Goal: Information Seeking & Learning: Learn about a topic

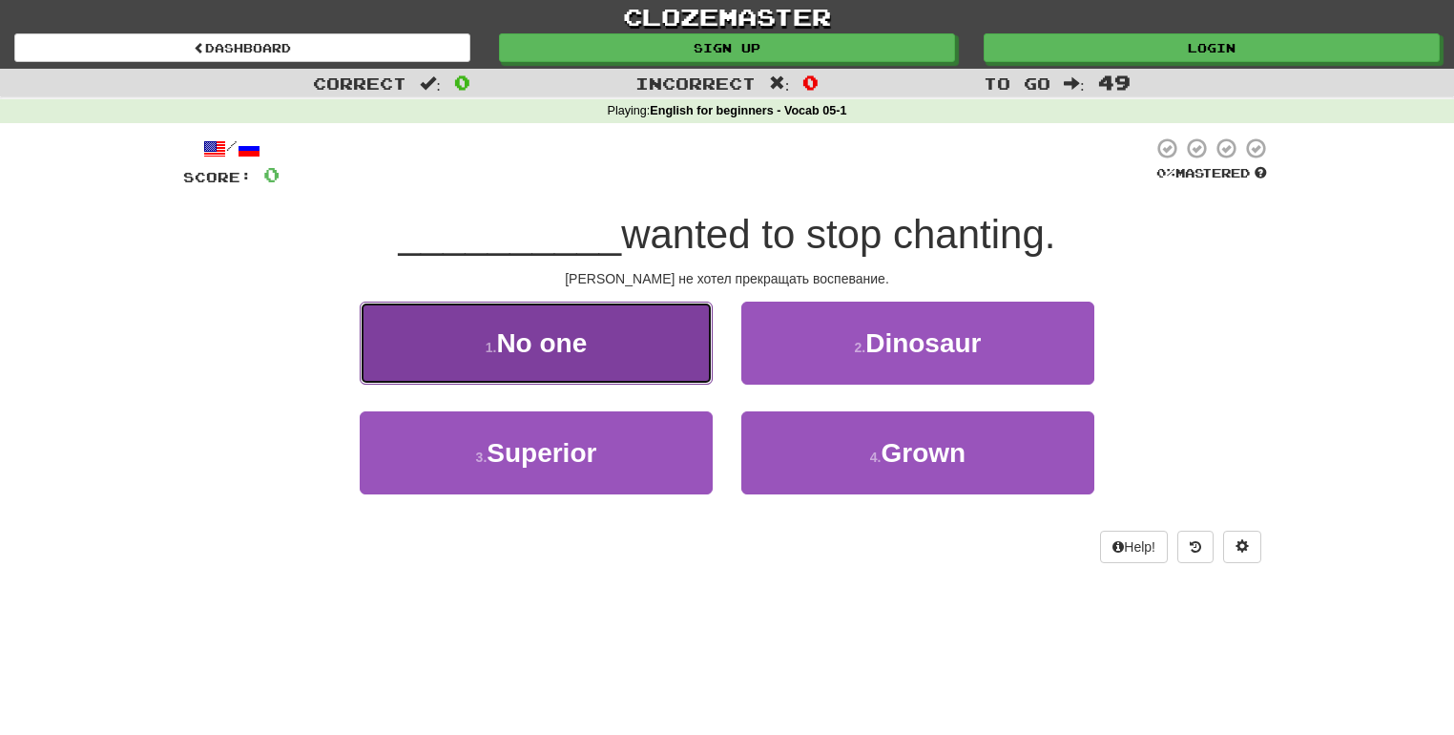
click at [622, 344] on button "1 . No one" at bounding box center [536, 343] width 353 height 83
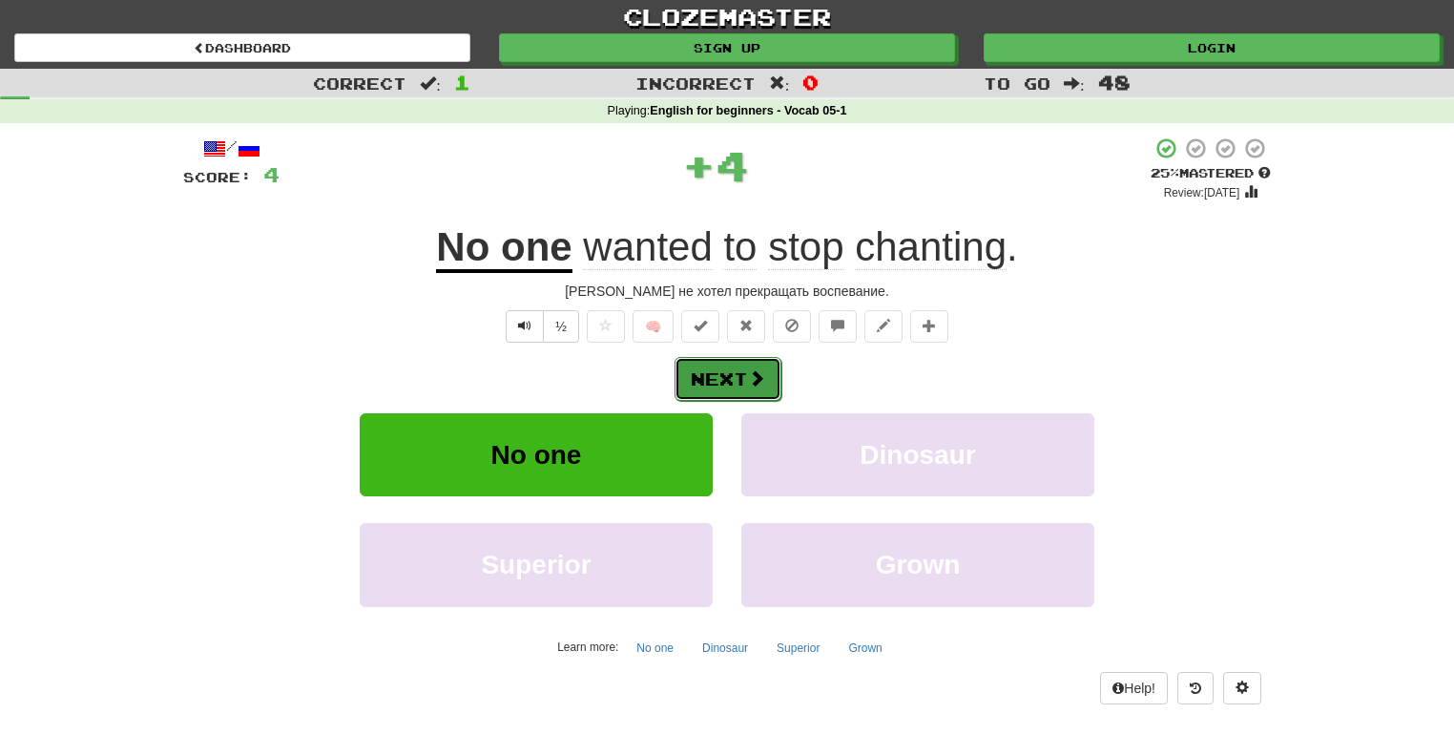
click at [764, 380] on span at bounding box center [756, 377] width 17 height 17
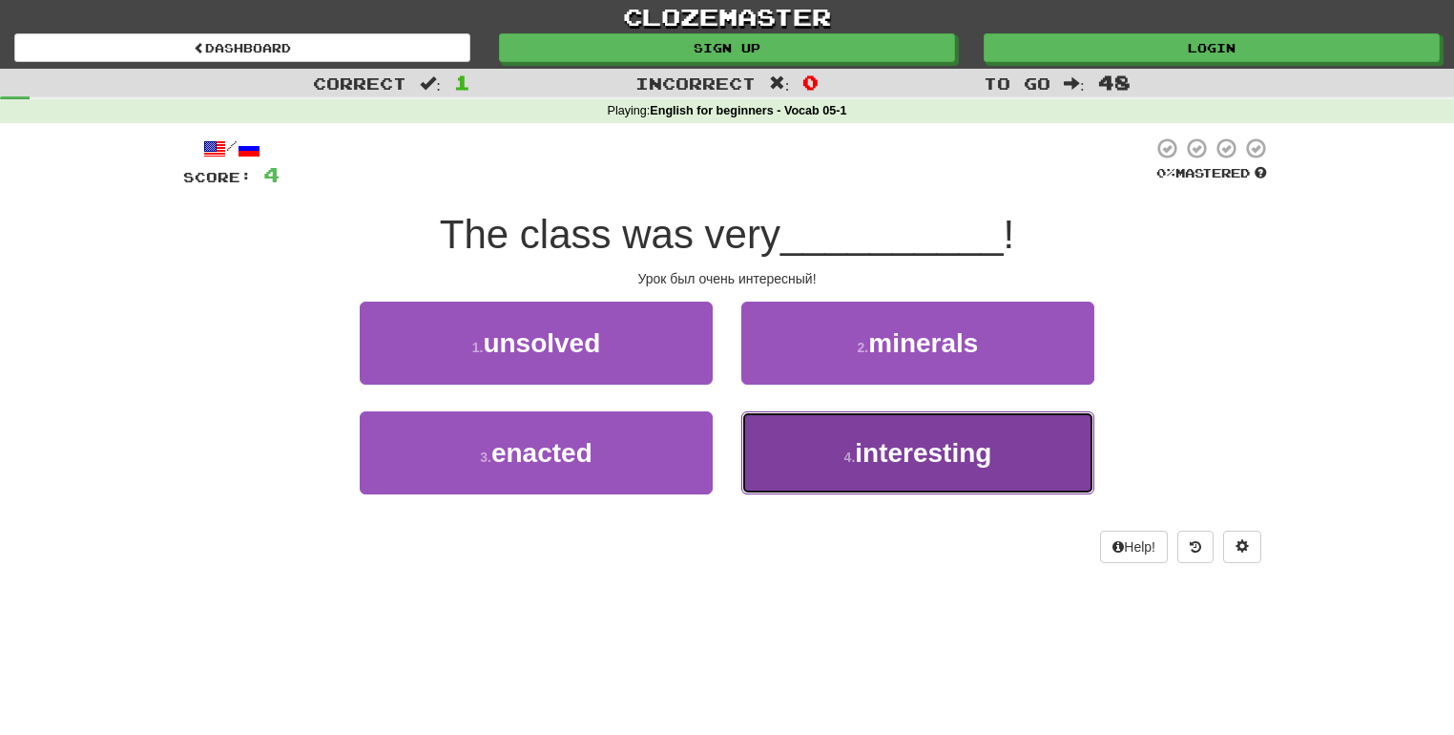
click at [823, 427] on button "4 . interesting" at bounding box center [917, 452] width 353 height 83
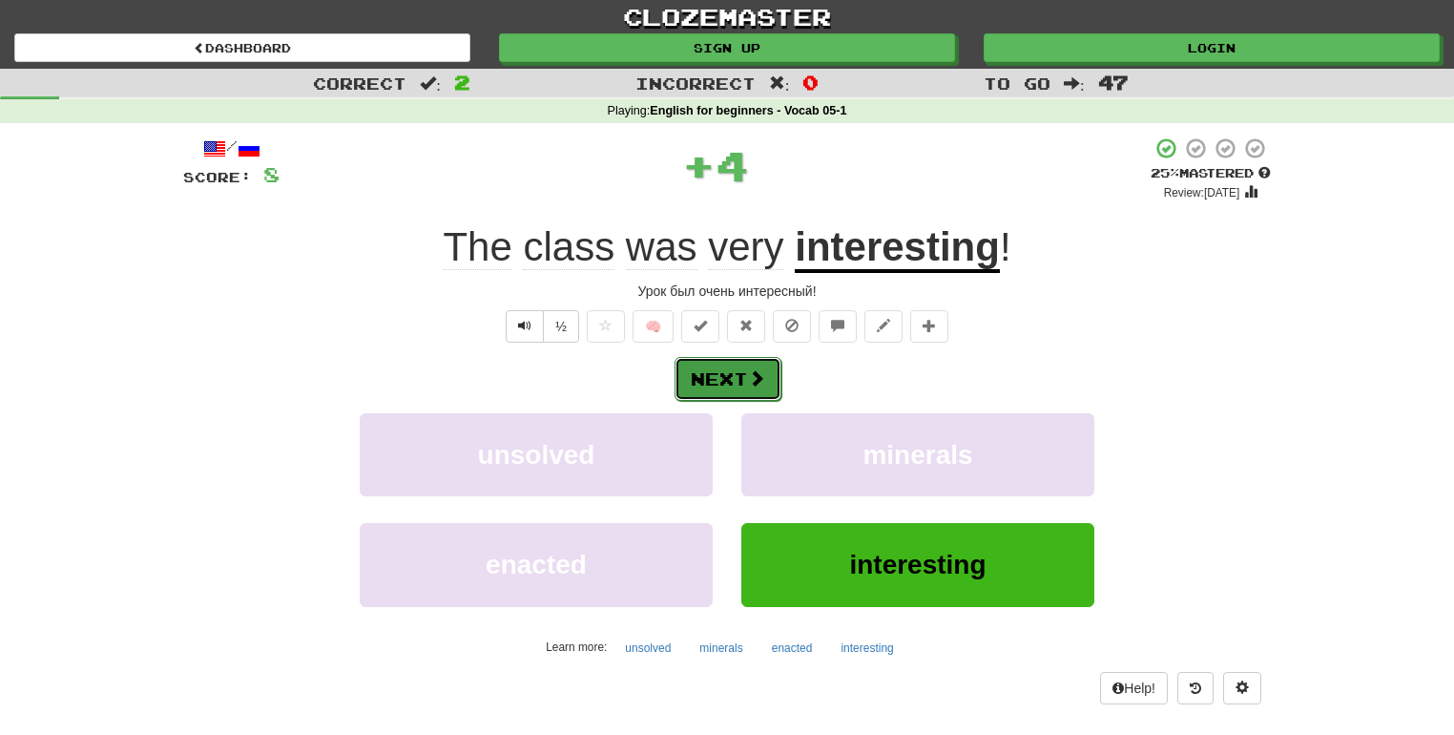
click at [726, 389] on button "Next" at bounding box center [728, 379] width 107 height 44
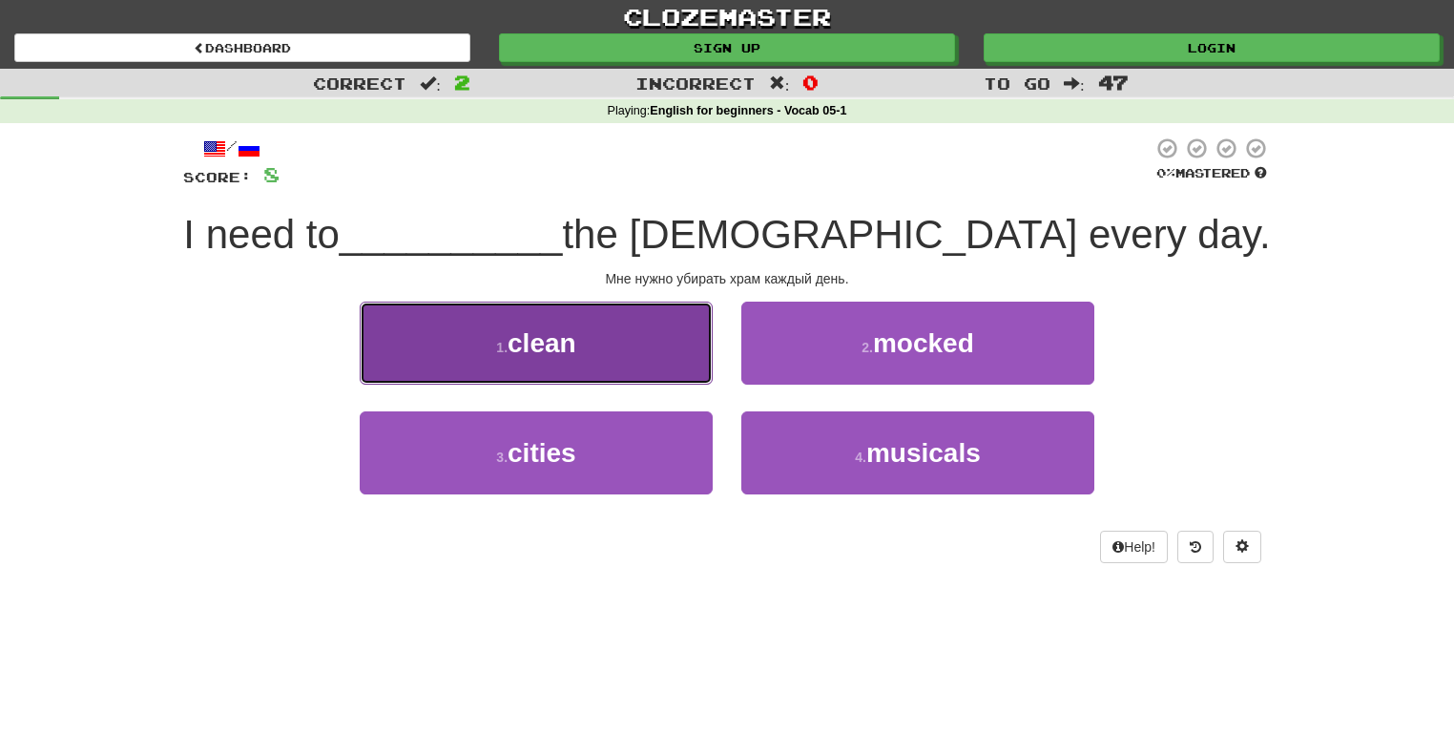
click at [641, 333] on button "1 . clean" at bounding box center [536, 343] width 353 height 83
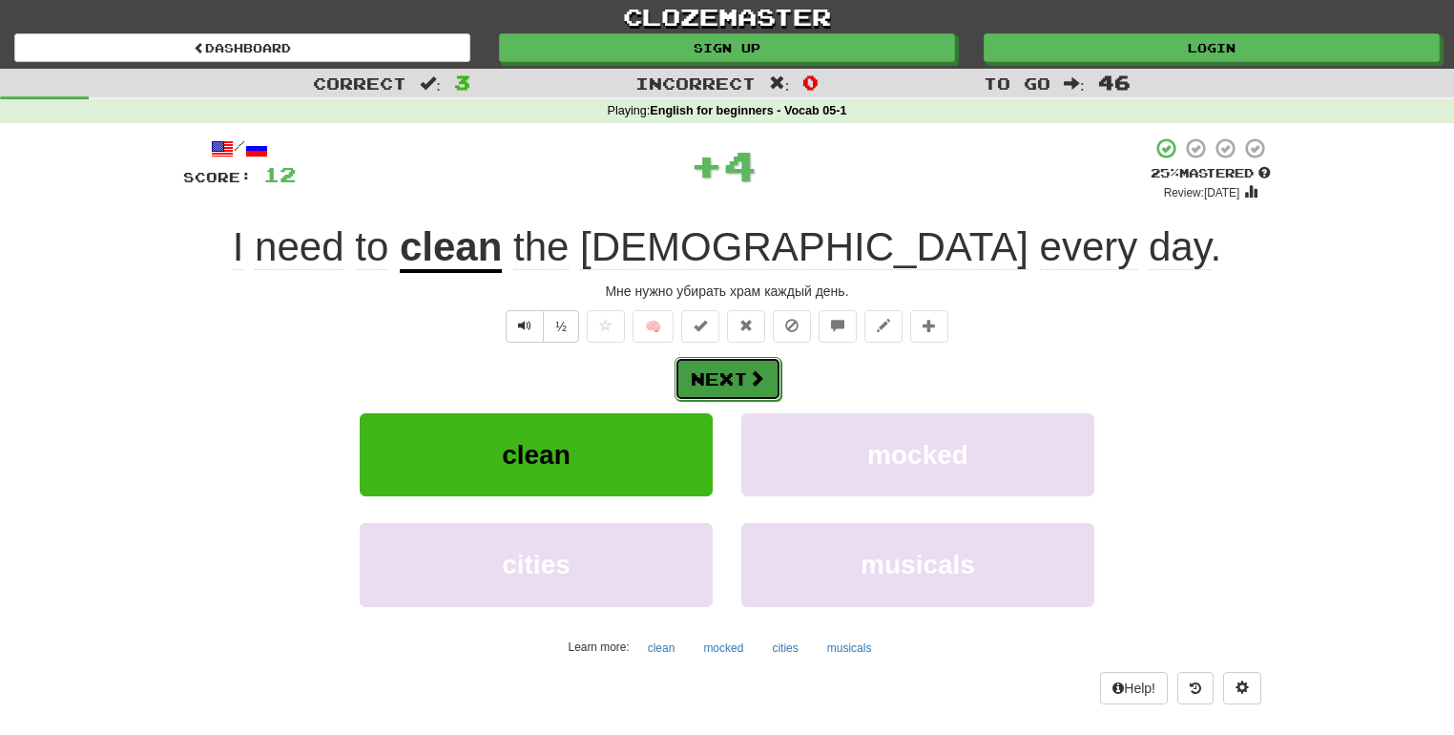
click at [743, 374] on button "Next" at bounding box center [728, 379] width 107 height 44
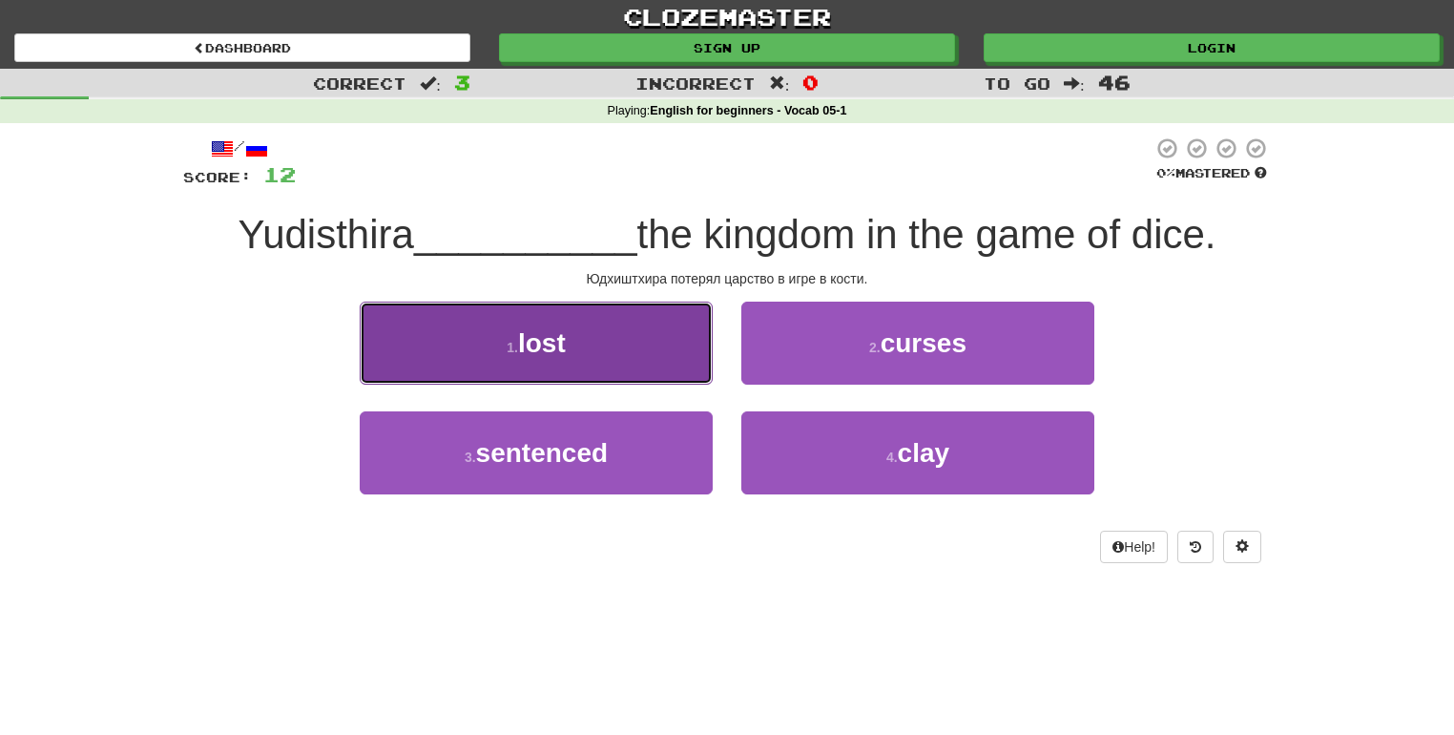
click at [655, 353] on button "1 . lost" at bounding box center [536, 343] width 353 height 83
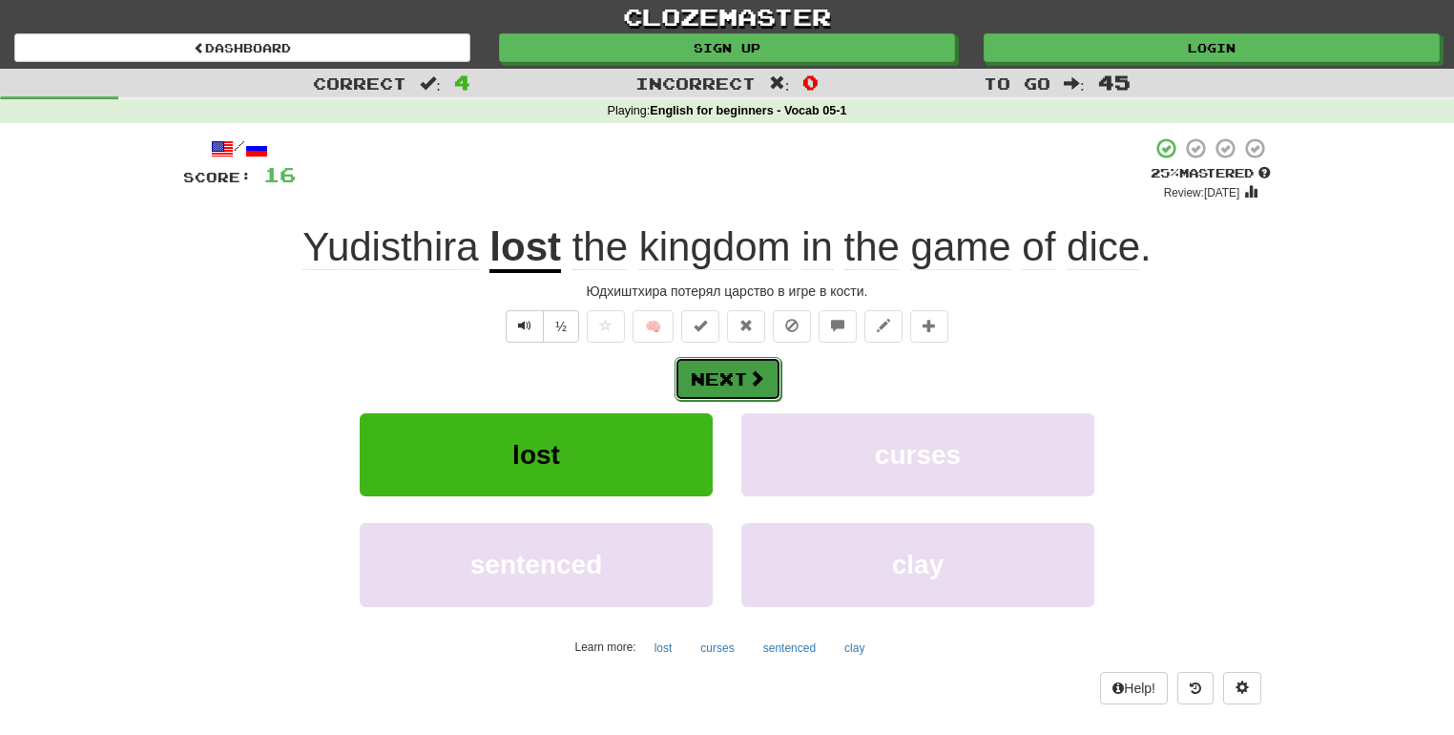
click at [741, 358] on button "Next" at bounding box center [728, 379] width 107 height 44
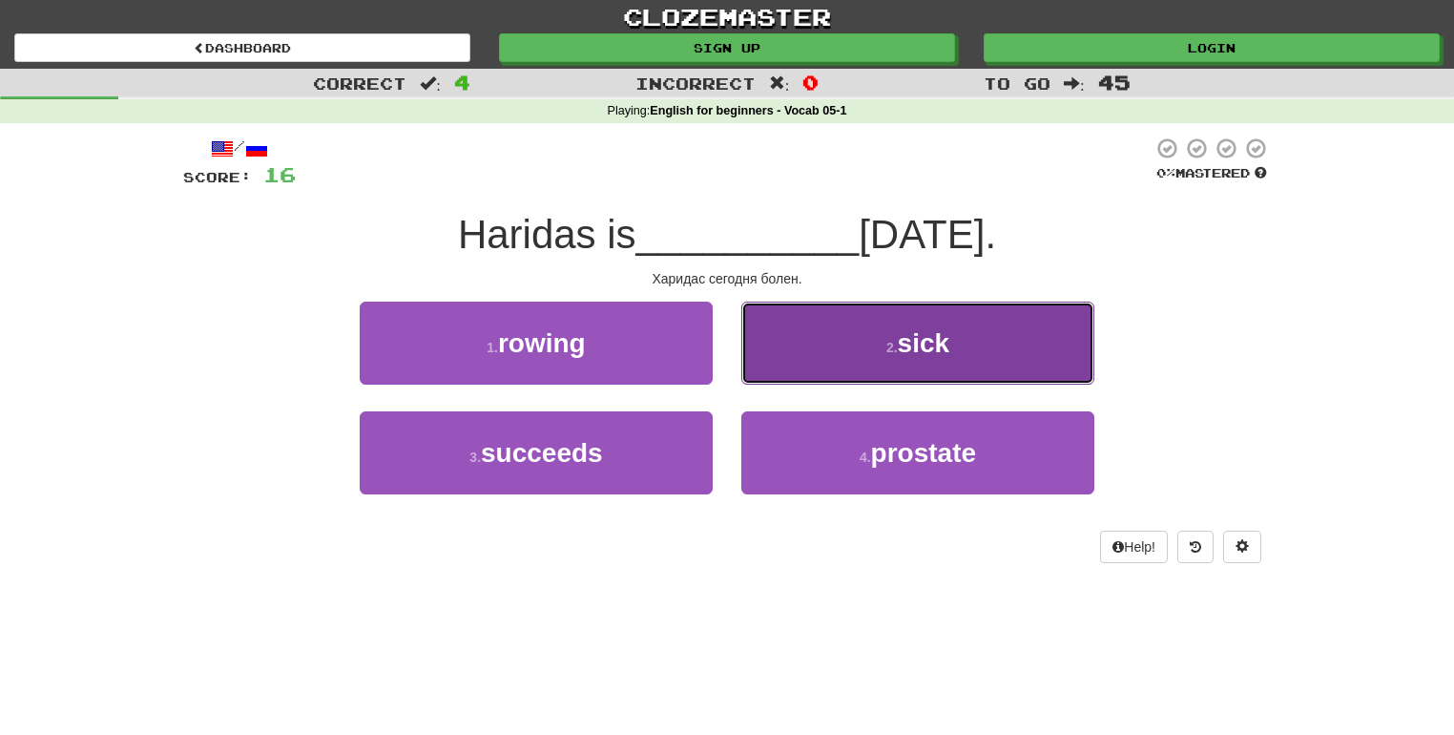
click at [828, 335] on button "2 . sick" at bounding box center [917, 343] width 353 height 83
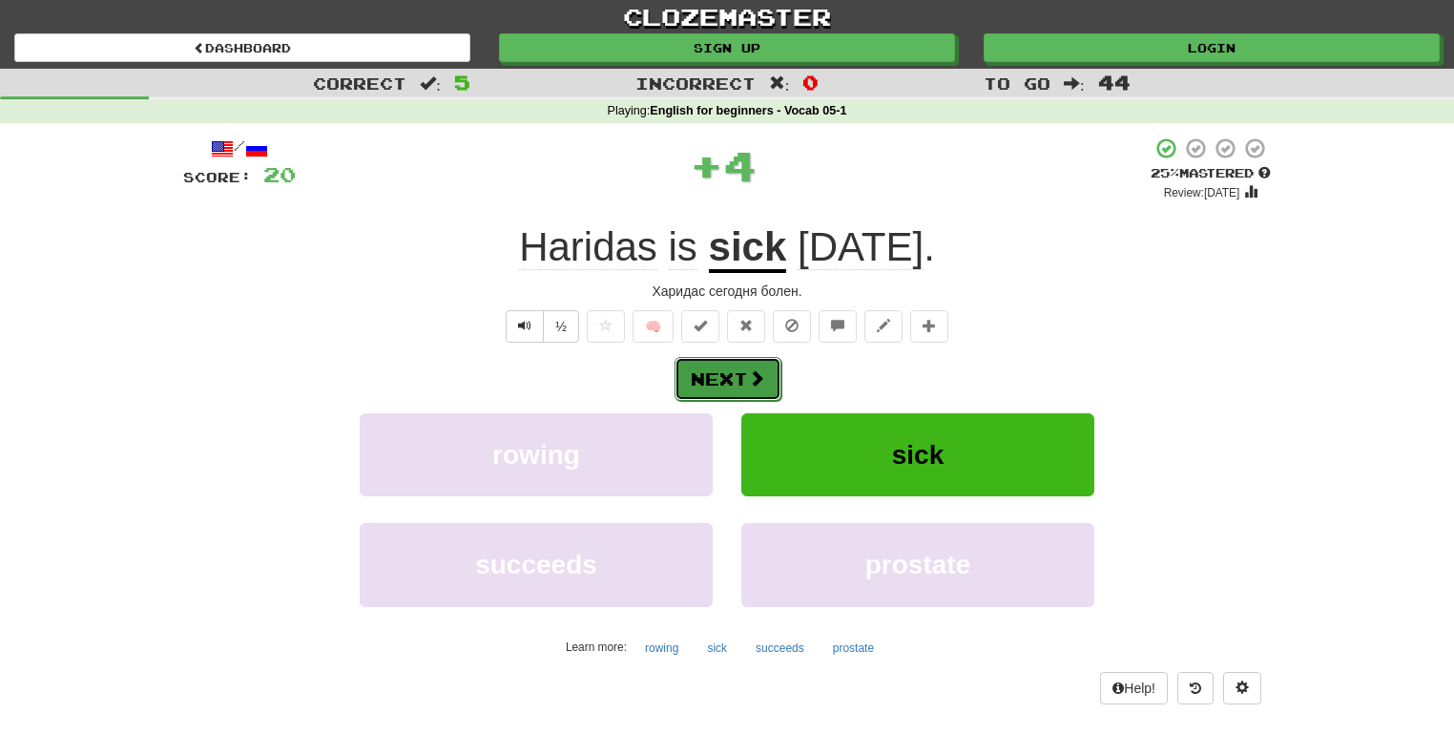
click at [728, 361] on button "Next" at bounding box center [728, 379] width 107 height 44
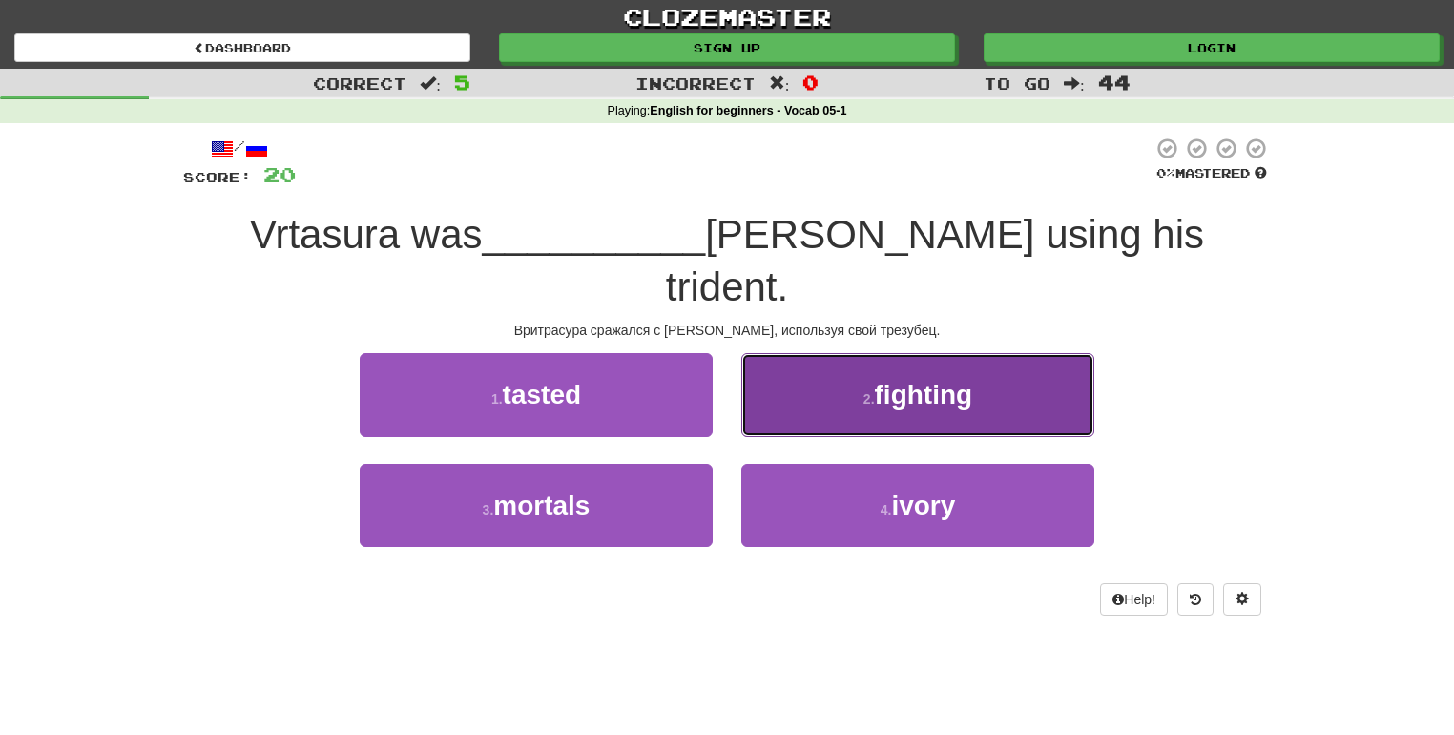
click at [817, 353] on button "2 . fighting" at bounding box center [917, 394] width 353 height 83
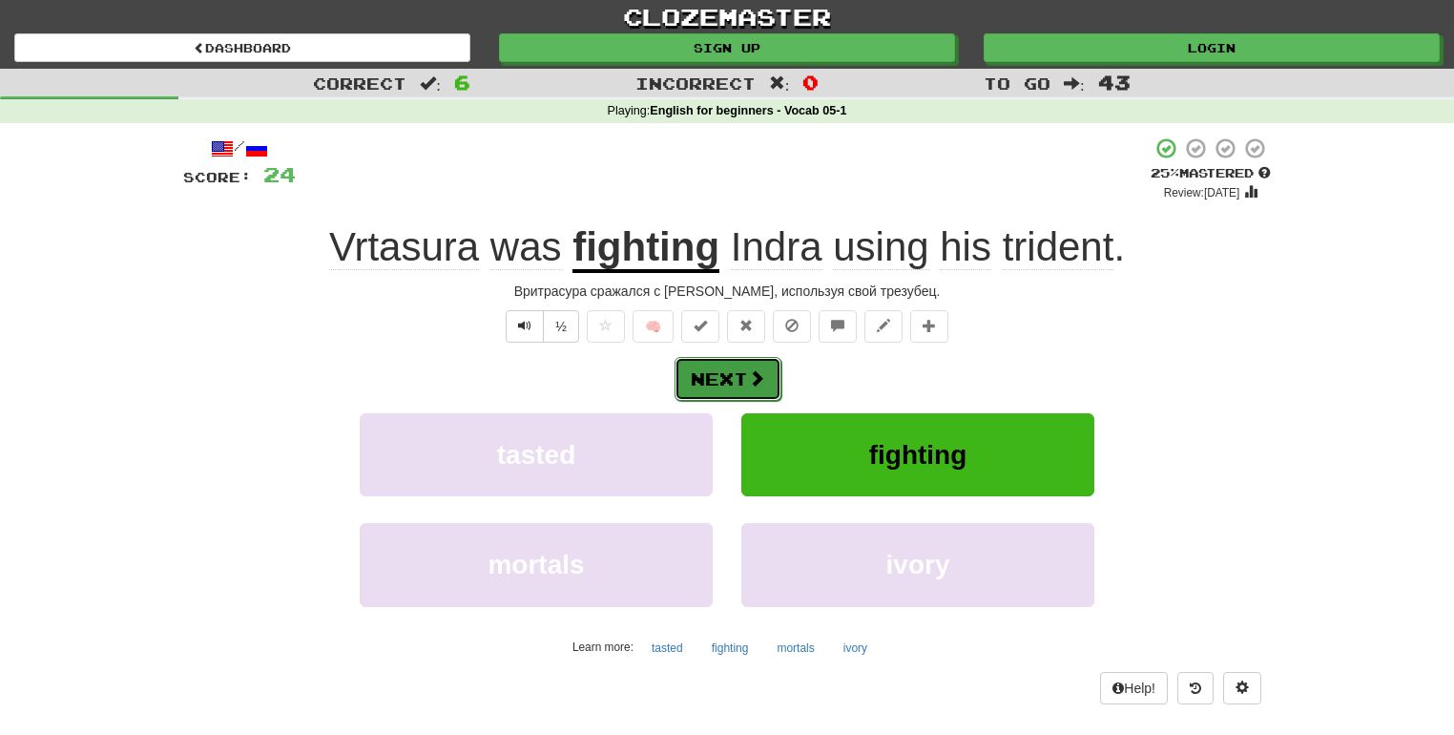
click at [732, 374] on button "Next" at bounding box center [728, 379] width 107 height 44
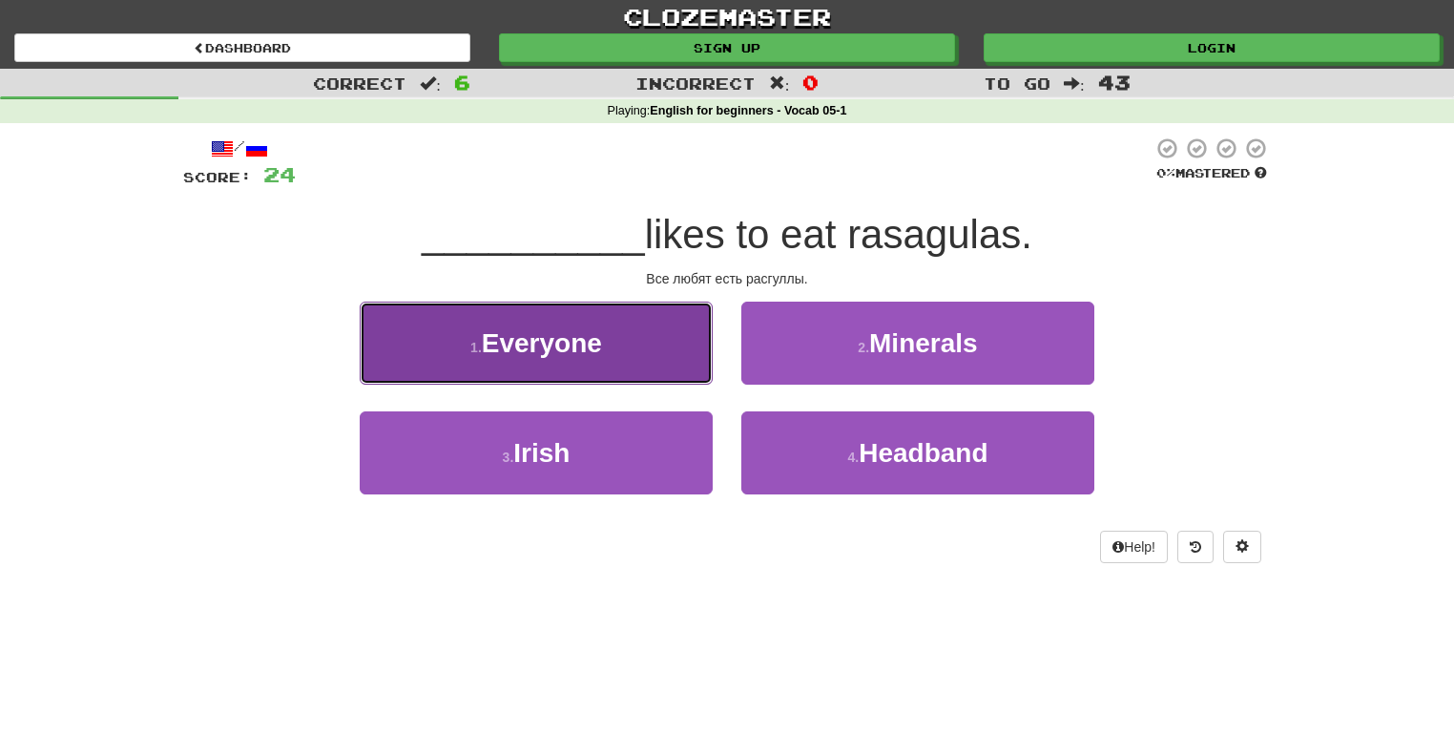
click at [684, 368] on button "1 . Everyone" at bounding box center [536, 343] width 353 height 83
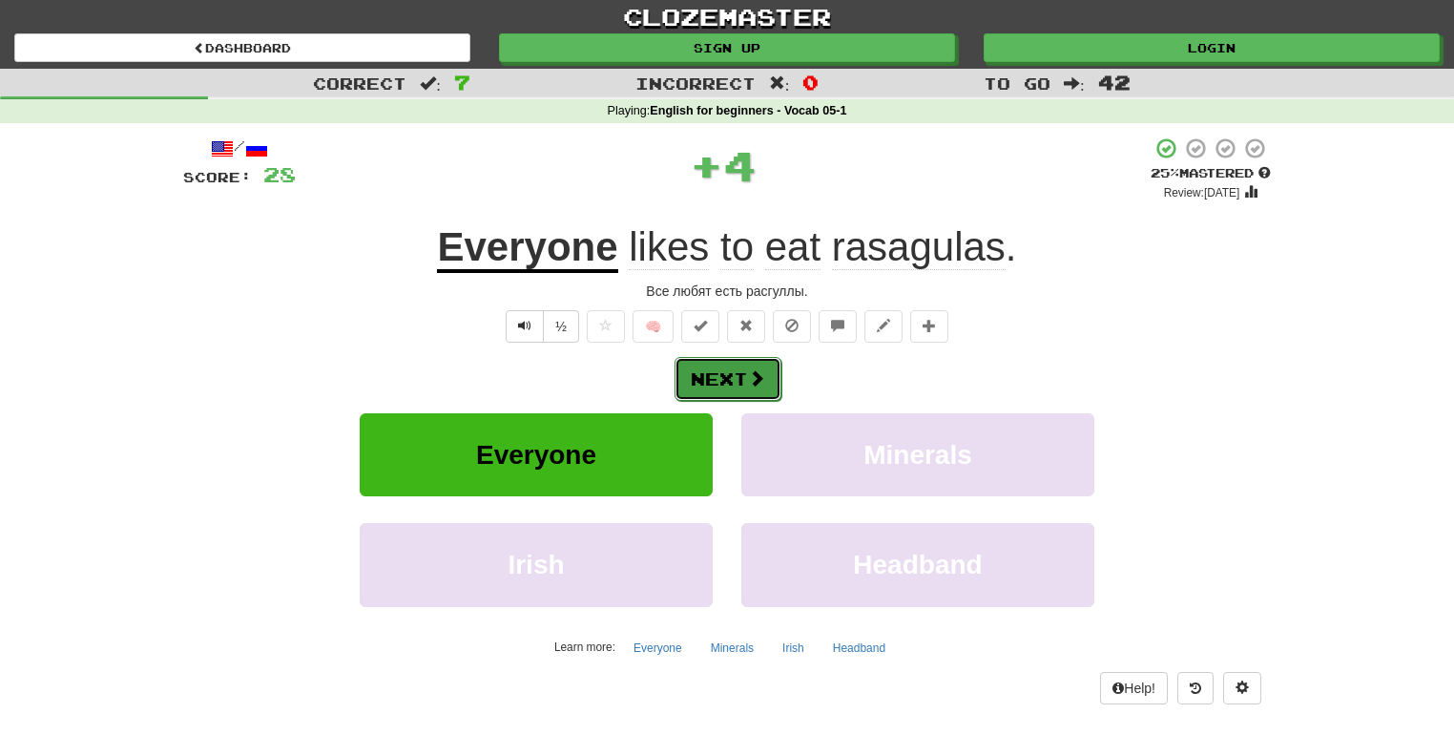
click at [699, 376] on button "Next" at bounding box center [728, 379] width 107 height 44
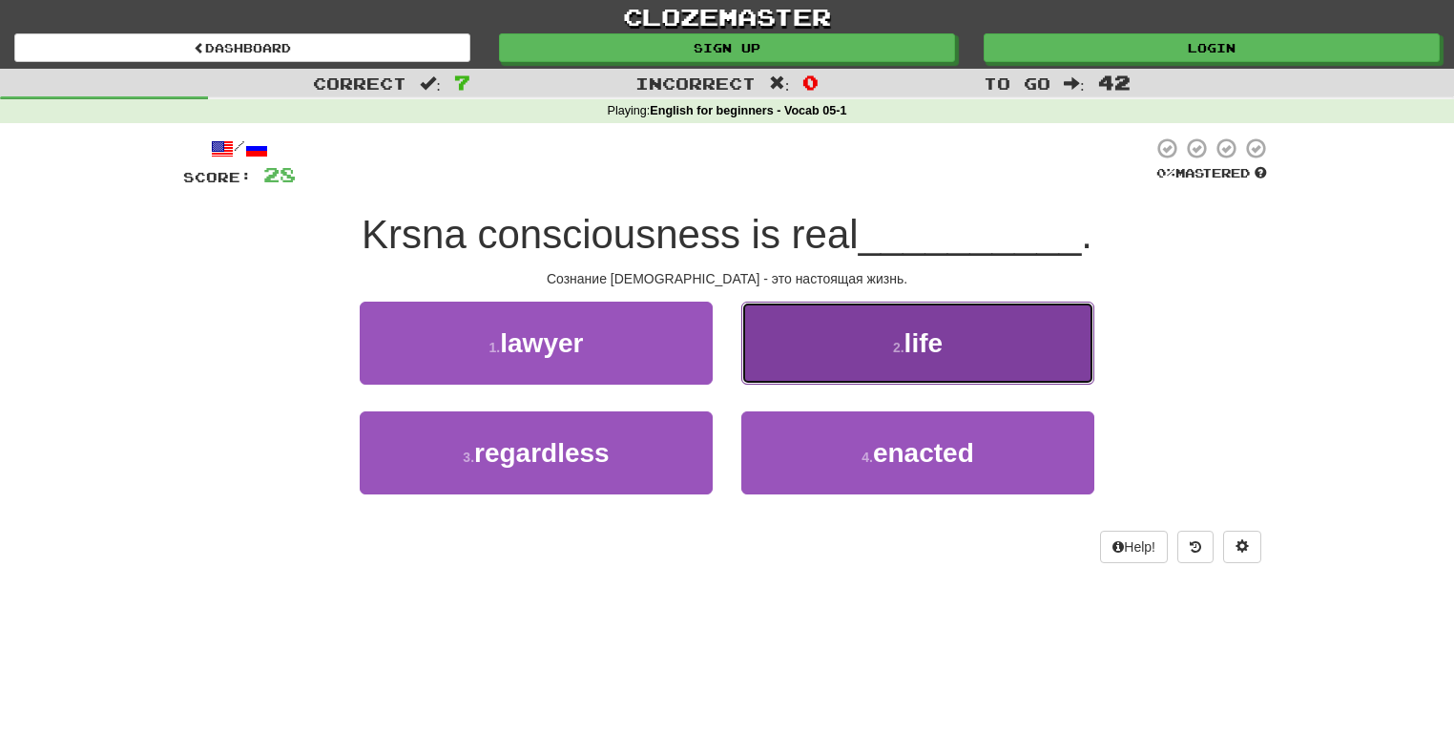
click at [844, 327] on button "2 . life" at bounding box center [917, 343] width 353 height 83
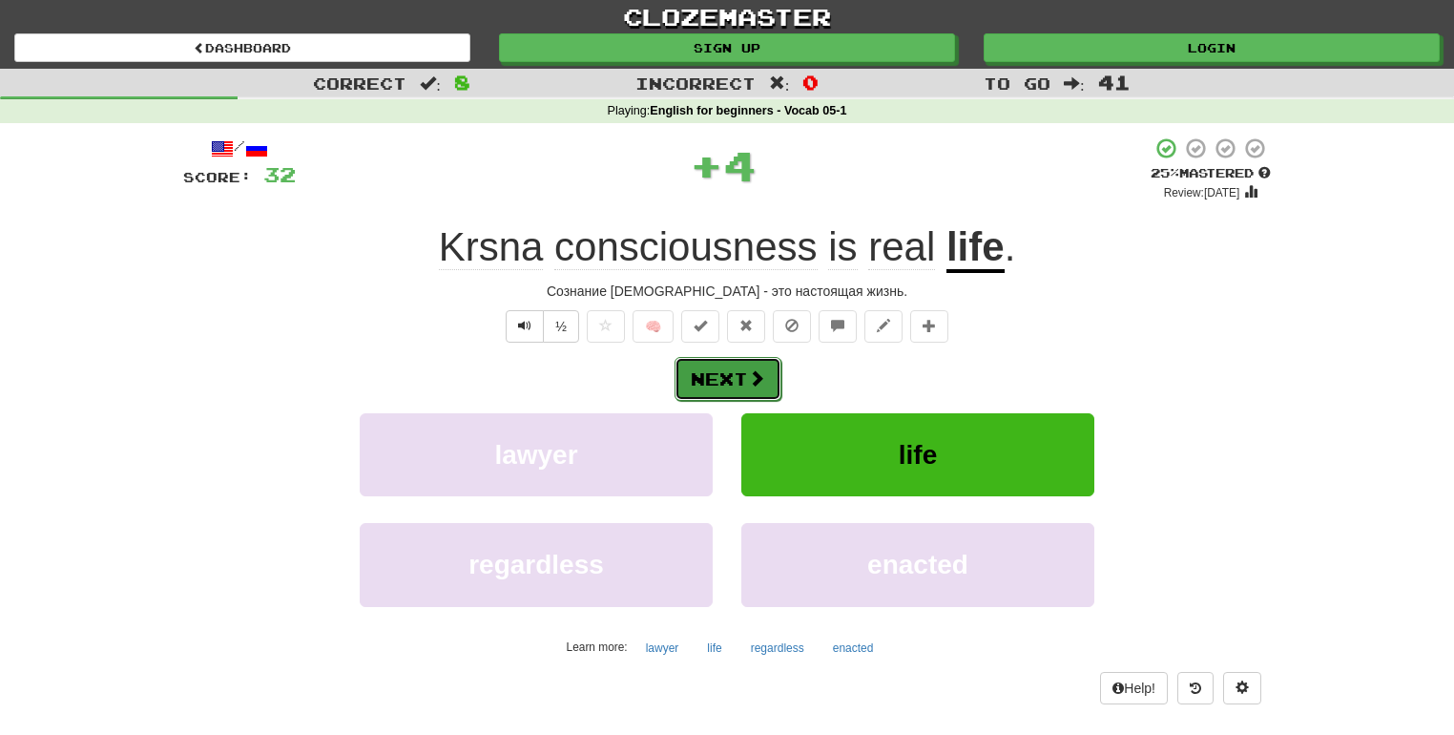
click at [755, 365] on button "Next" at bounding box center [728, 379] width 107 height 44
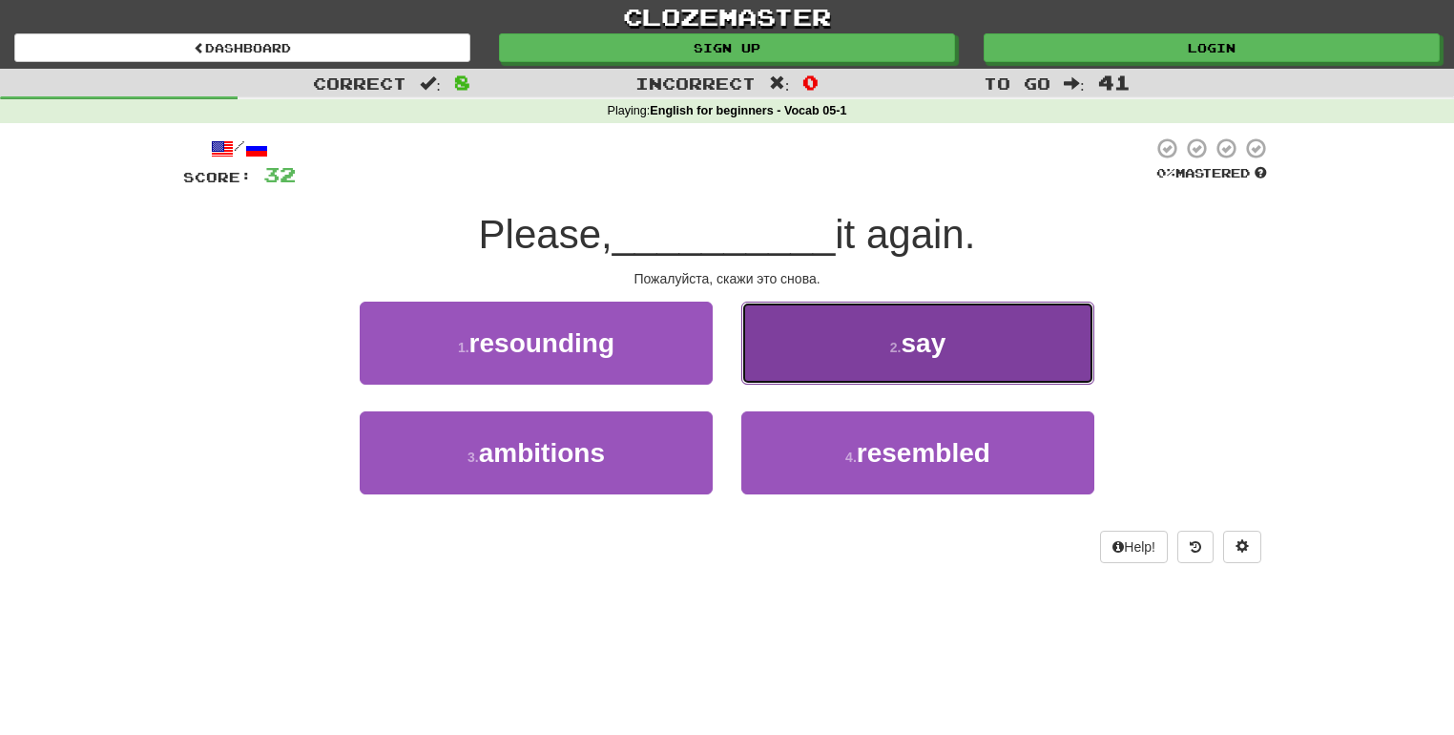
click at [803, 364] on button "2 . say" at bounding box center [917, 343] width 353 height 83
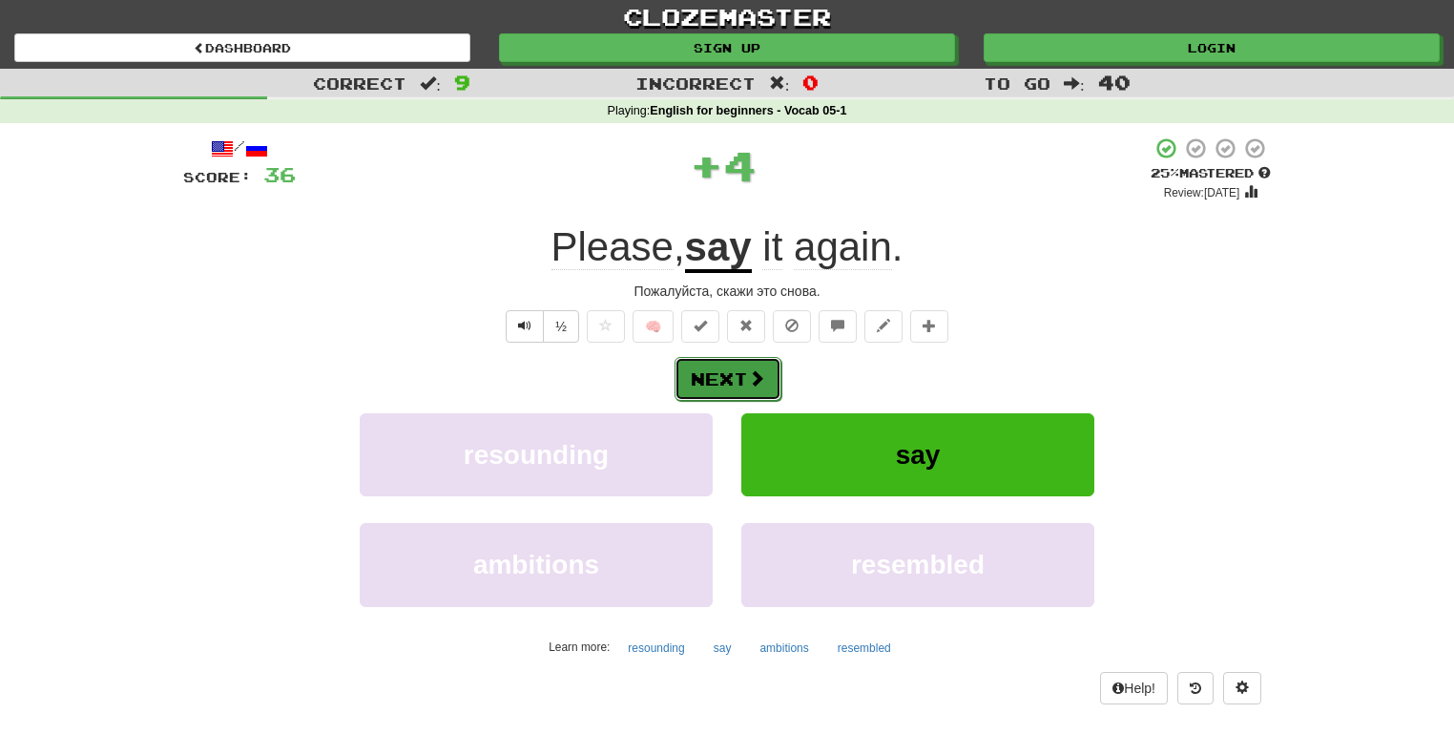
click at [752, 369] on span at bounding box center [756, 377] width 17 height 17
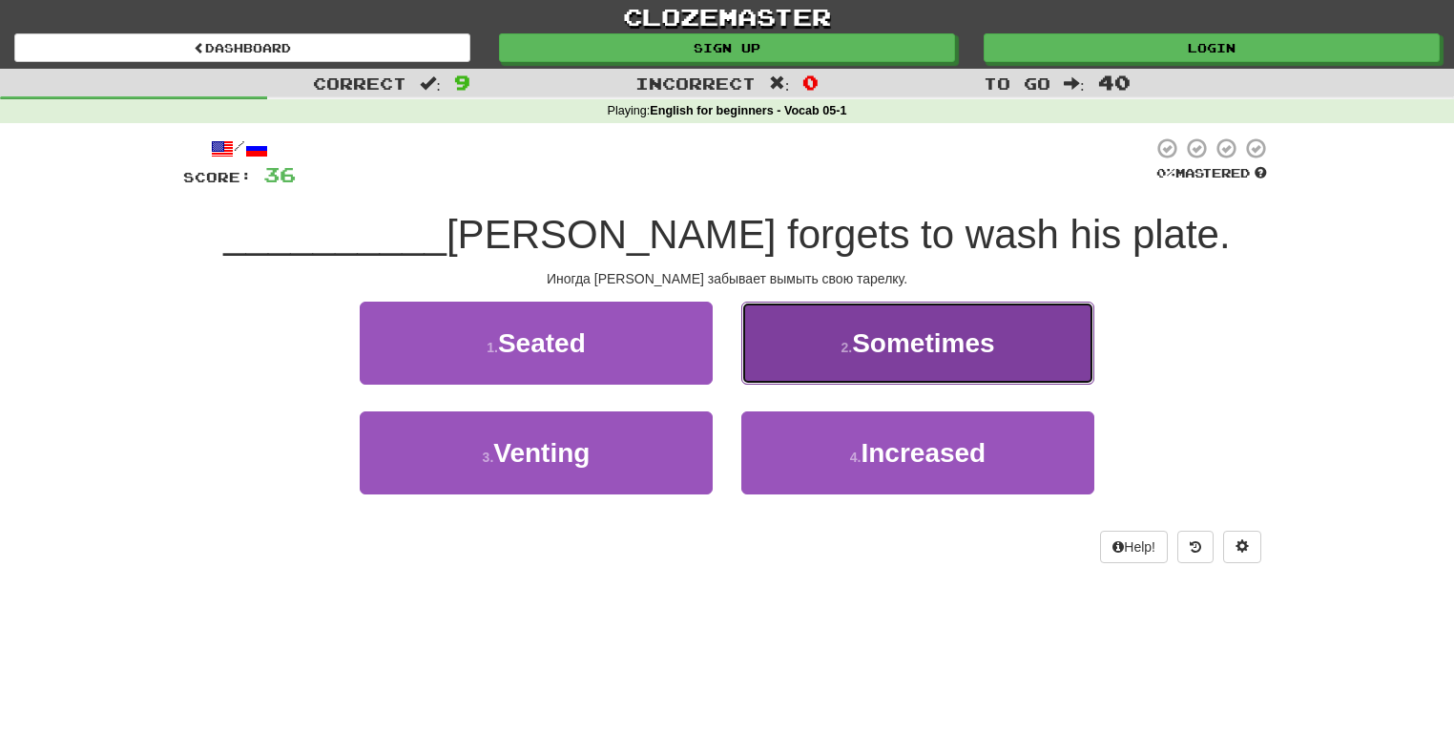
click at [805, 355] on button "2 . Sometimes" at bounding box center [917, 343] width 353 height 83
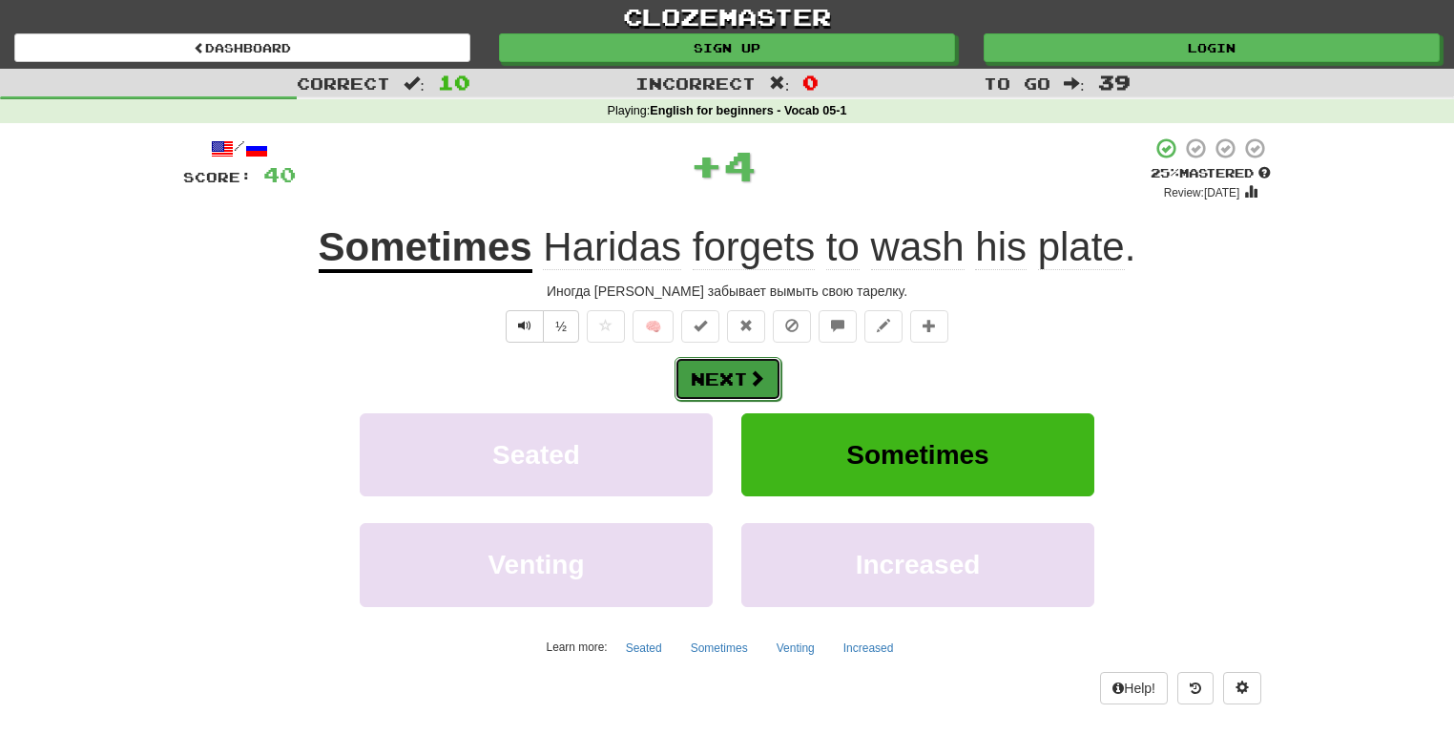
click at [753, 382] on span at bounding box center [756, 377] width 17 height 17
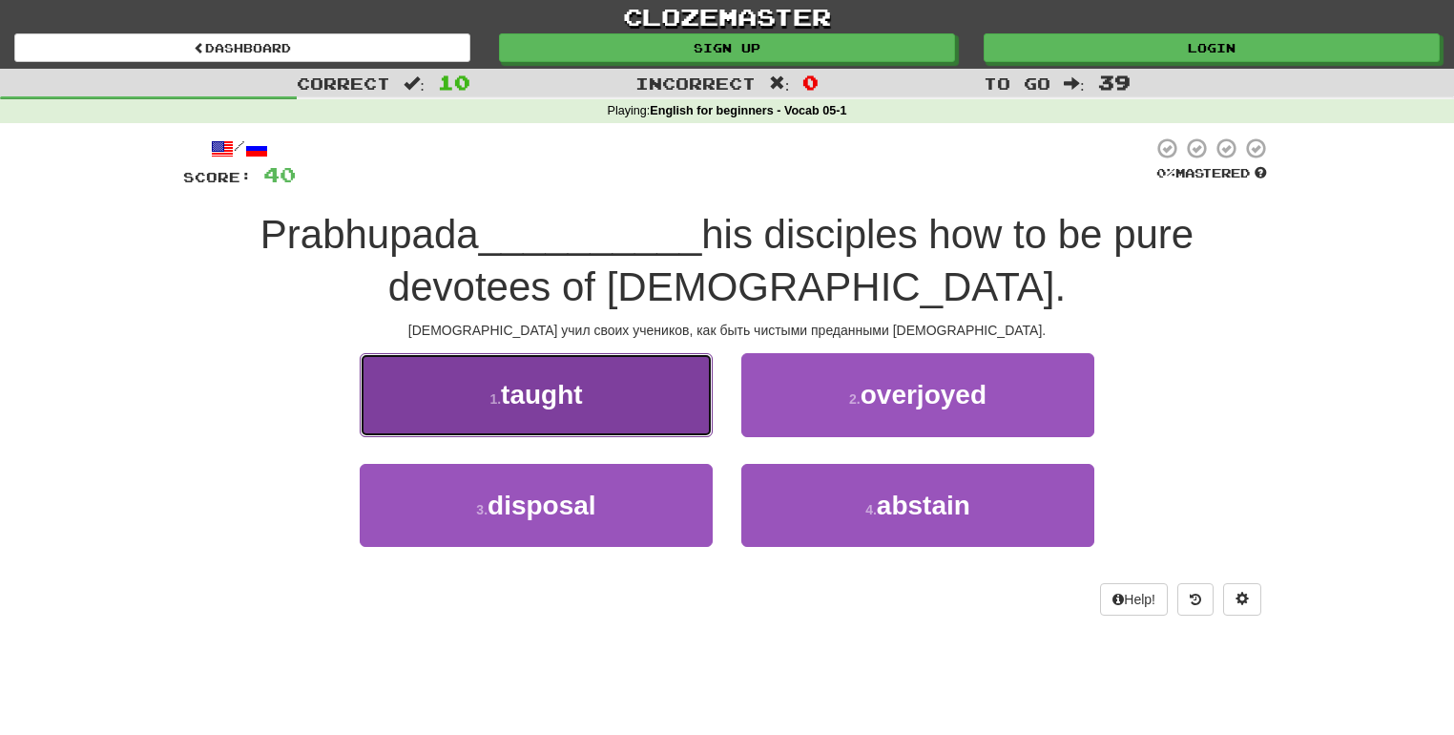
click at [669, 392] on button "1 . taught" at bounding box center [536, 394] width 353 height 83
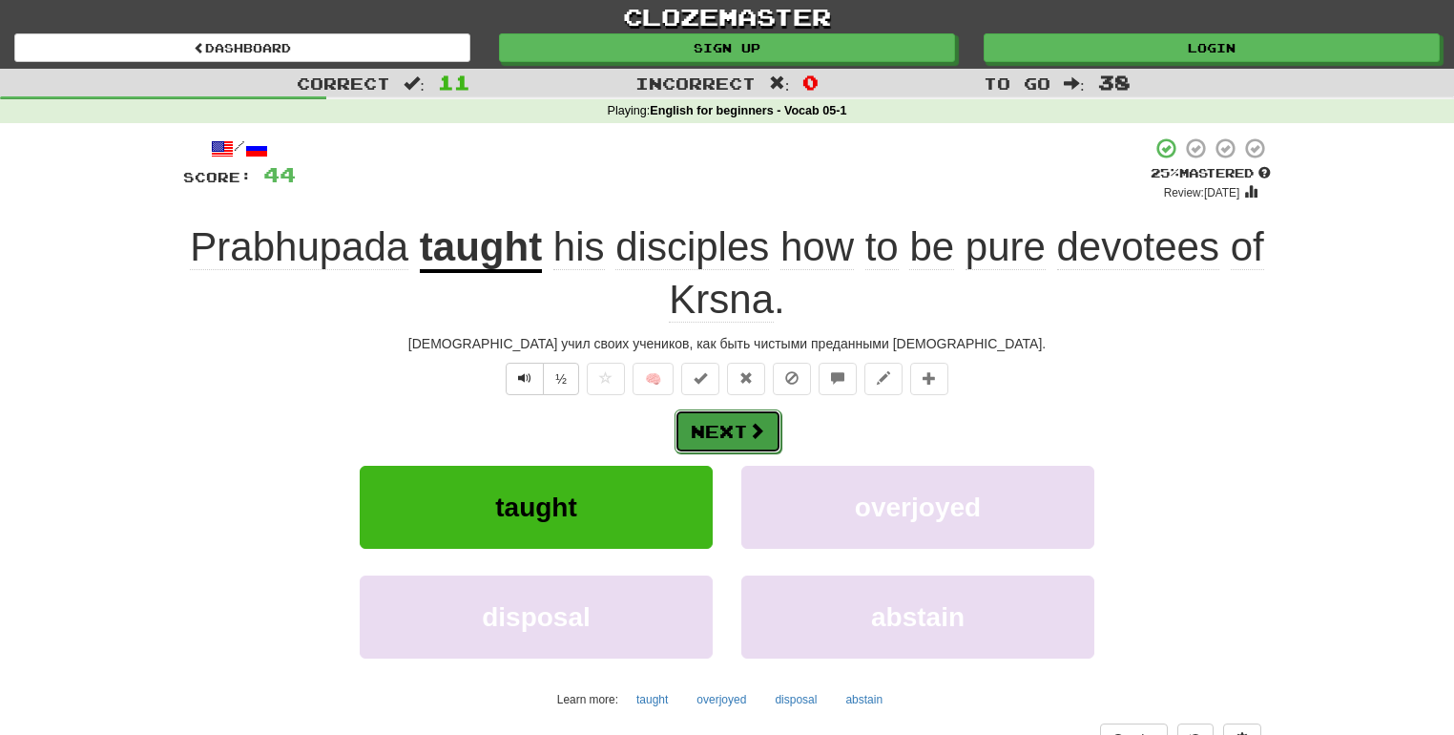
click at [718, 428] on button "Next" at bounding box center [728, 431] width 107 height 44
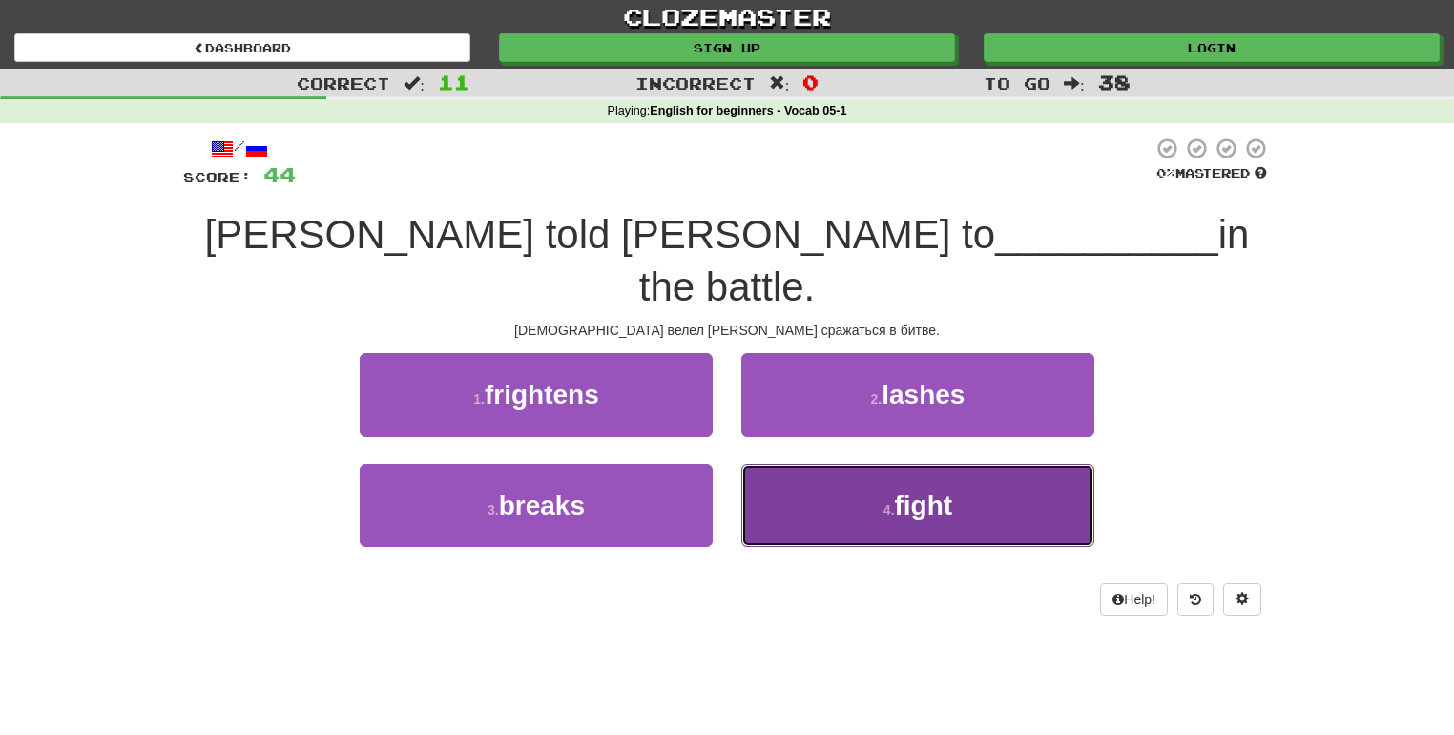
click at [822, 464] on button "4 . fight" at bounding box center [917, 505] width 353 height 83
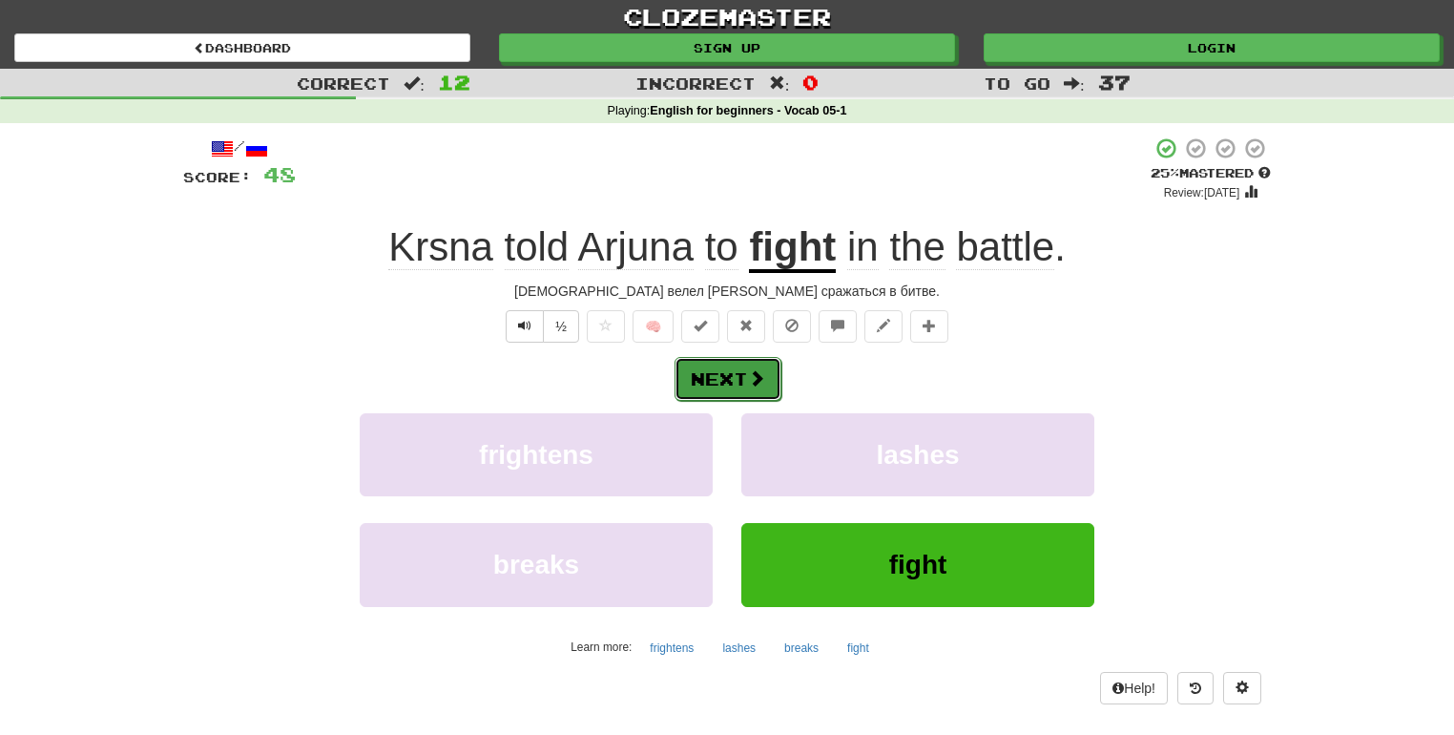
click at [737, 378] on button "Next" at bounding box center [728, 379] width 107 height 44
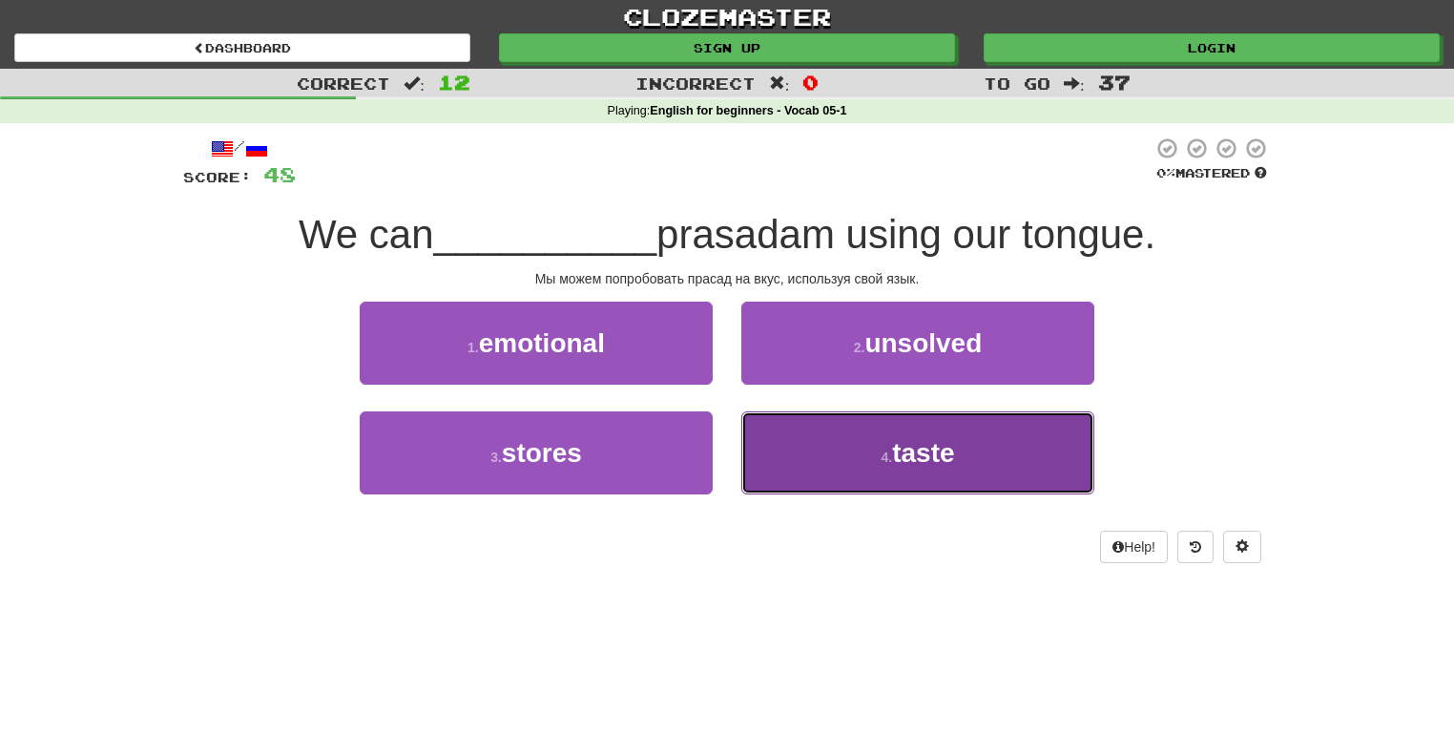
click at [885, 470] on button "4 . taste" at bounding box center [917, 452] width 353 height 83
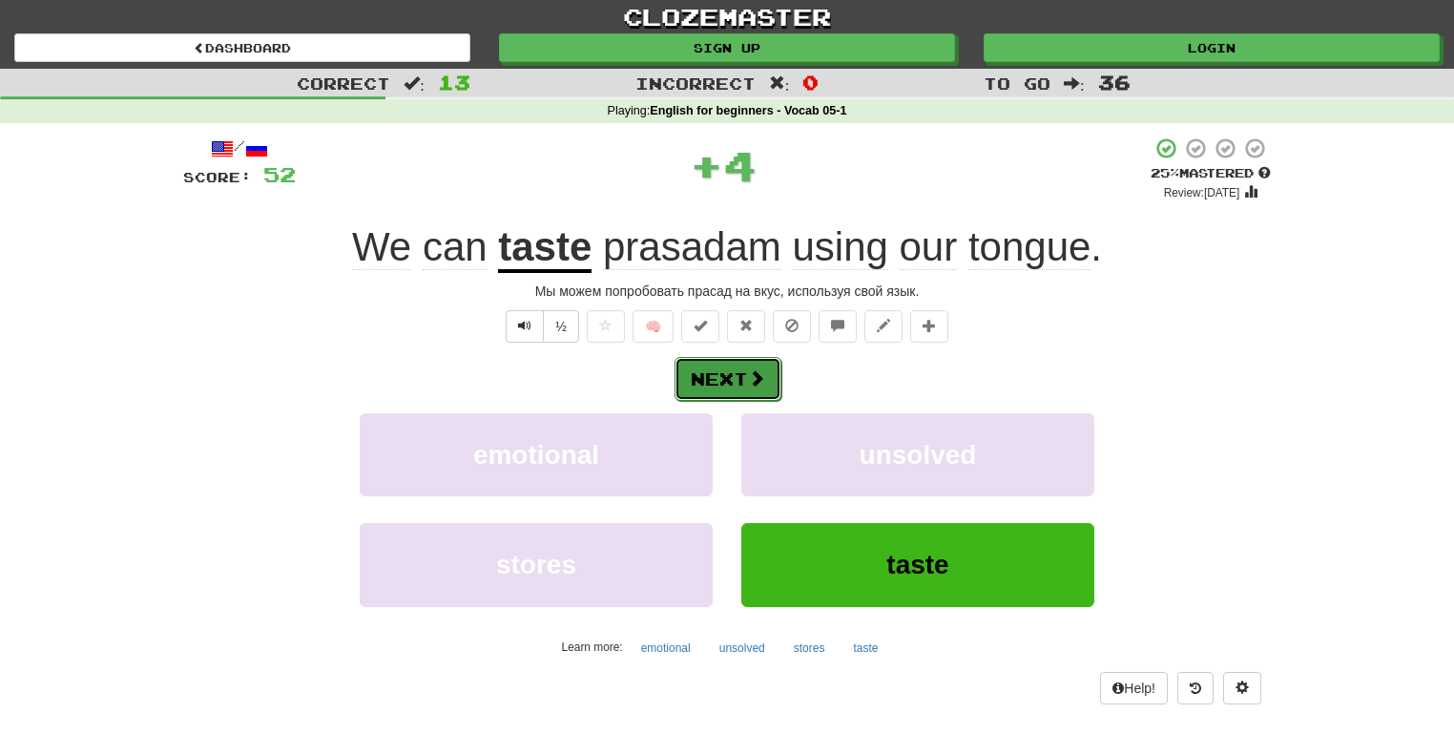
click at [726, 371] on button "Next" at bounding box center [728, 379] width 107 height 44
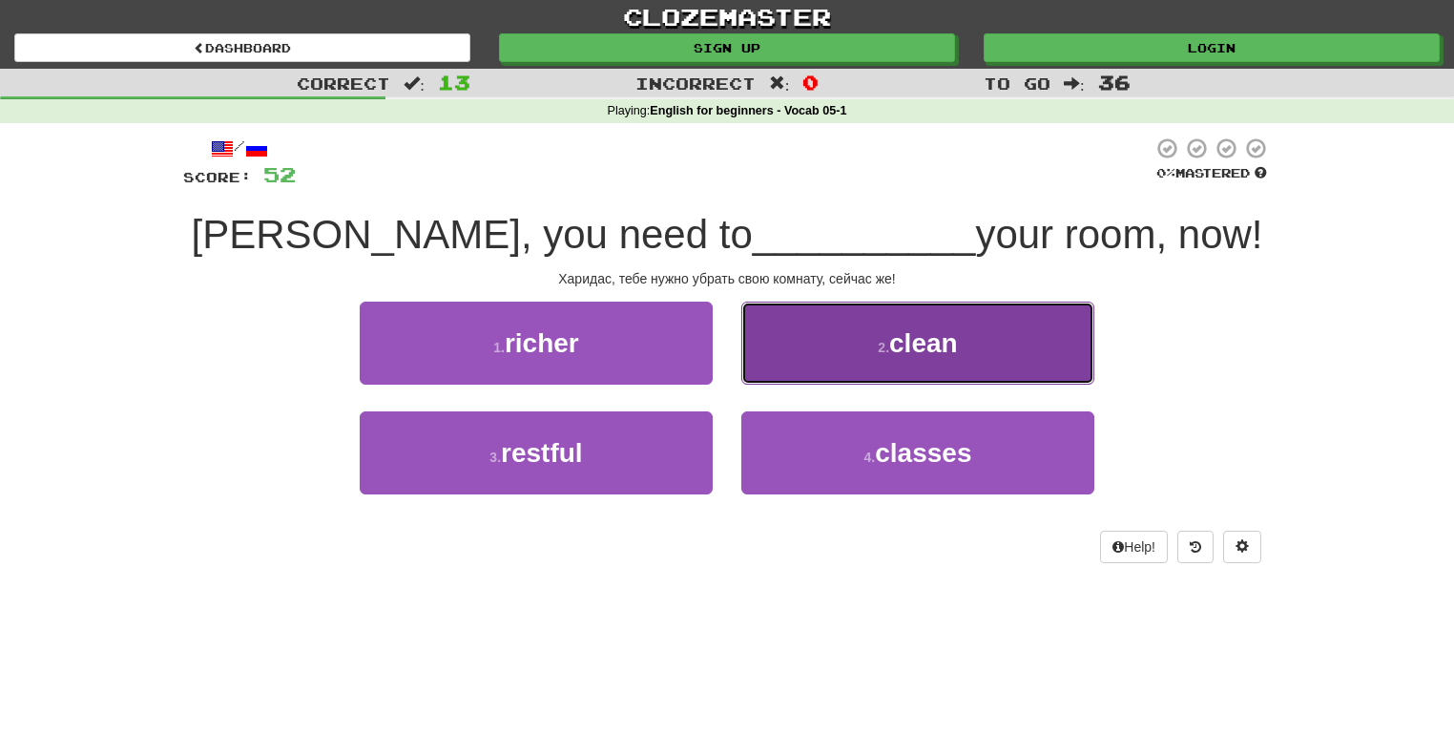
click at [802, 359] on button "2 . clean" at bounding box center [917, 343] width 353 height 83
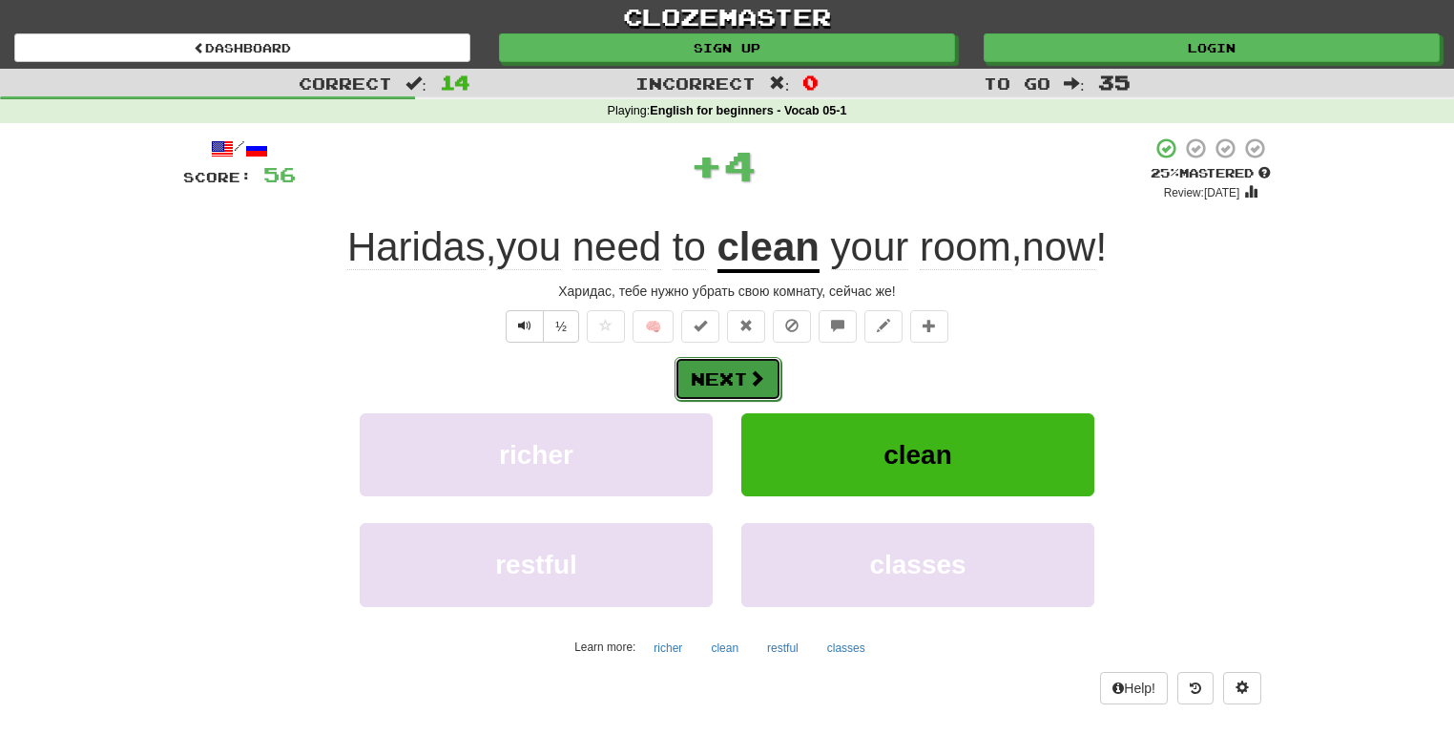
click at [745, 373] on button "Next" at bounding box center [728, 379] width 107 height 44
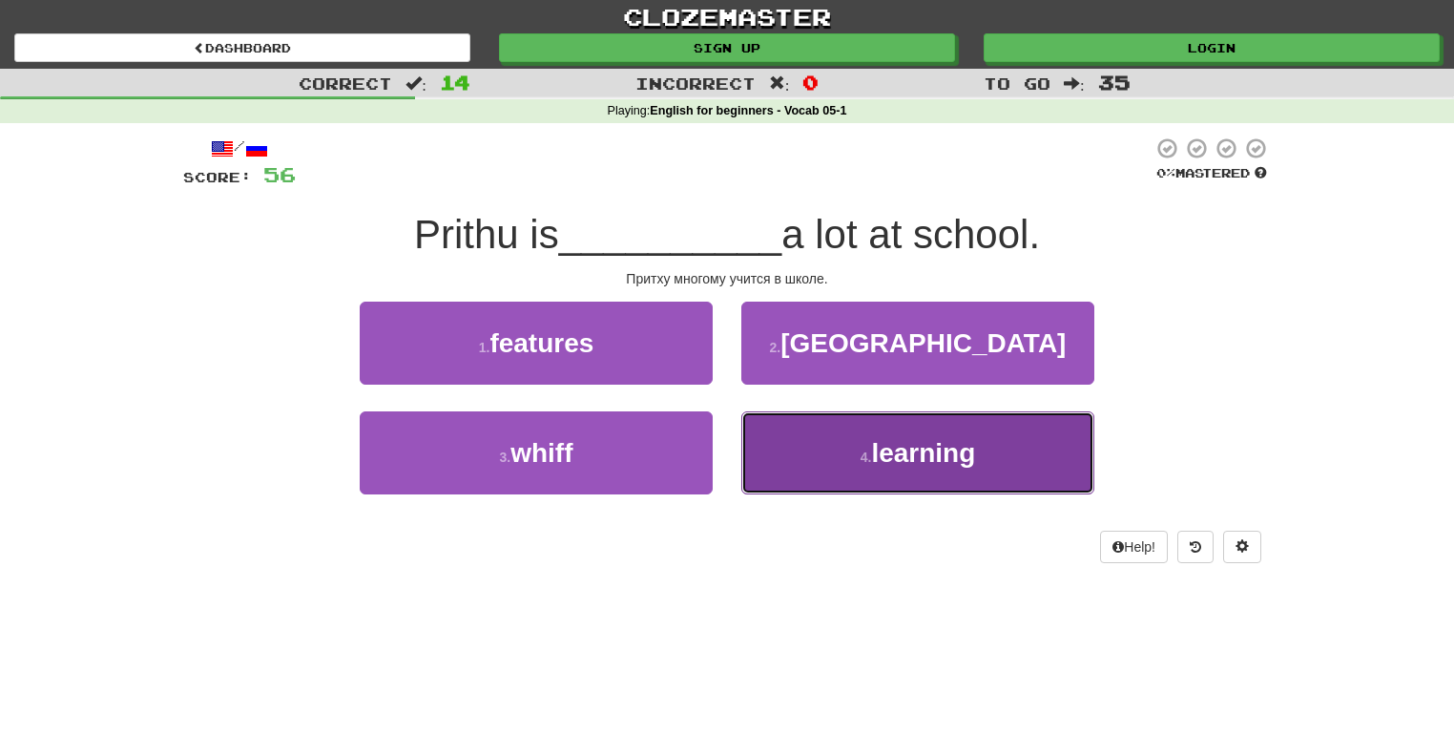
click at [863, 453] on small "4 ." at bounding box center [866, 456] width 11 height 15
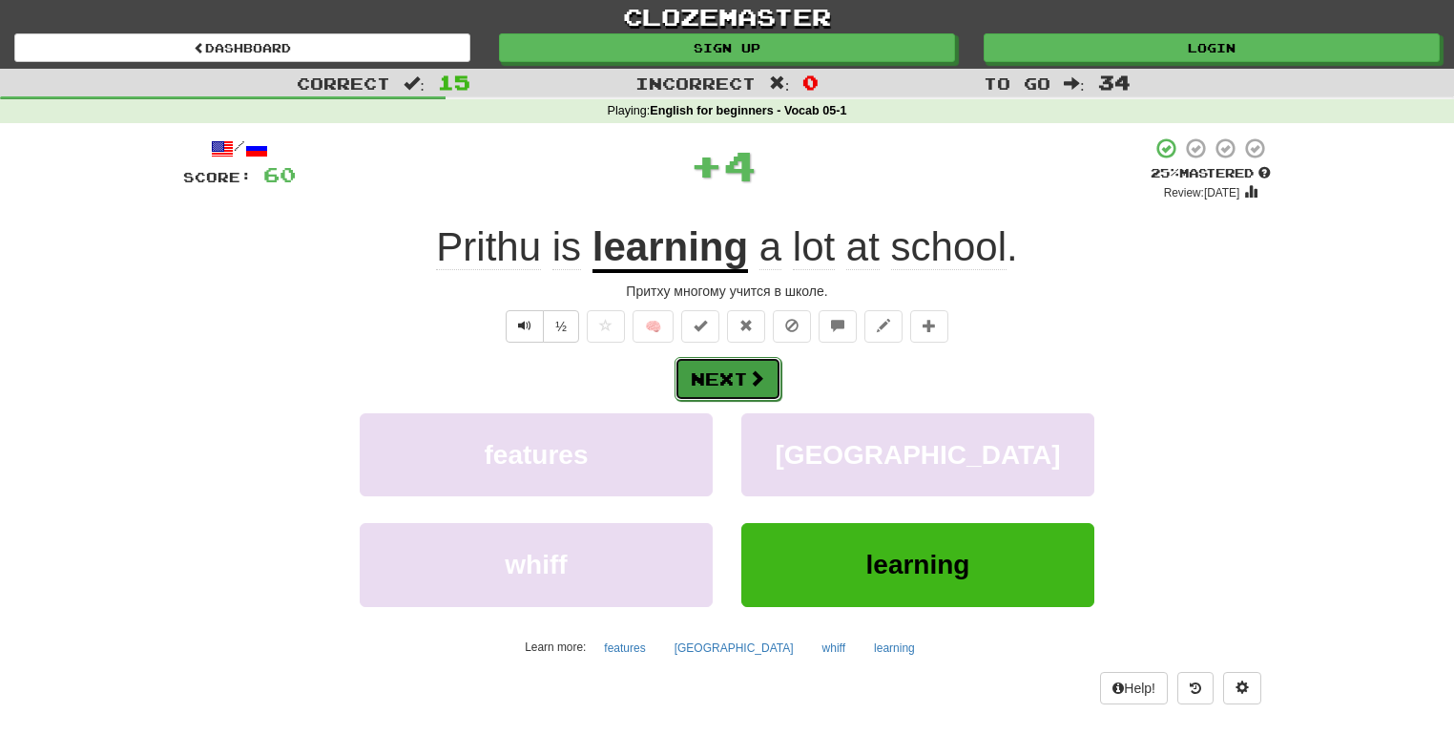
click at [716, 366] on button "Next" at bounding box center [728, 379] width 107 height 44
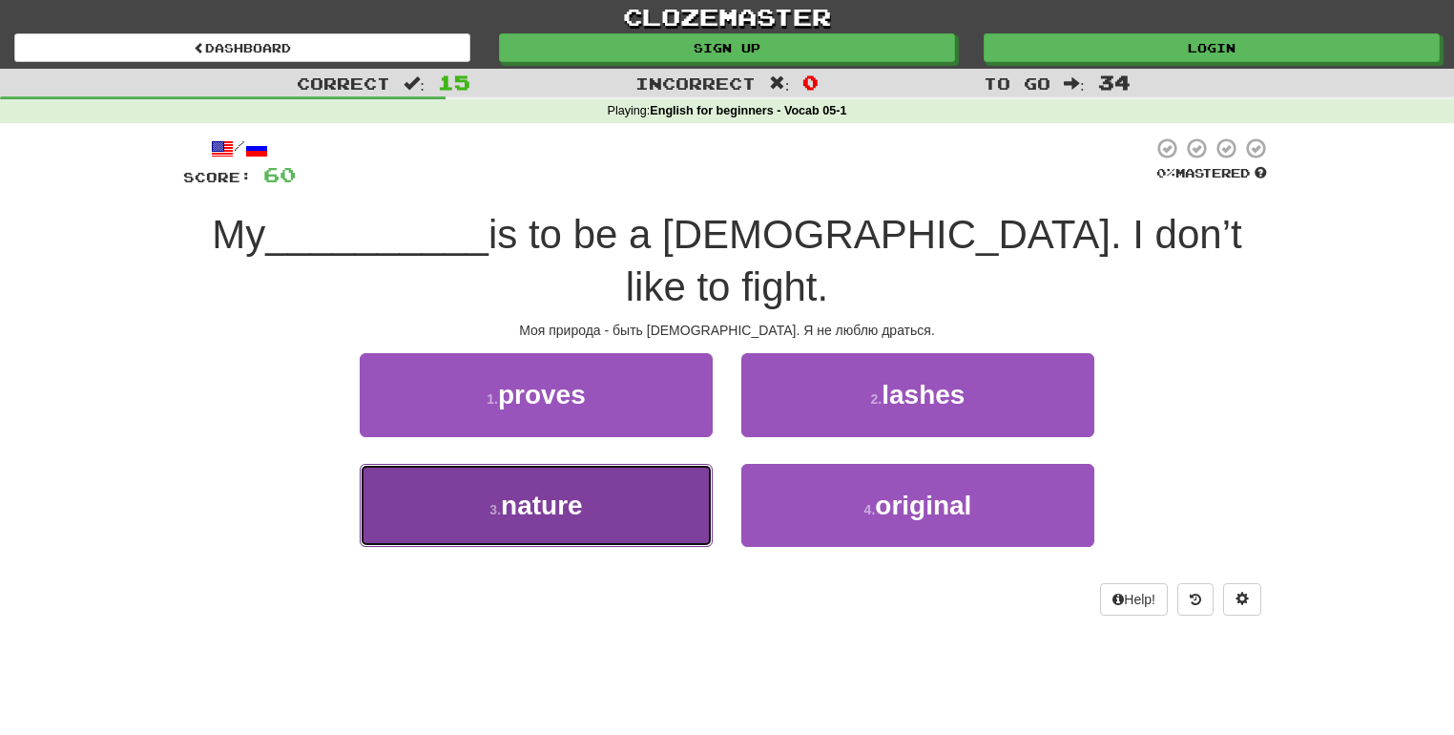
click at [645, 464] on button "3 . nature" at bounding box center [536, 505] width 353 height 83
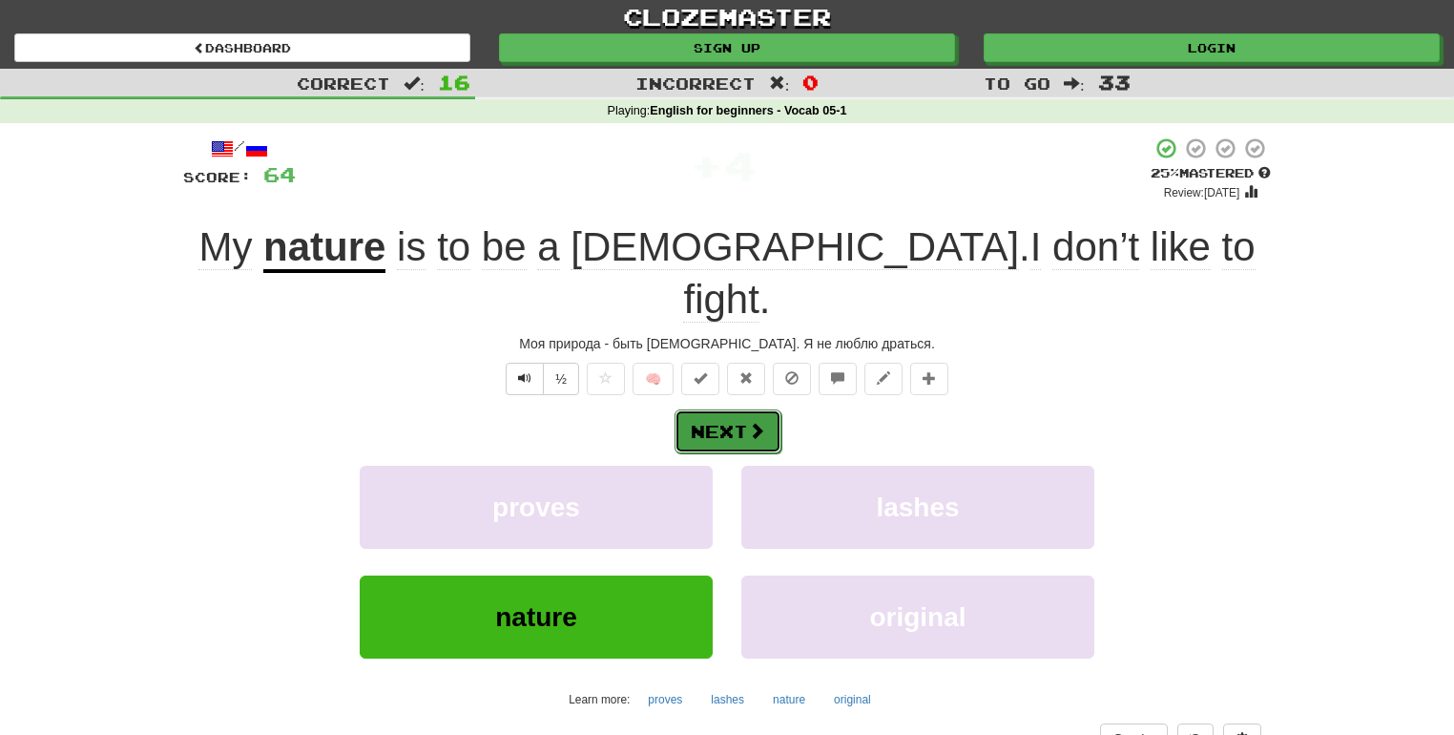
click at [721, 409] on button "Next" at bounding box center [728, 431] width 107 height 44
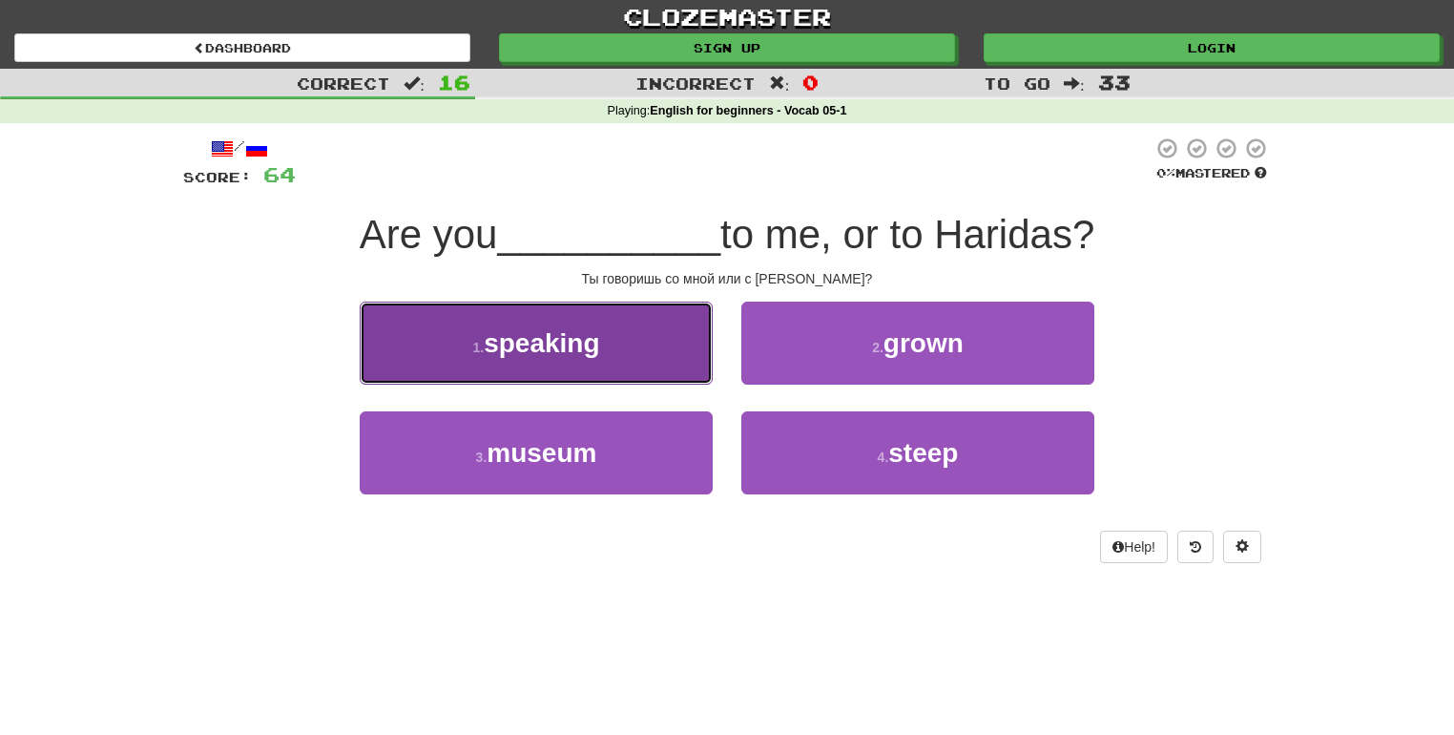
click at [636, 356] on button "1 . speaking" at bounding box center [536, 343] width 353 height 83
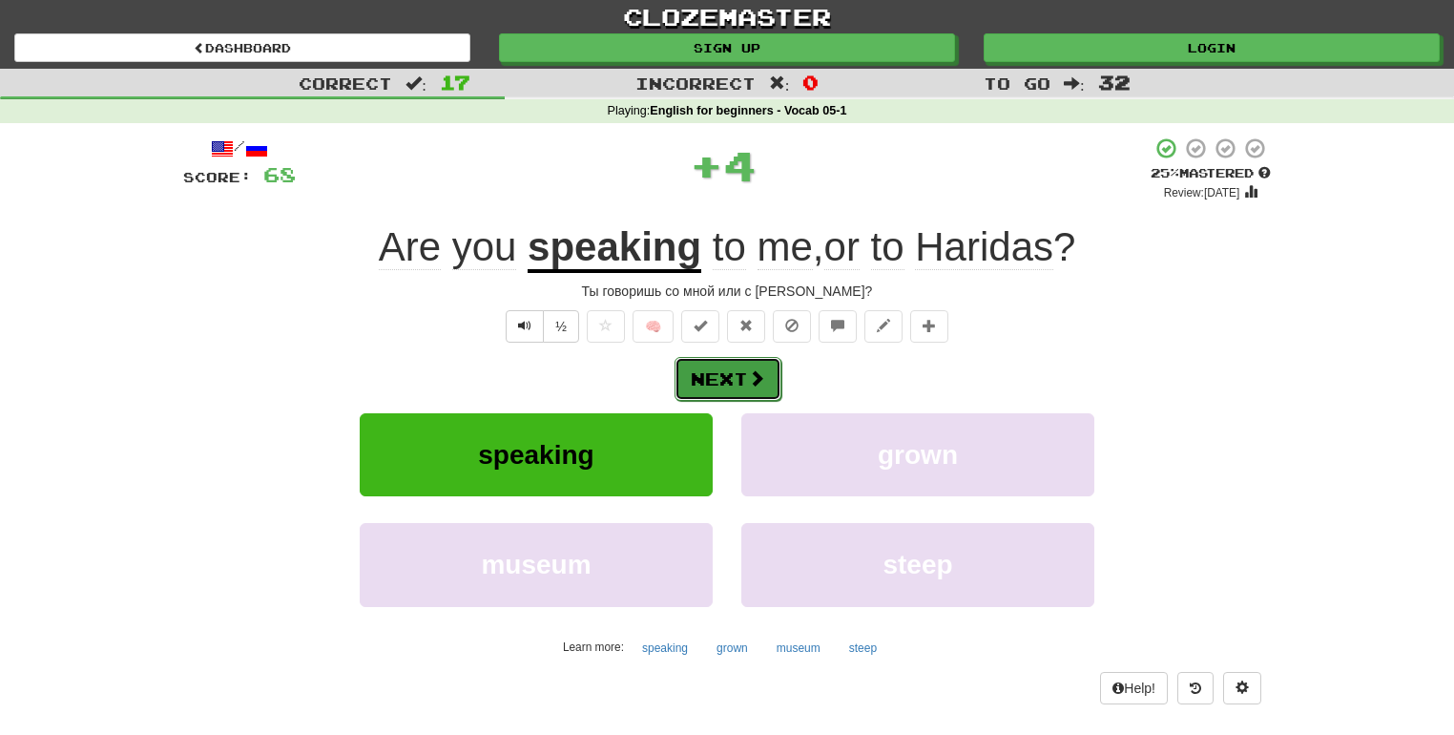
click at [729, 372] on button "Next" at bounding box center [728, 379] width 107 height 44
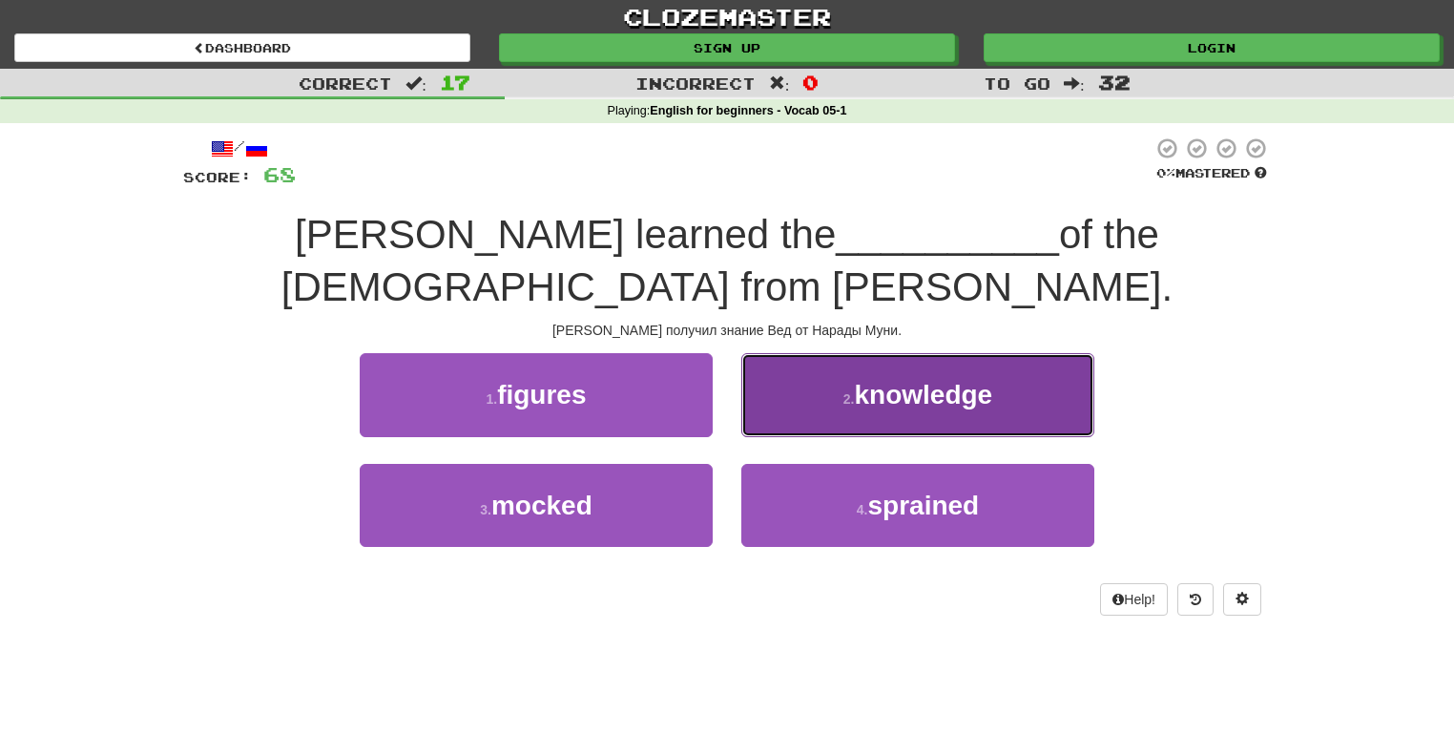
click at [908, 406] on span "knowledge" at bounding box center [923, 395] width 138 height 30
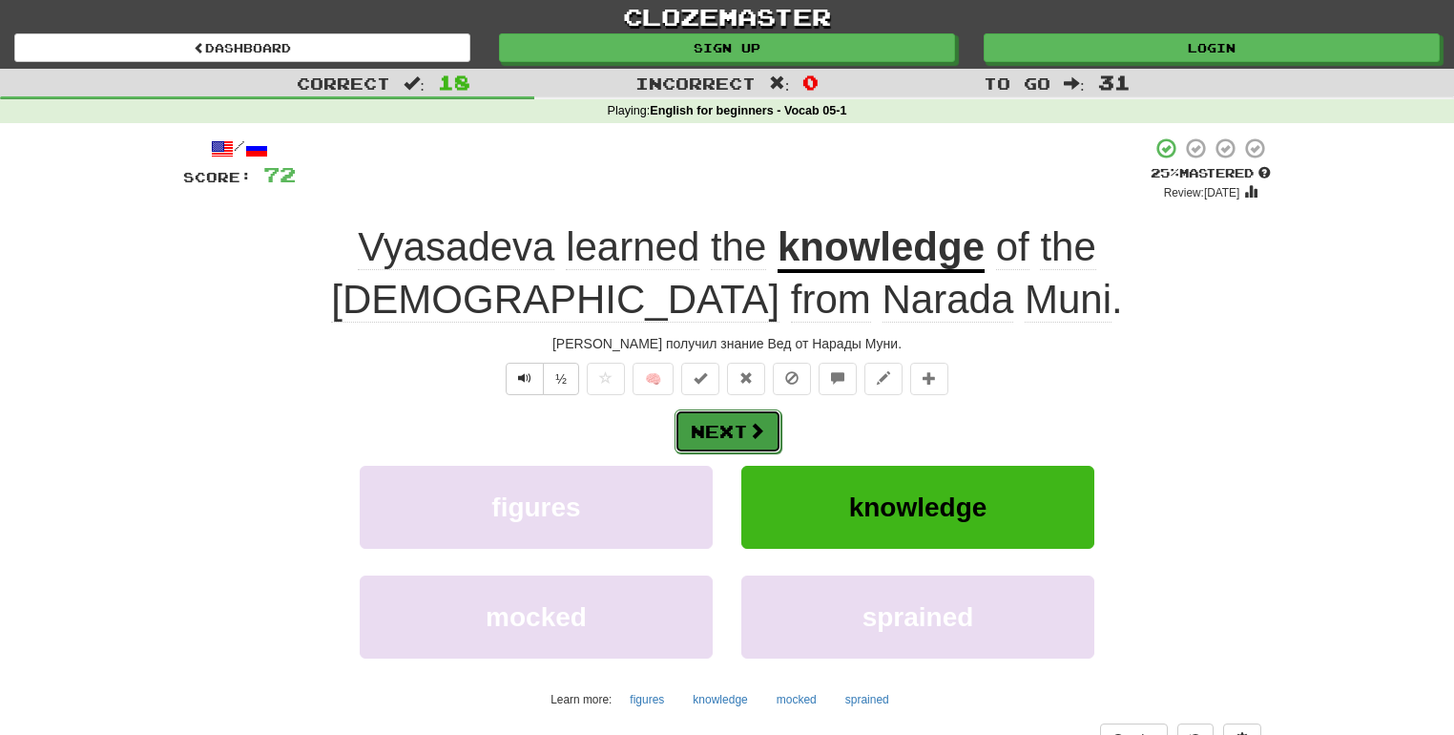
click at [763, 422] on span at bounding box center [756, 430] width 17 height 17
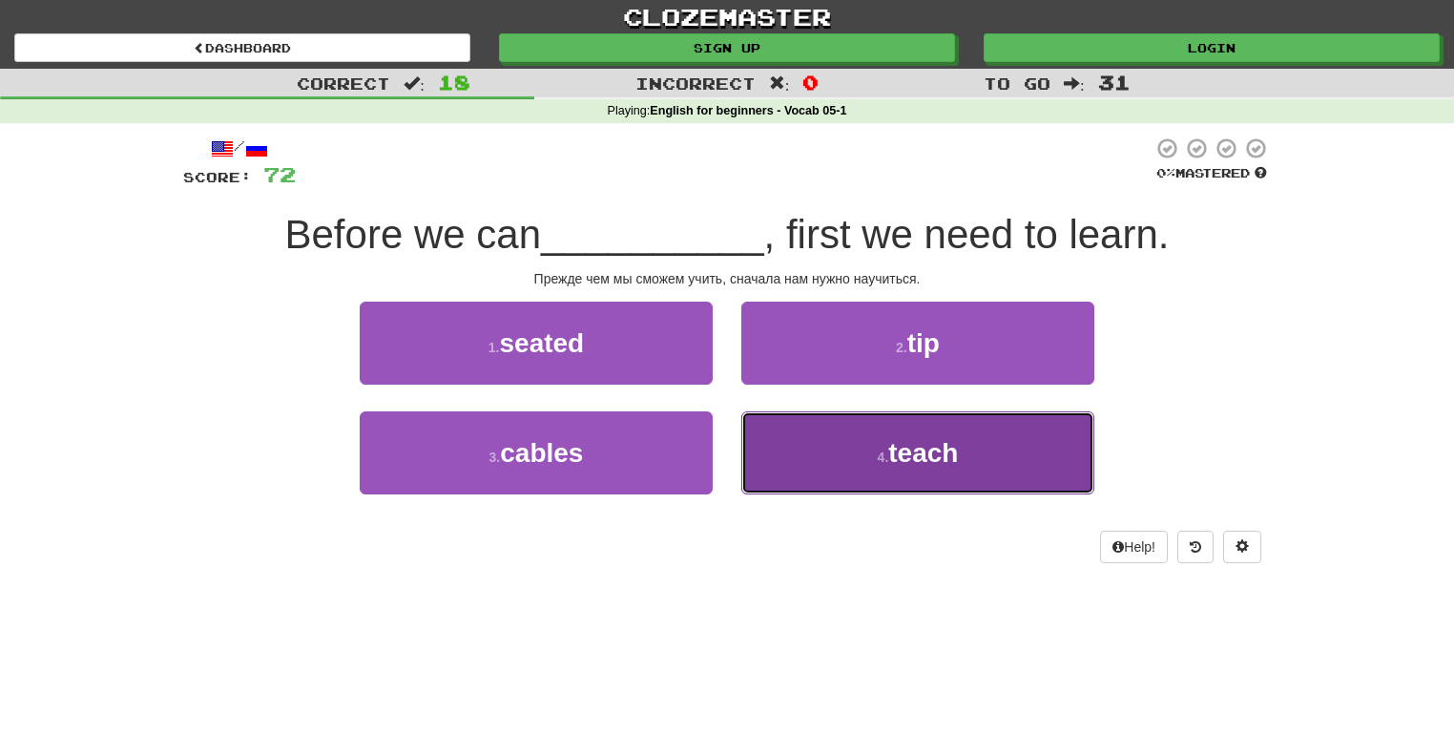
click at [889, 466] on button "4 . teach" at bounding box center [917, 452] width 353 height 83
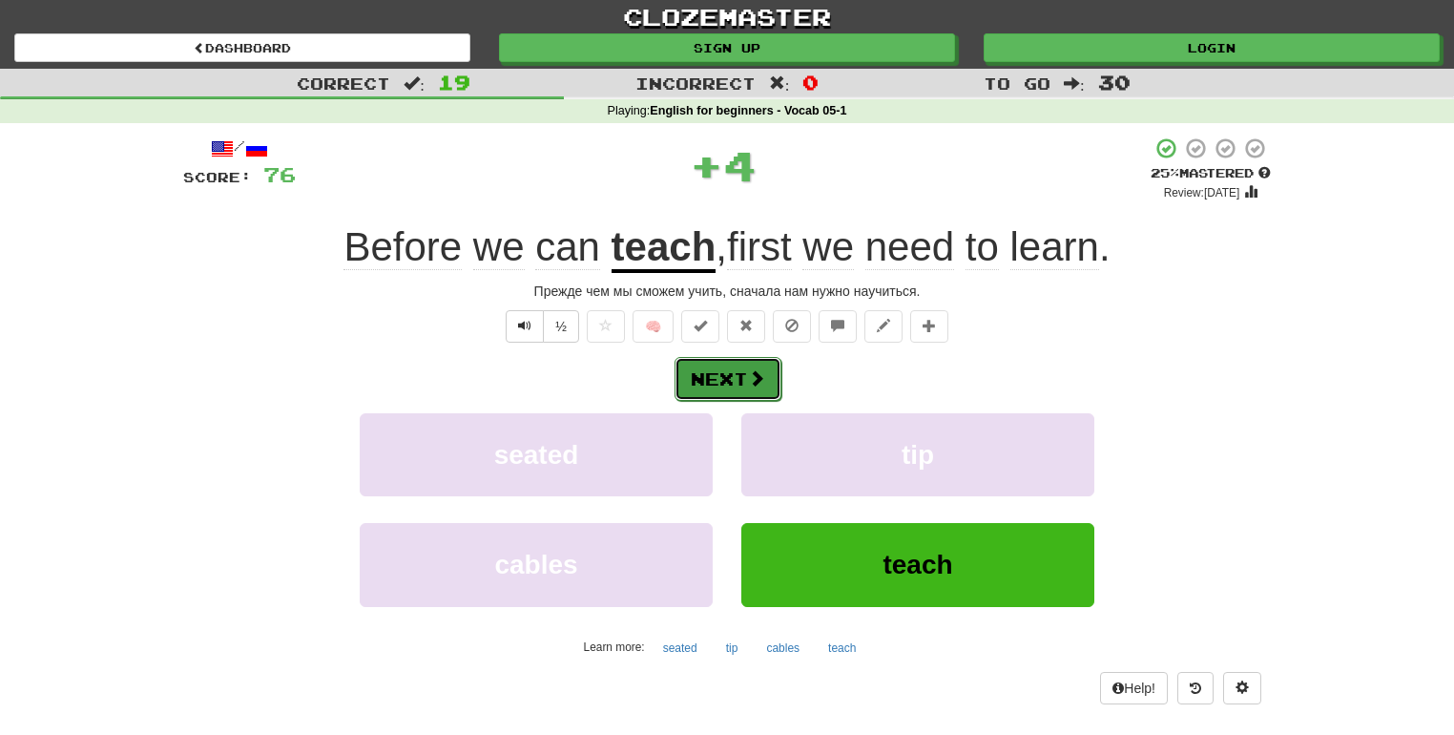
click at [729, 380] on button "Next" at bounding box center [728, 379] width 107 height 44
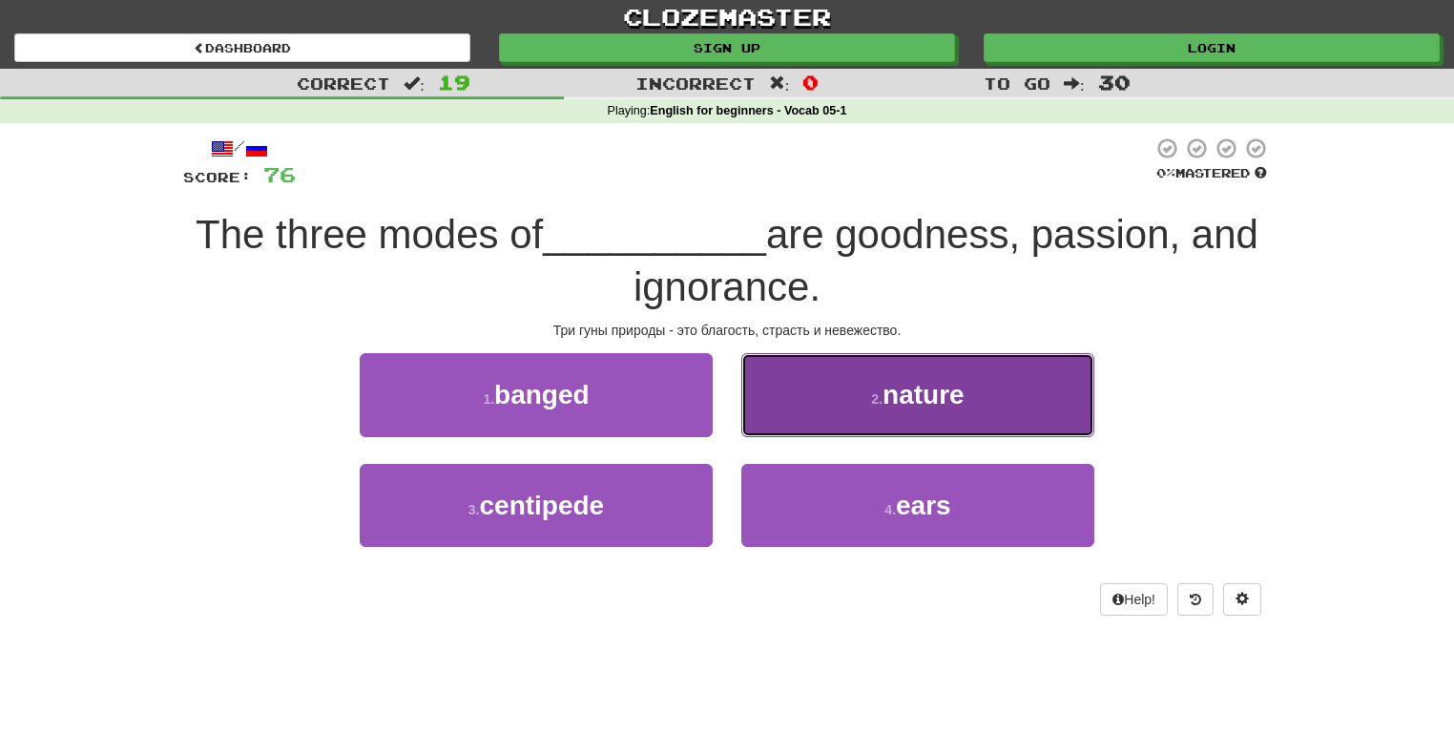
click at [935, 390] on span "nature" at bounding box center [924, 395] width 82 height 30
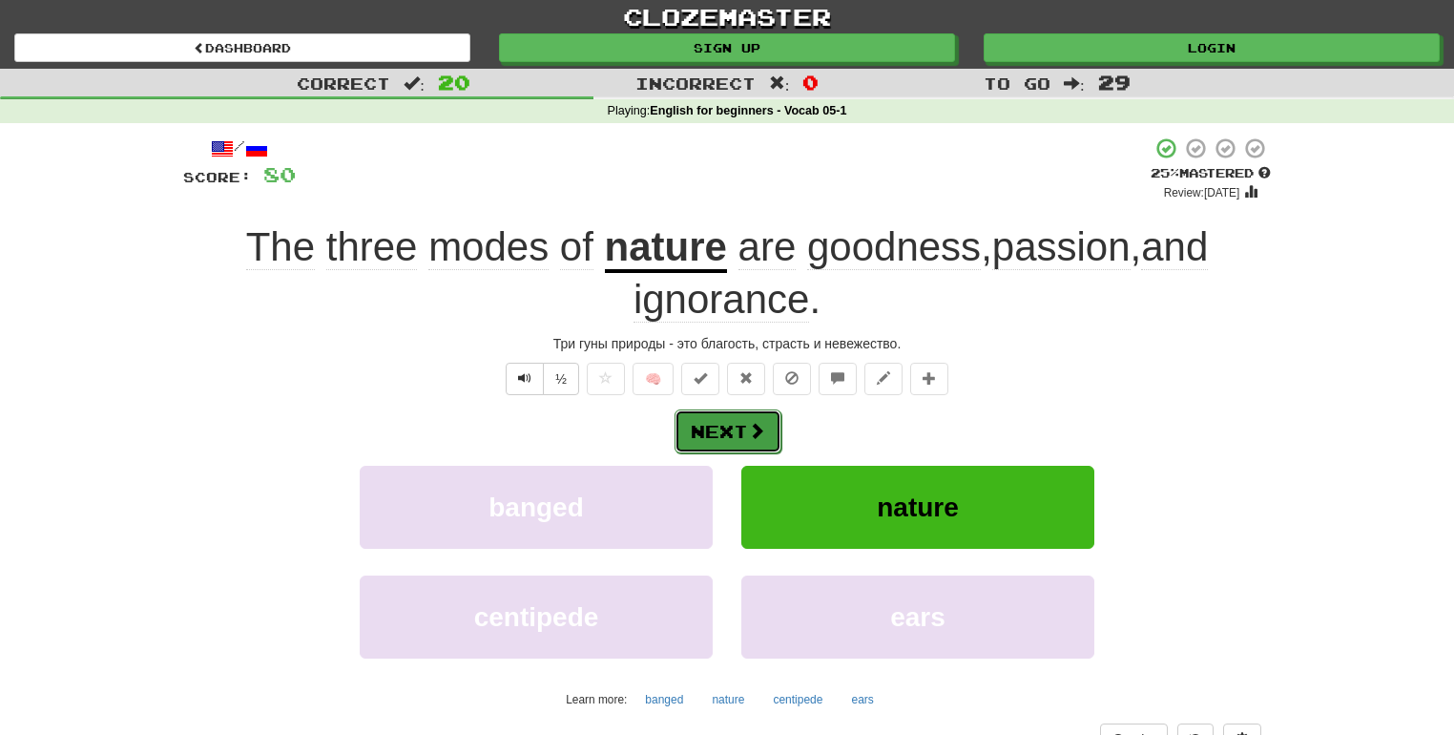
click at [756, 415] on button "Next" at bounding box center [728, 431] width 107 height 44
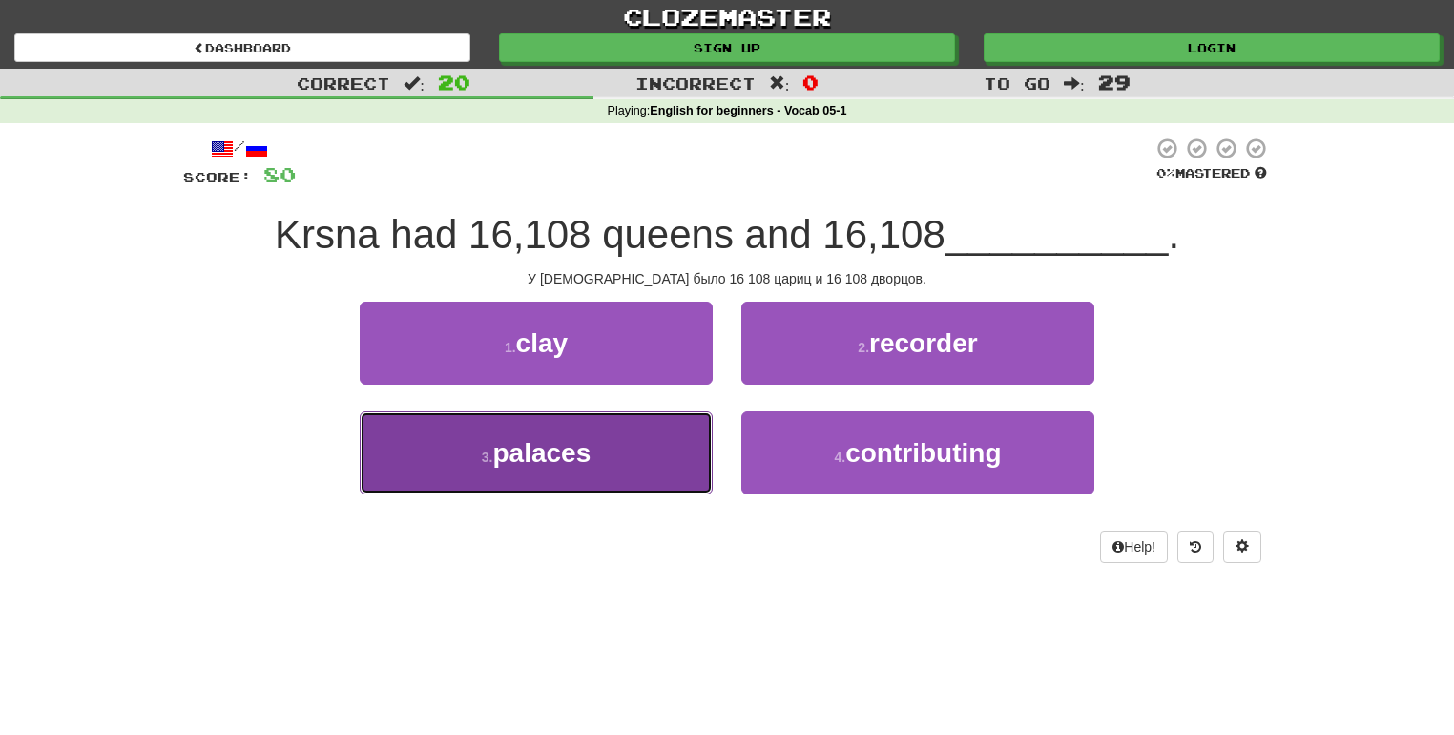
click at [660, 454] on button "3 . palaces" at bounding box center [536, 452] width 353 height 83
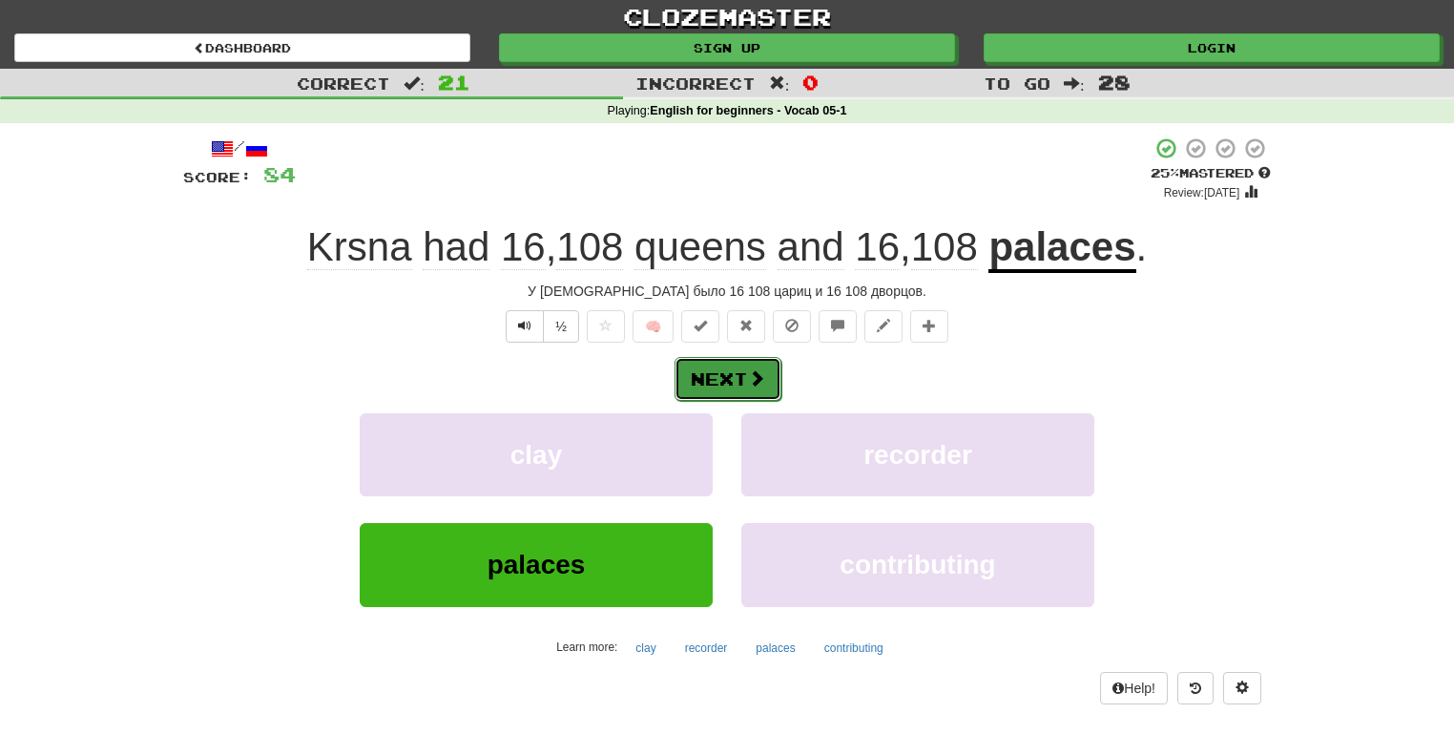
click at [731, 378] on button "Next" at bounding box center [728, 379] width 107 height 44
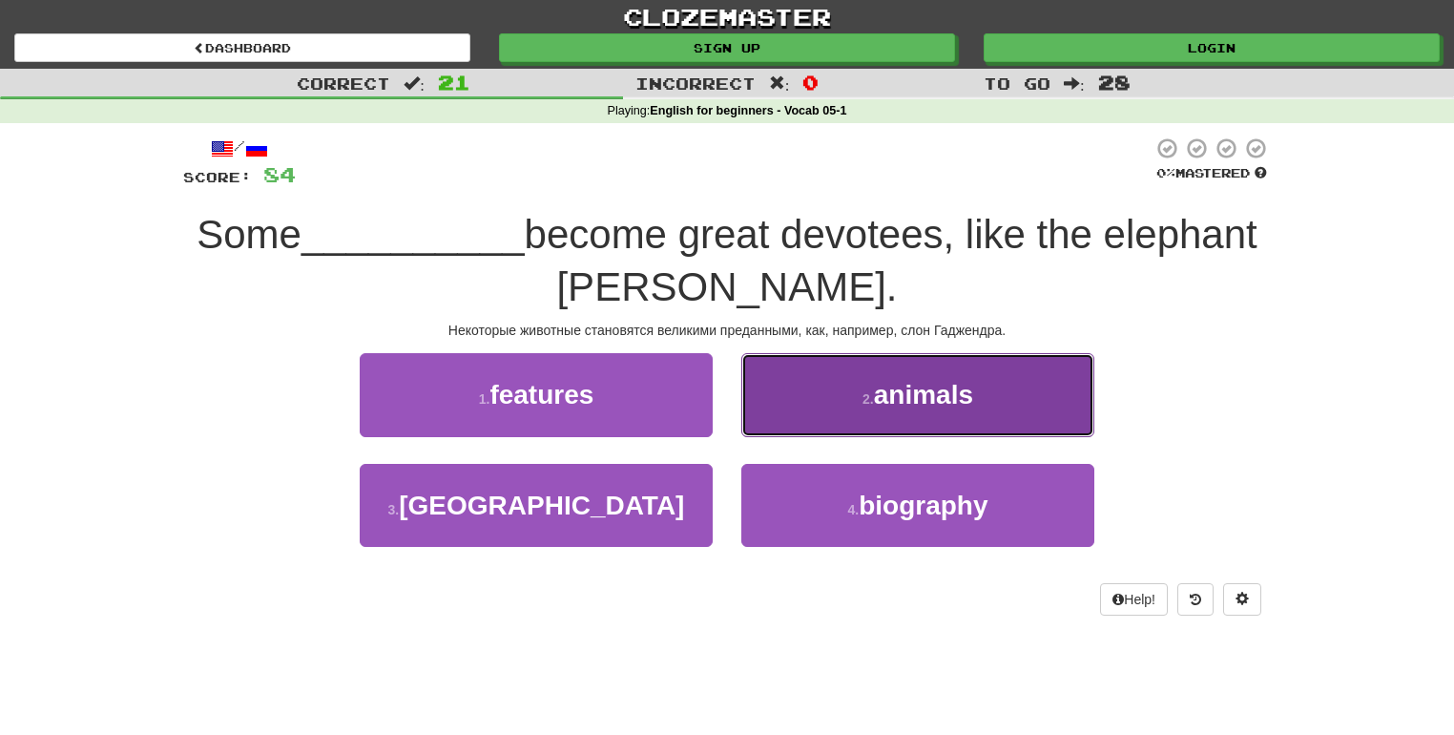
click at [794, 385] on button "2 . animals" at bounding box center [917, 394] width 353 height 83
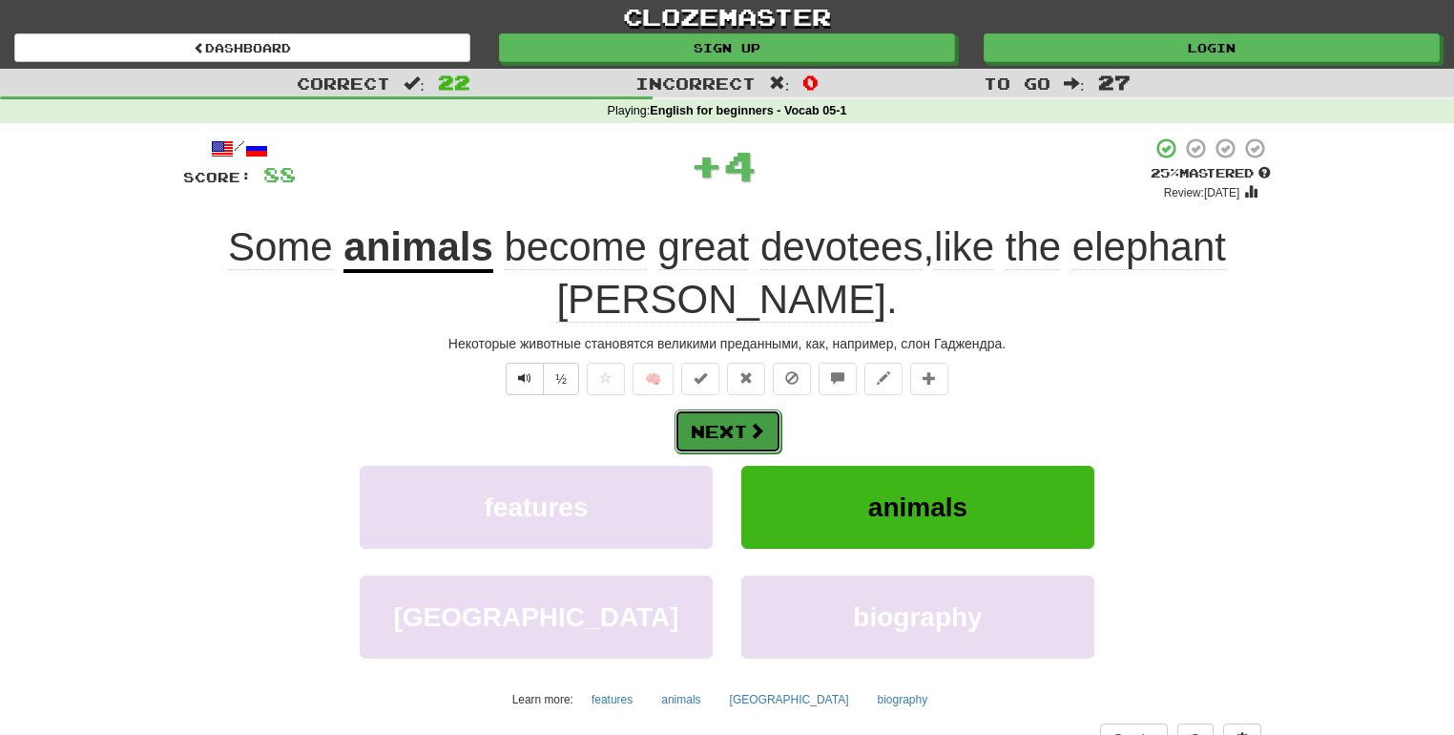
click at [732, 424] on button "Next" at bounding box center [728, 431] width 107 height 44
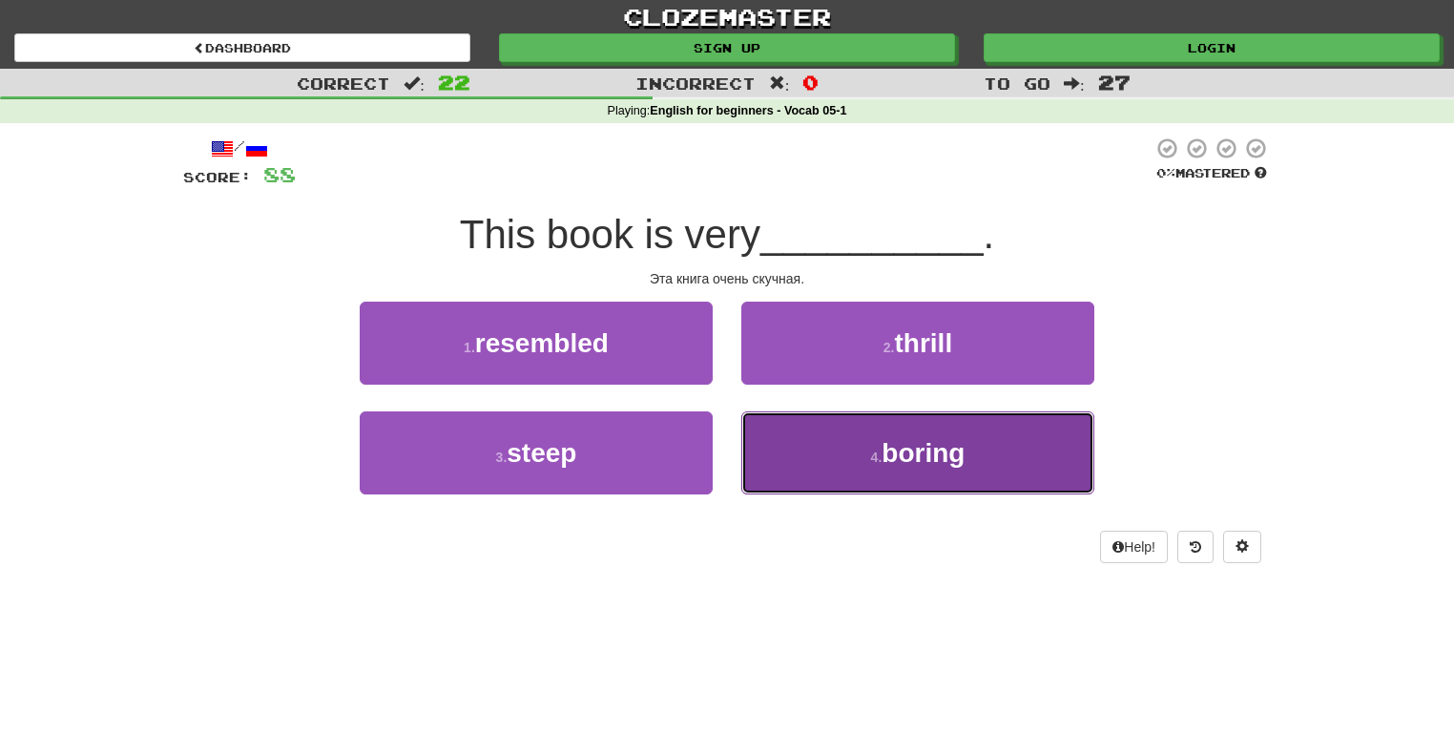
click at [854, 474] on button "4 . boring" at bounding box center [917, 452] width 353 height 83
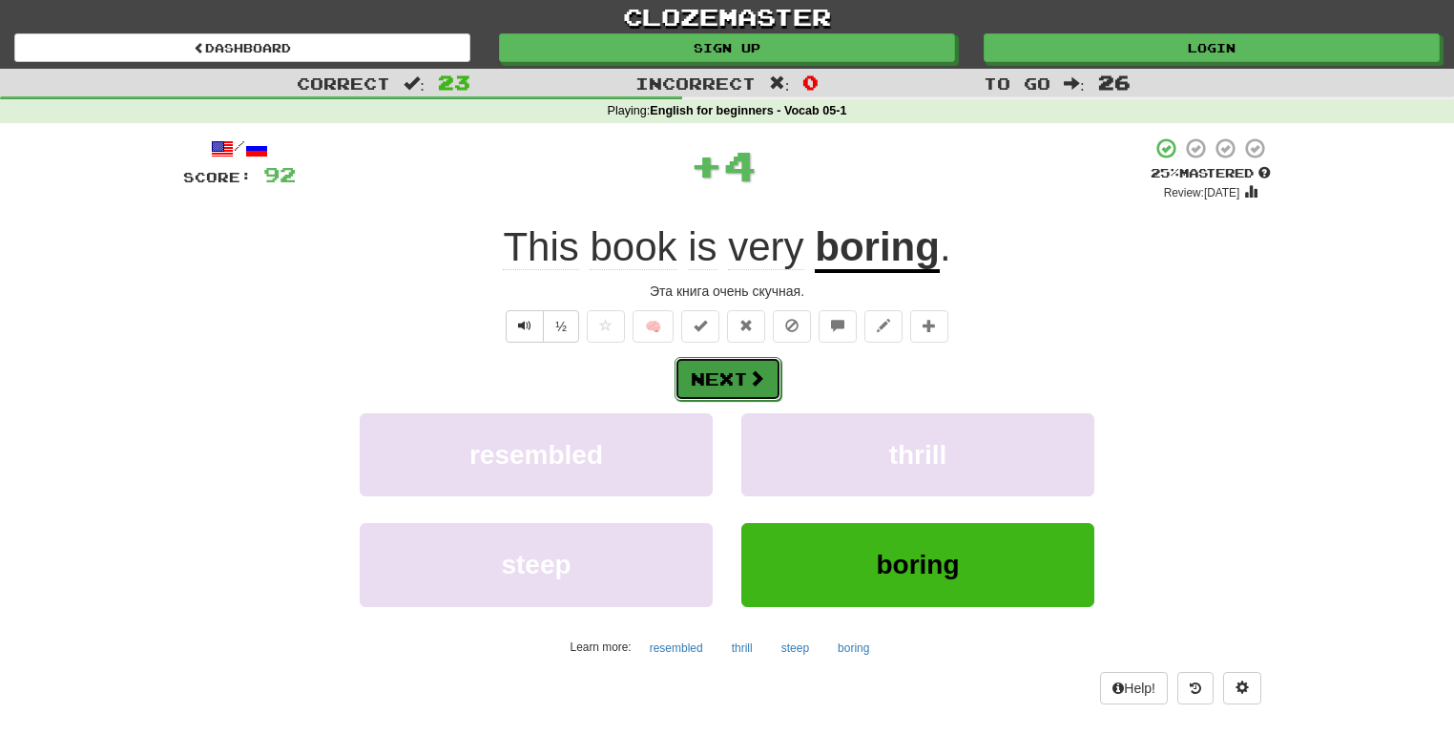
click at [735, 366] on button "Next" at bounding box center [728, 379] width 107 height 44
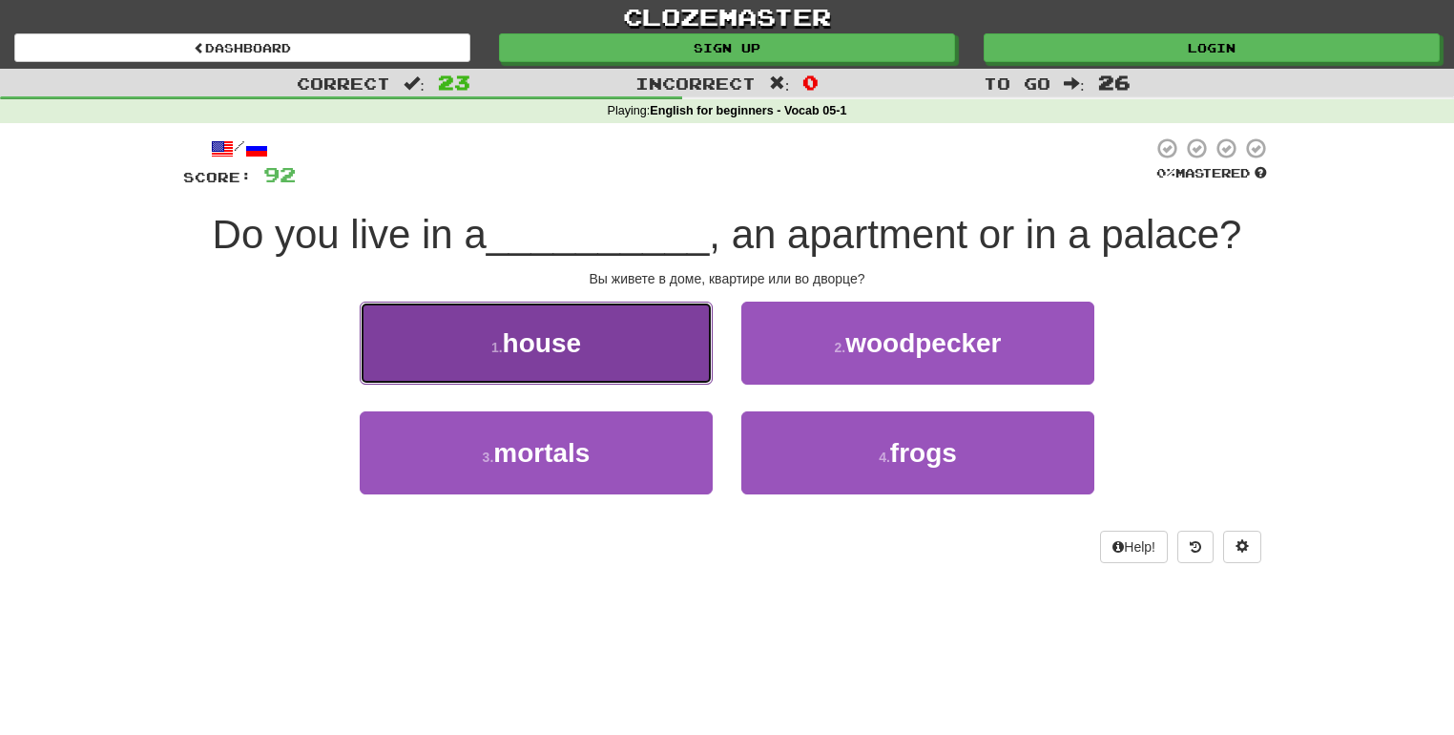
click at [643, 360] on button "1 . house" at bounding box center [536, 343] width 353 height 83
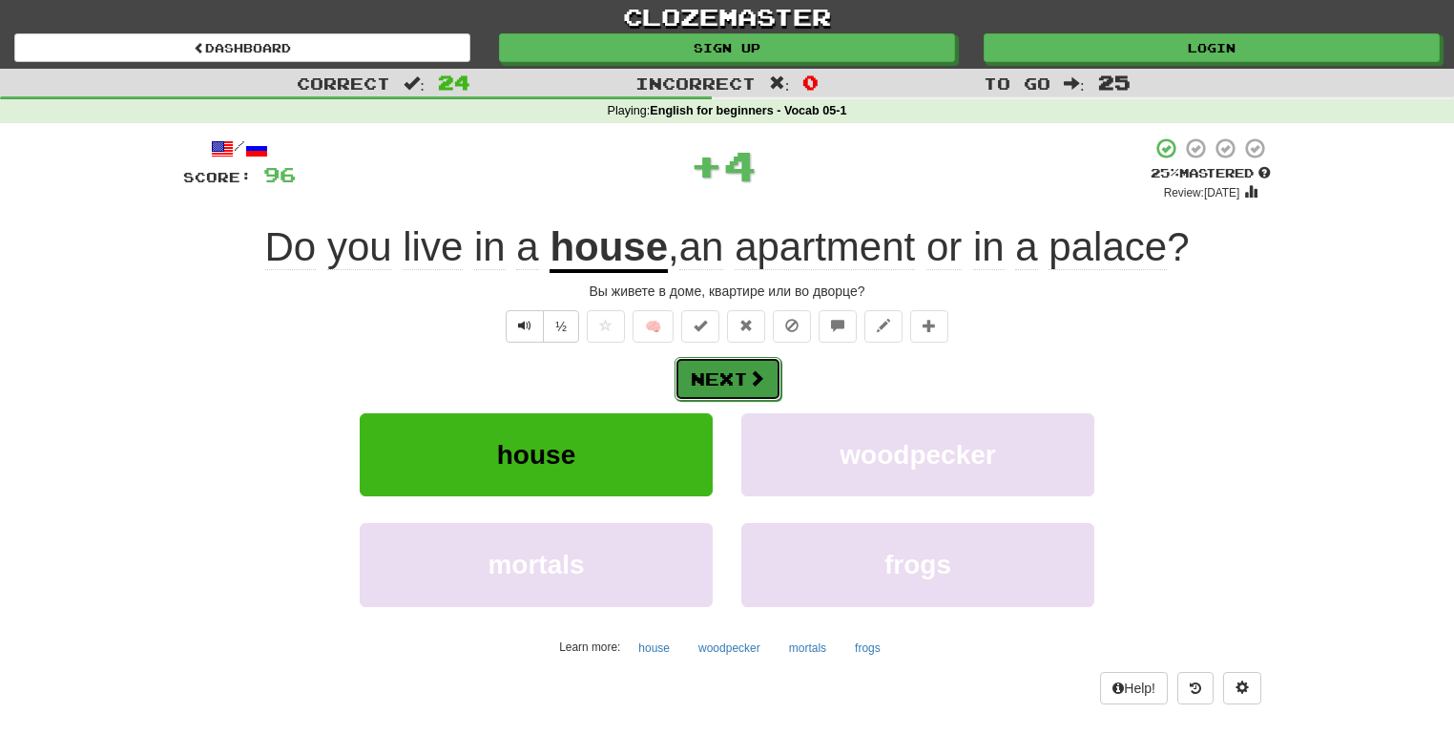
click at [718, 377] on button "Next" at bounding box center [728, 379] width 107 height 44
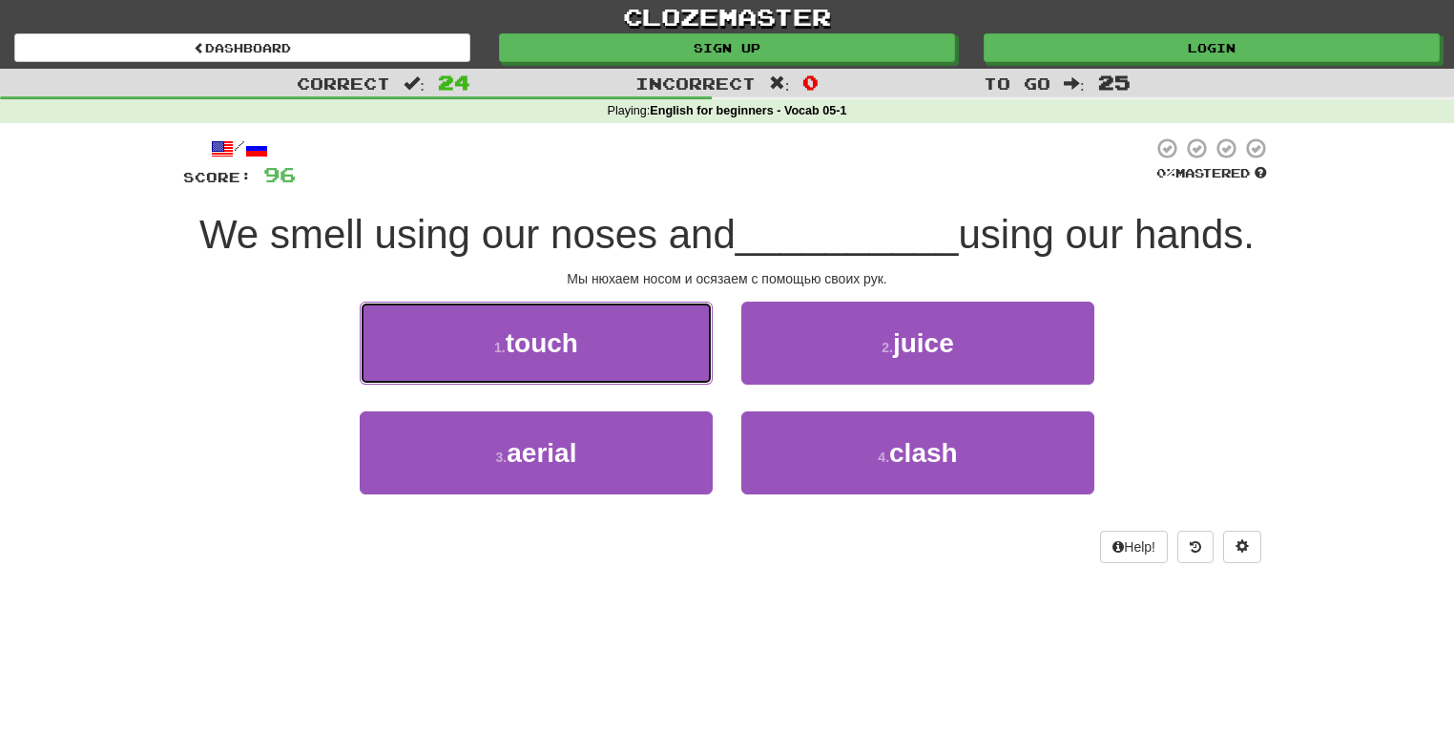
click at [678, 351] on button "1 . touch" at bounding box center [536, 343] width 353 height 83
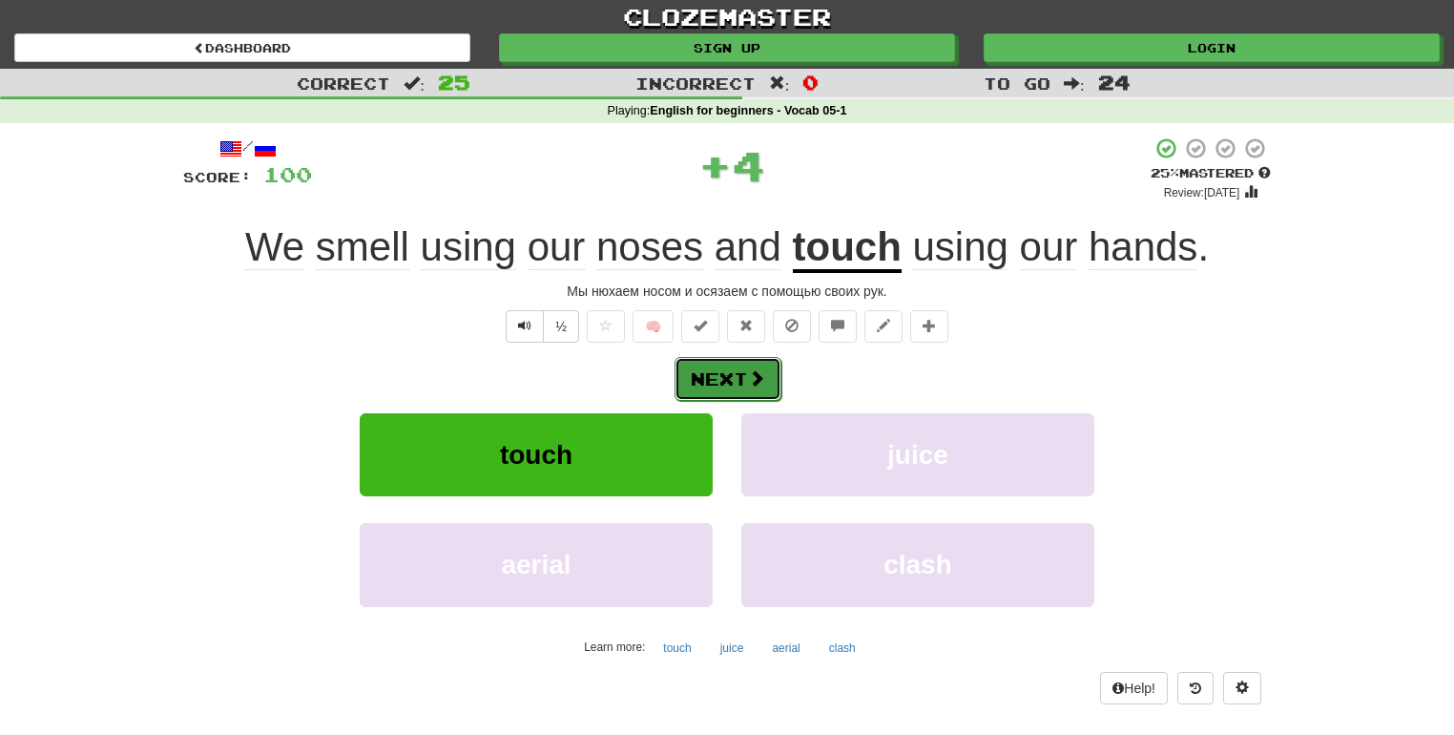
click at [729, 375] on button "Next" at bounding box center [728, 379] width 107 height 44
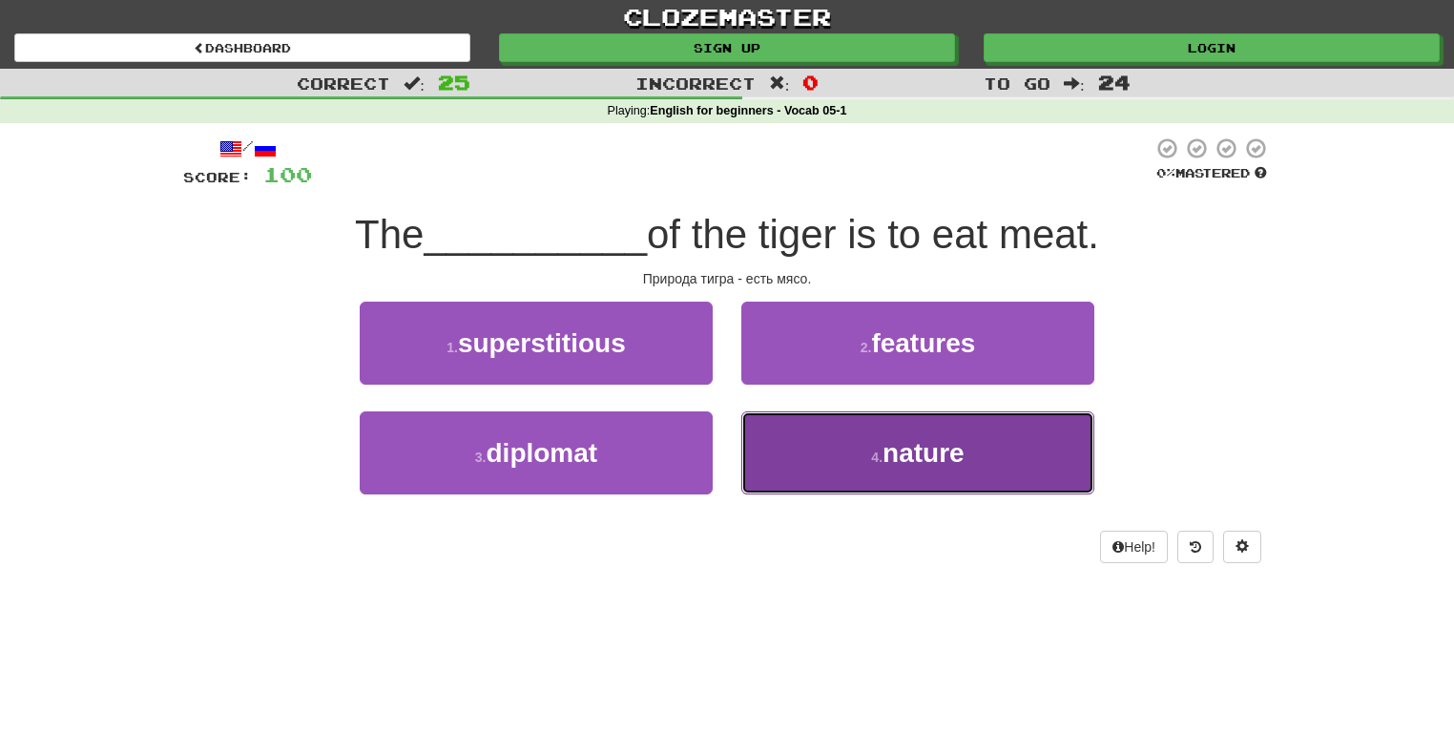
click at [820, 447] on button "4 . nature" at bounding box center [917, 452] width 353 height 83
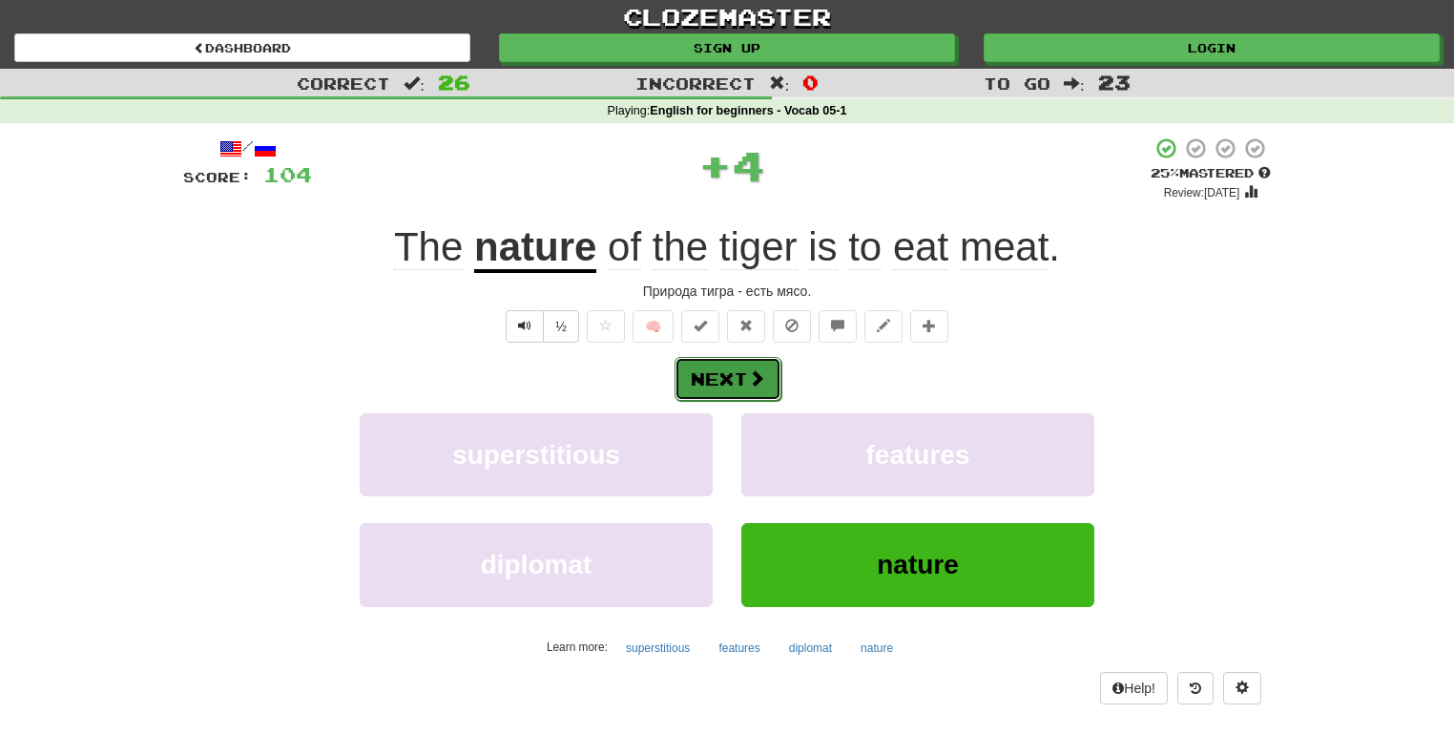
click at [739, 364] on button "Next" at bounding box center [728, 379] width 107 height 44
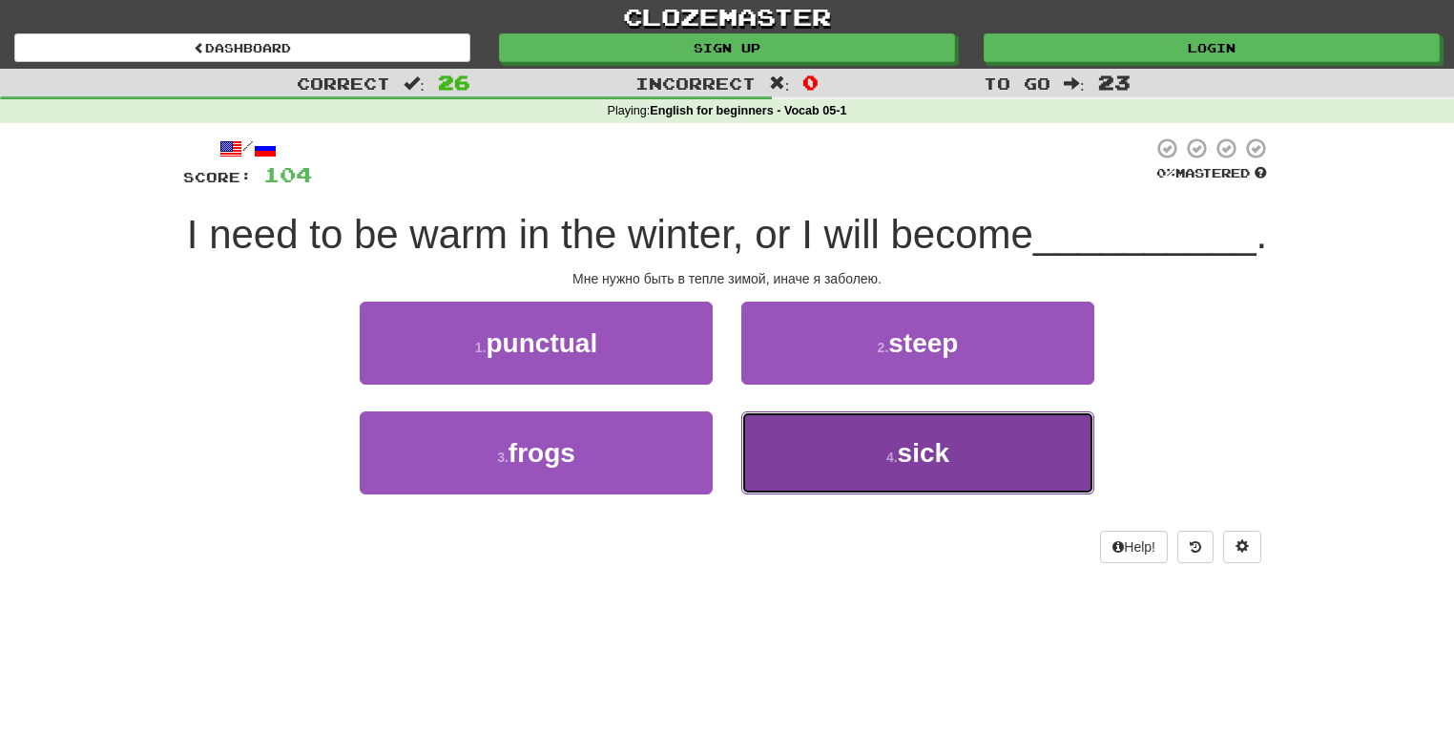
click at [828, 491] on button "4 . sick" at bounding box center [917, 452] width 353 height 83
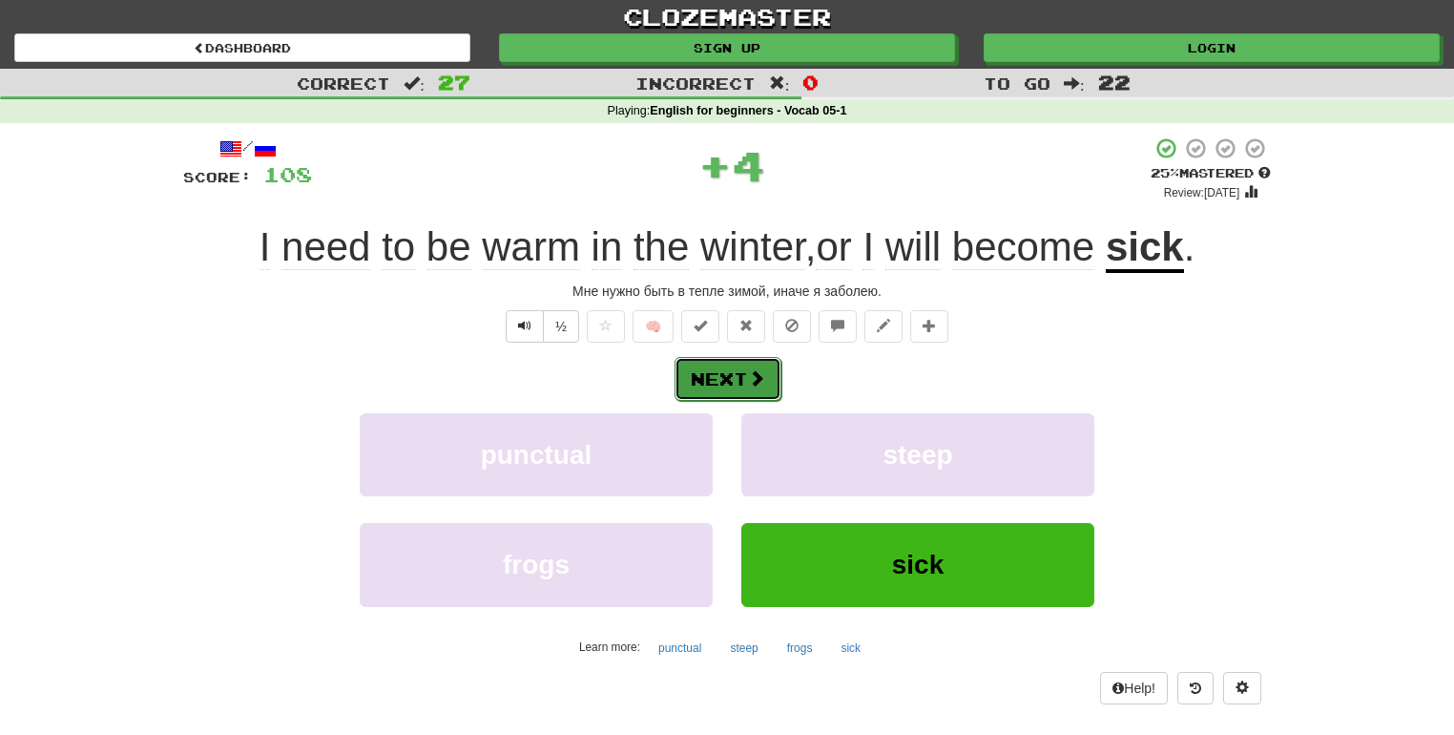
click at [725, 380] on button "Next" at bounding box center [728, 379] width 107 height 44
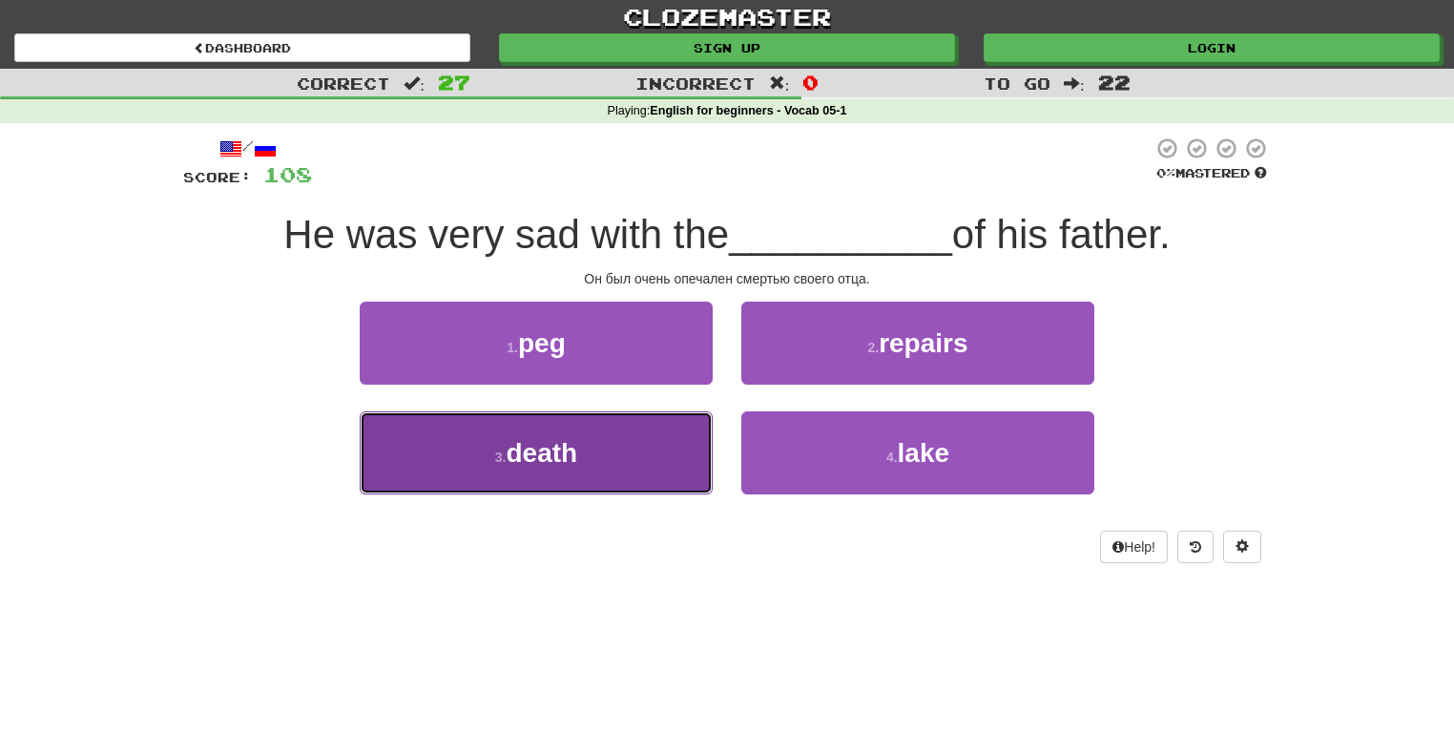
click at [665, 455] on button "3 . death" at bounding box center [536, 452] width 353 height 83
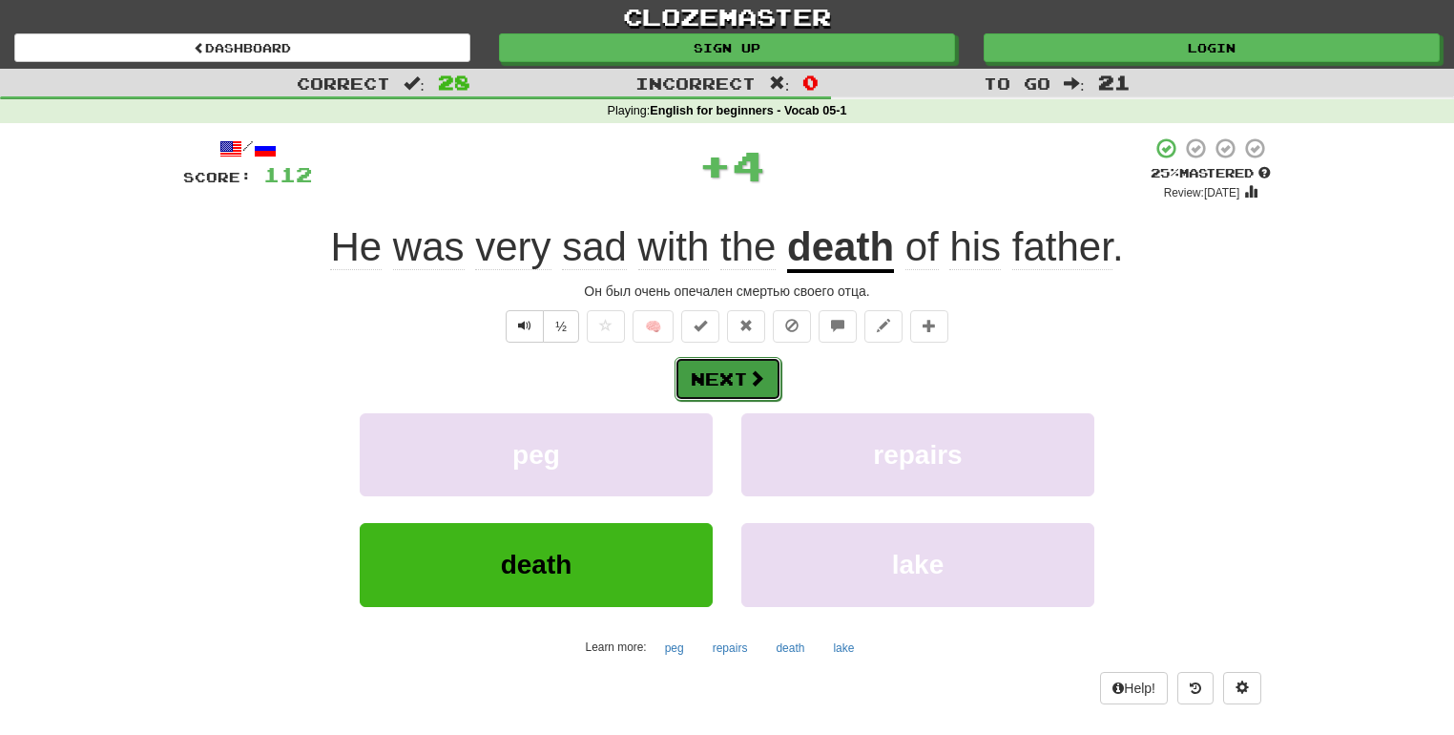
click at [752, 369] on span at bounding box center [756, 377] width 17 height 17
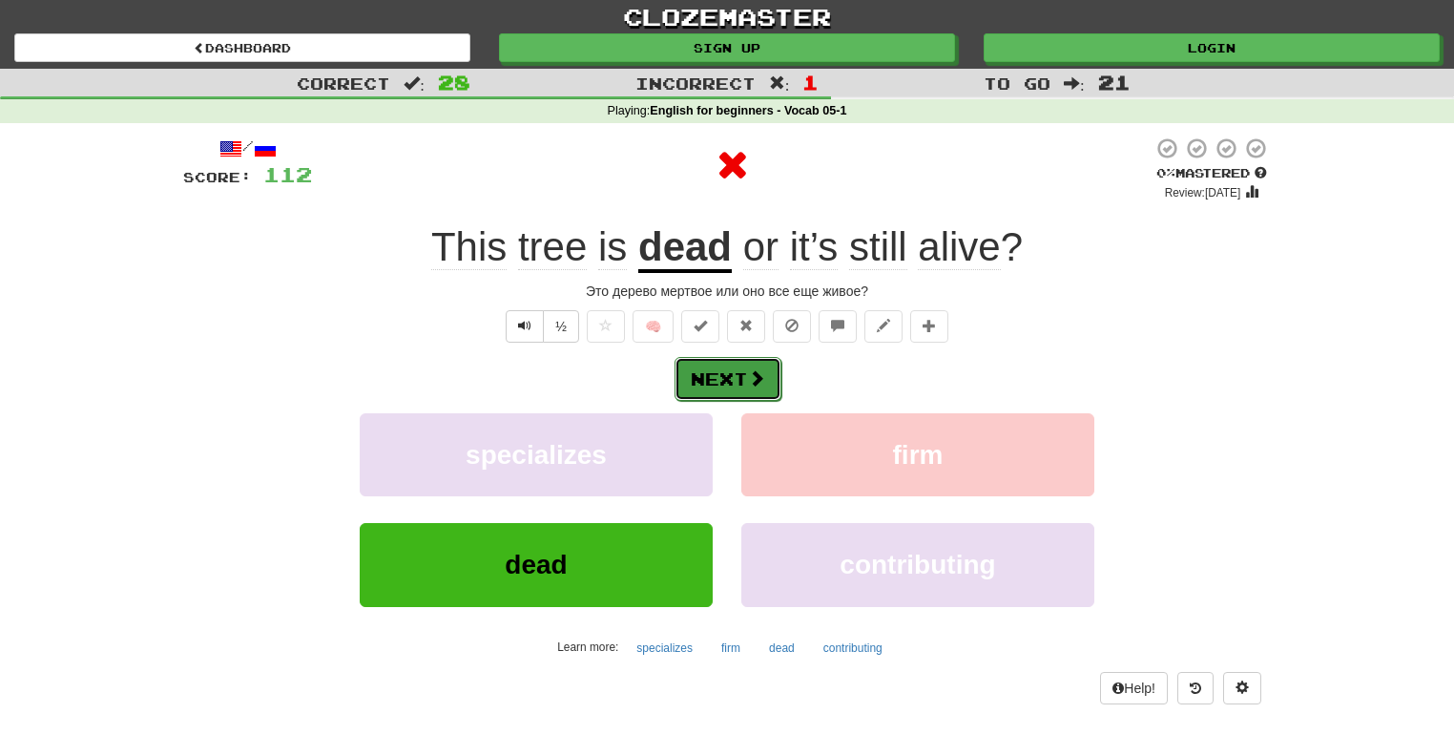
click at [741, 371] on button "Next" at bounding box center [728, 379] width 107 height 44
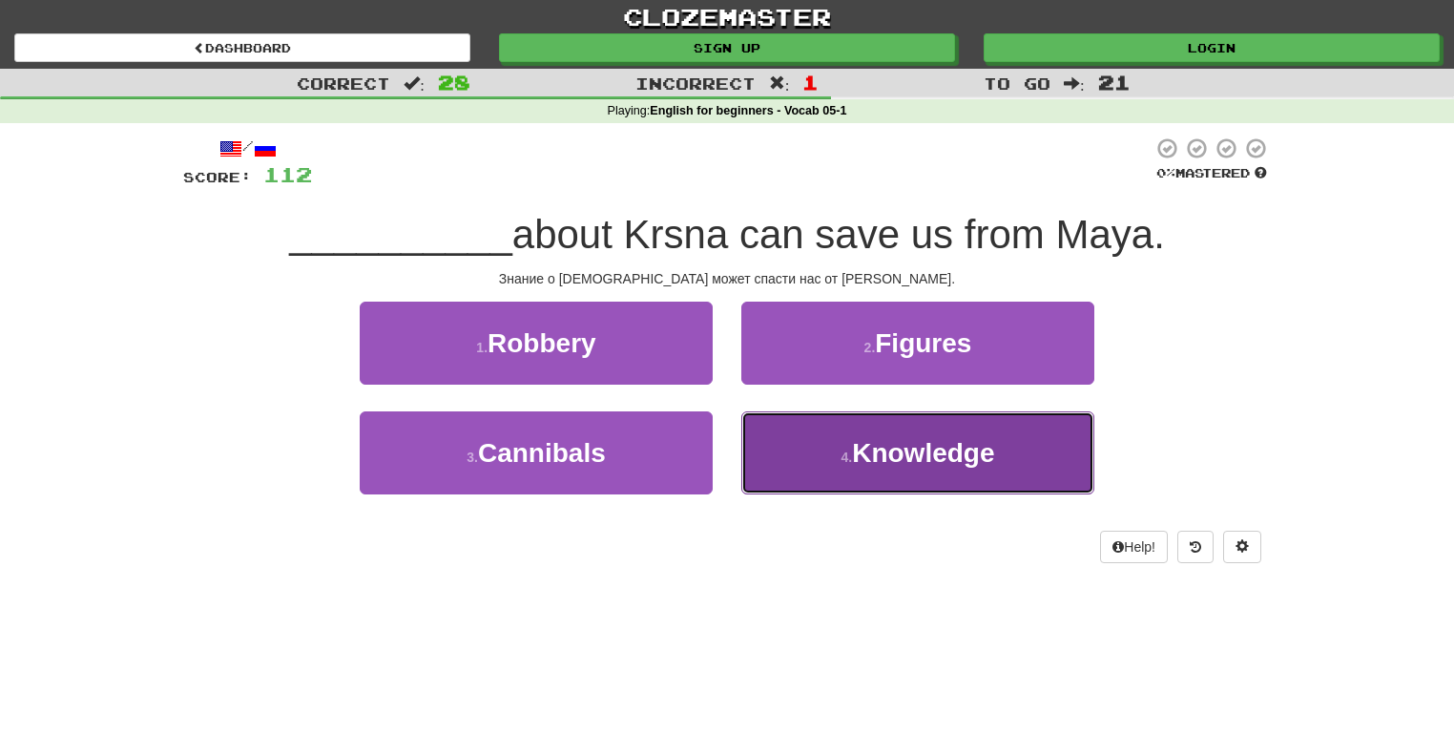
click at [830, 452] on button "4 . Knowledge" at bounding box center [917, 452] width 353 height 83
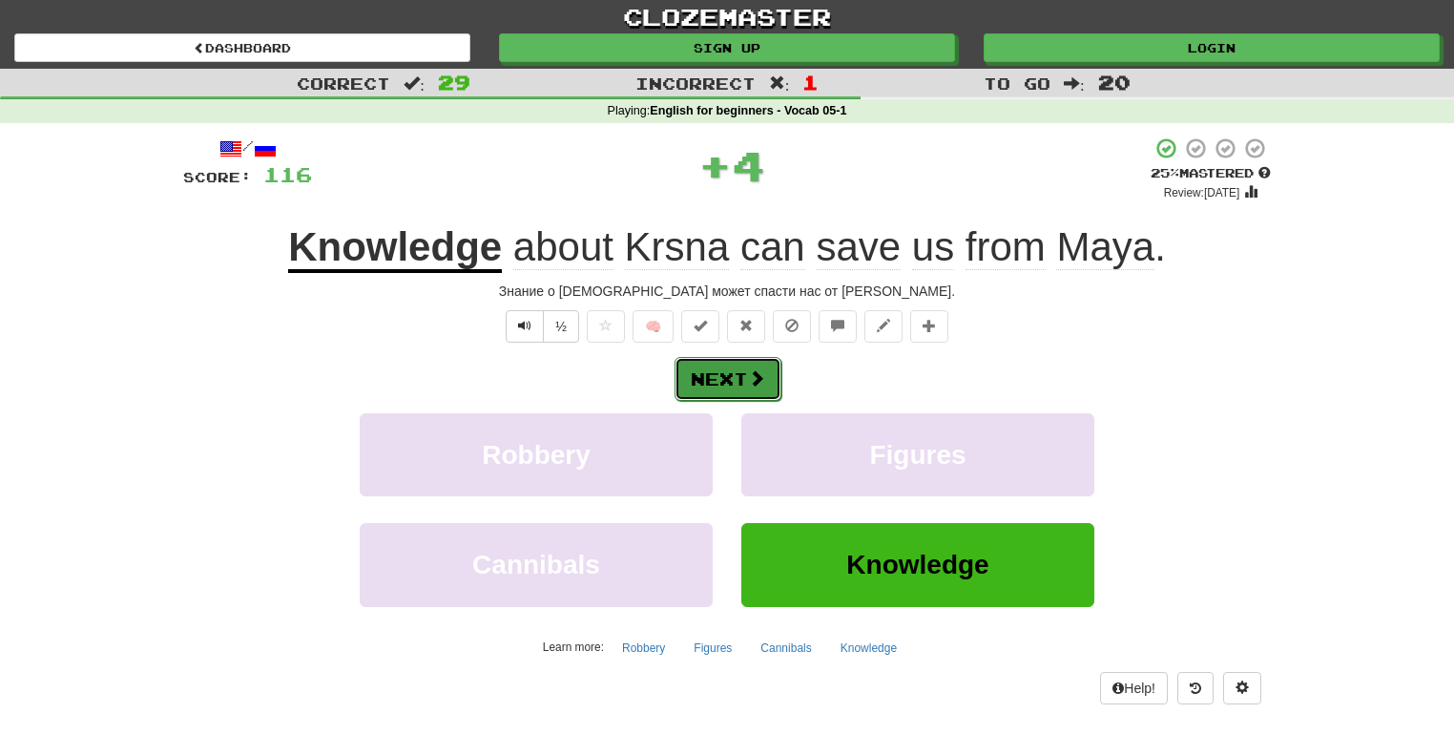
click at [731, 362] on button "Next" at bounding box center [728, 379] width 107 height 44
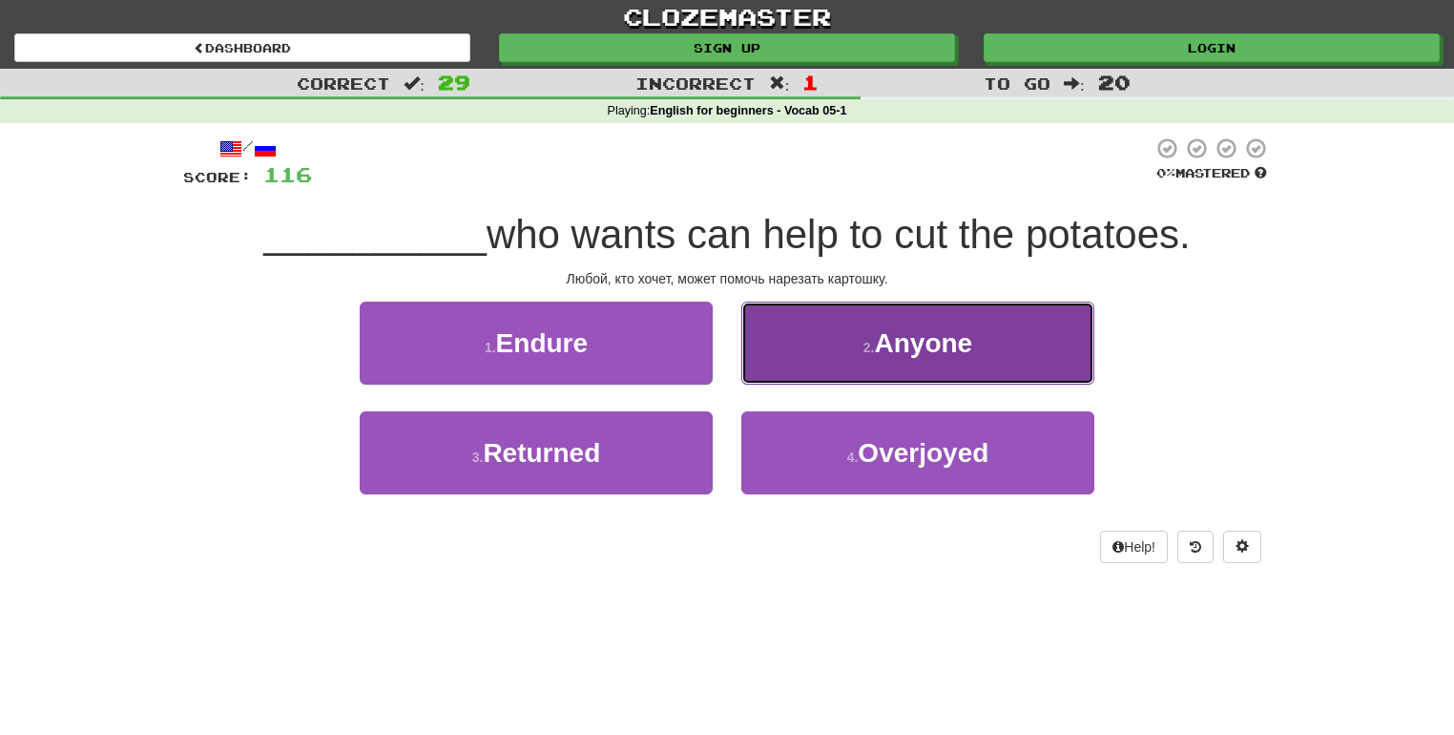
click at [817, 356] on button "2 . Anyone" at bounding box center [917, 343] width 353 height 83
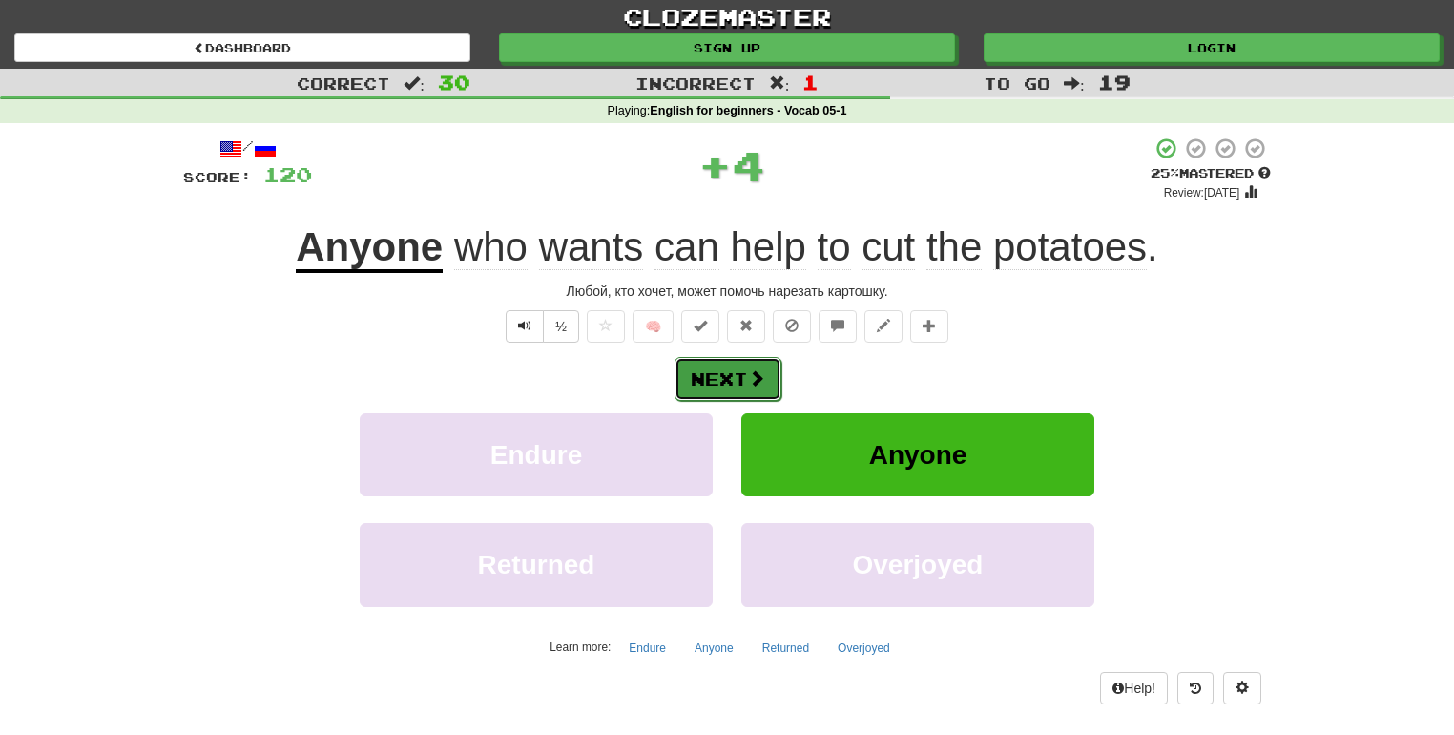
click at [748, 363] on button "Next" at bounding box center [728, 379] width 107 height 44
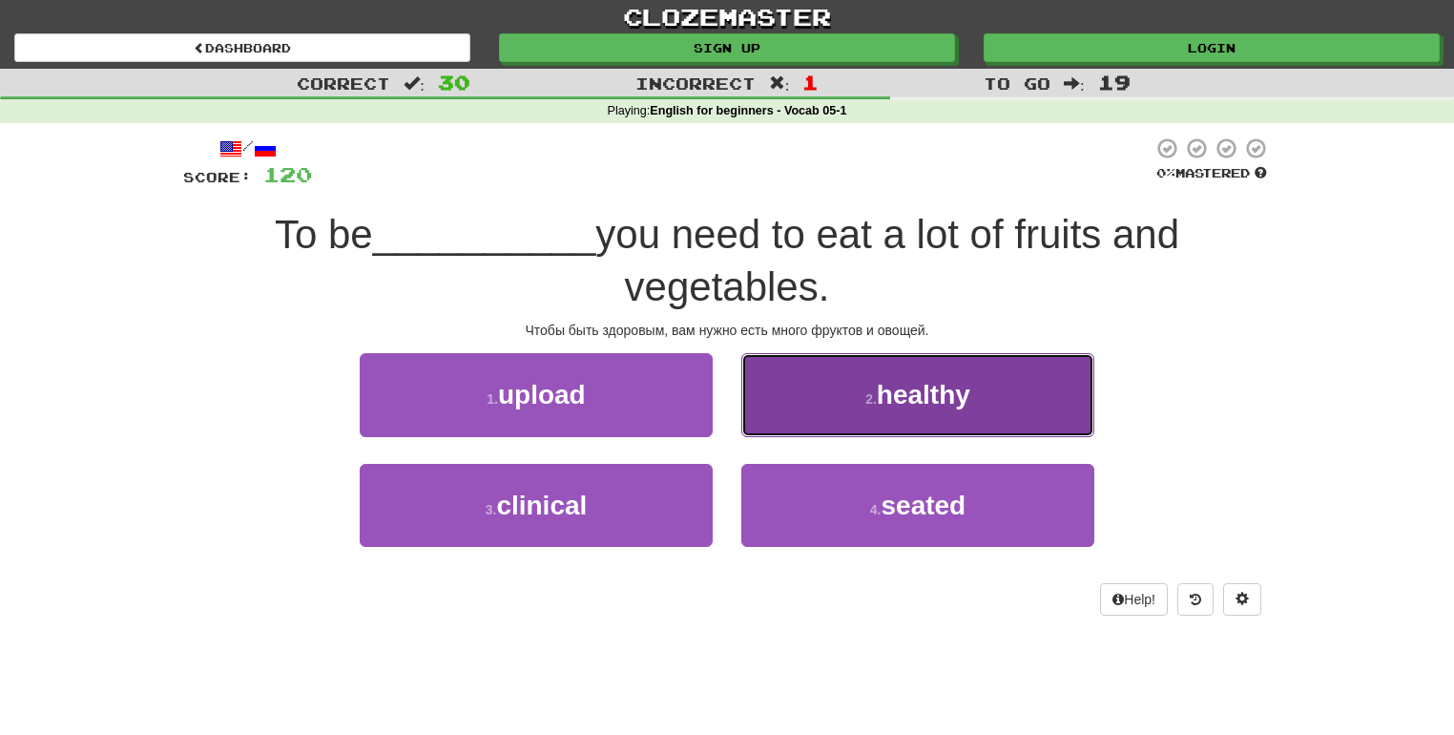
click at [798, 394] on button "2 . healthy" at bounding box center [917, 394] width 353 height 83
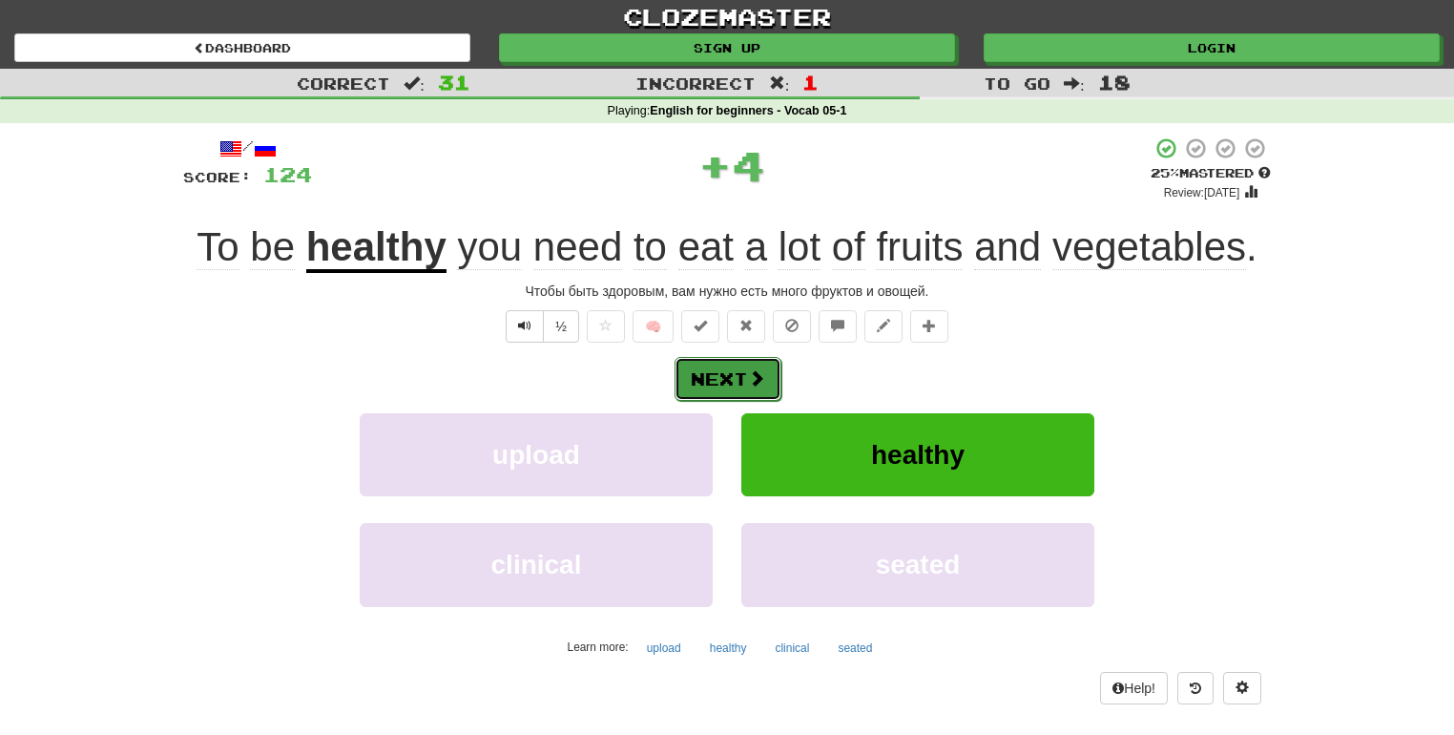
click at [752, 363] on button "Next" at bounding box center [728, 379] width 107 height 44
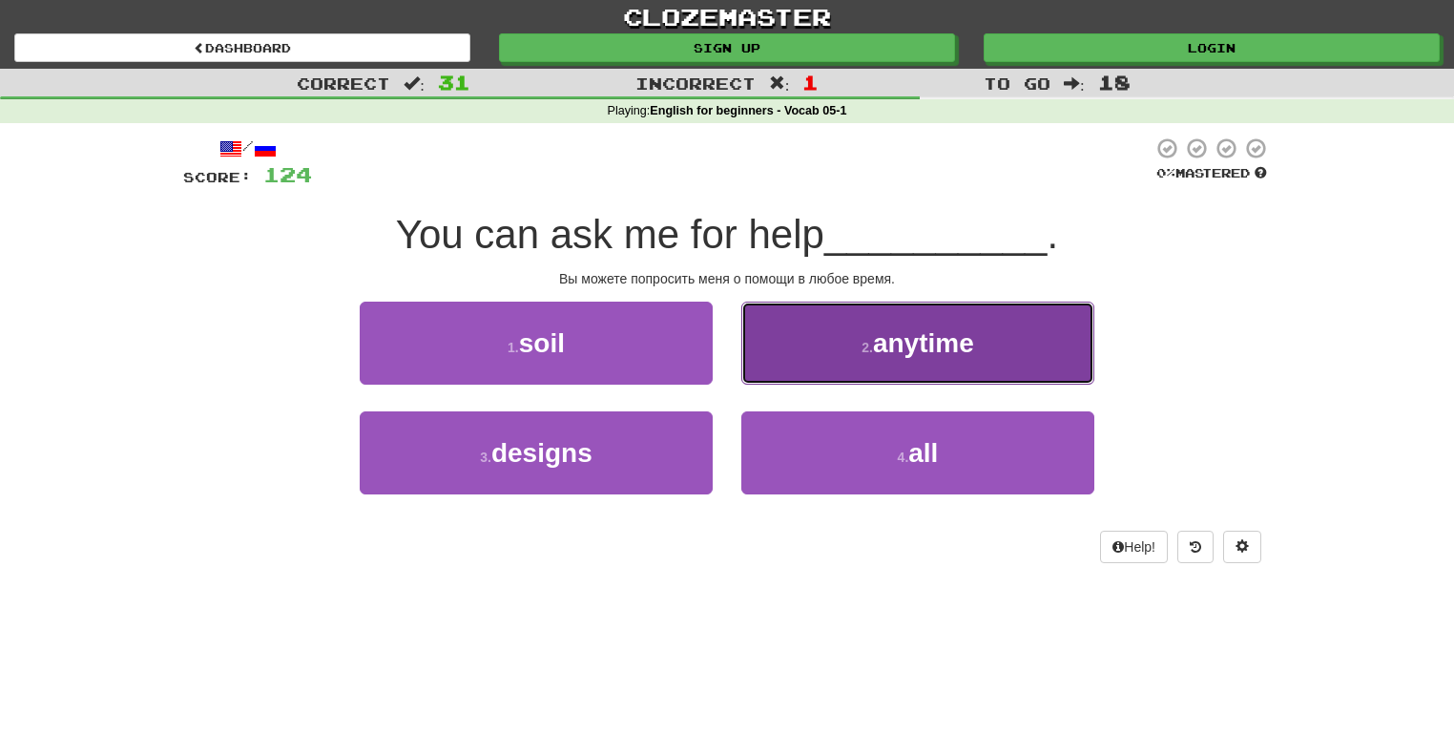
click at [782, 363] on button "2 . anytime" at bounding box center [917, 343] width 353 height 83
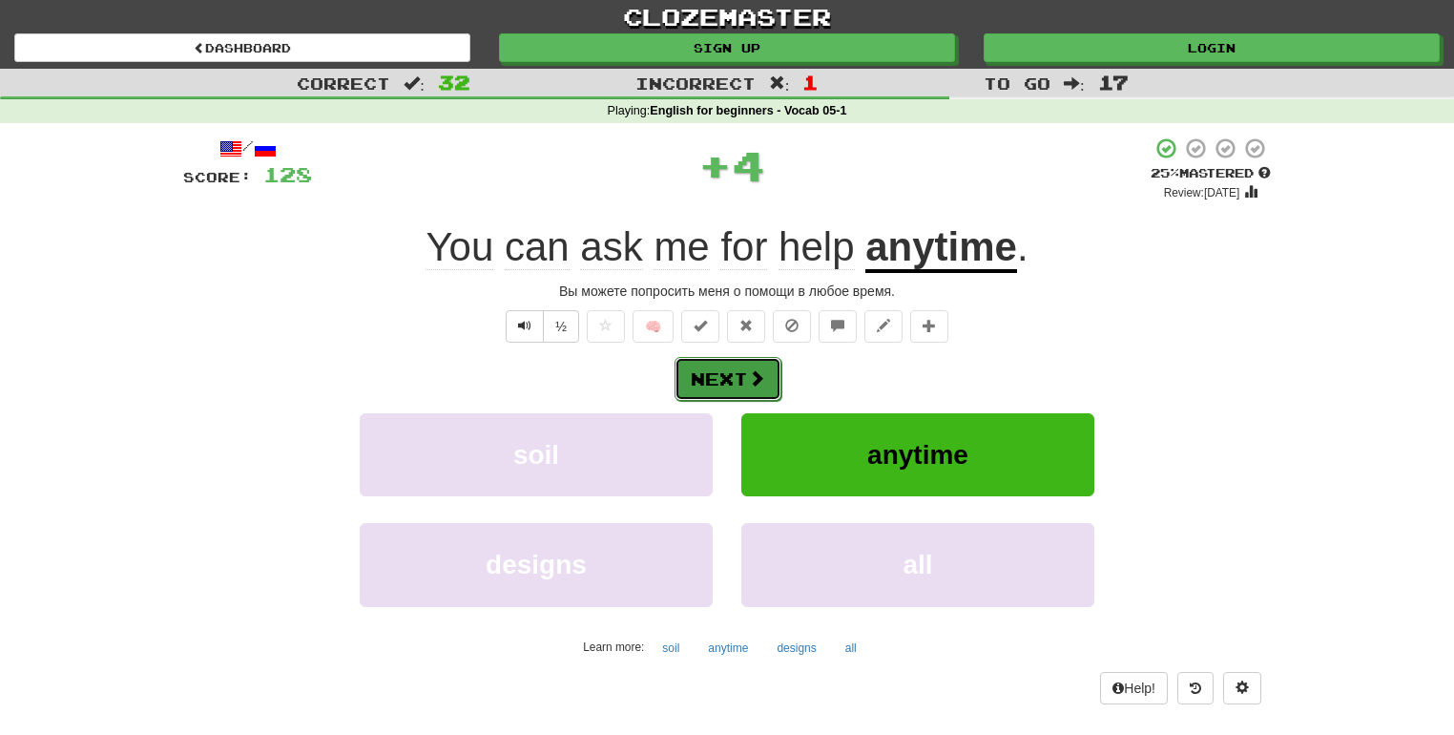
click at [759, 371] on span at bounding box center [756, 377] width 17 height 17
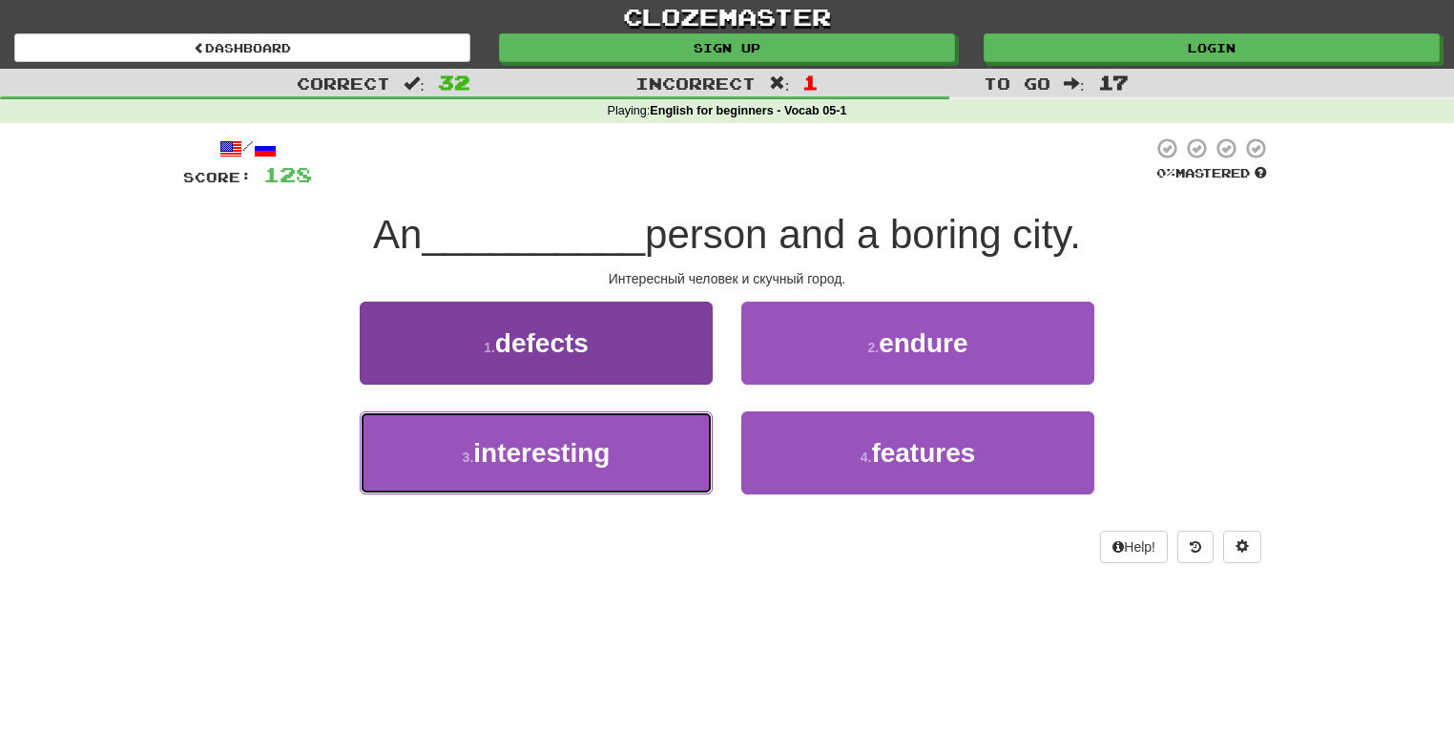
click at [662, 445] on button "3 . interesting" at bounding box center [536, 452] width 353 height 83
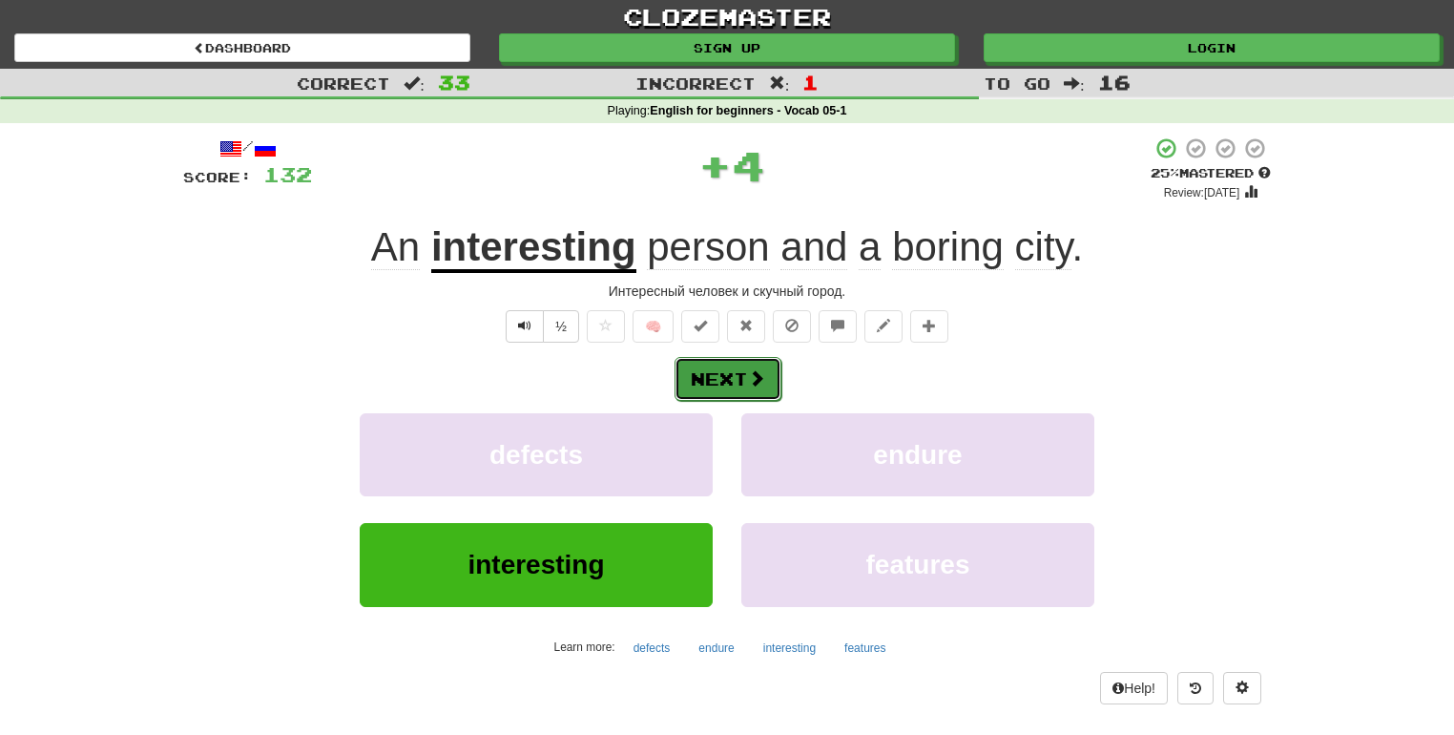
click at [729, 380] on button "Next" at bounding box center [728, 379] width 107 height 44
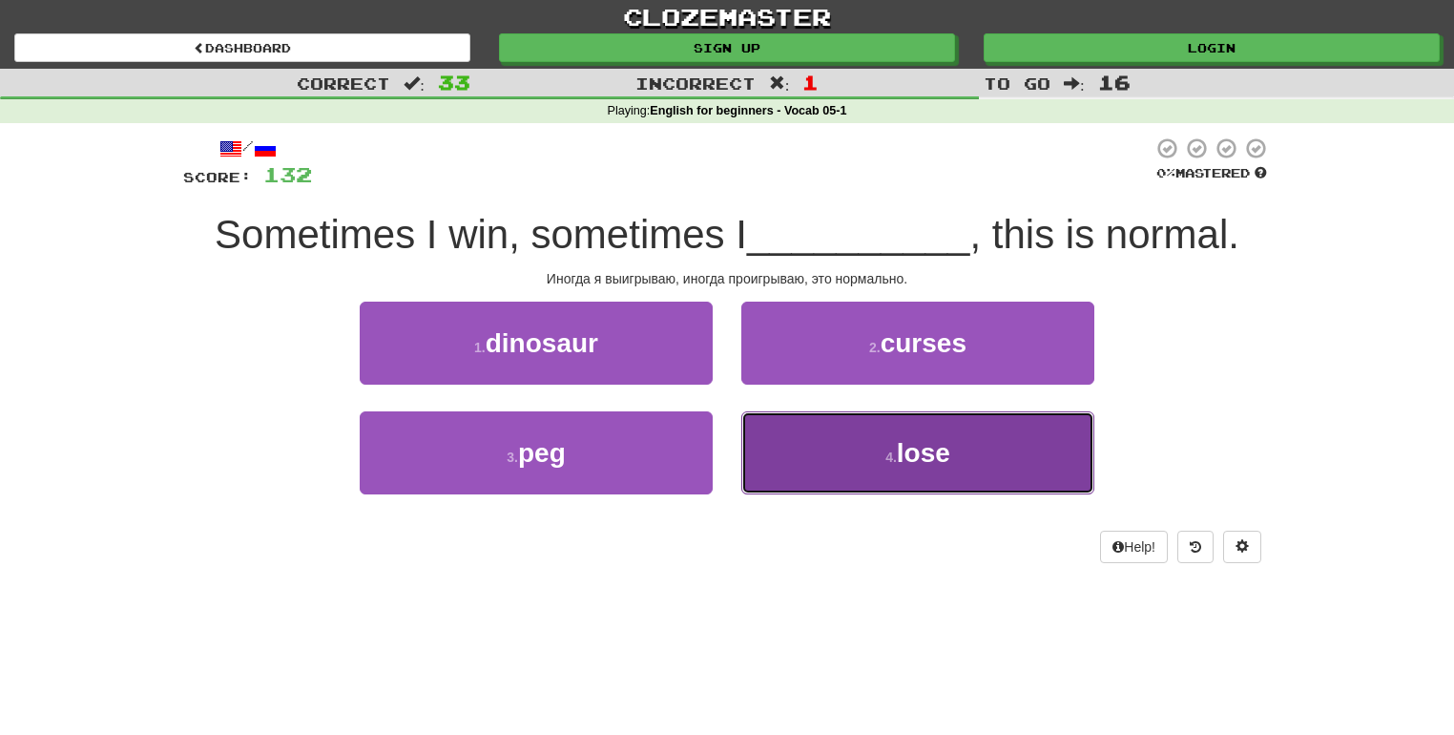
click at [814, 465] on button "4 . lose" at bounding box center [917, 452] width 353 height 83
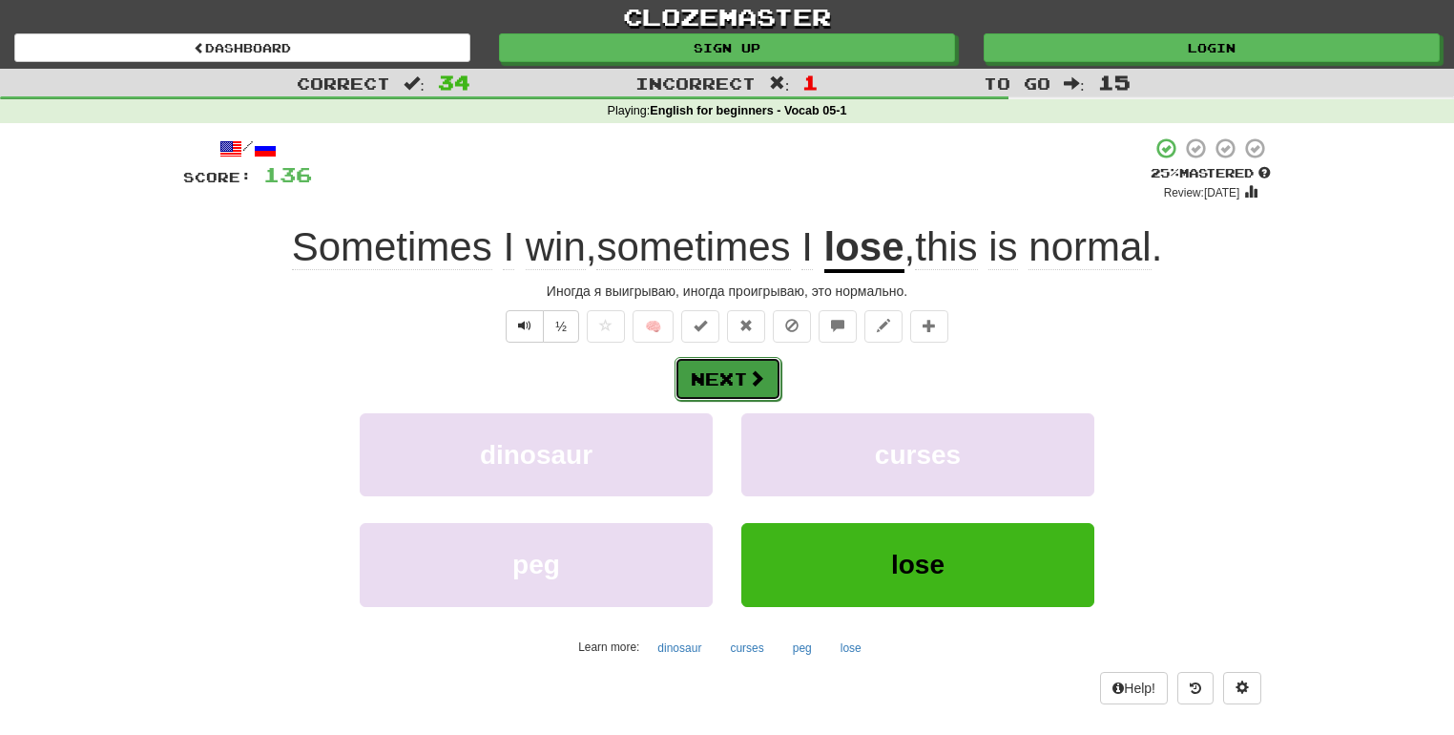
click at [744, 373] on button "Next" at bounding box center [728, 379] width 107 height 44
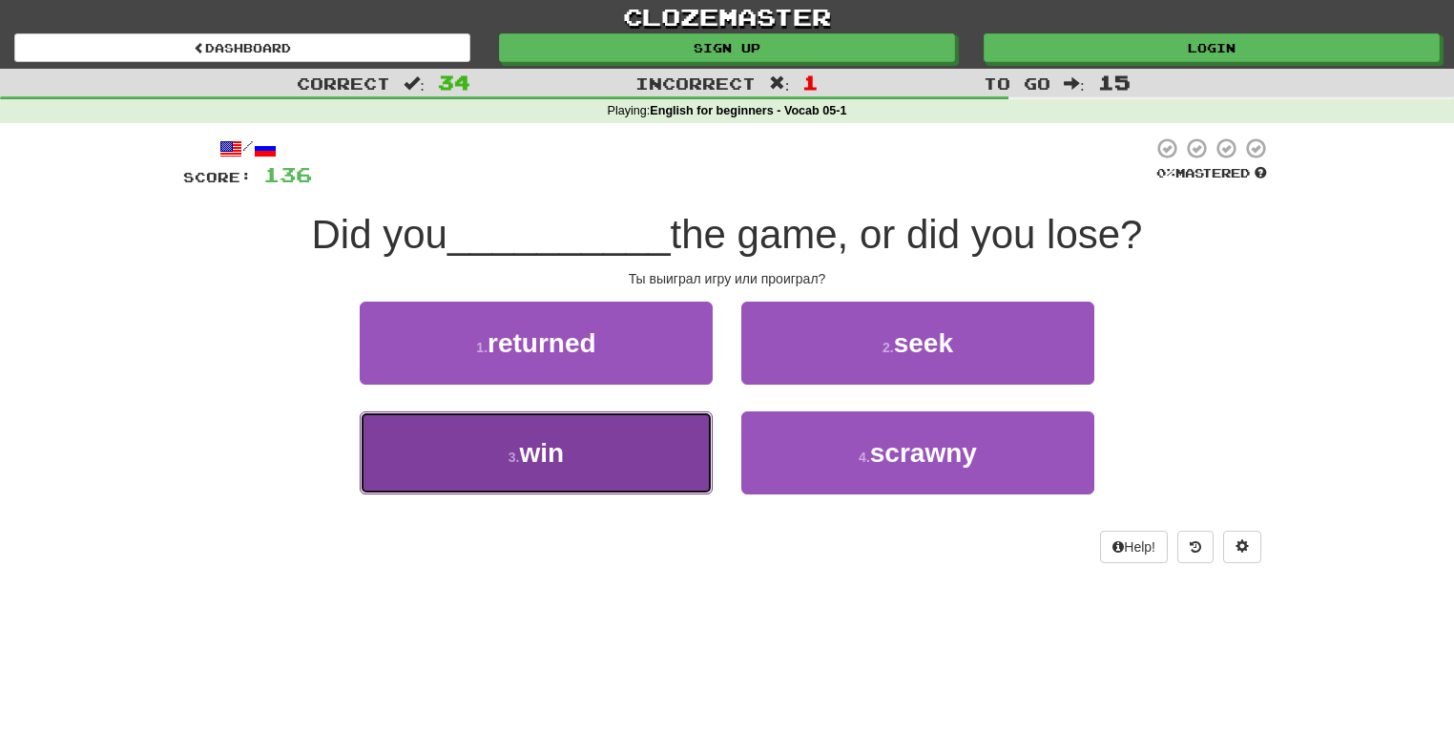
click at [672, 451] on button "3 . win" at bounding box center [536, 452] width 353 height 83
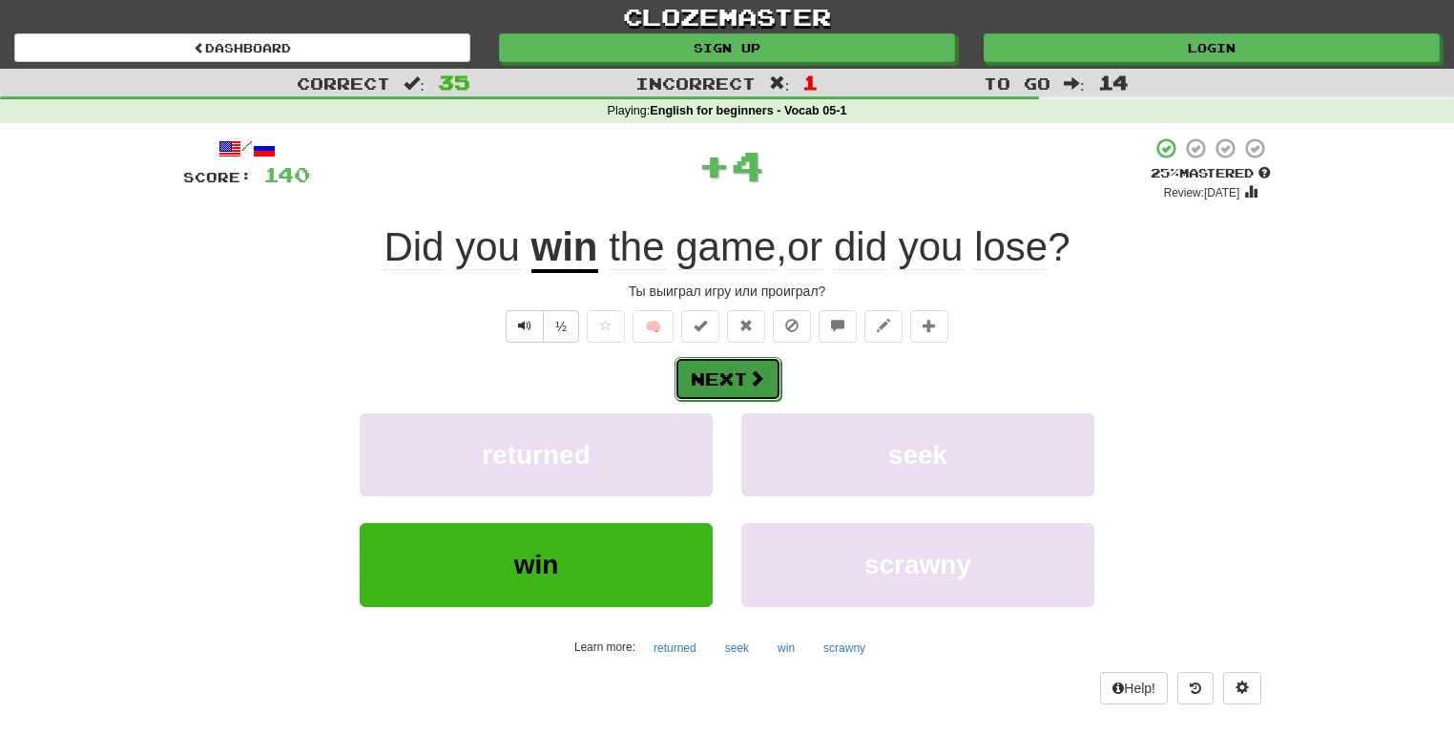
click at [748, 389] on button "Next" at bounding box center [728, 379] width 107 height 44
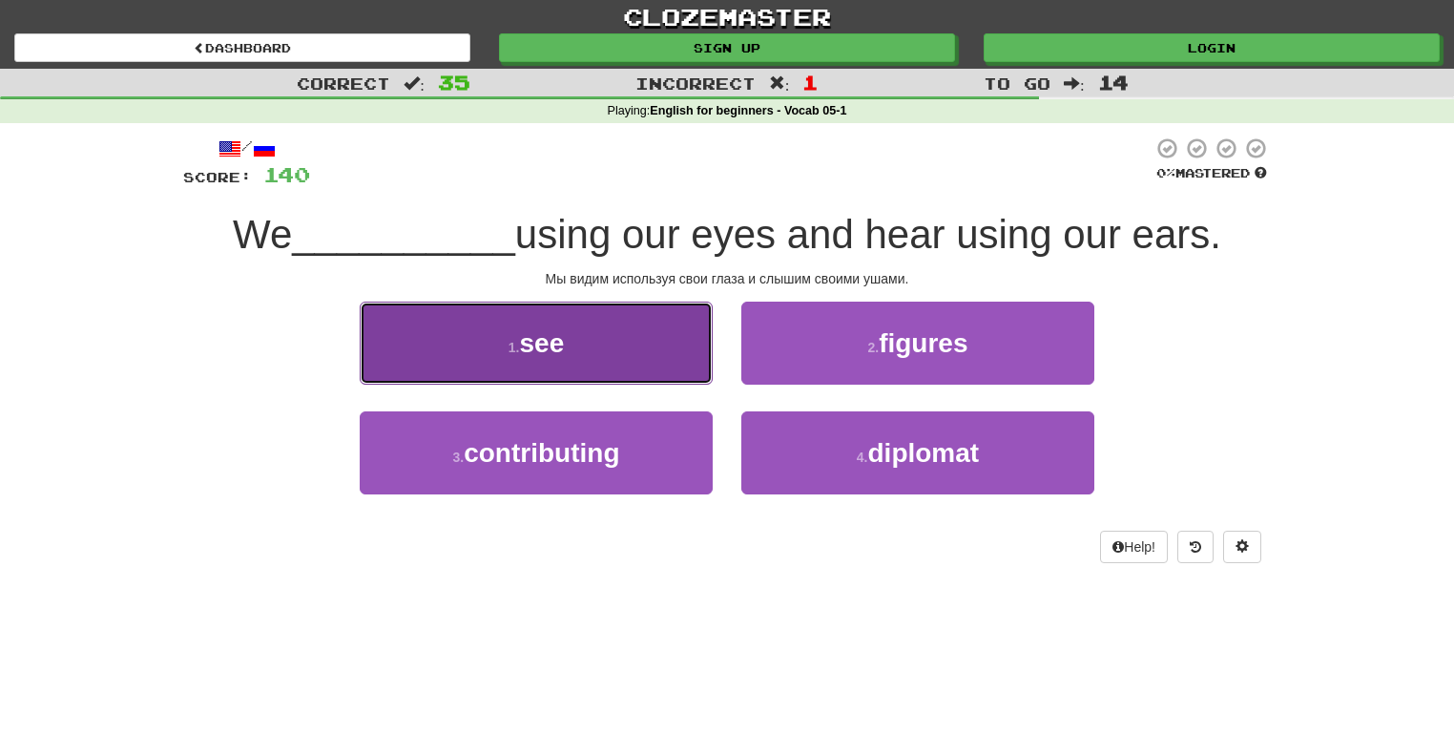
click at [670, 353] on button "1 . see" at bounding box center [536, 343] width 353 height 83
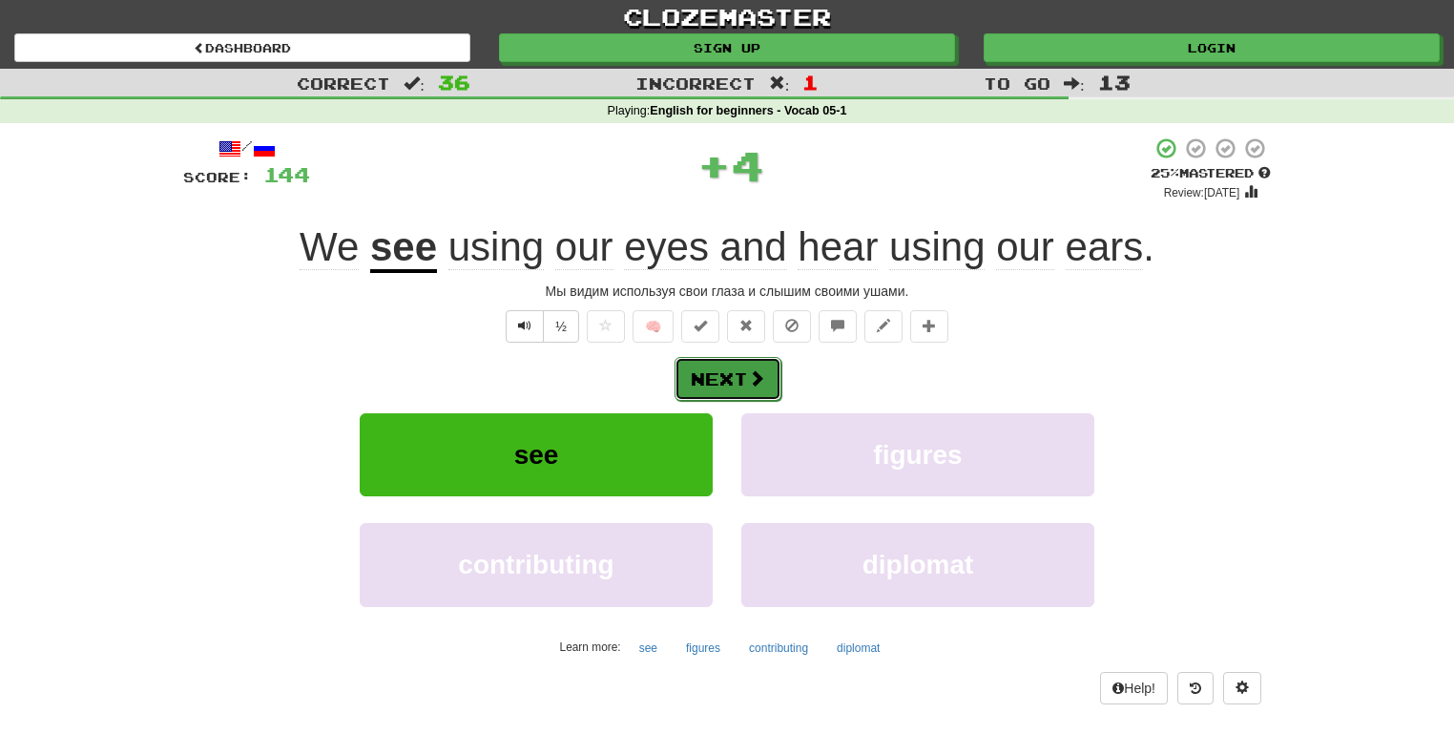
click at [744, 369] on button "Next" at bounding box center [728, 379] width 107 height 44
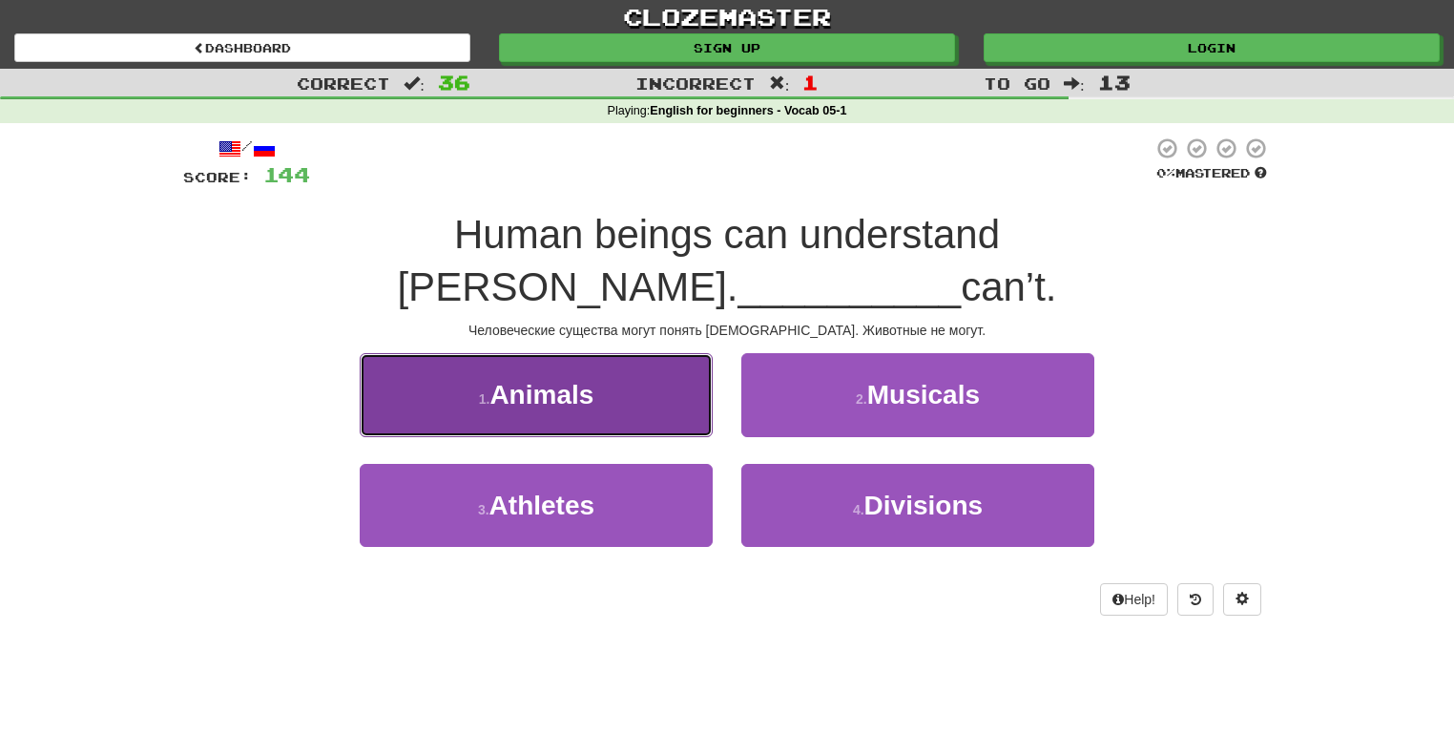
click at [691, 365] on button "1 . Animals" at bounding box center [536, 394] width 353 height 83
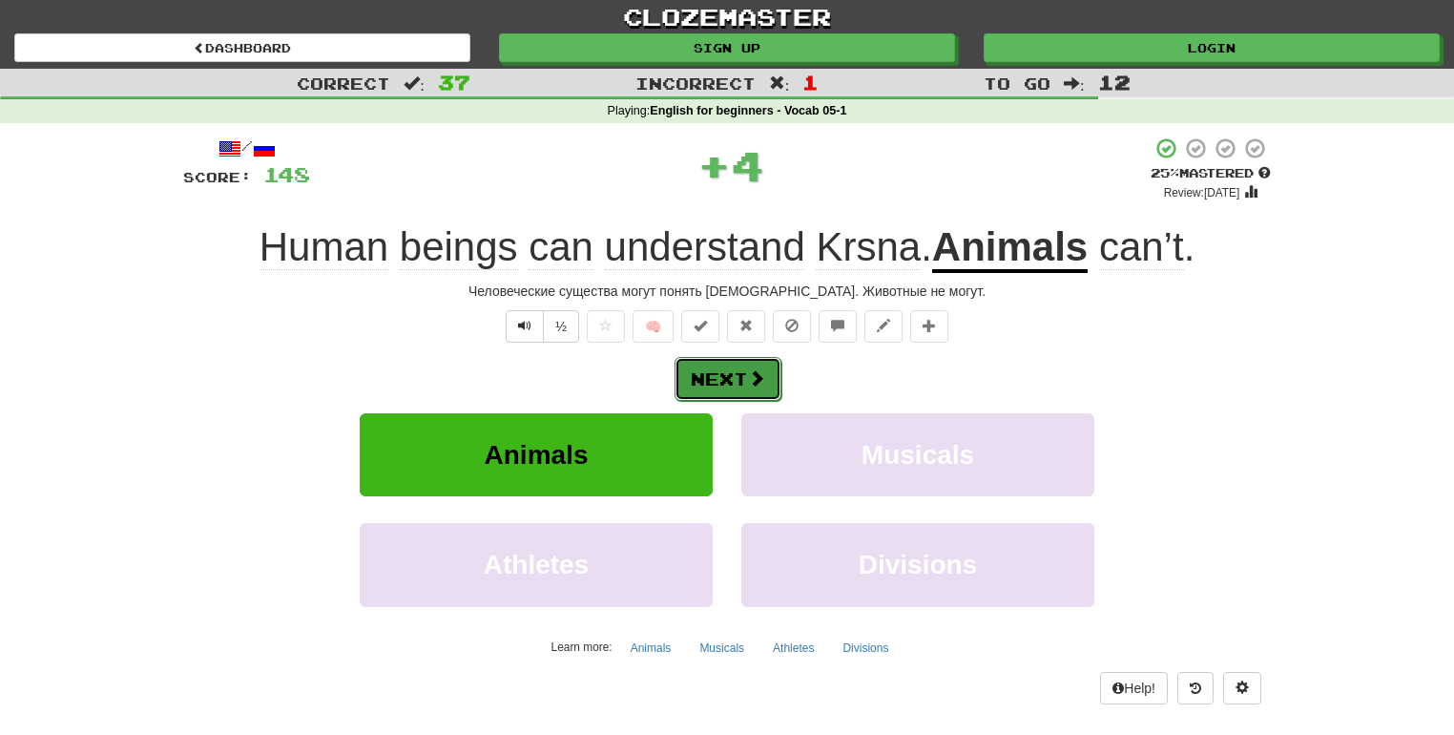
click at [734, 374] on button "Next" at bounding box center [728, 379] width 107 height 44
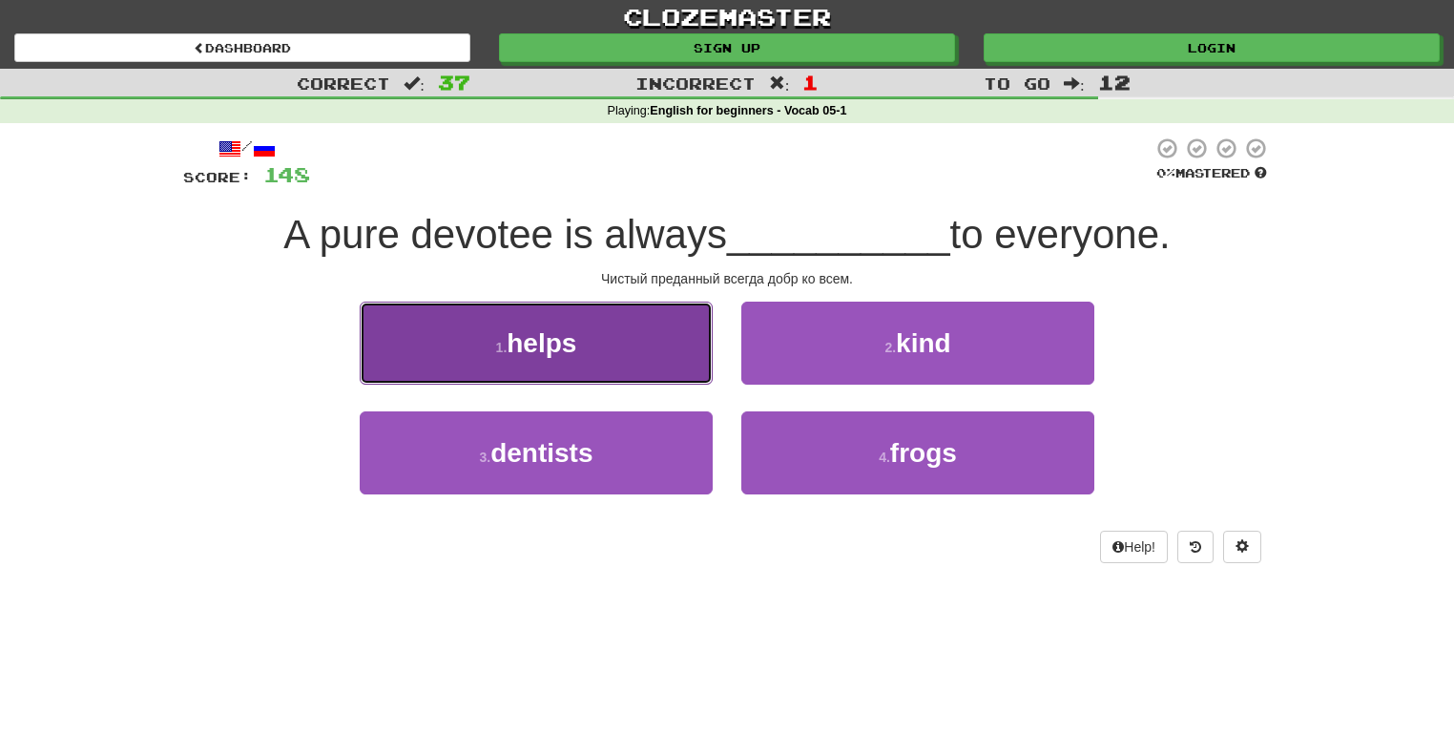
click at [691, 364] on button "1 . helps" at bounding box center [536, 343] width 353 height 83
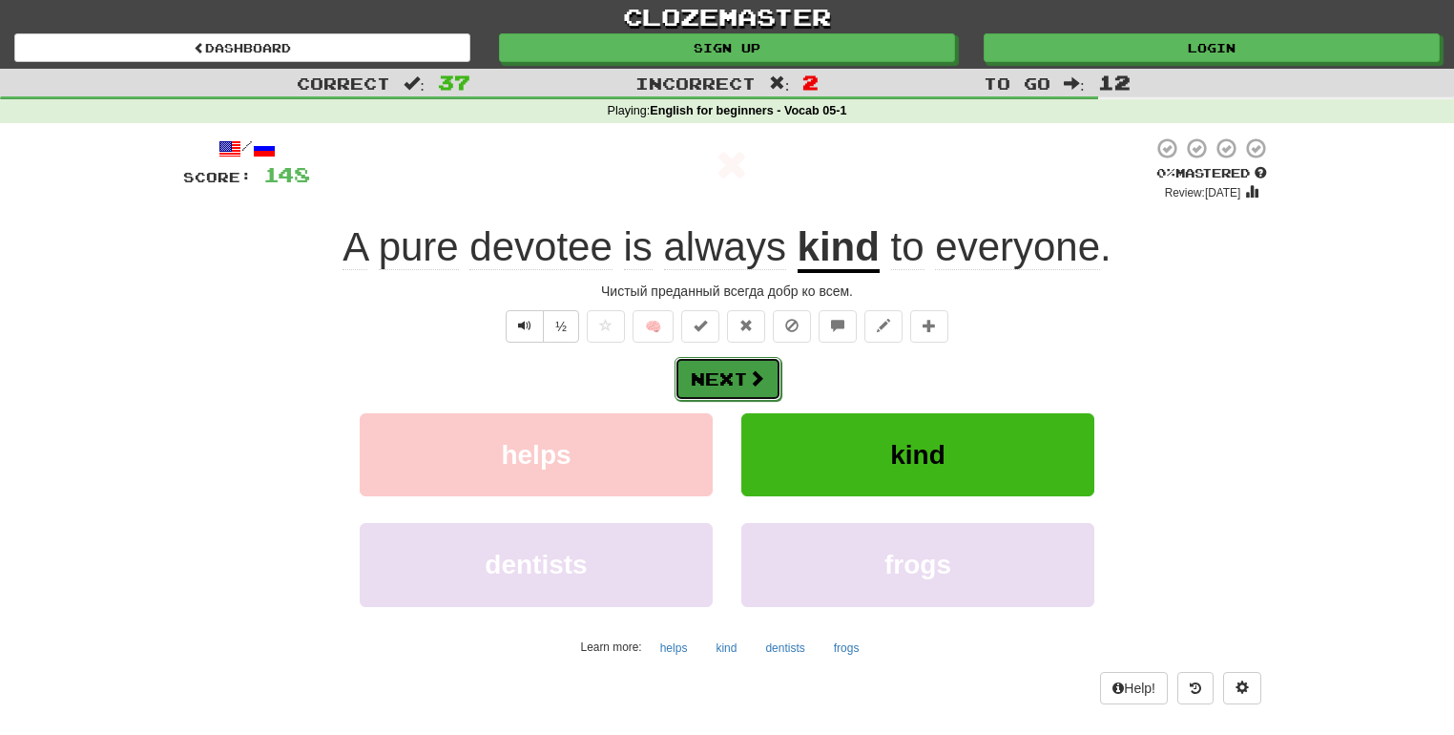
click at [714, 369] on button "Next" at bounding box center [728, 379] width 107 height 44
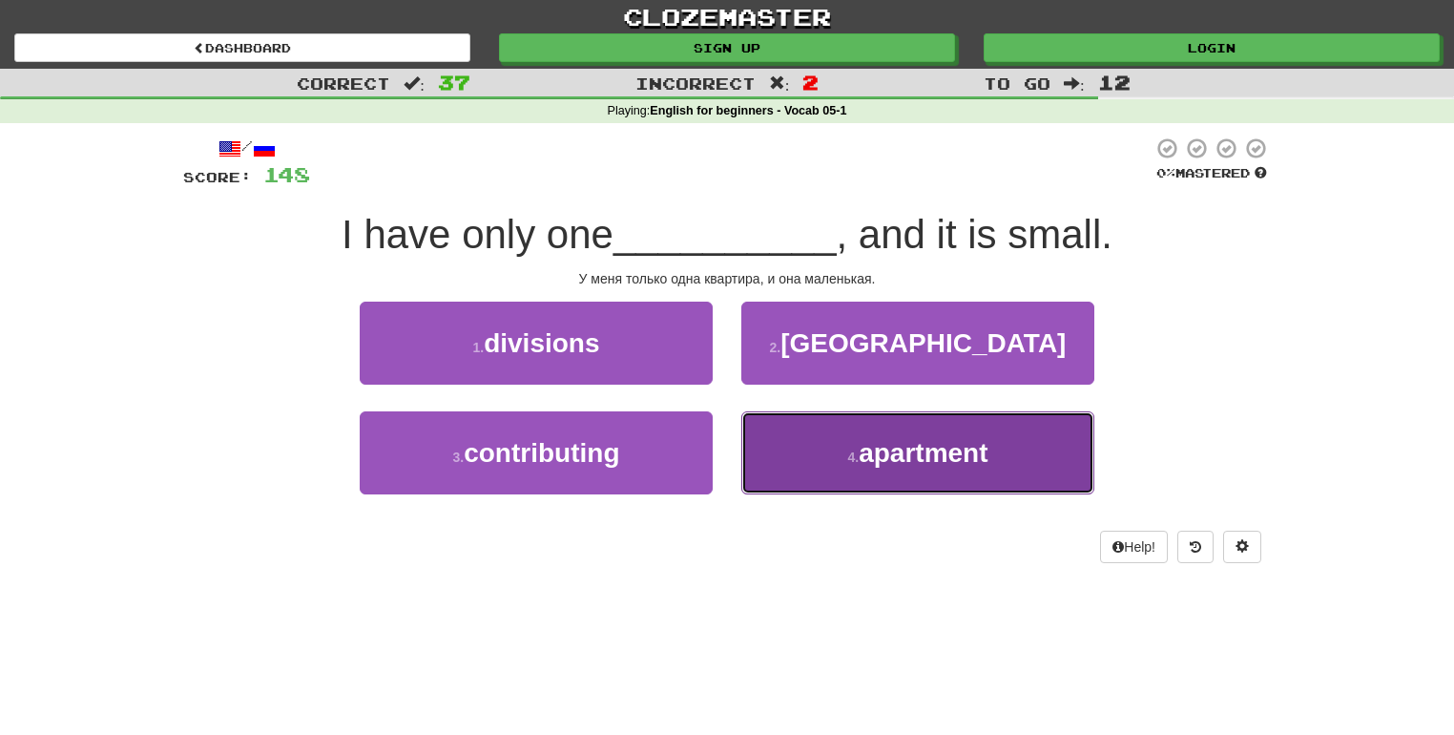
click at [832, 440] on button "4 . apartment" at bounding box center [917, 452] width 353 height 83
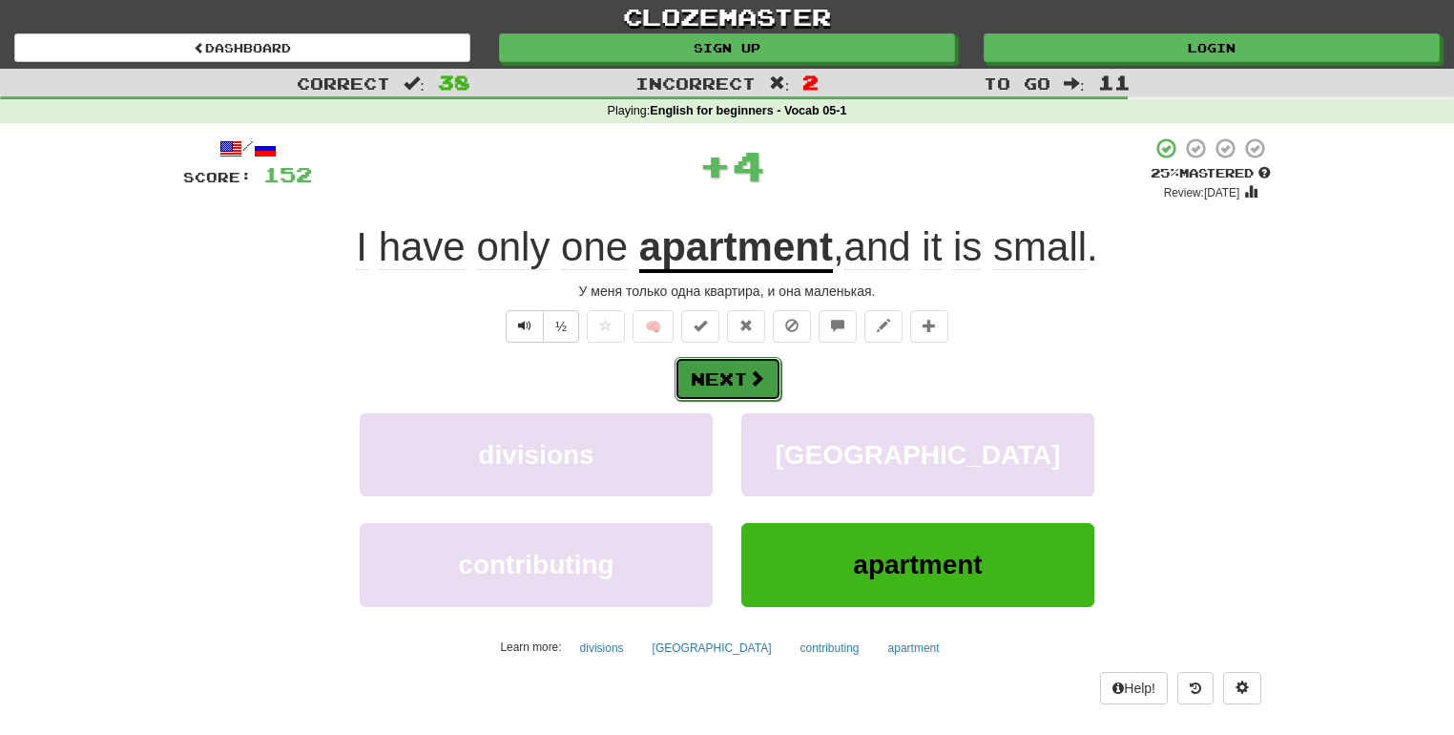
click at [726, 376] on button "Next" at bounding box center [728, 379] width 107 height 44
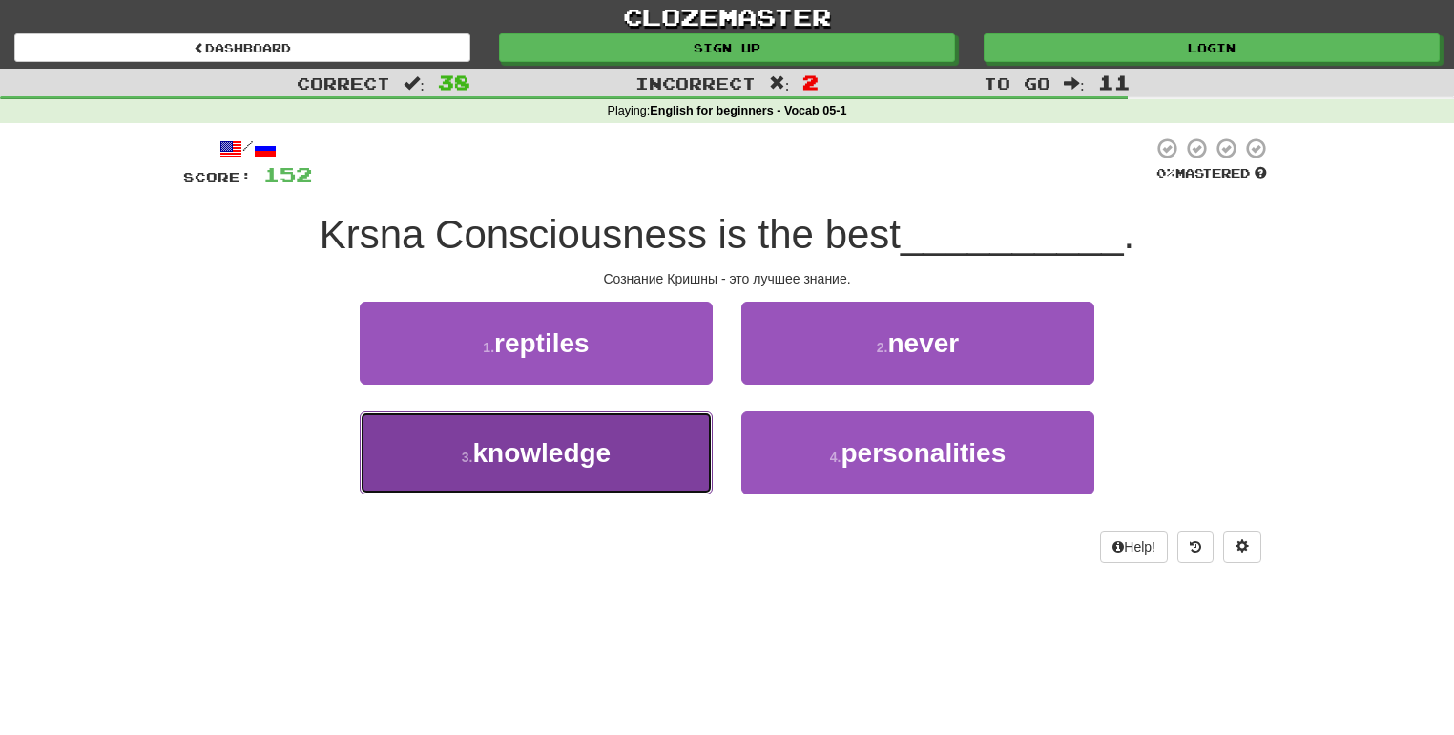
click at [668, 460] on button "3 . knowledge" at bounding box center [536, 452] width 353 height 83
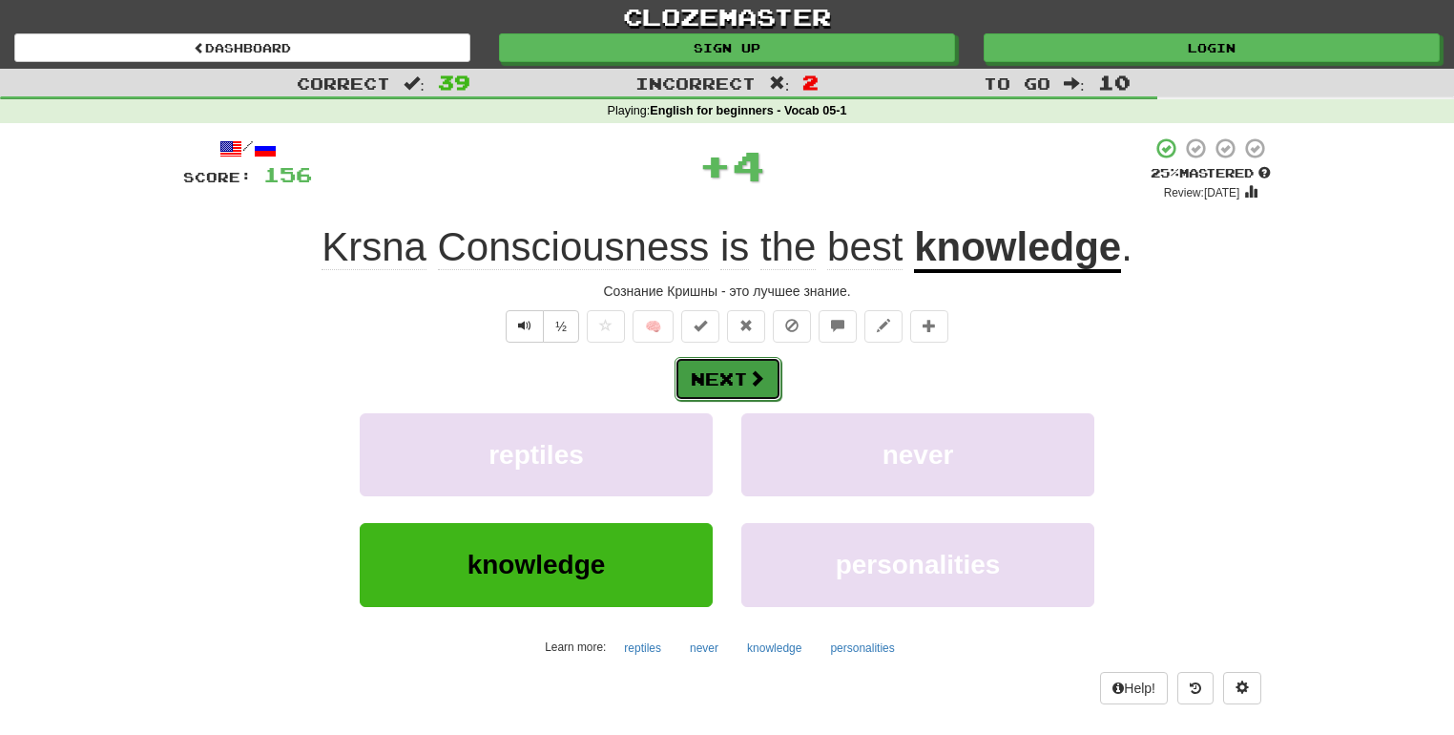
click at [728, 376] on button "Next" at bounding box center [728, 379] width 107 height 44
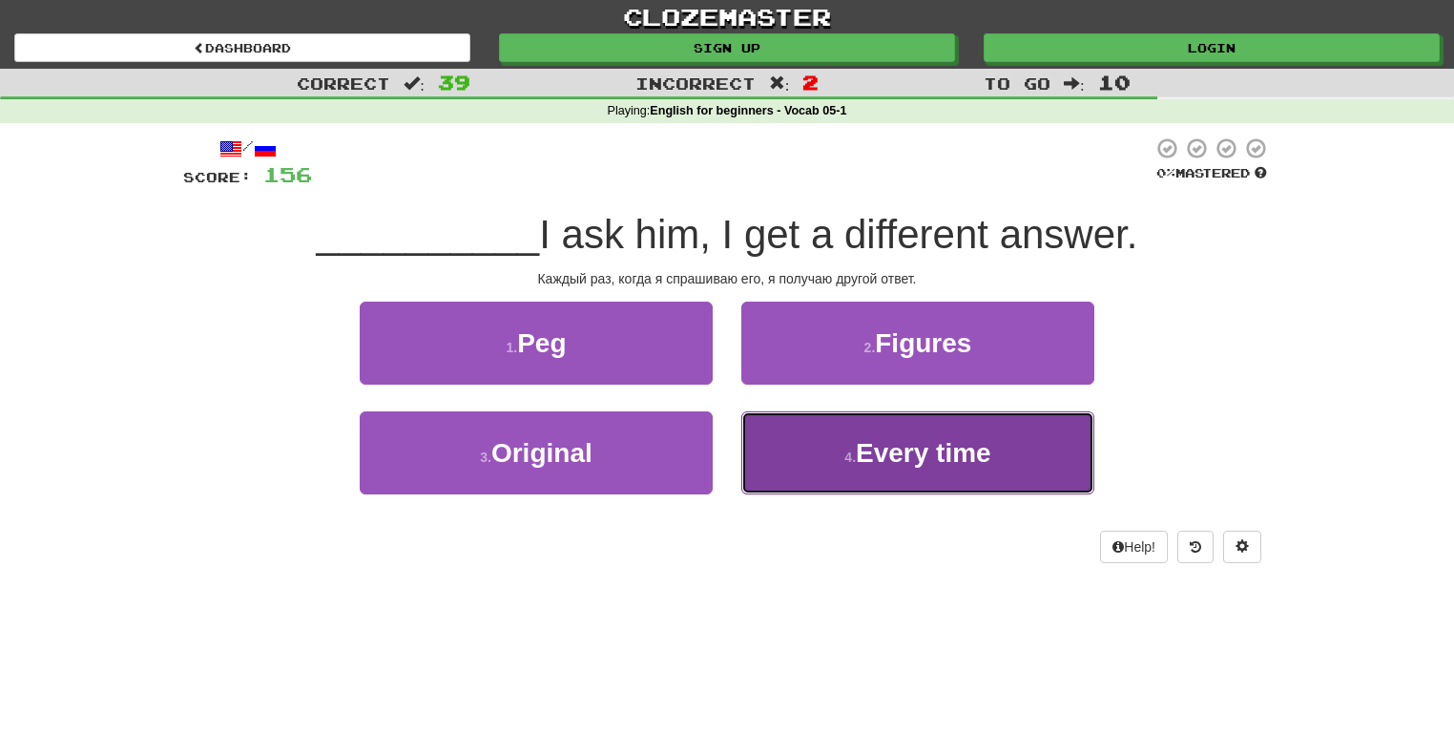
click at [819, 446] on button "4 . Every time" at bounding box center [917, 452] width 353 height 83
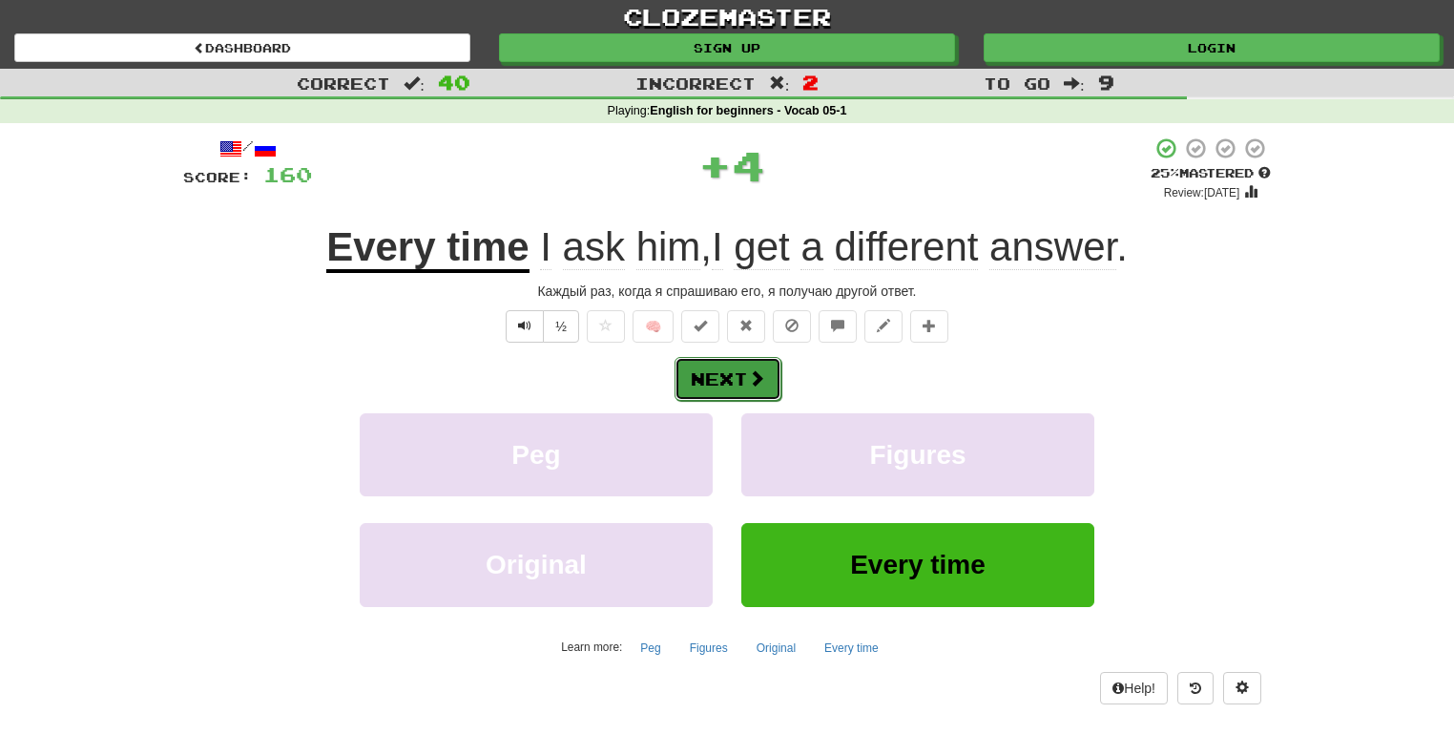
click at [741, 370] on button "Next" at bounding box center [728, 379] width 107 height 44
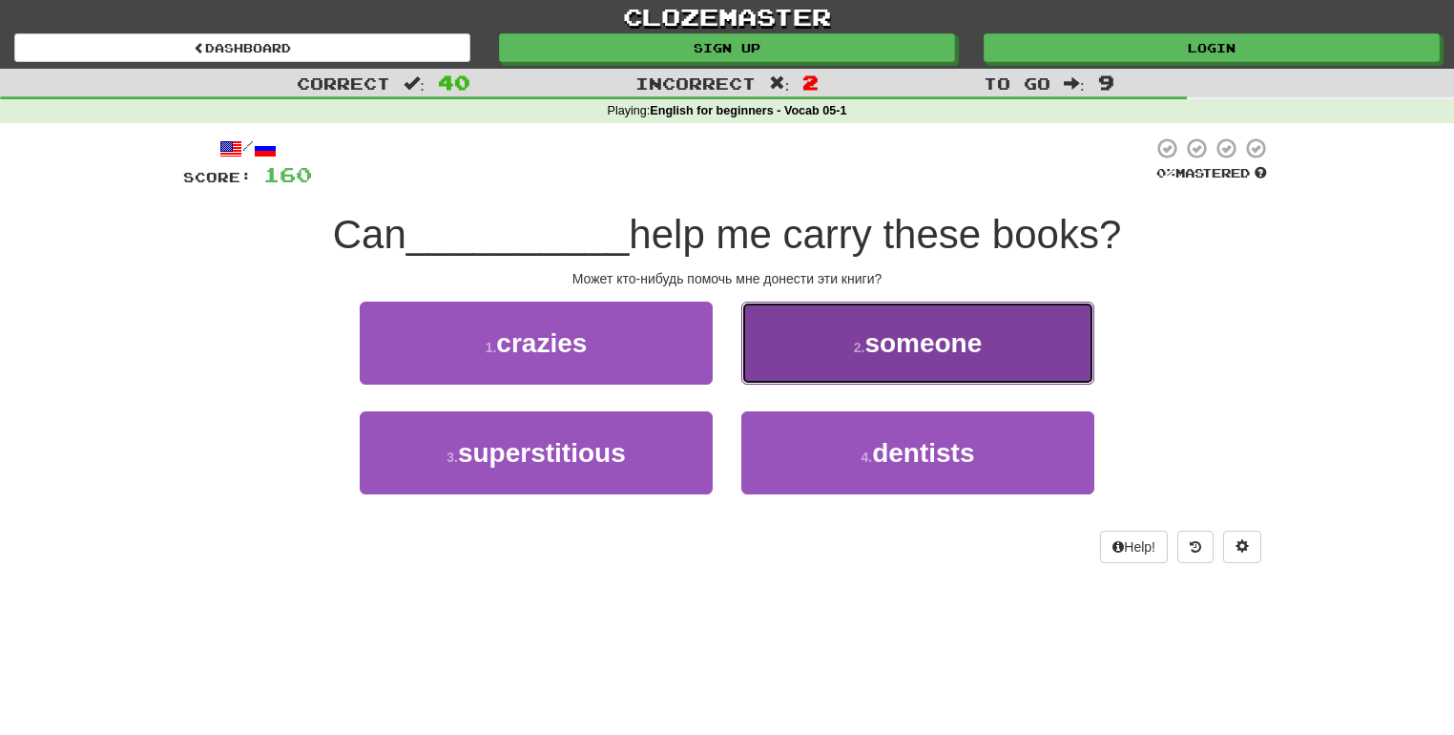
click at [784, 374] on button "2 . someone" at bounding box center [917, 343] width 353 height 83
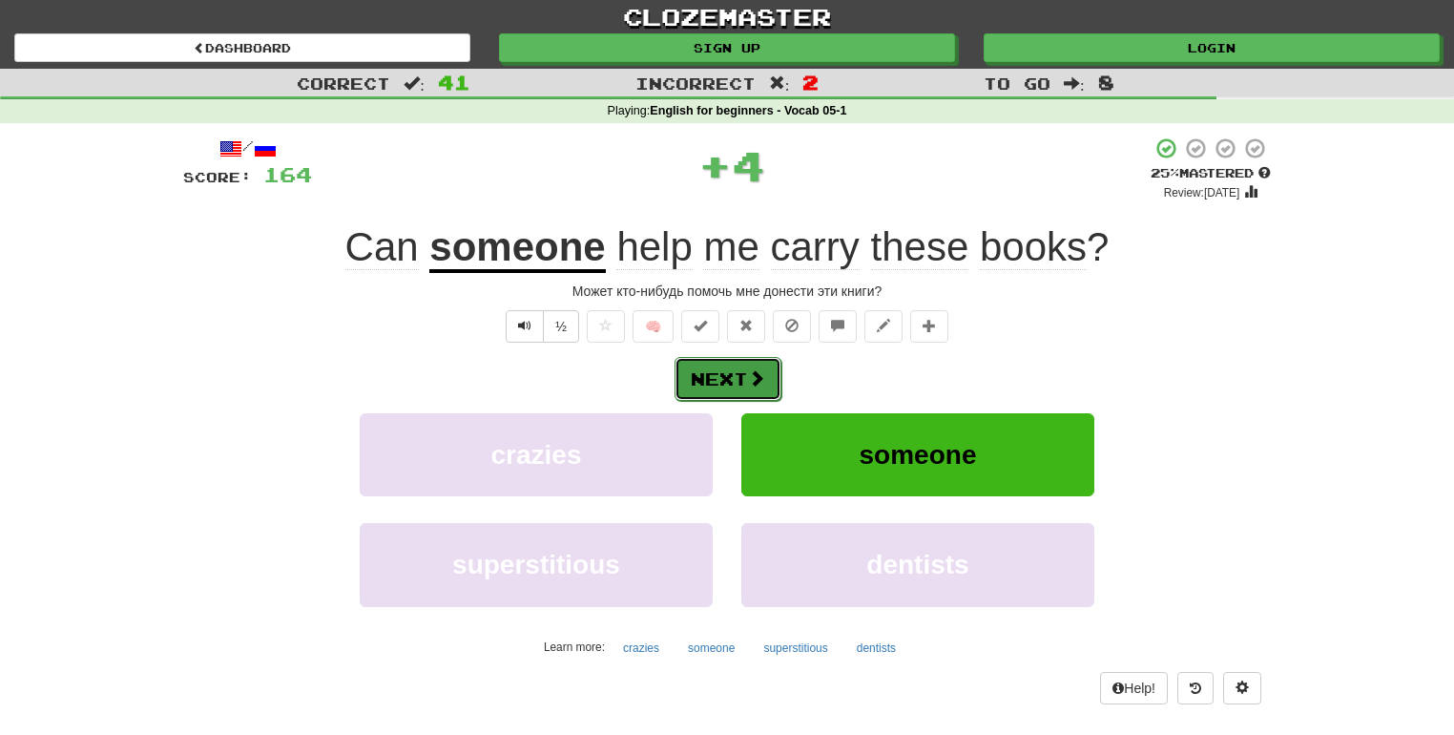
click at [738, 369] on button "Next" at bounding box center [728, 379] width 107 height 44
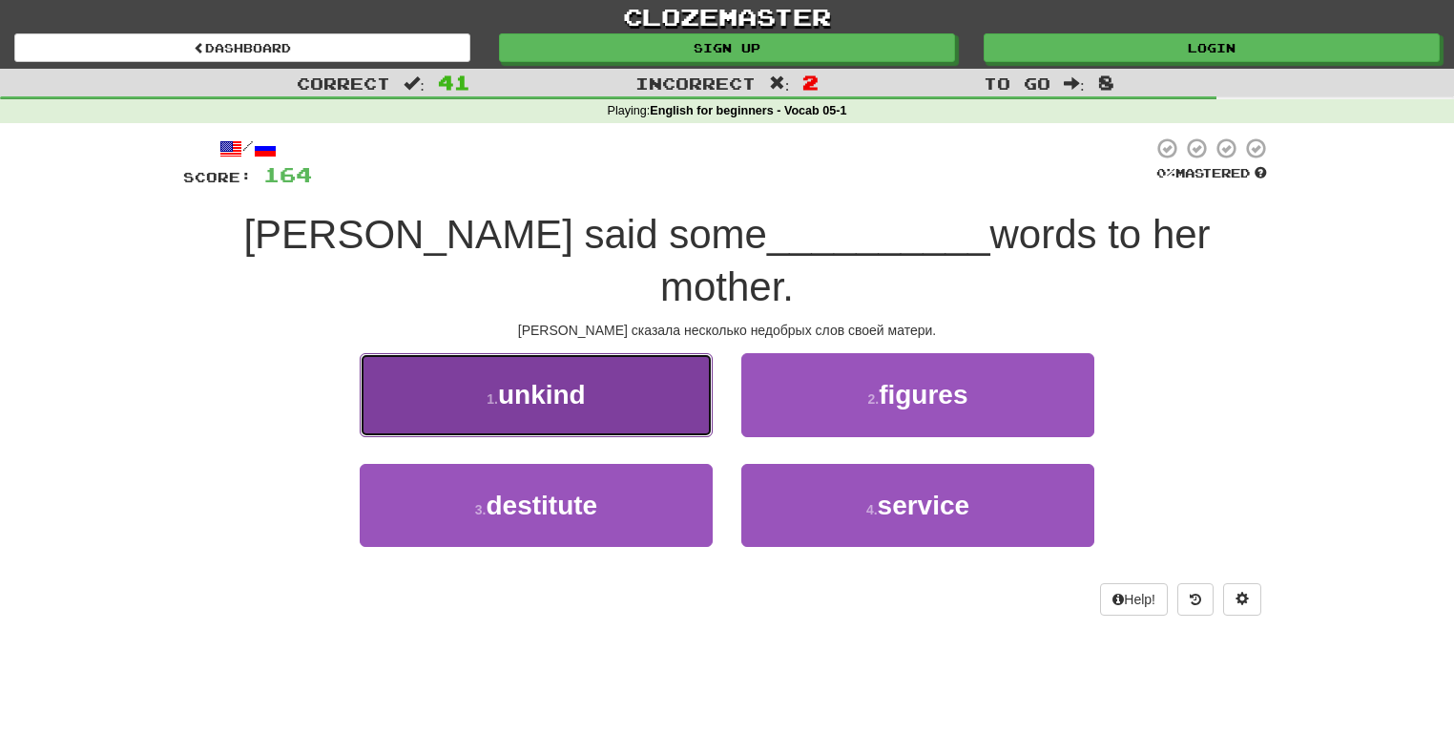
click at [561, 380] on span "unkind" at bounding box center [542, 395] width 88 height 30
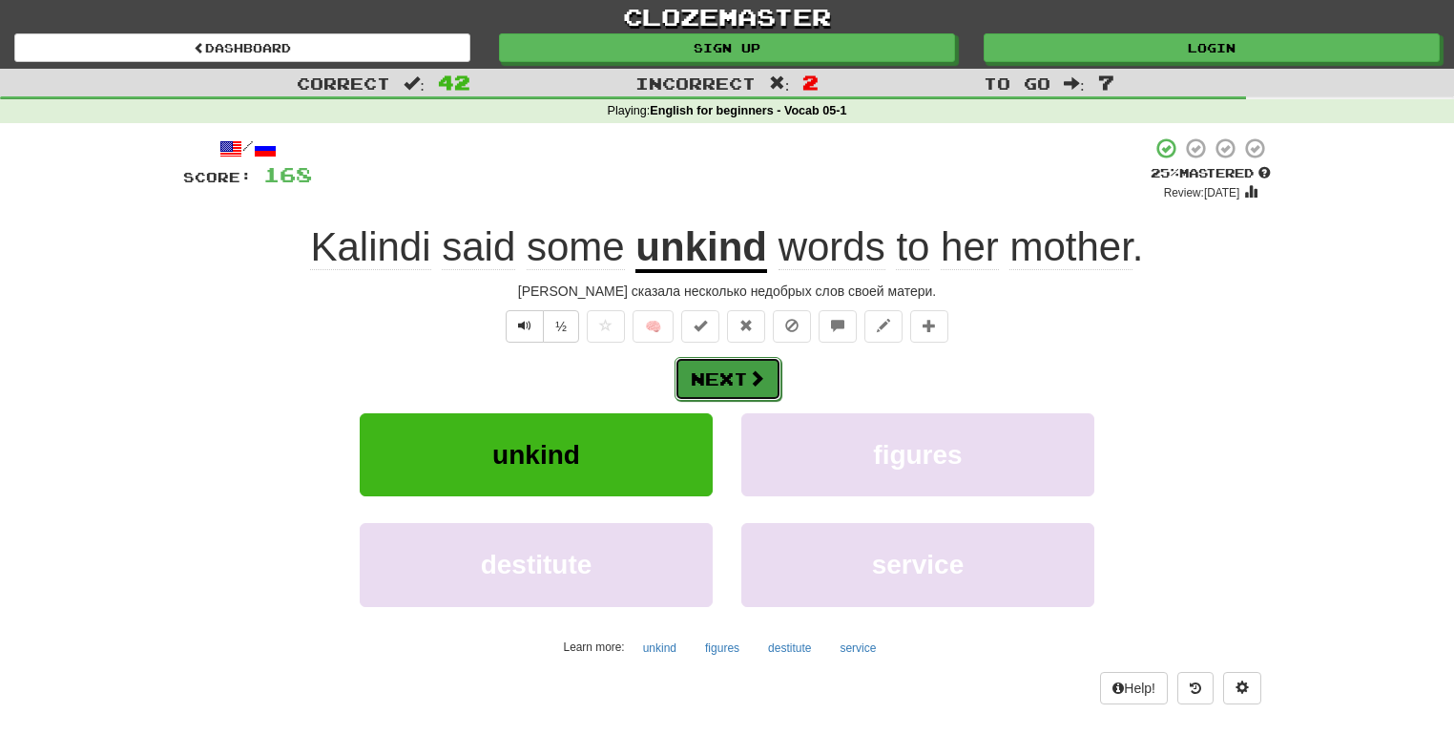
click at [734, 363] on button "Next" at bounding box center [728, 379] width 107 height 44
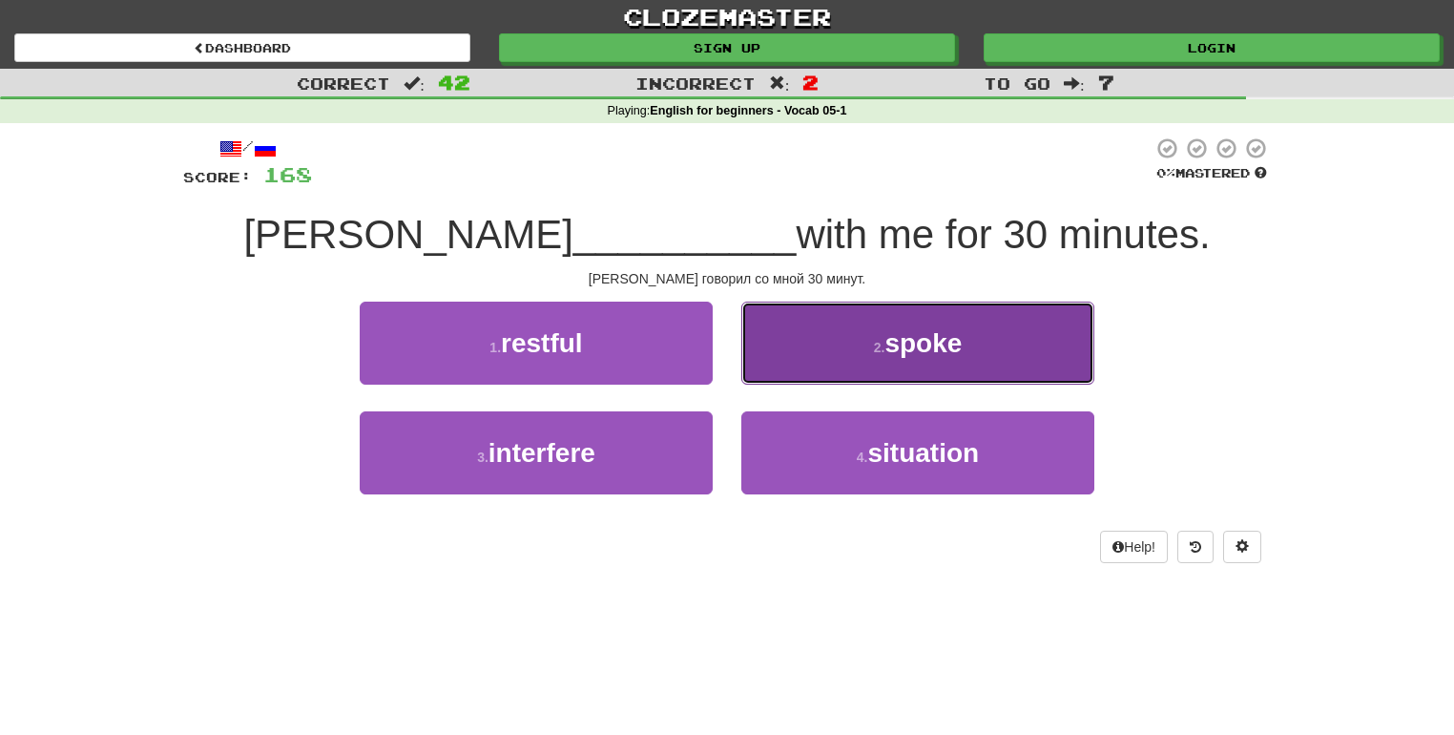
click at [859, 352] on button "2 . spoke" at bounding box center [917, 343] width 353 height 83
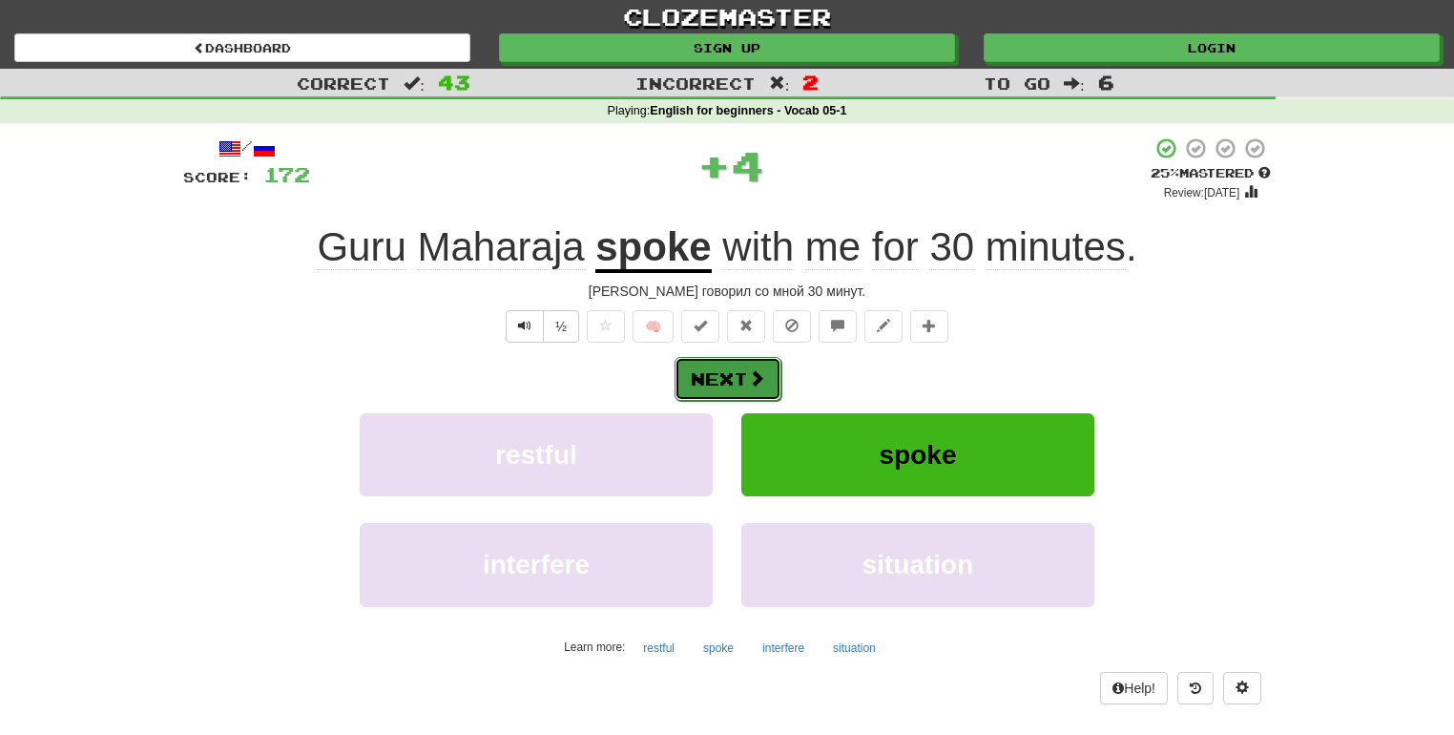
click at [710, 365] on button "Next" at bounding box center [728, 379] width 107 height 44
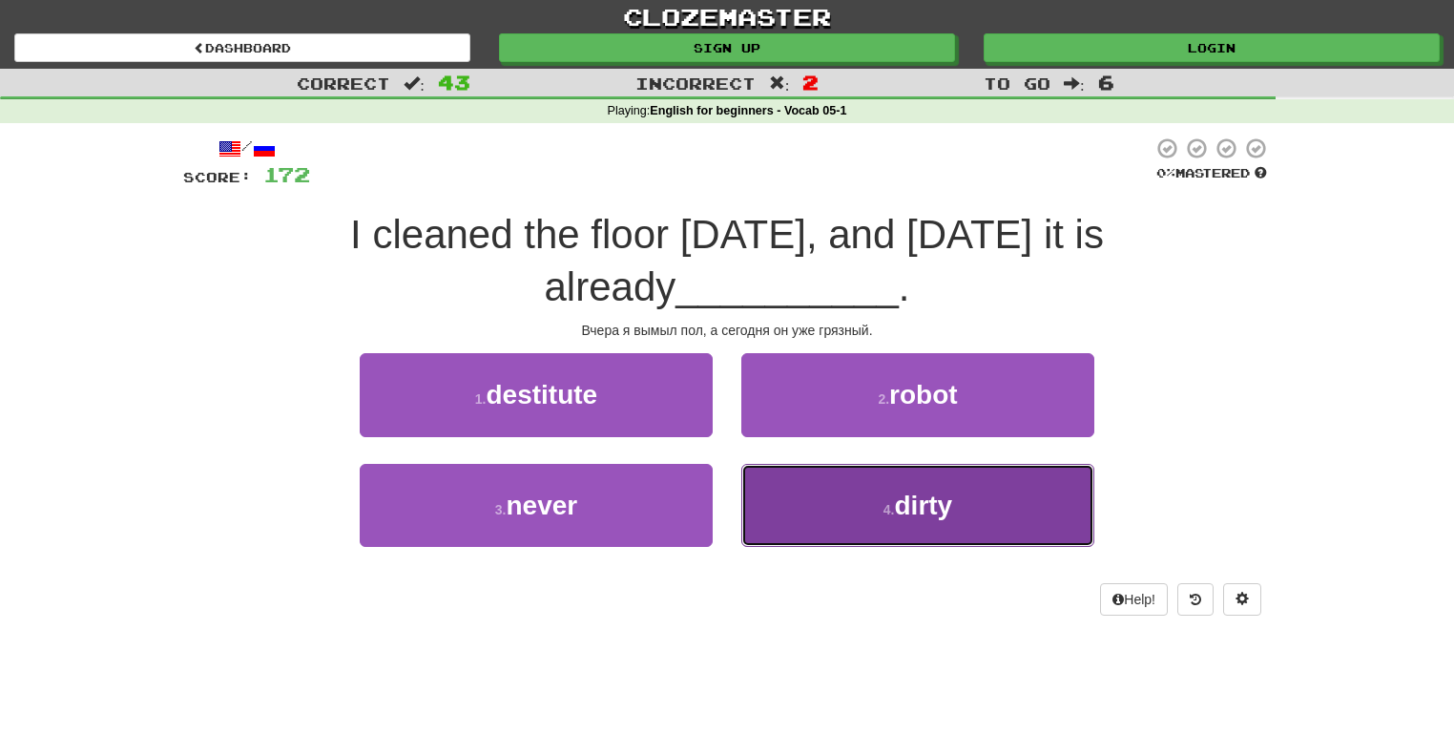
click at [840, 496] on button "4 . dirty" at bounding box center [917, 505] width 353 height 83
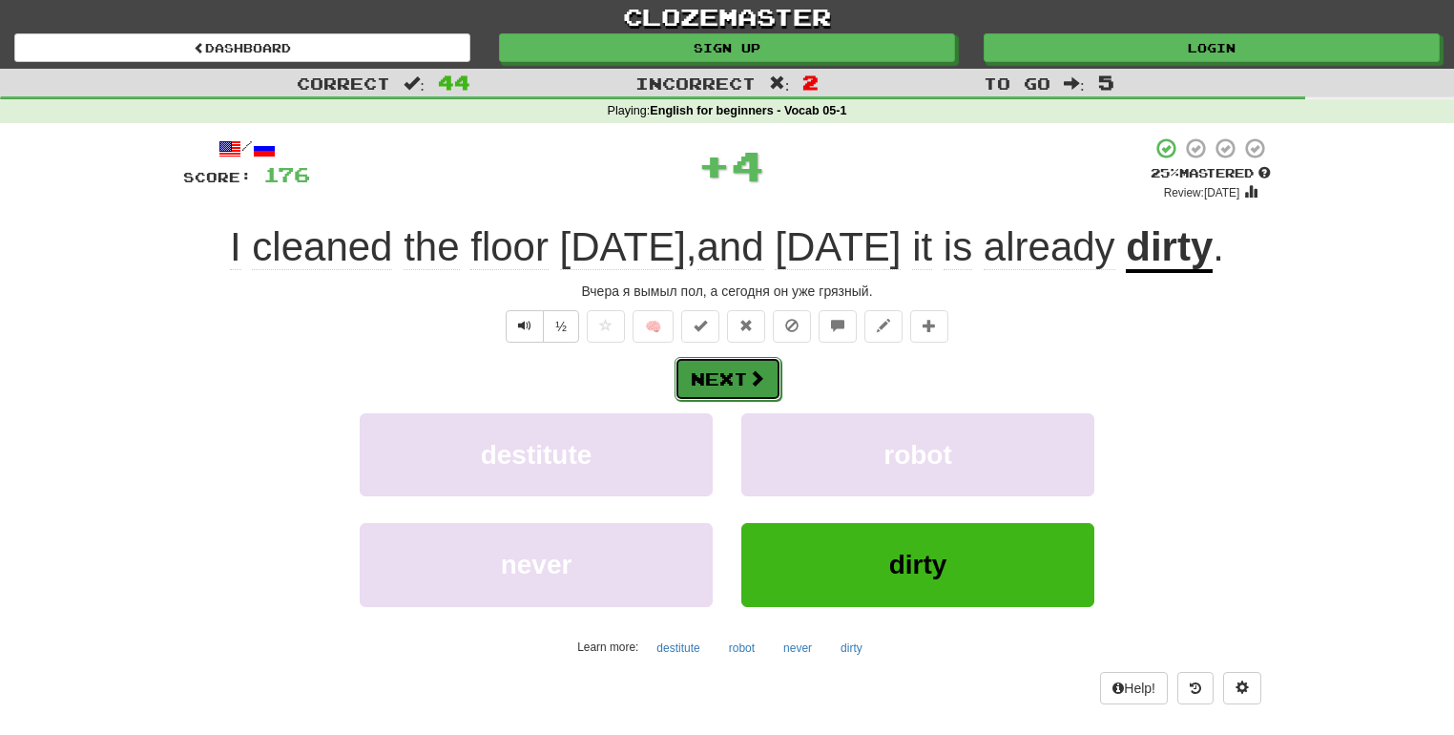
click at [741, 365] on button "Next" at bounding box center [728, 379] width 107 height 44
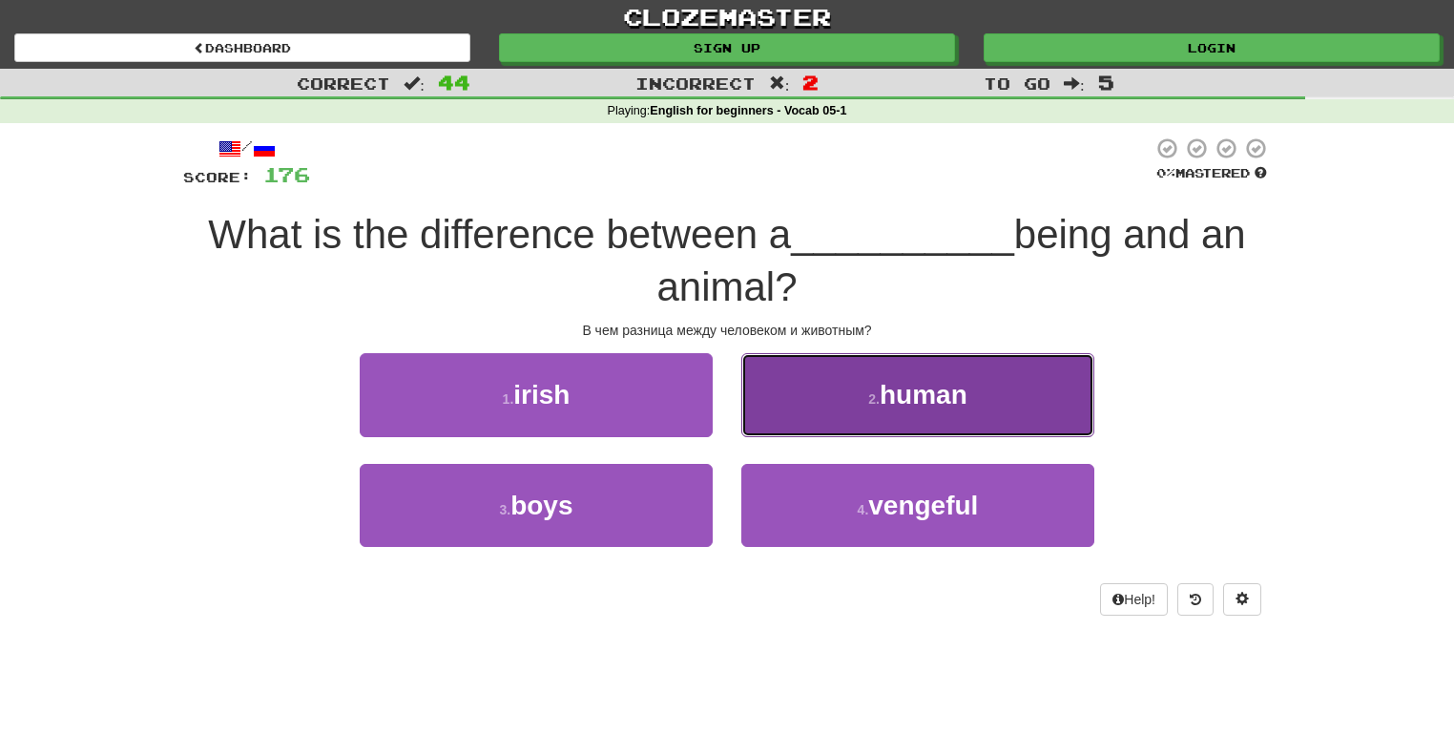
click at [794, 386] on button "2 . human" at bounding box center [917, 394] width 353 height 83
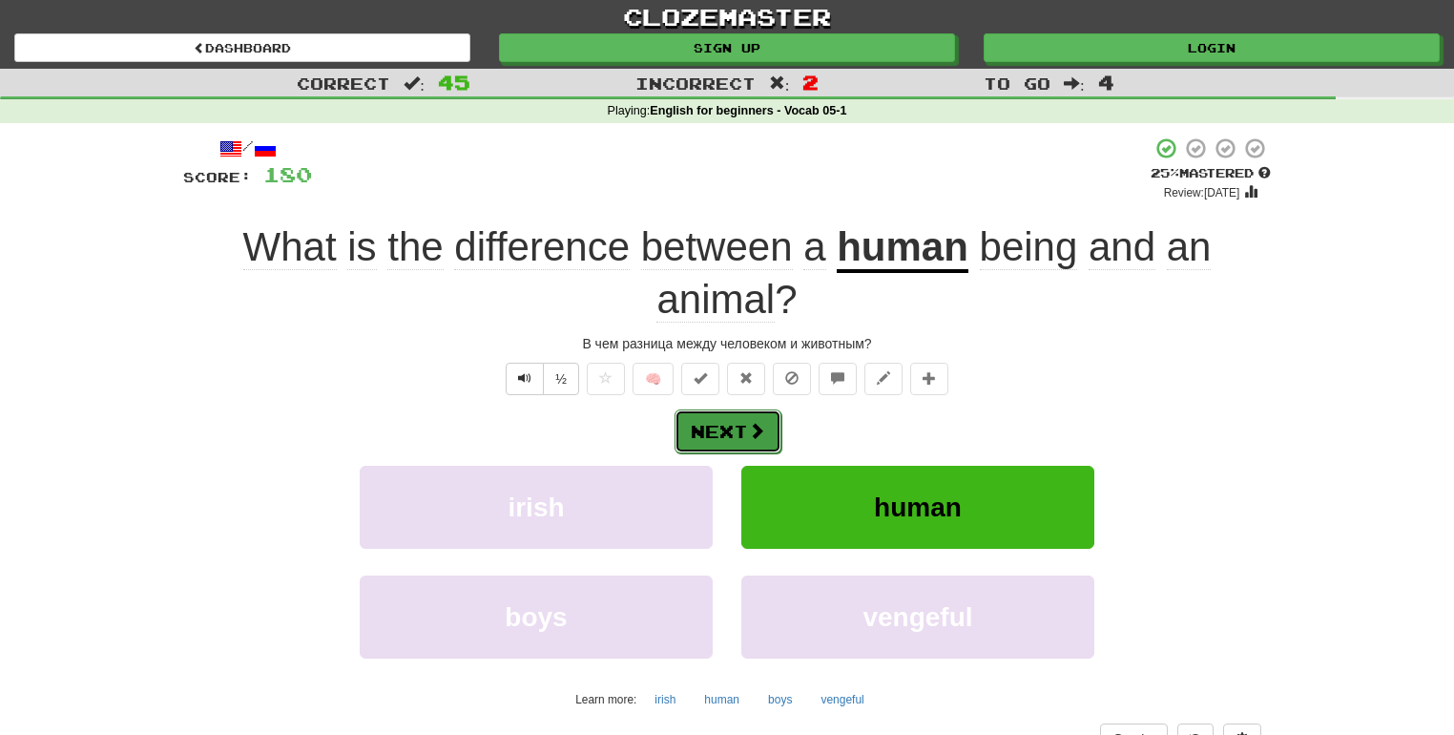
click at [714, 434] on button "Next" at bounding box center [728, 431] width 107 height 44
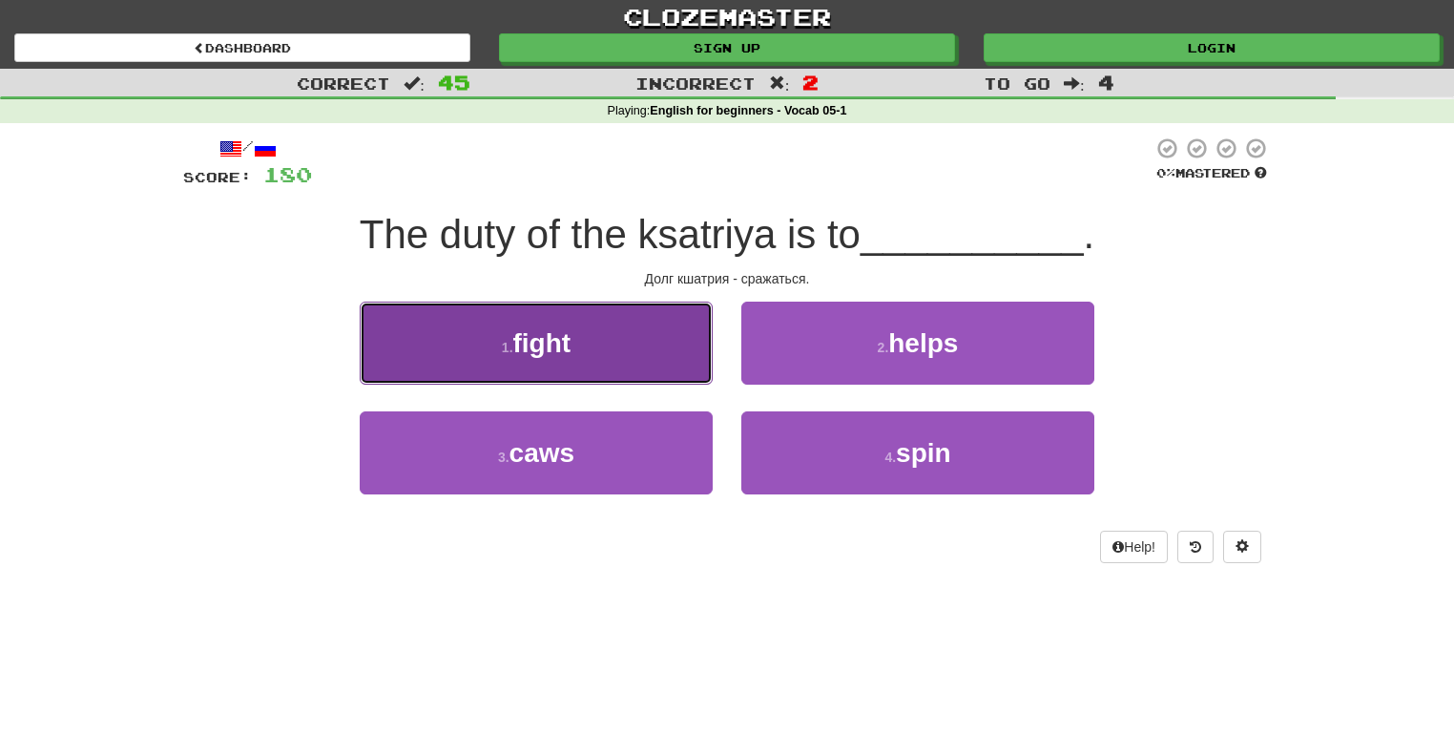
click at [675, 358] on button "1 . fight" at bounding box center [536, 343] width 353 height 83
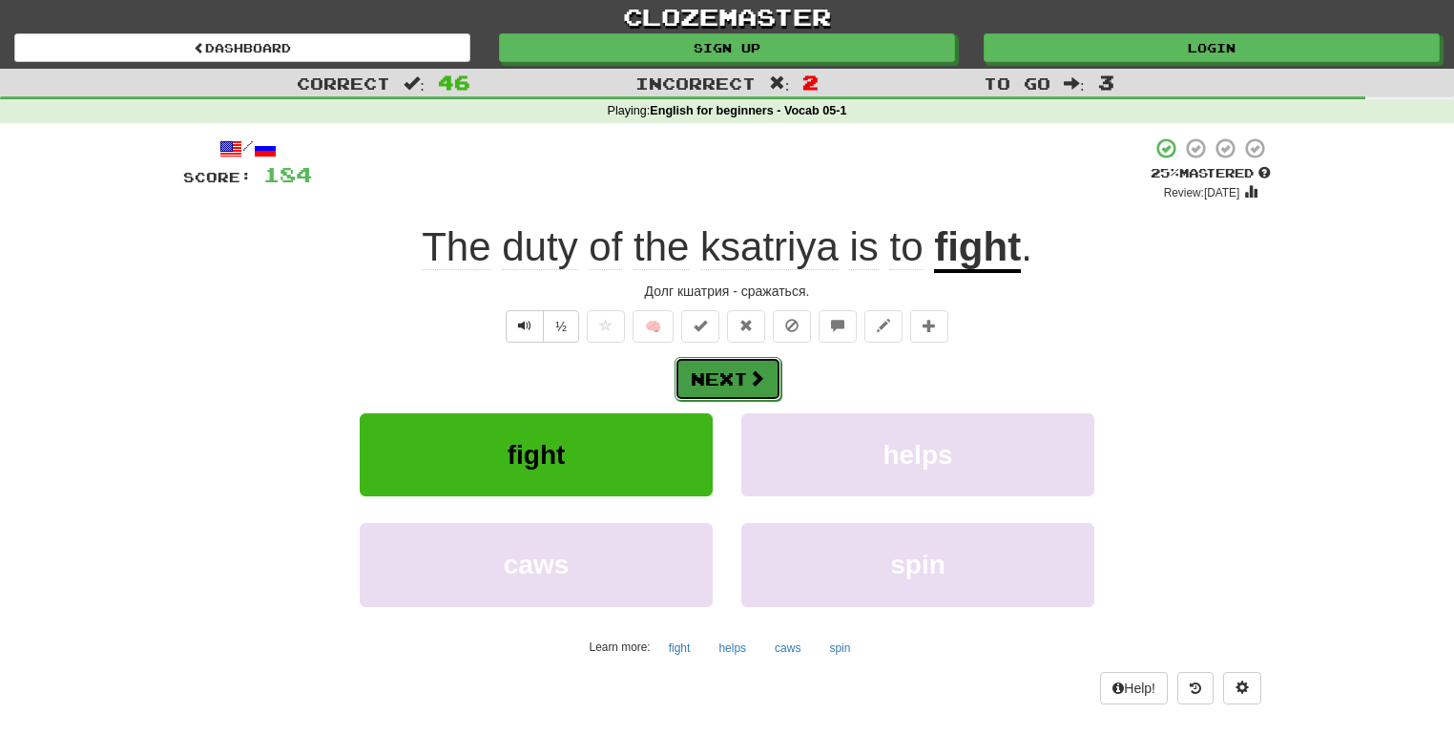
click at [711, 364] on button "Next" at bounding box center [728, 379] width 107 height 44
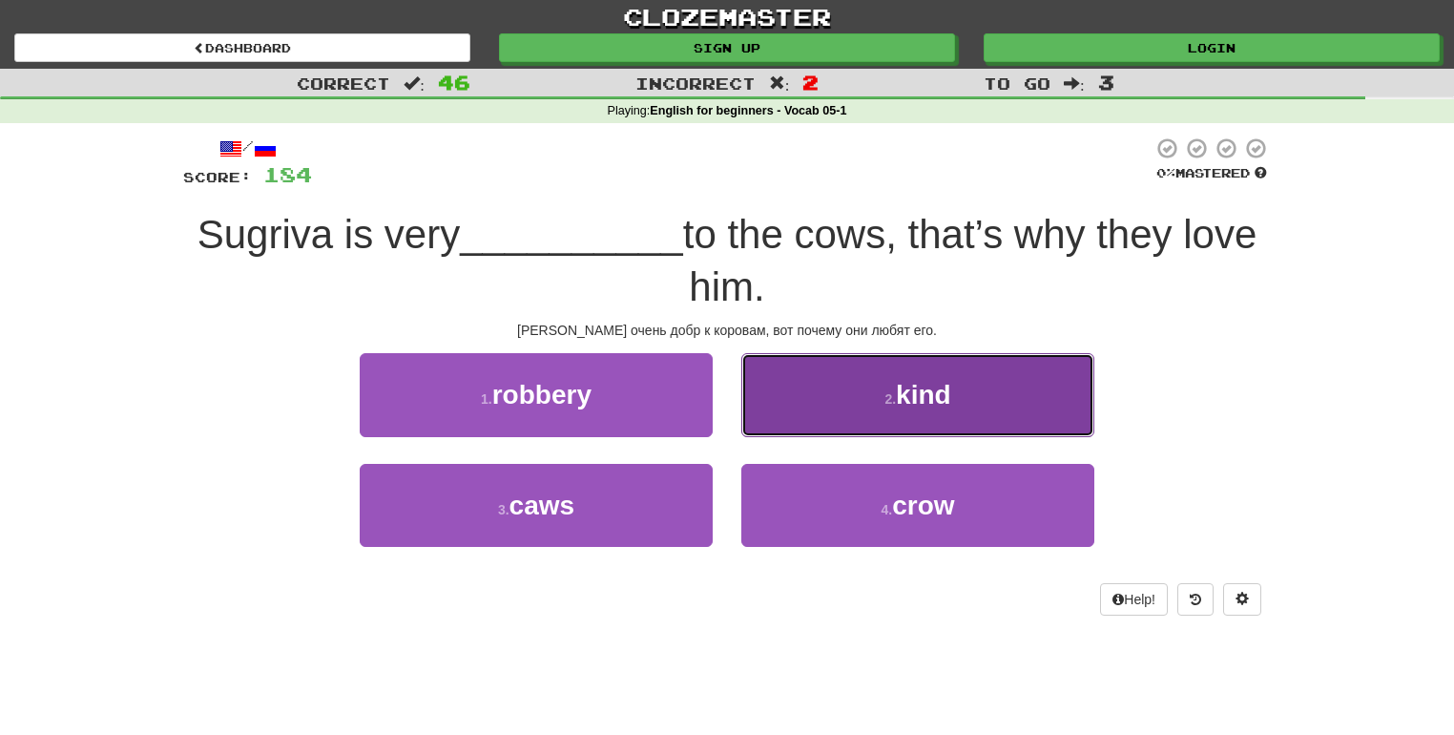
click at [865, 397] on button "2 . kind" at bounding box center [917, 394] width 353 height 83
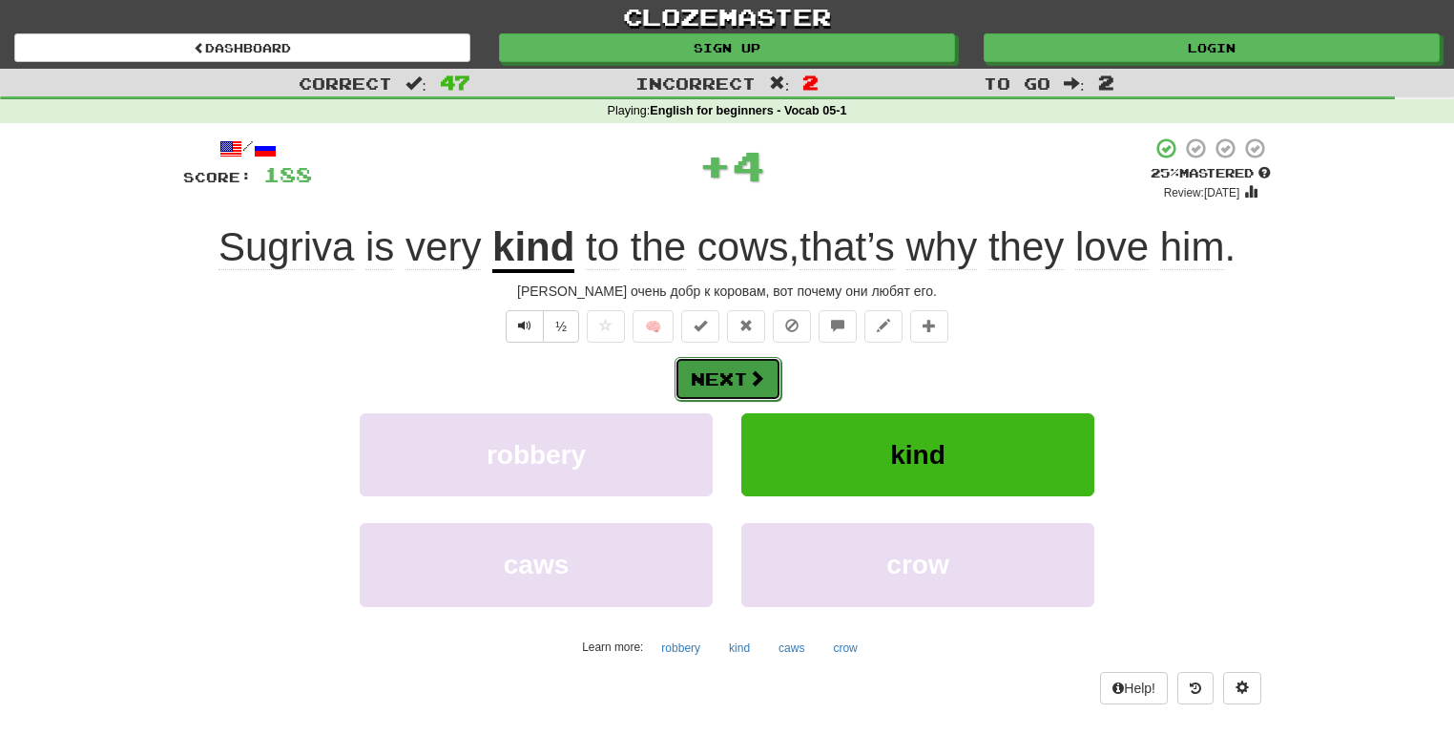
click at [754, 362] on button "Next" at bounding box center [728, 379] width 107 height 44
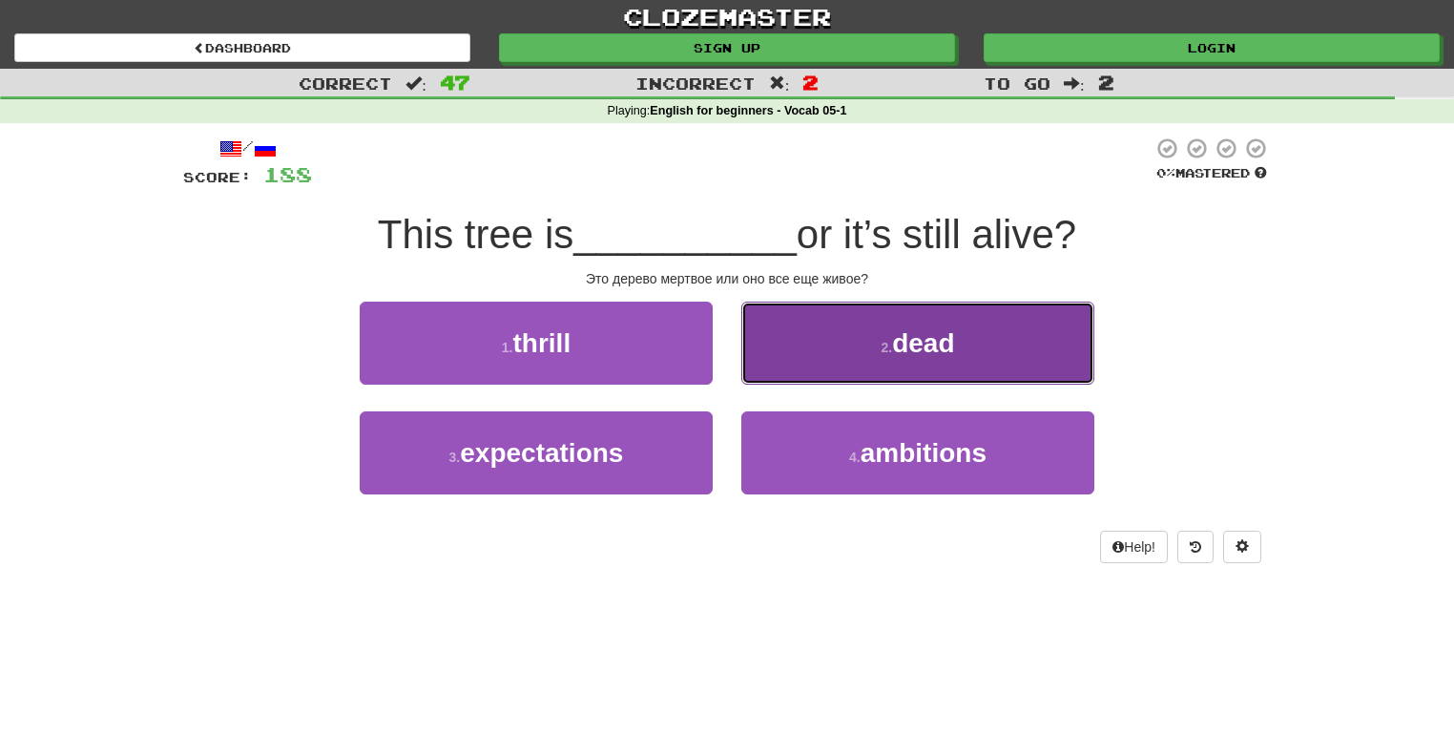
click at [810, 320] on button "2 . dead" at bounding box center [917, 343] width 353 height 83
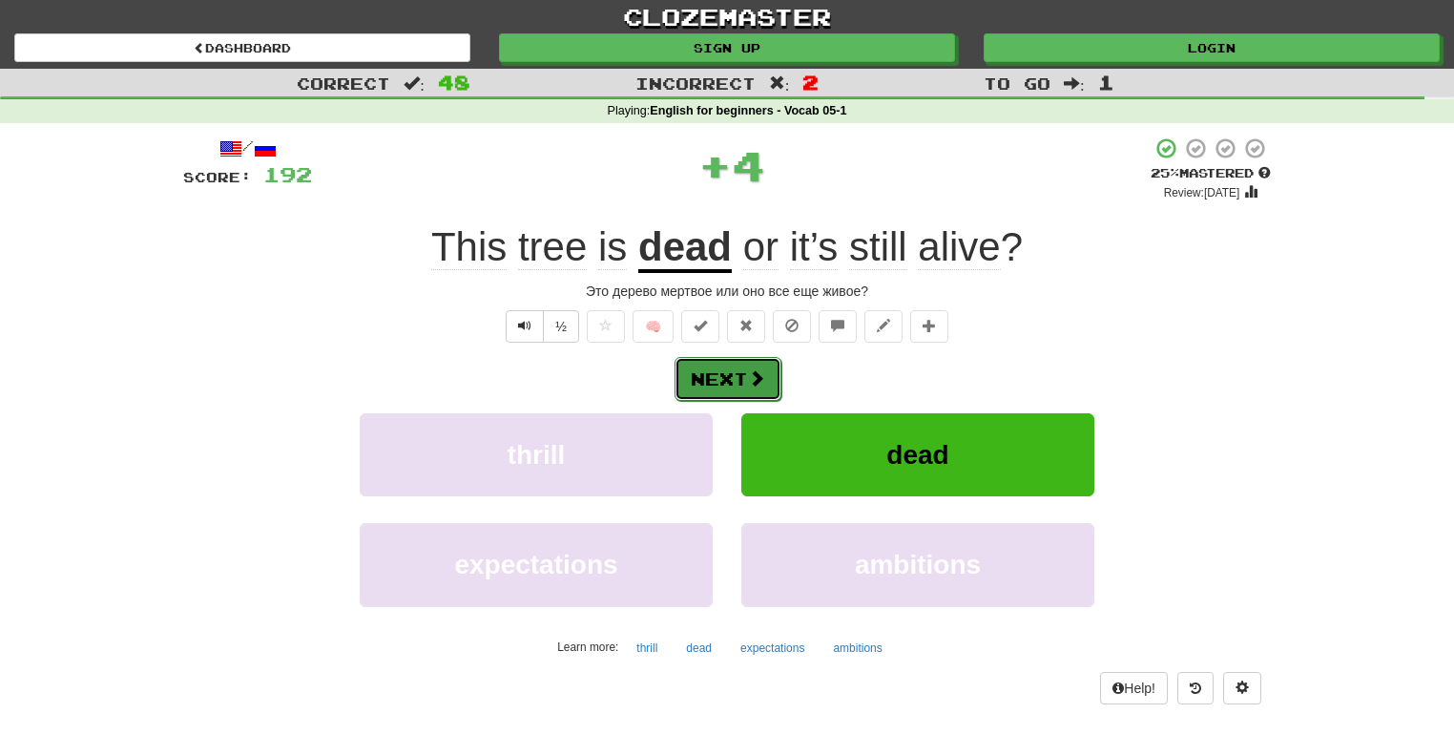
click at [752, 370] on span at bounding box center [756, 377] width 17 height 17
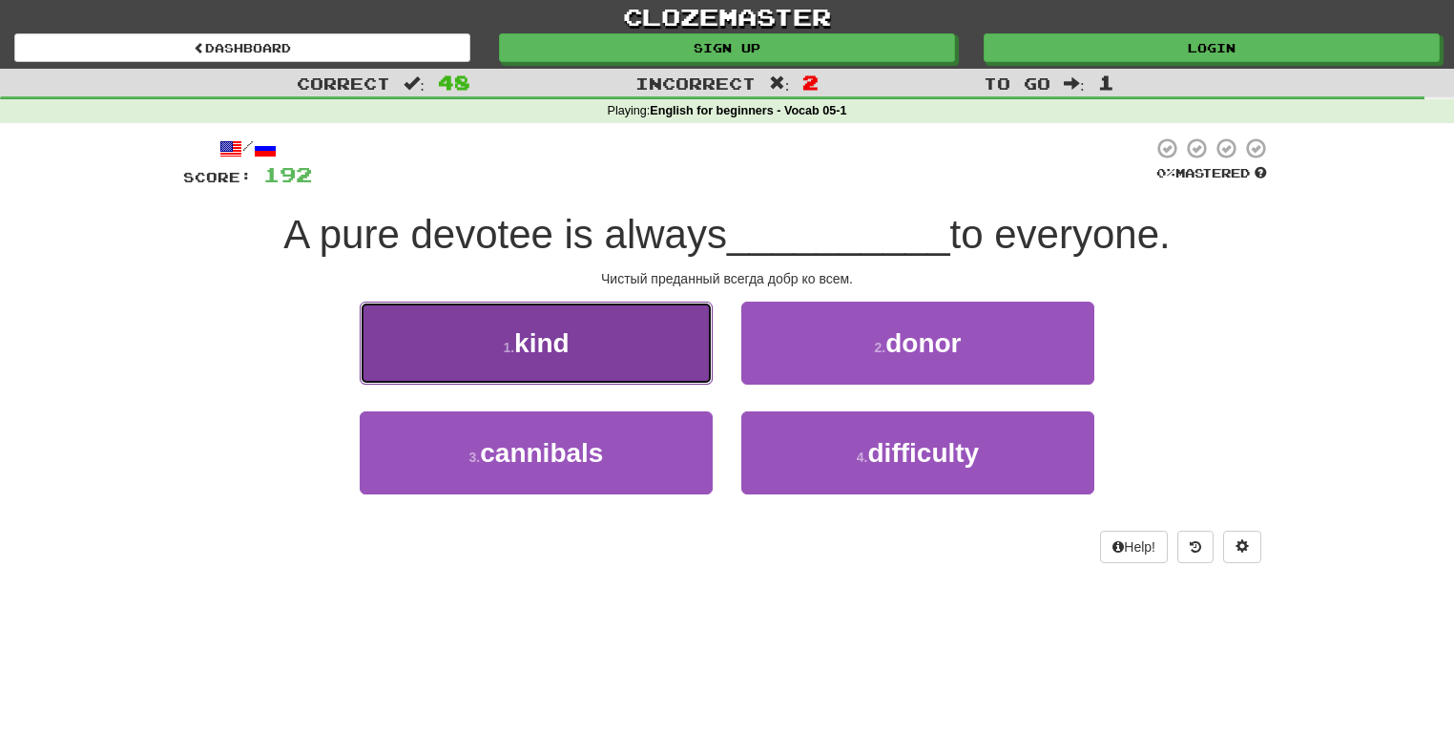
click at [648, 359] on button "1 . kind" at bounding box center [536, 343] width 353 height 83
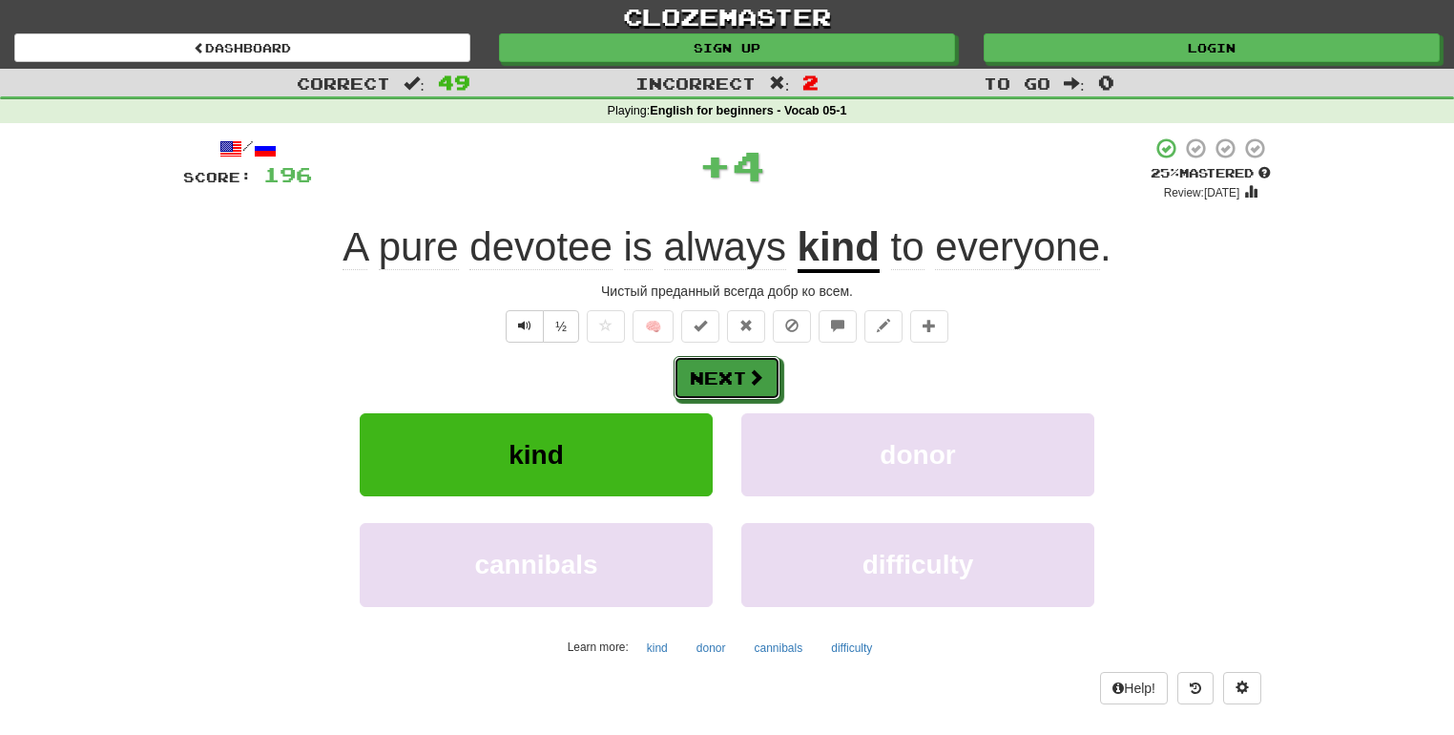
click at [742, 370] on button "Next" at bounding box center [727, 378] width 107 height 44
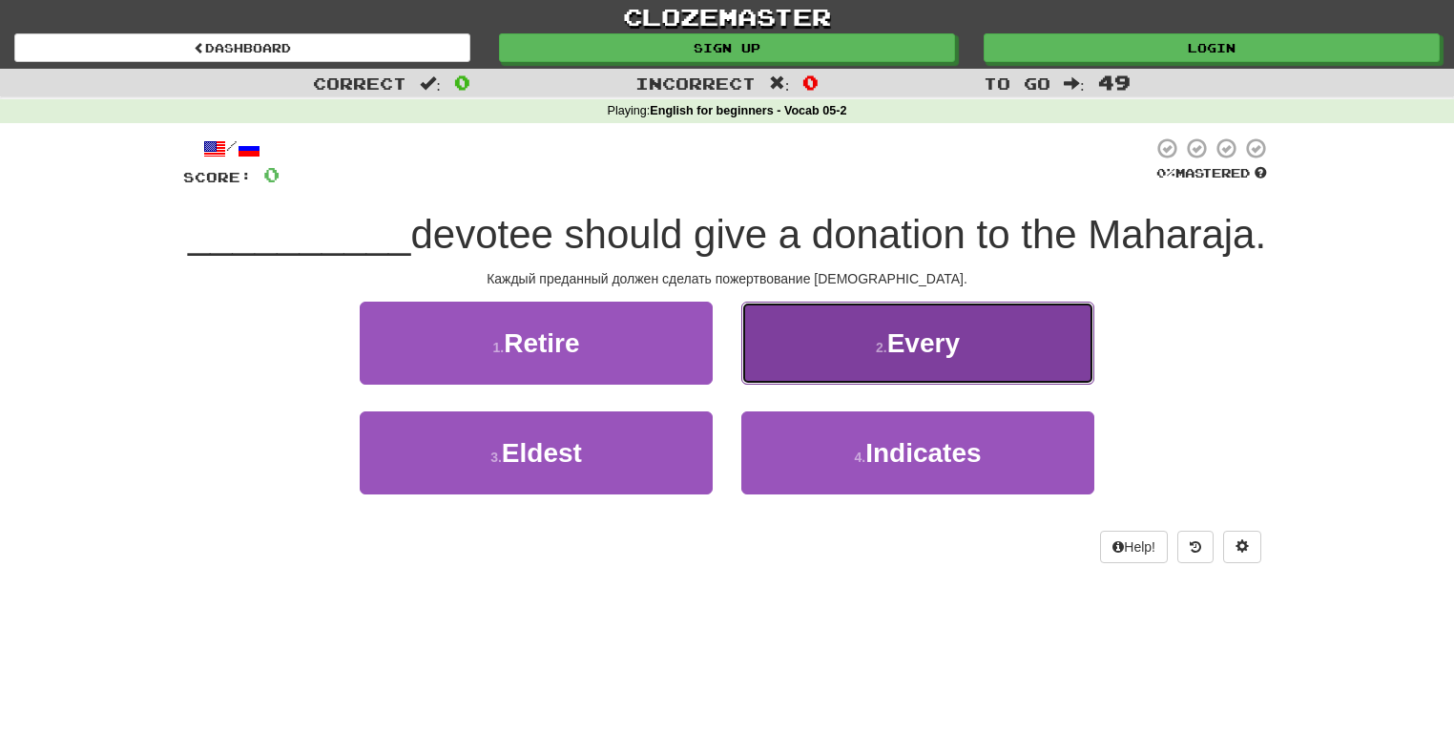
click at [823, 385] on button "2 . Every" at bounding box center [917, 343] width 353 height 83
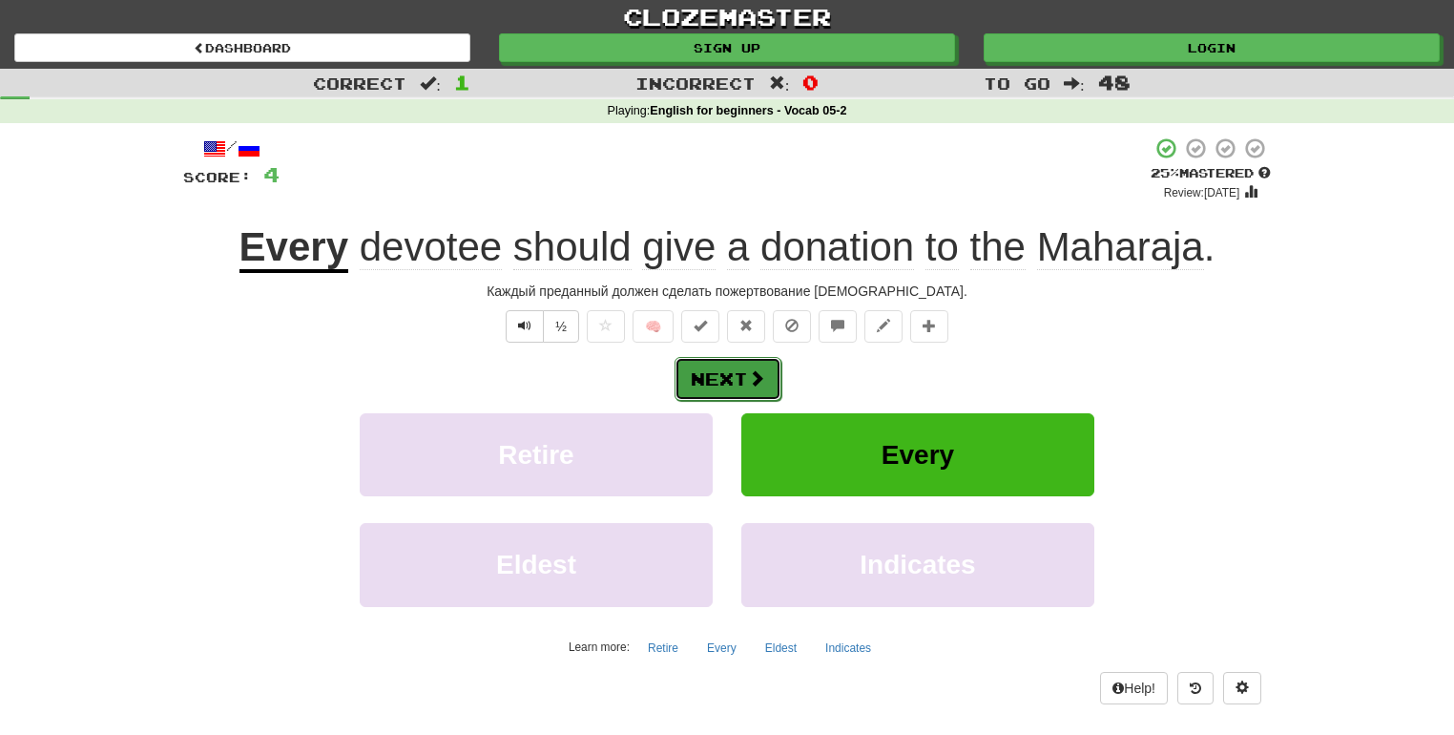
click at [725, 374] on button "Next" at bounding box center [728, 379] width 107 height 44
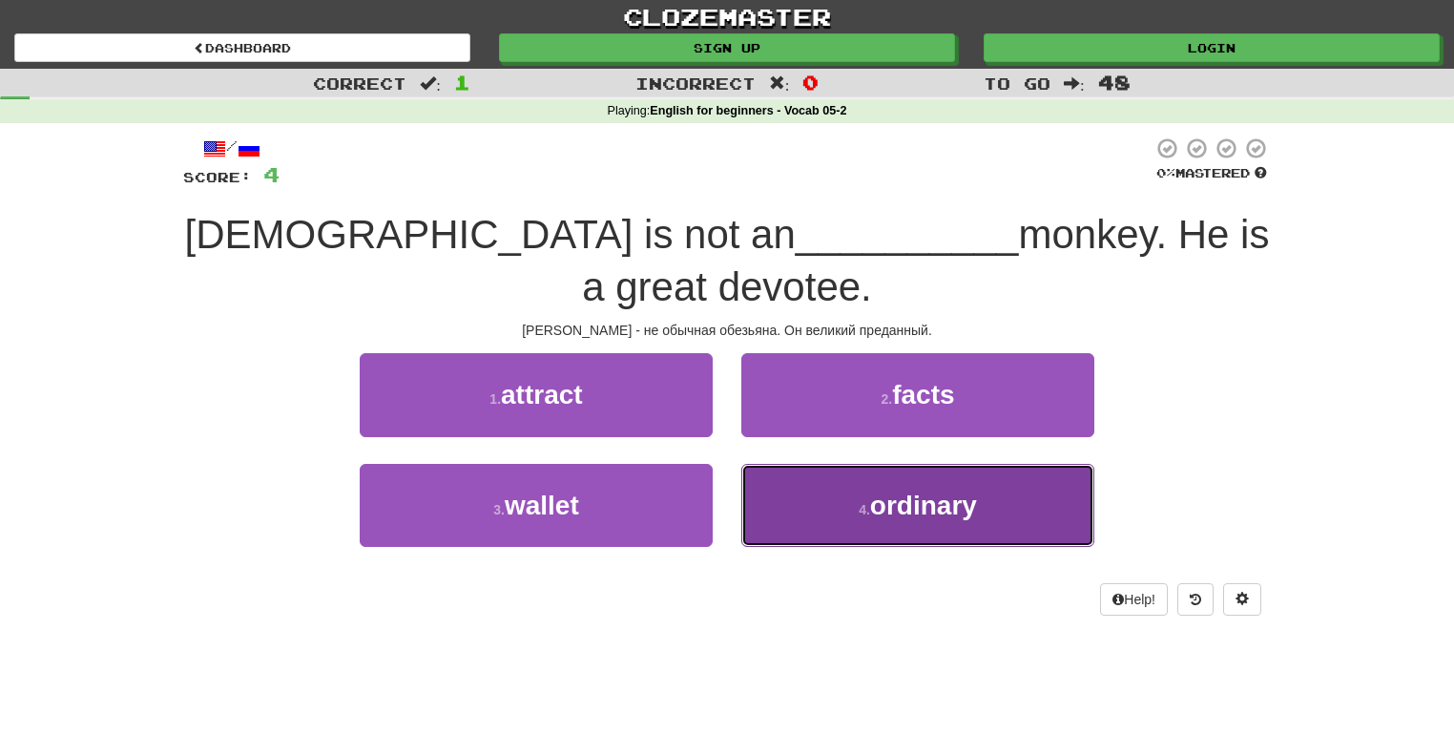
click at [803, 504] on button "4 . ordinary" at bounding box center [917, 505] width 353 height 83
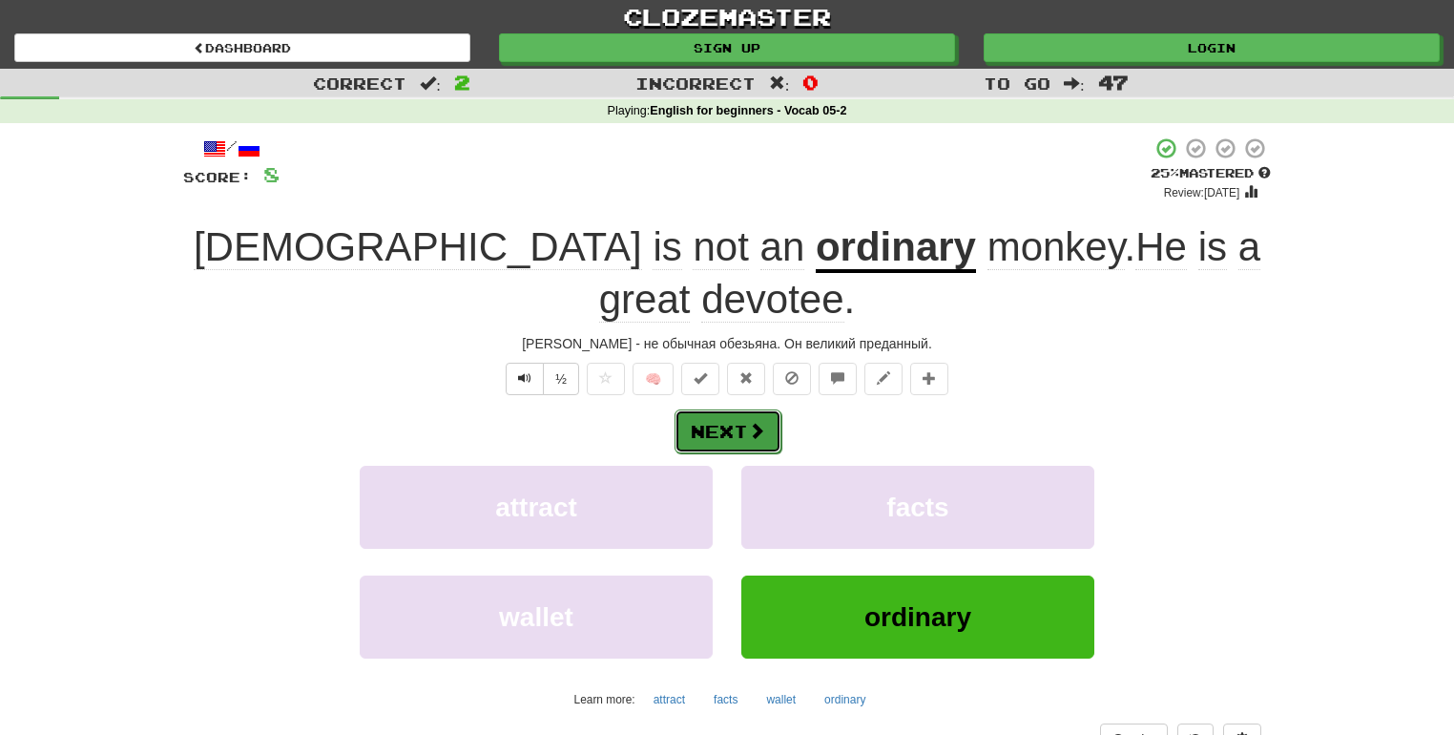
click at [729, 409] on button "Next" at bounding box center [728, 431] width 107 height 44
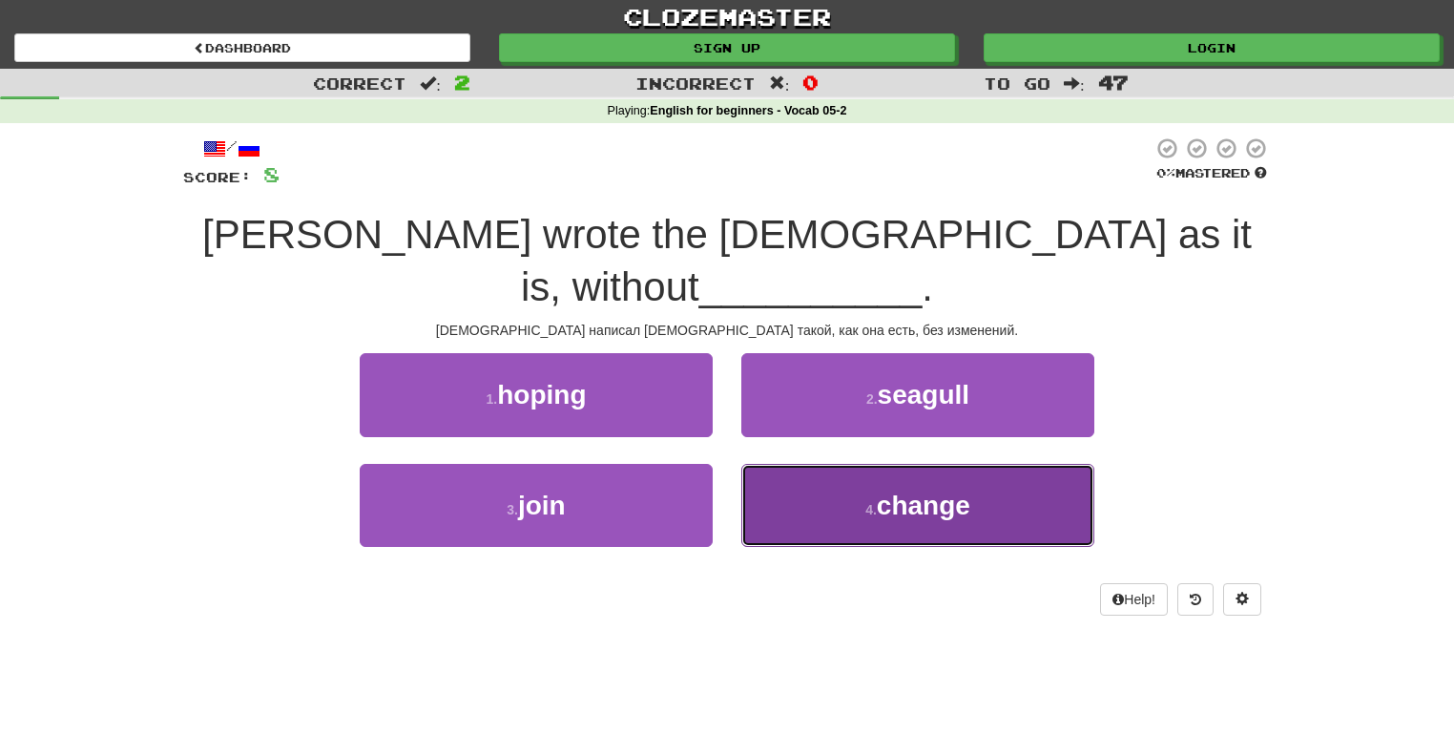
click at [812, 532] on button "4 . change" at bounding box center [917, 505] width 353 height 83
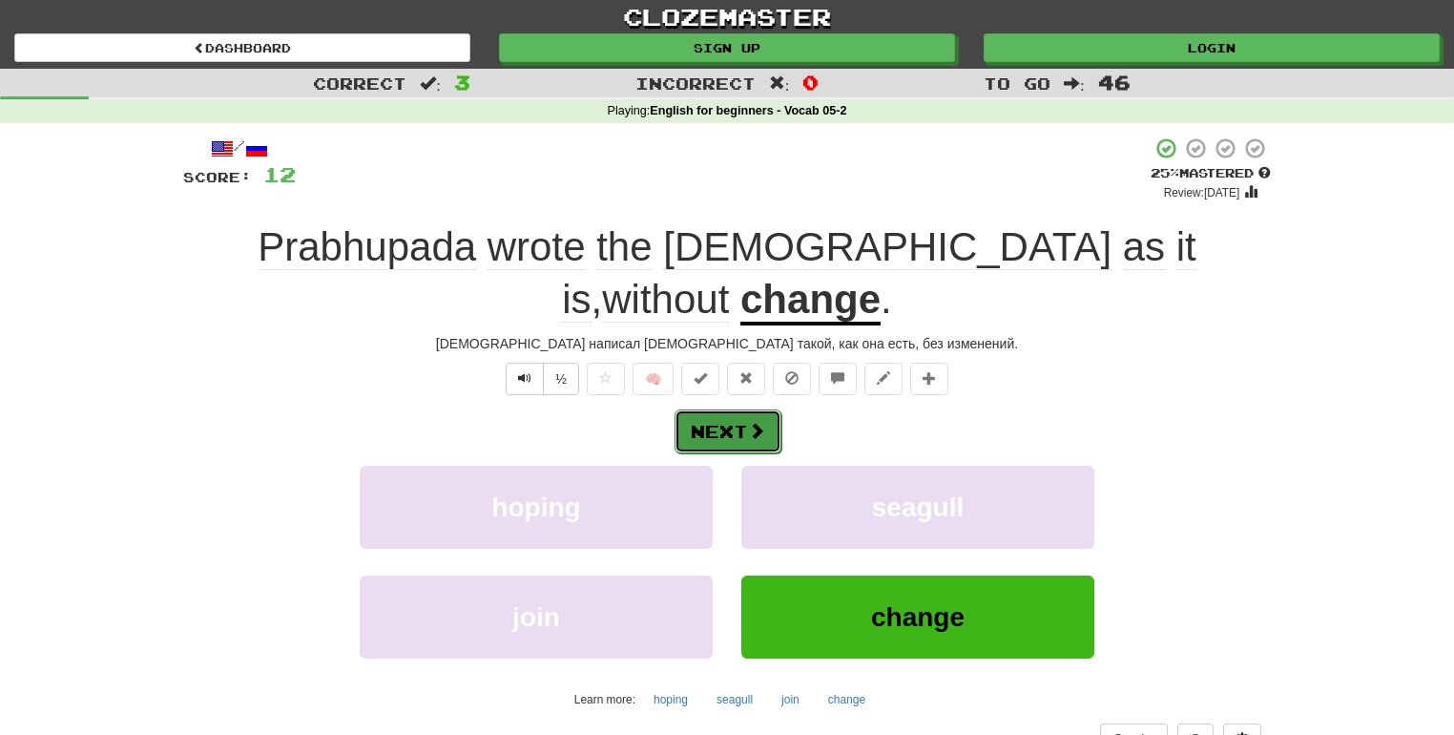
click at [735, 424] on button "Next" at bounding box center [728, 431] width 107 height 44
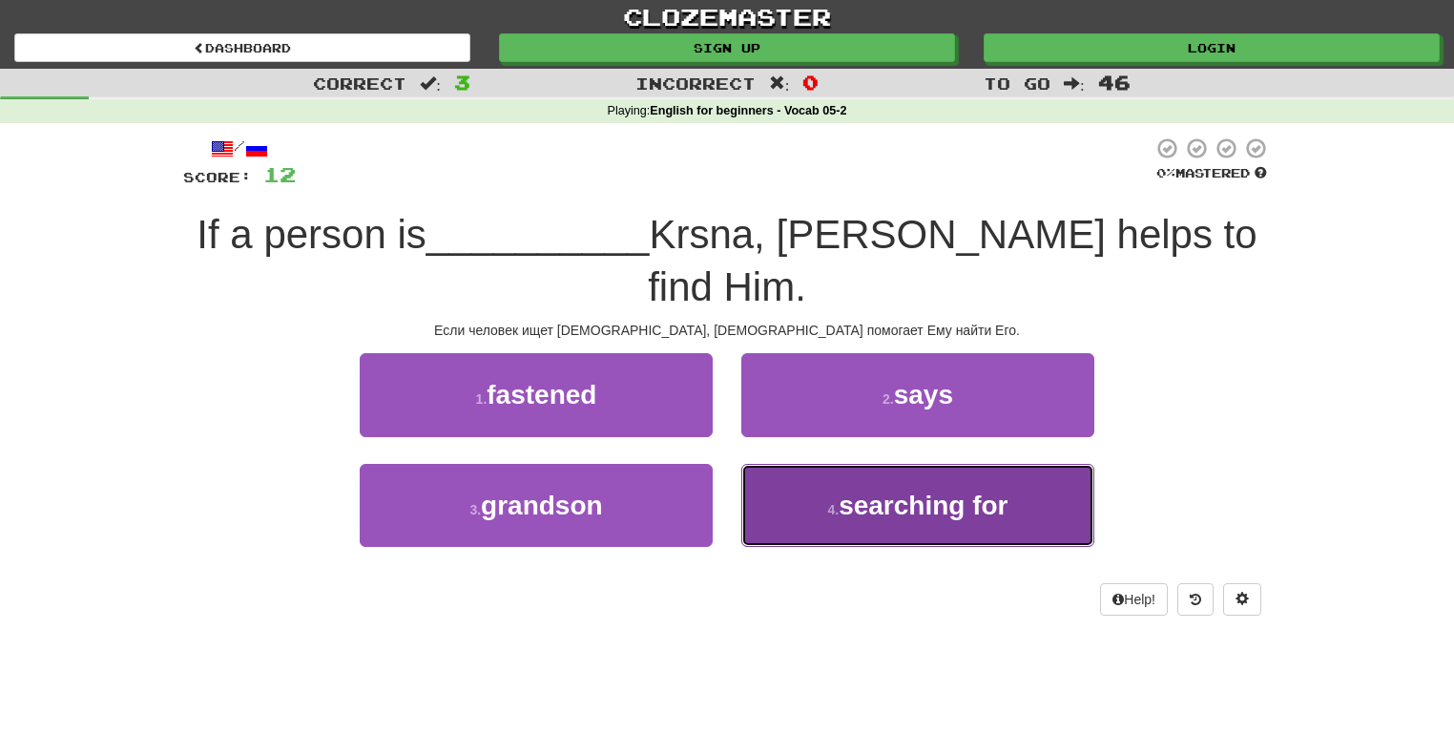
click at [961, 491] on span "searching for" at bounding box center [923, 506] width 169 height 30
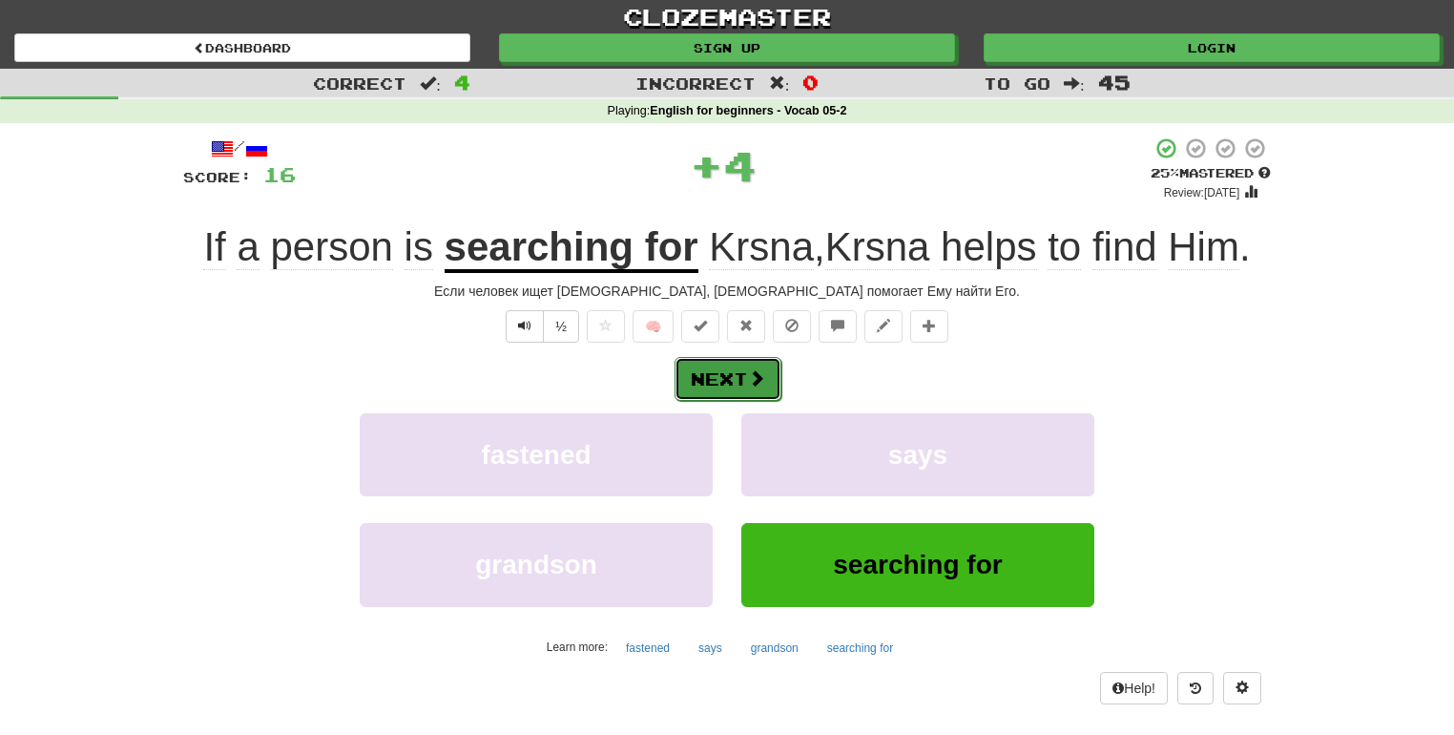
click at [741, 386] on button "Next" at bounding box center [728, 379] width 107 height 44
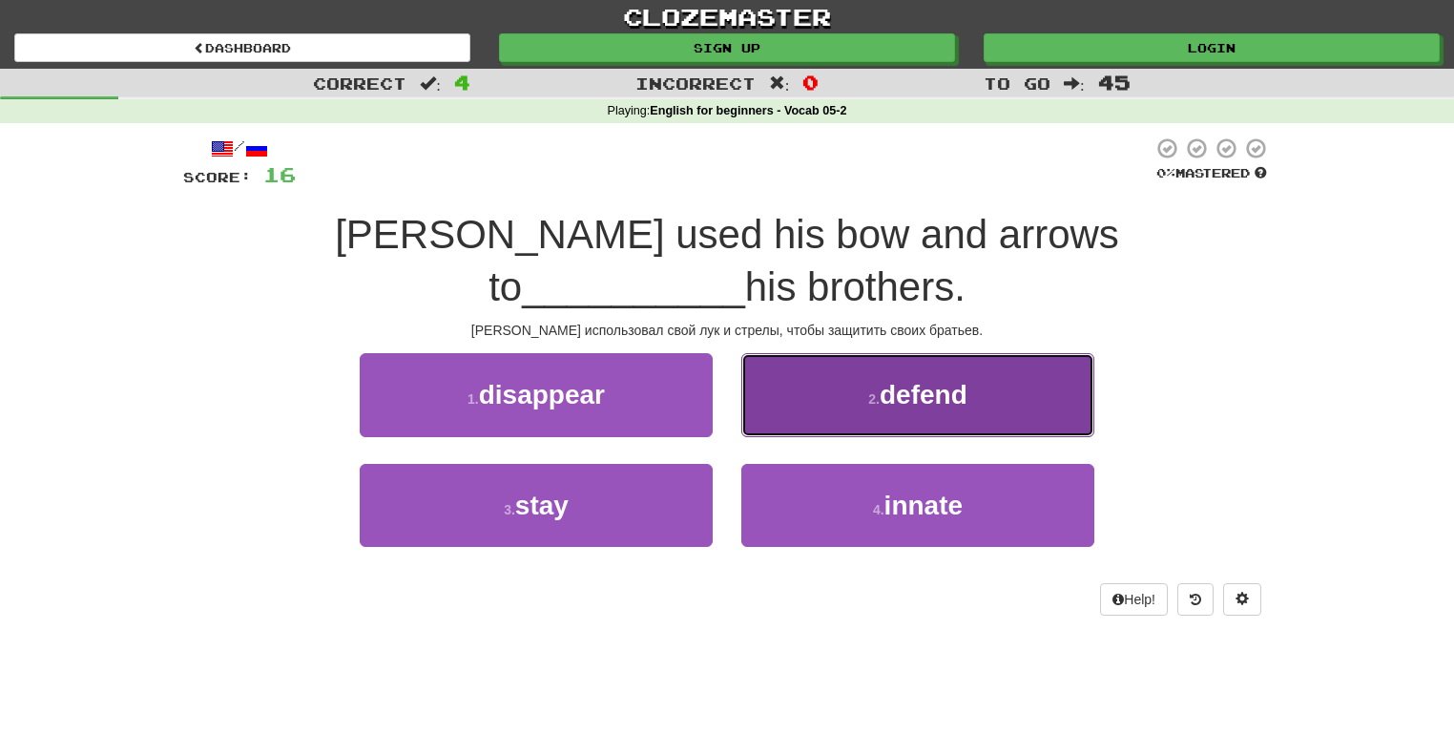
click at [804, 353] on button "2 . defend" at bounding box center [917, 394] width 353 height 83
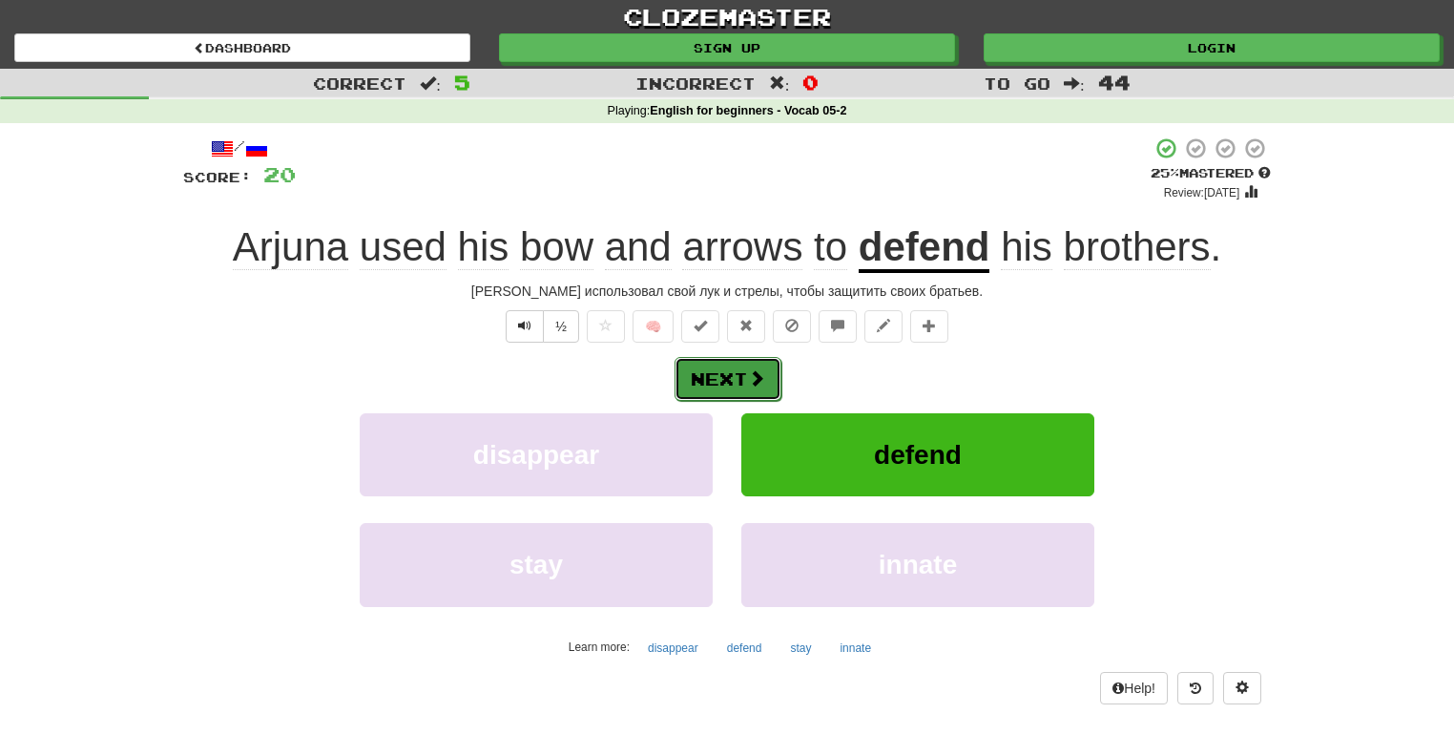
click at [727, 374] on button "Next" at bounding box center [728, 379] width 107 height 44
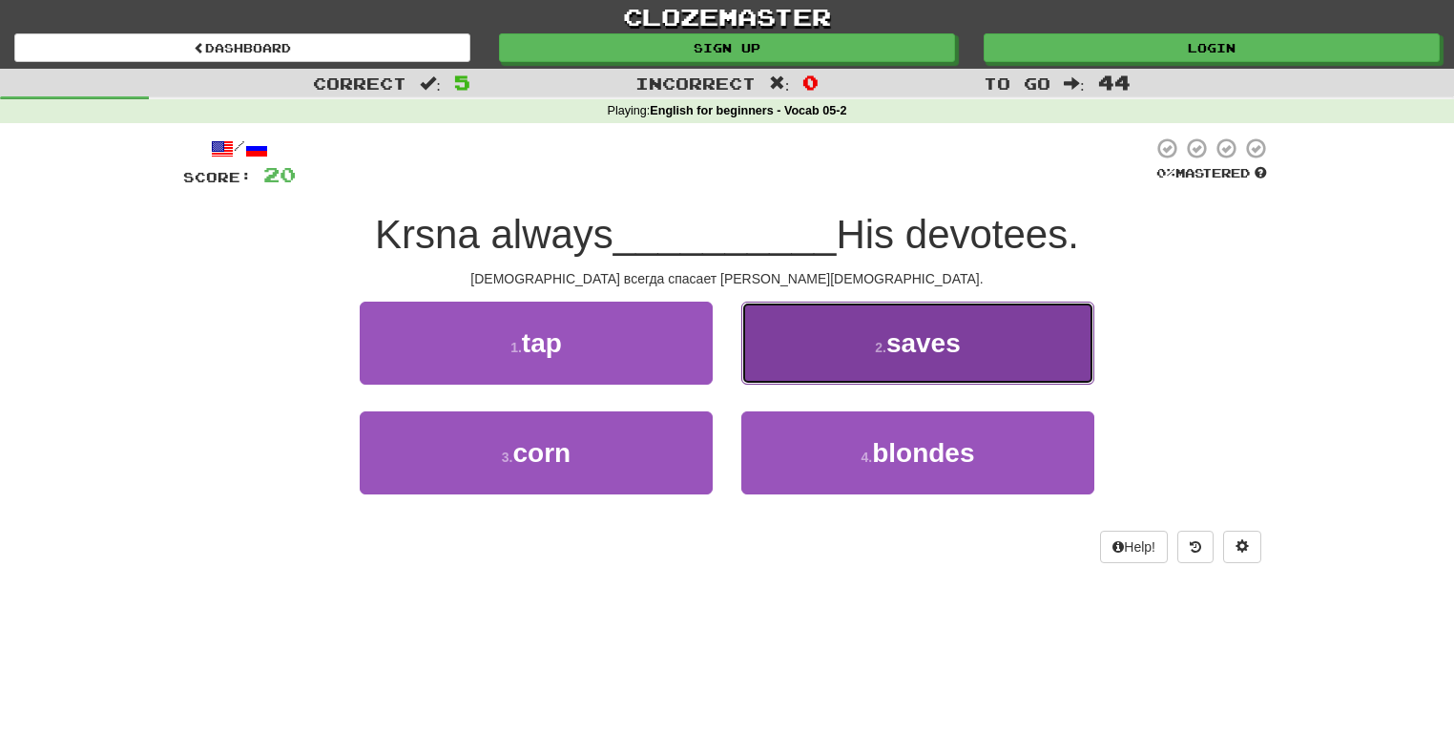
click at [825, 358] on button "2 . saves" at bounding box center [917, 343] width 353 height 83
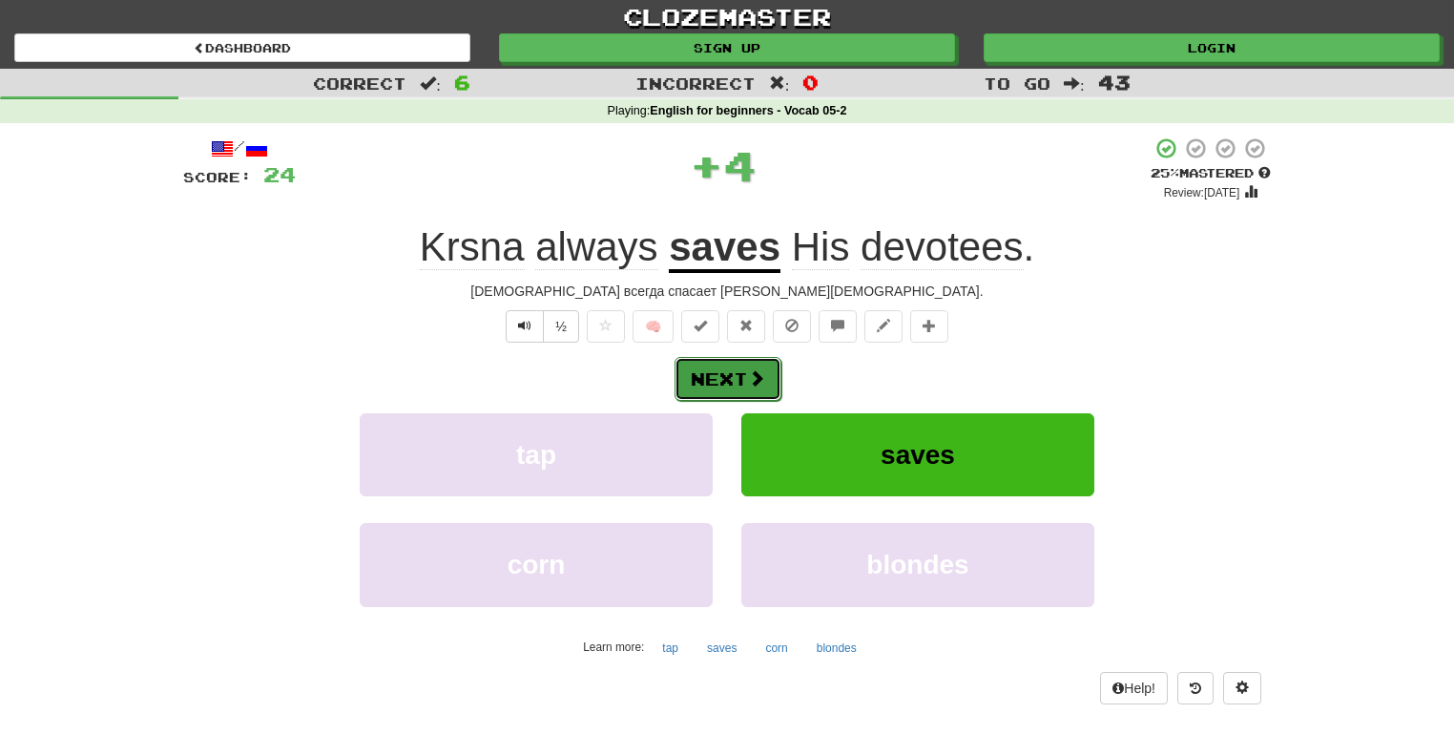
click at [733, 376] on button "Next" at bounding box center [728, 379] width 107 height 44
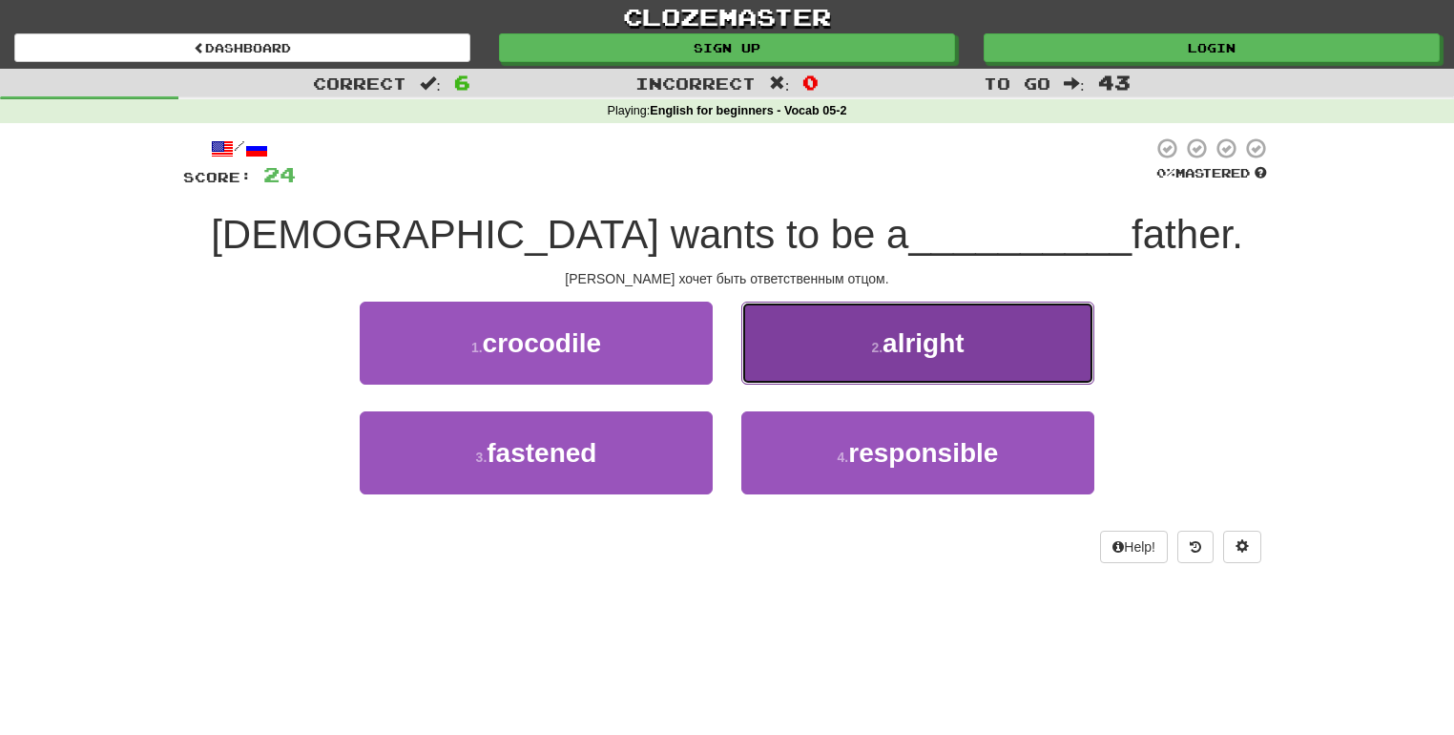
click at [840, 327] on button "2 . alright" at bounding box center [917, 343] width 353 height 83
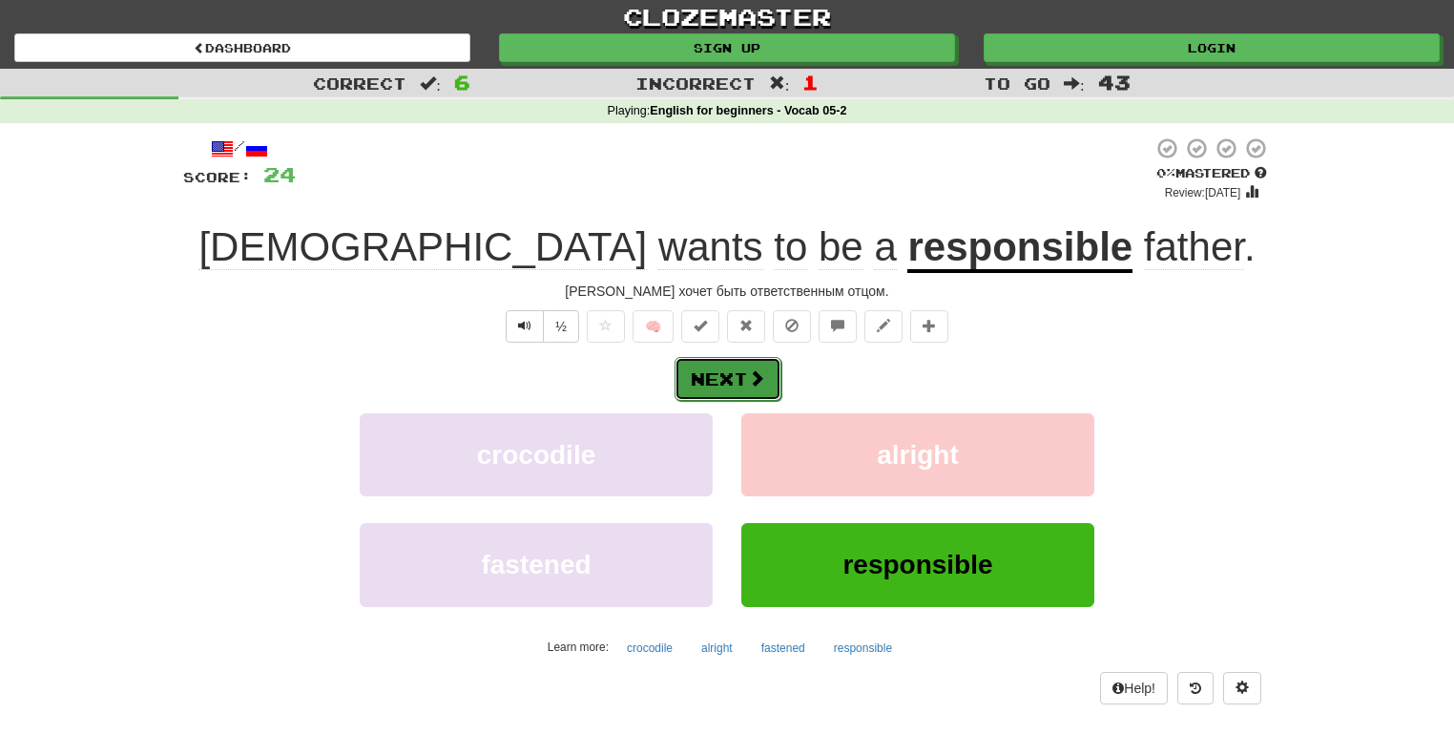
click at [714, 375] on button "Next" at bounding box center [728, 379] width 107 height 44
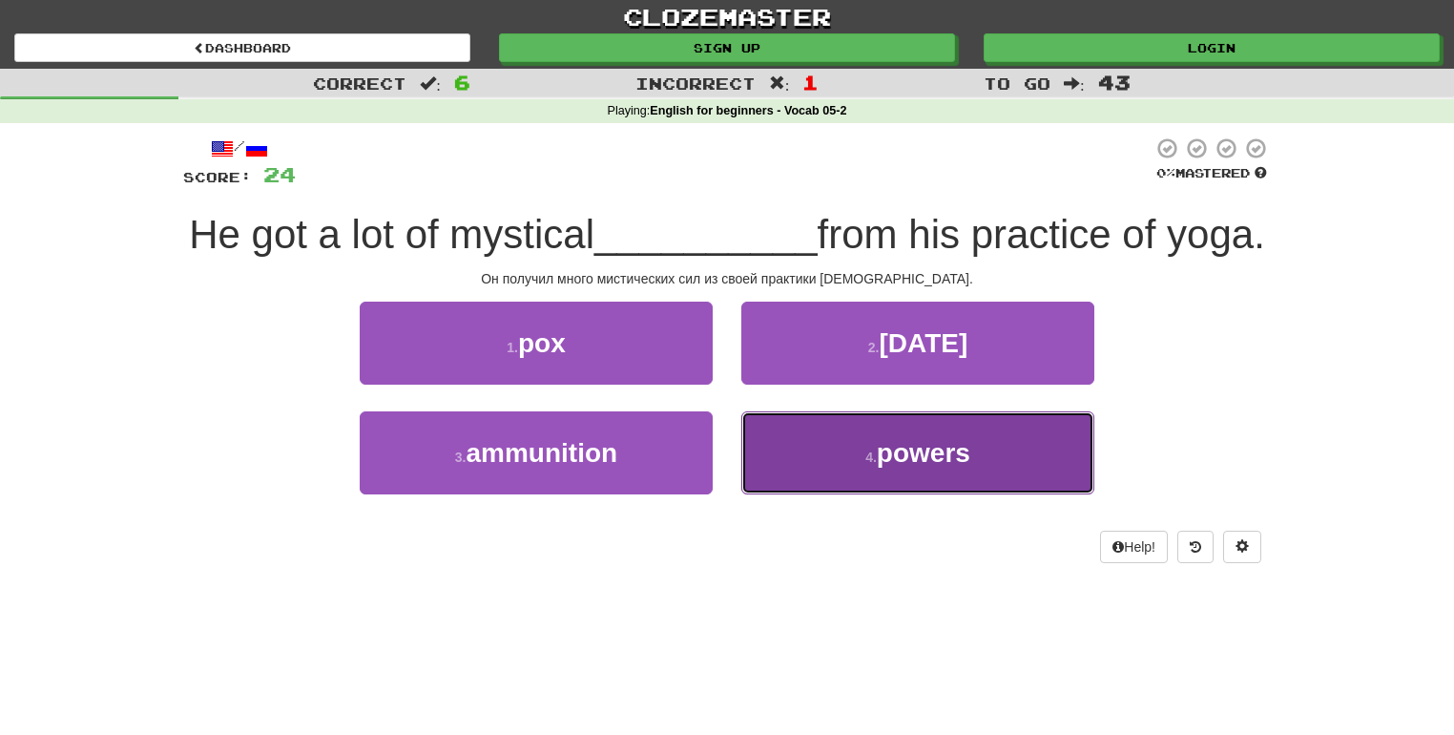
click at [816, 494] on button "4 . powers" at bounding box center [917, 452] width 353 height 83
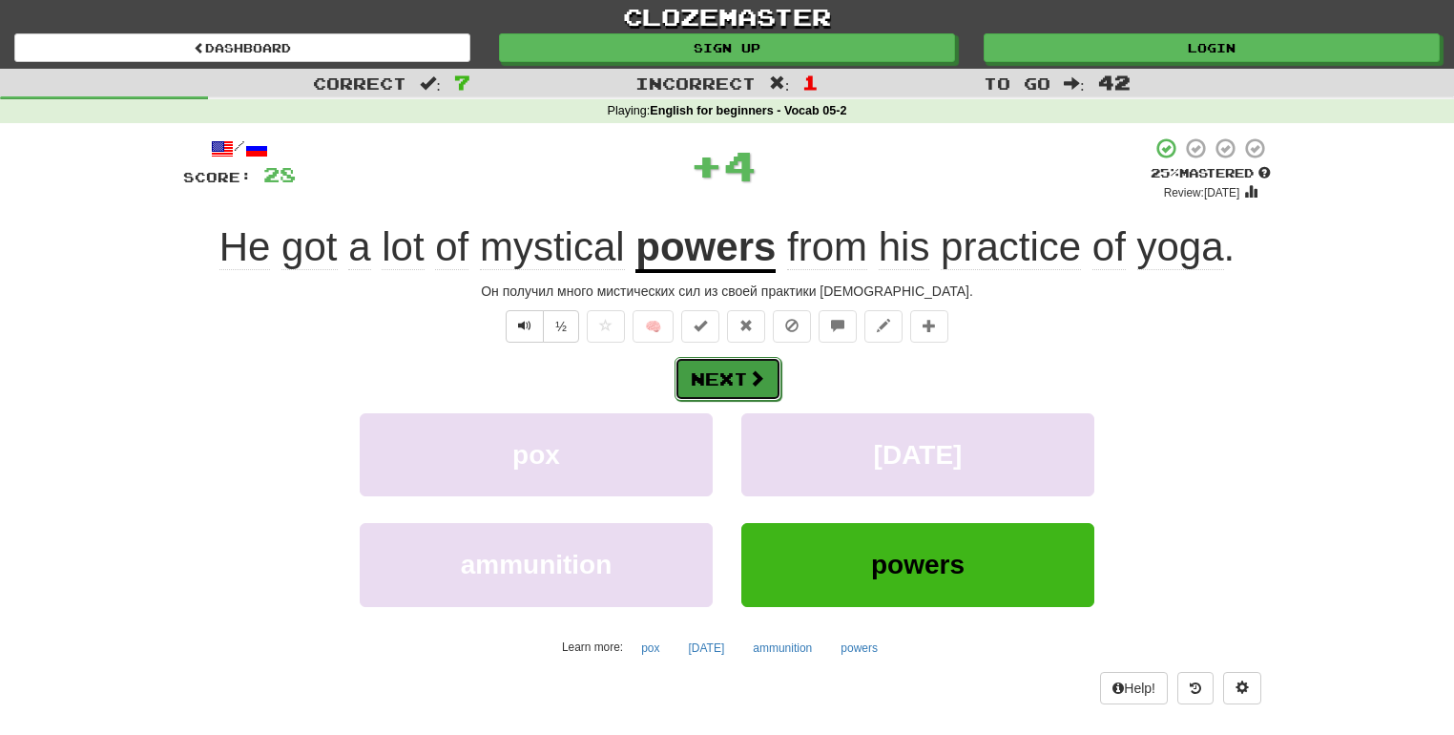
click at [724, 377] on button "Next" at bounding box center [728, 379] width 107 height 44
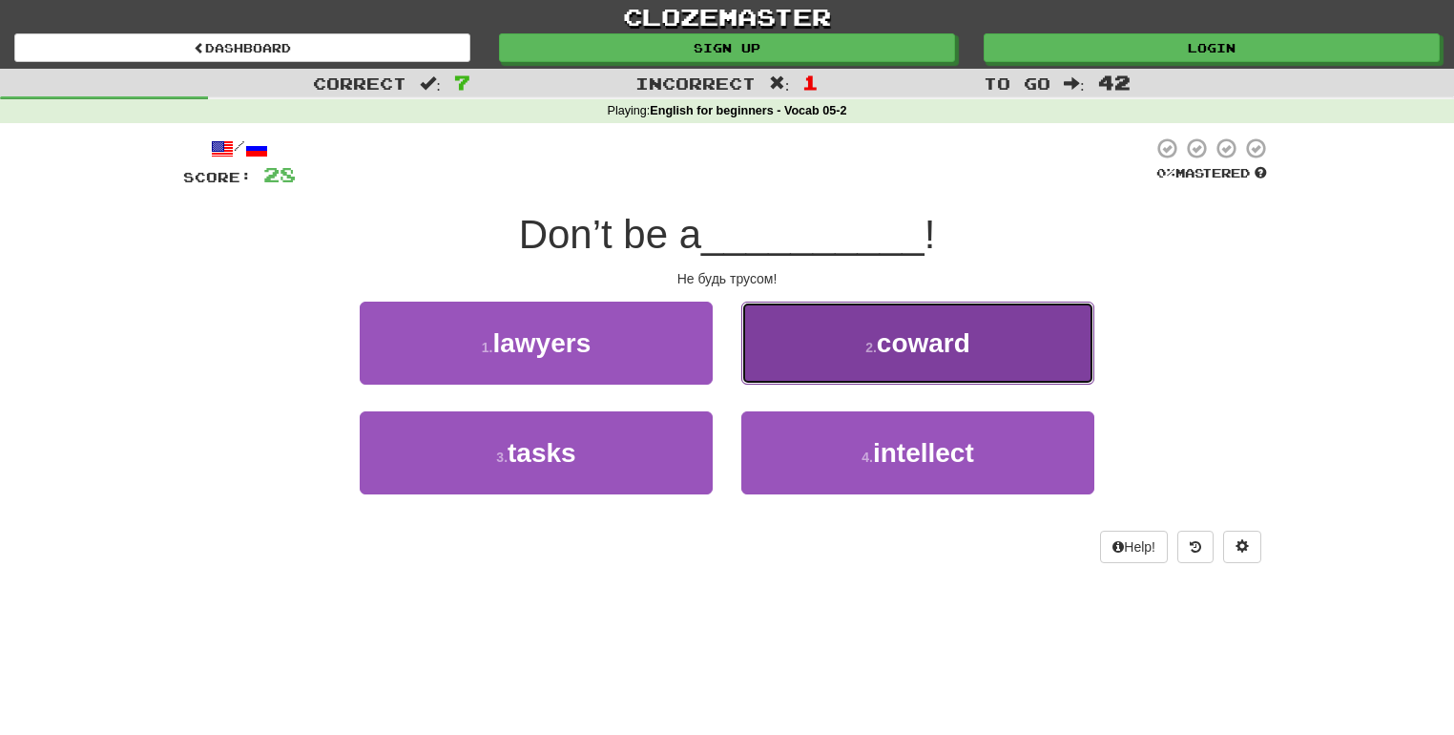
click at [862, 355] on button "2 . coward" at bounding box center [917, 343] width 353 height 83
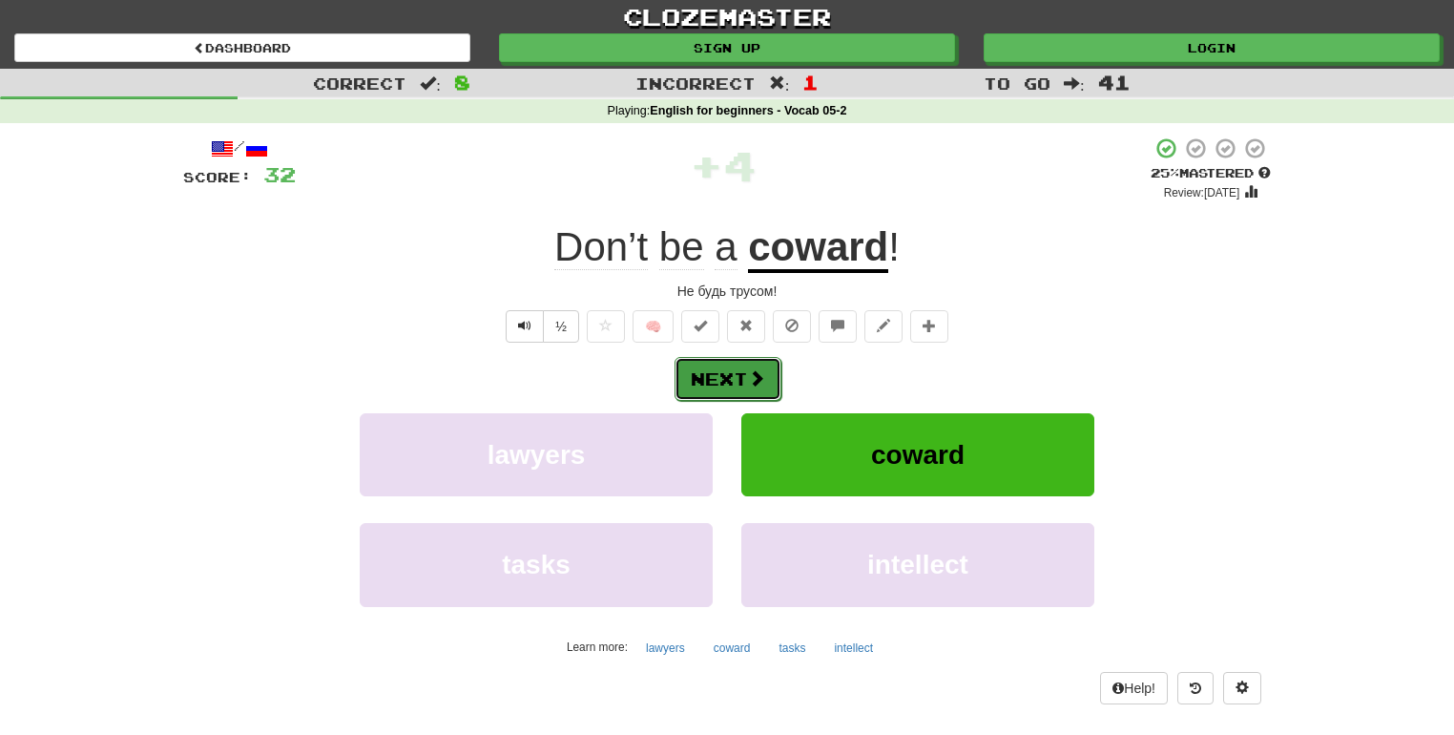
click at [737, 363] on button "Next" at bounding box center [728, 379] width 107 height 44
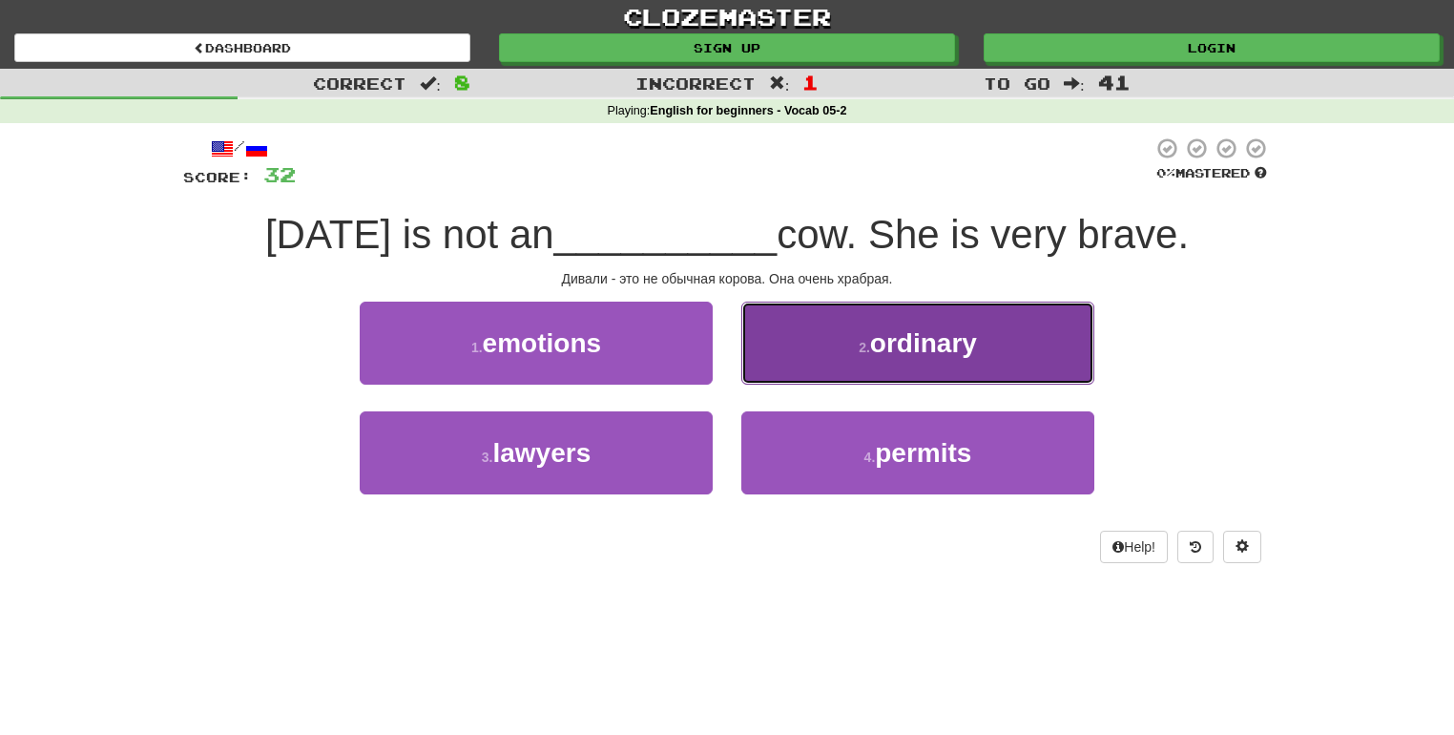
click at [803, 333] on button "2 . ordinary" at bounding box center [917, 343] width 353 height 83
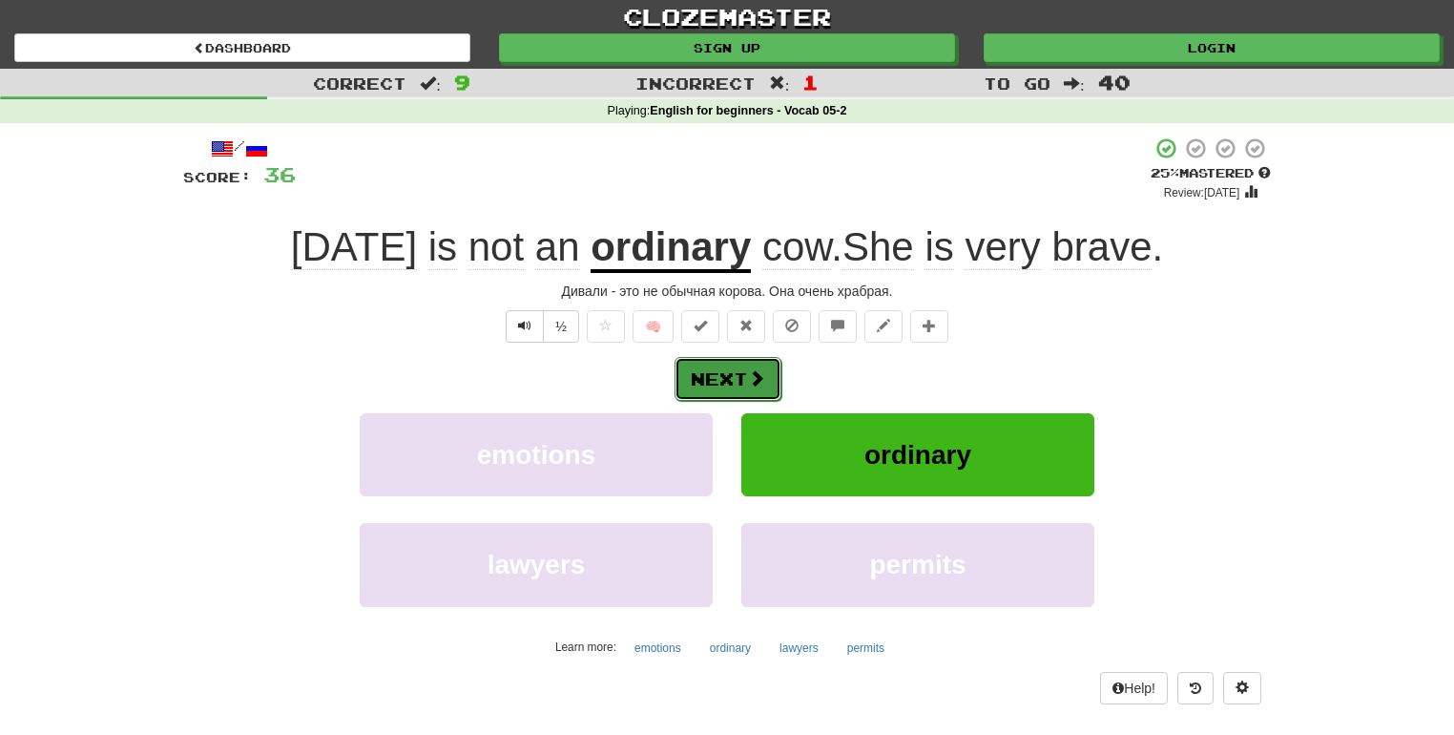
click at [735, 366] on button "Next" at bounding box center [728, 379] width 107 height 44
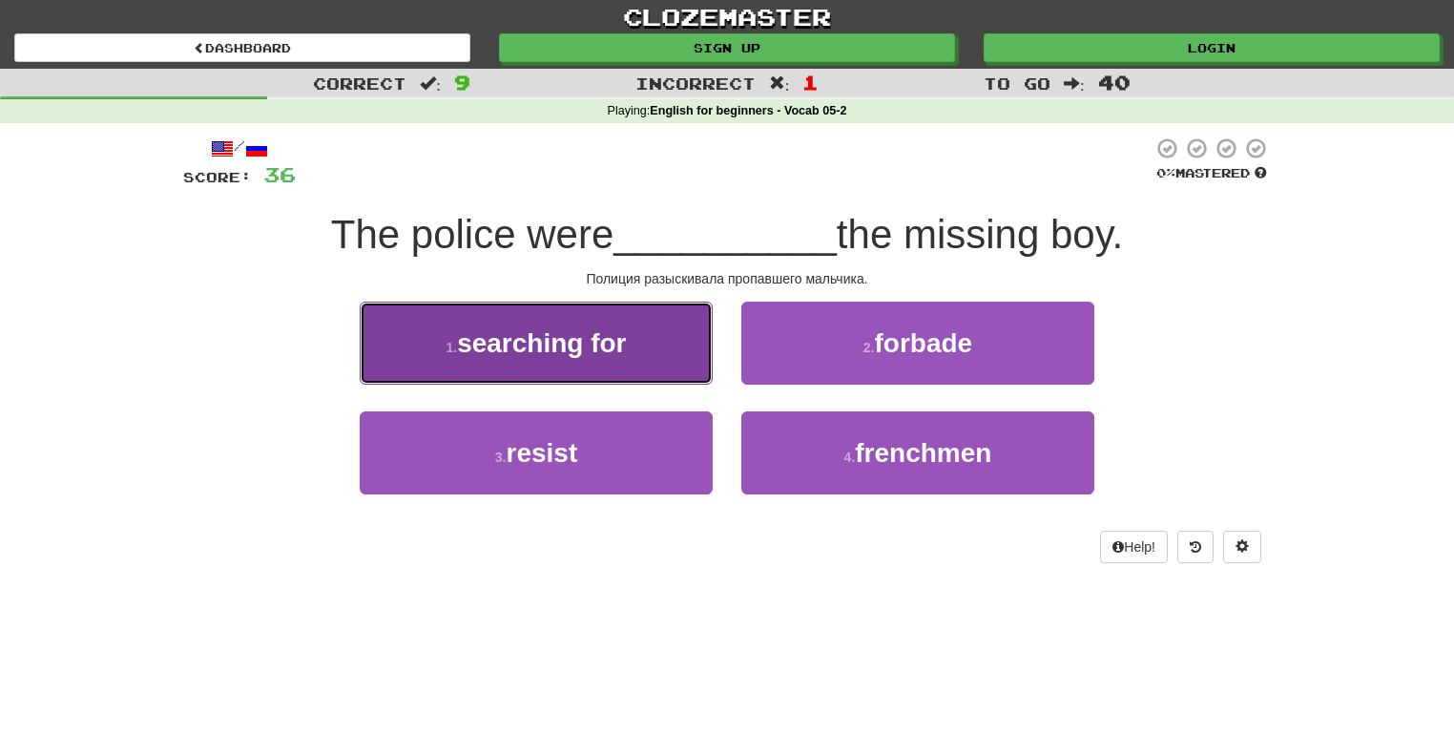
click at [679, 355] on button "1 . searching for" at bounding box center [536, 343] width 353 height 83
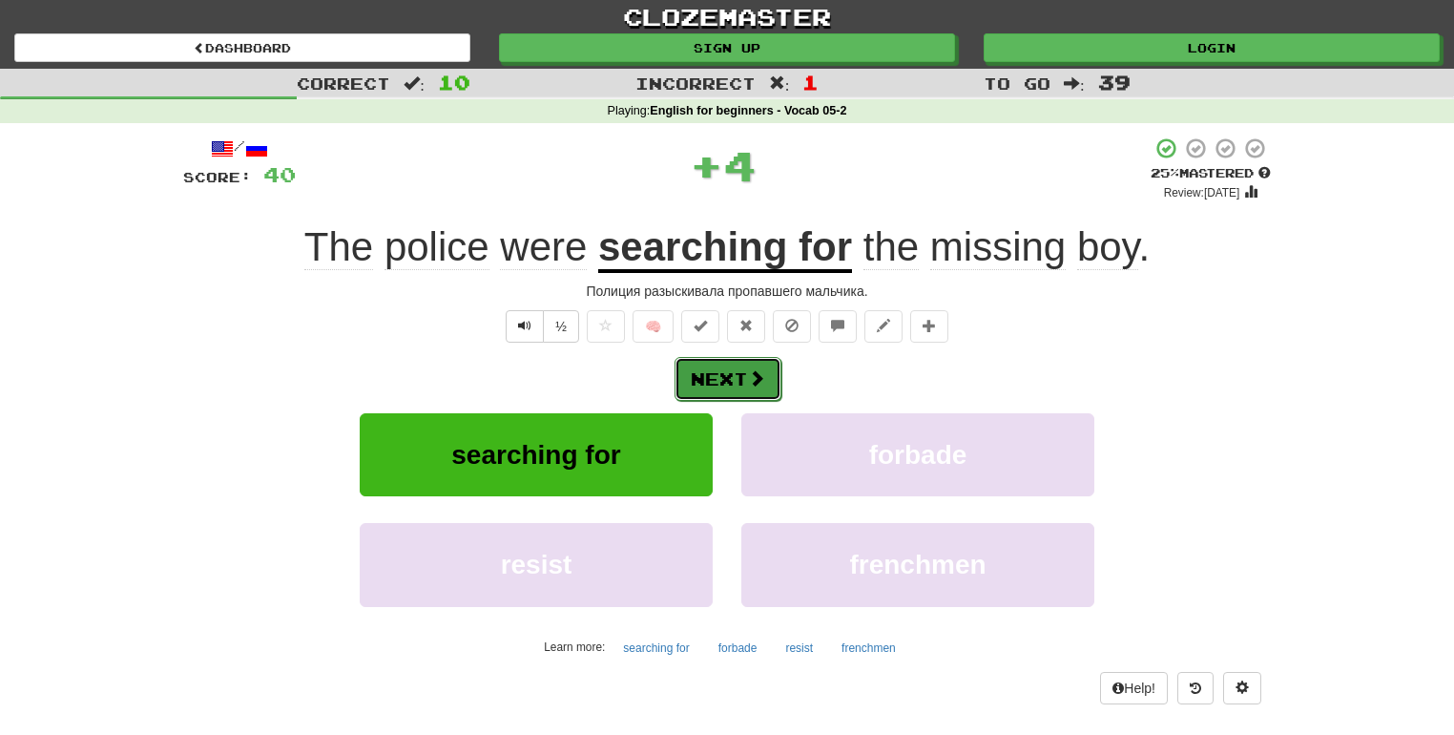
click at [699, 365] on button "Next" at bounding box center [728, 379] width 107 height 44
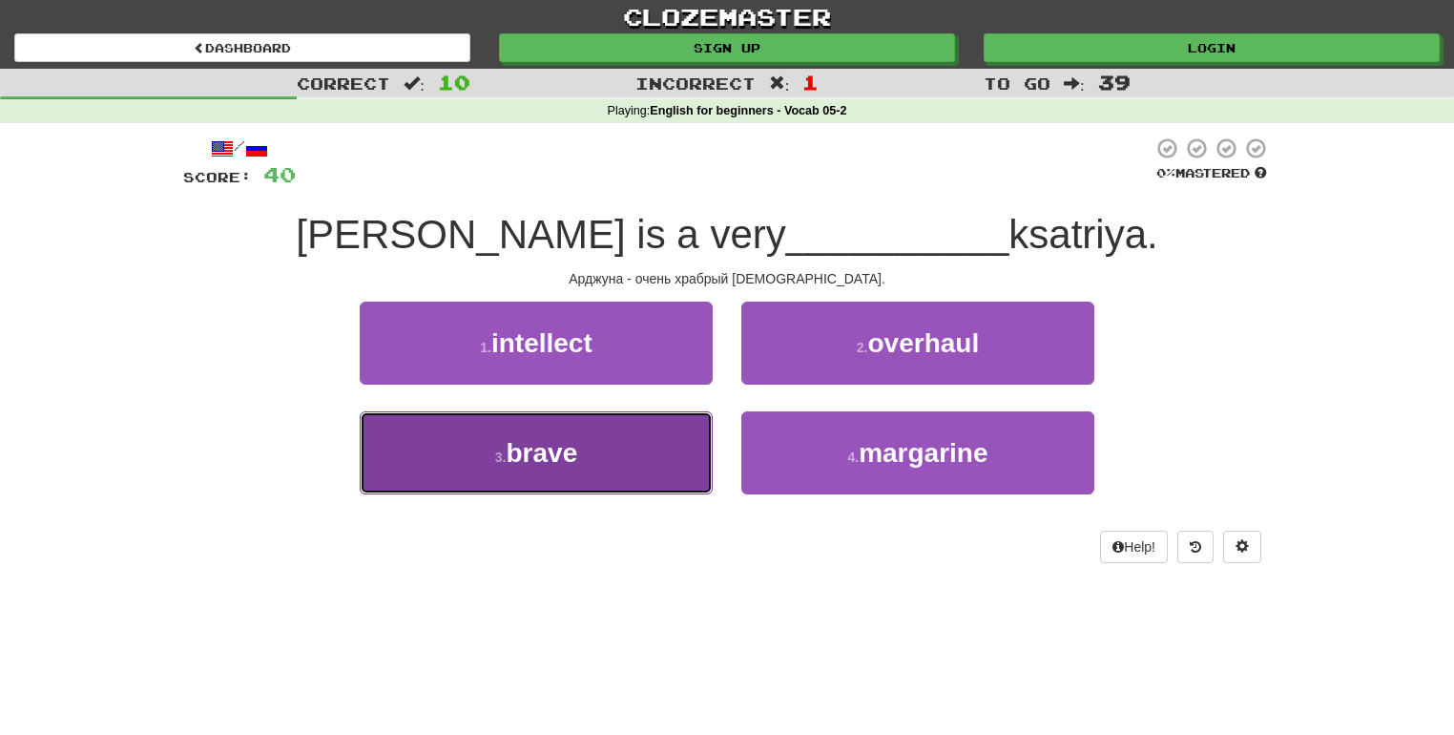
click at [631, 464] on button "3 . brave" at bounding box center [536, 452] width 353 height 83
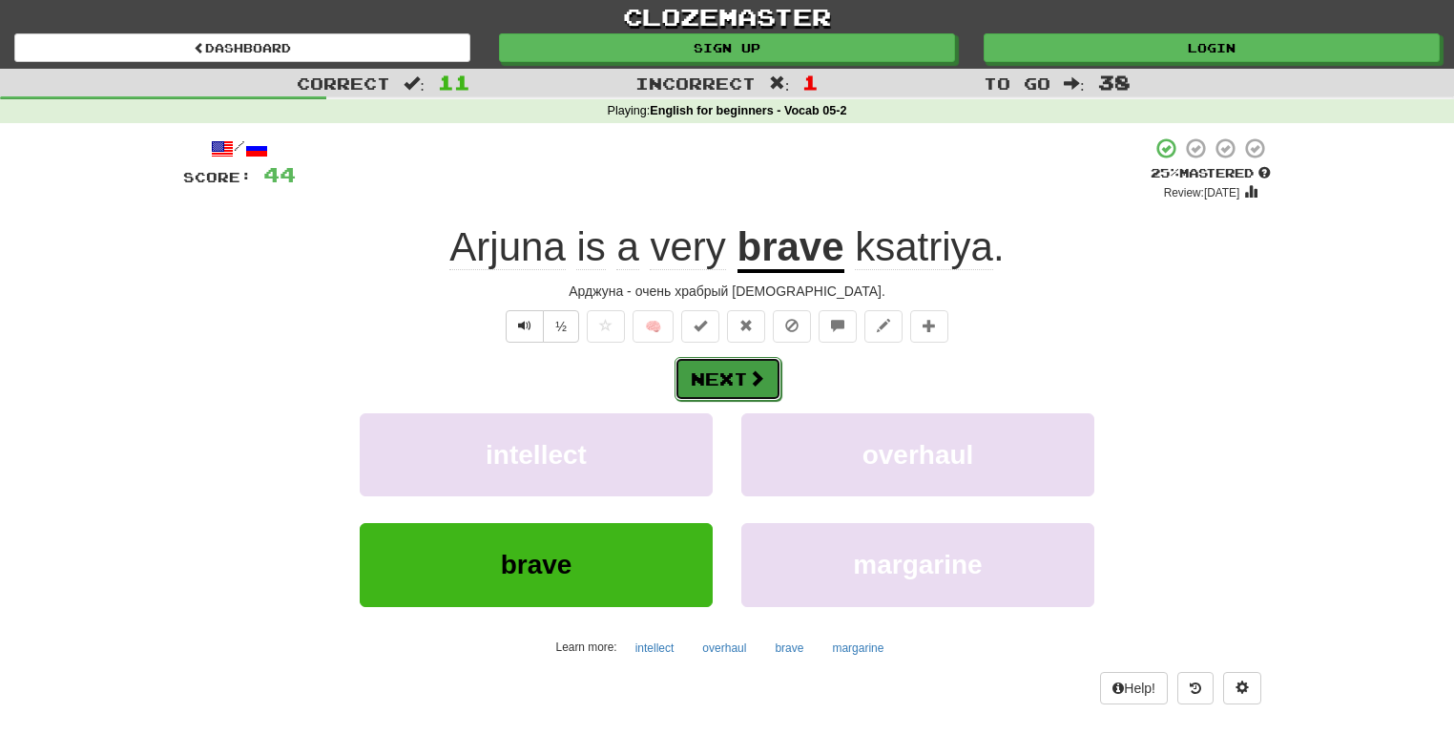
click at [739, 386] on button "Next" at bounding box center [728, 379] width 107 height 44
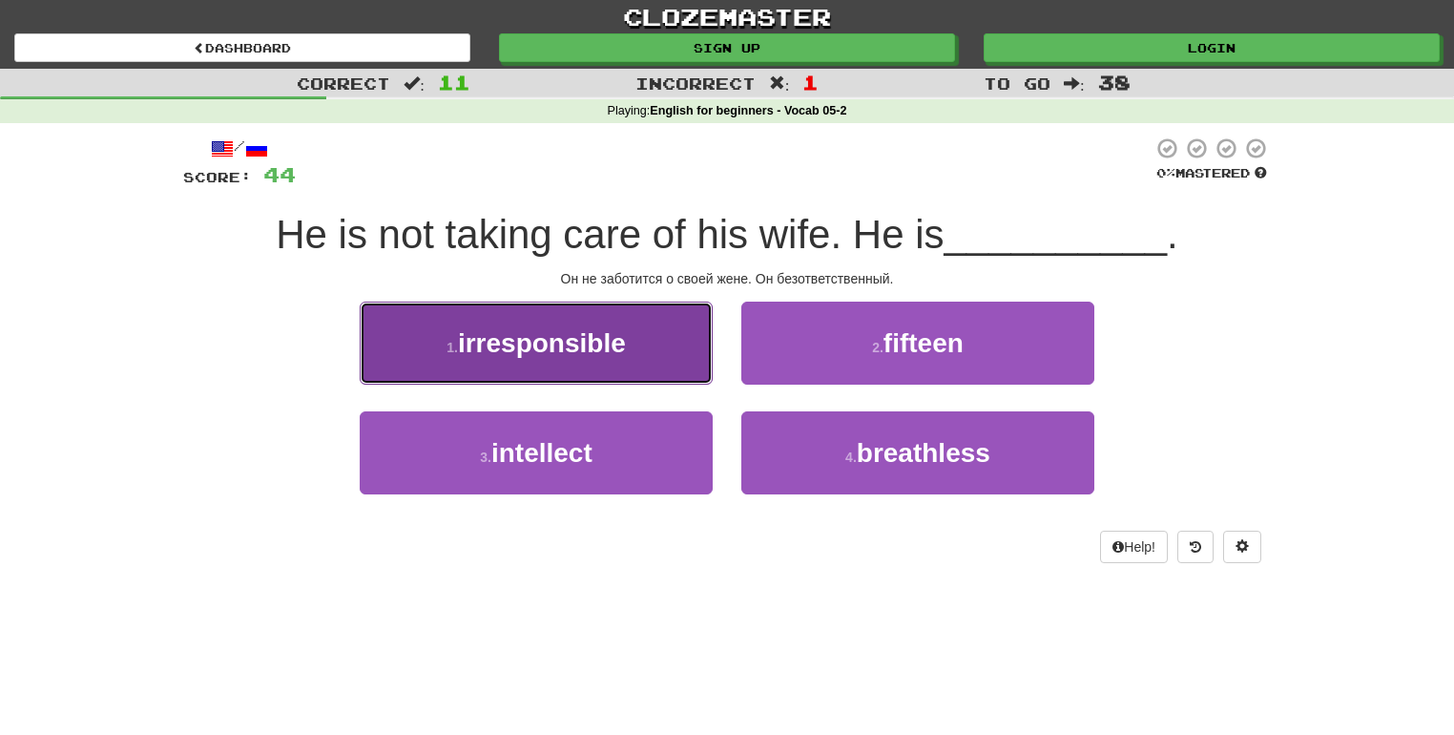
click at [603, 366] on button "1 . irresponsible" at bounding box center [536, 343] width 353 height 83
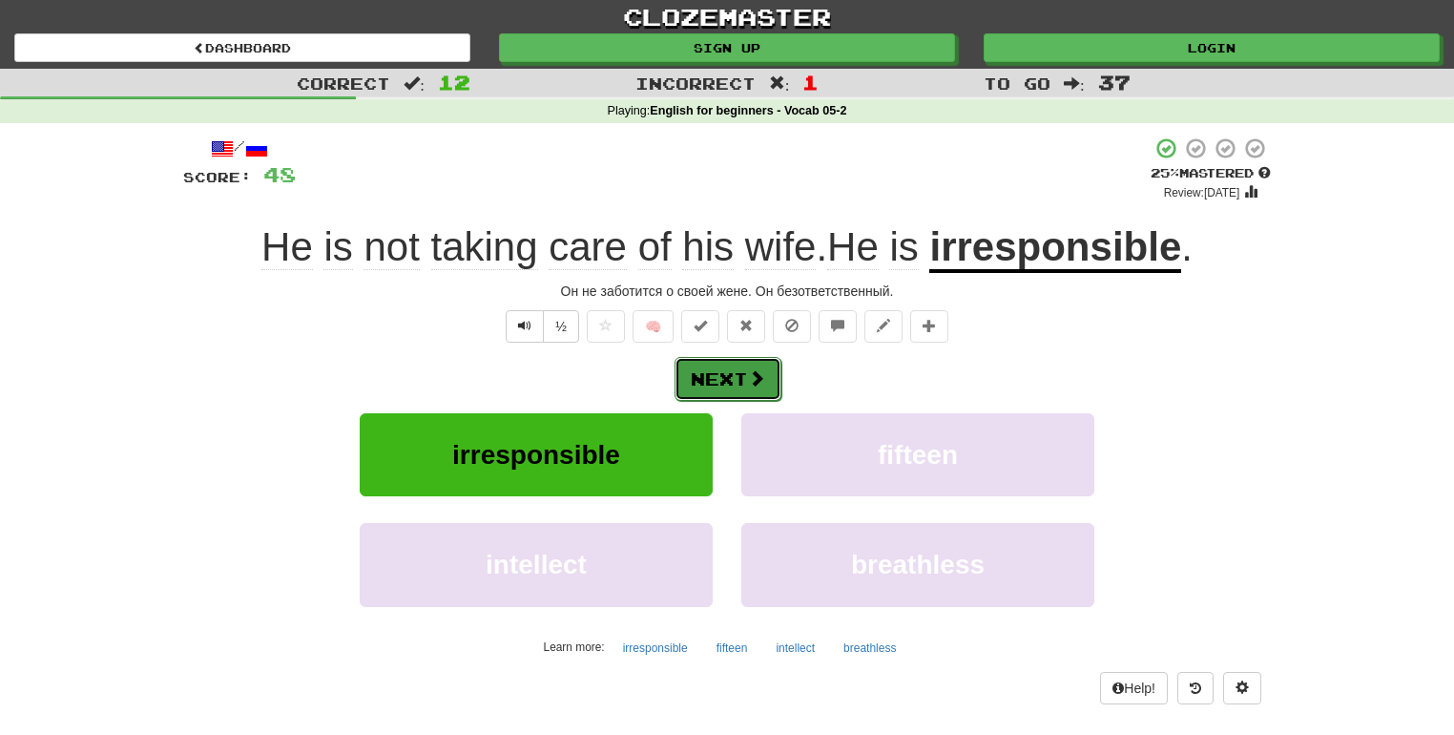
click at [726, 369] on button "Next" at bounding box center [728, 379] width 107 height 44
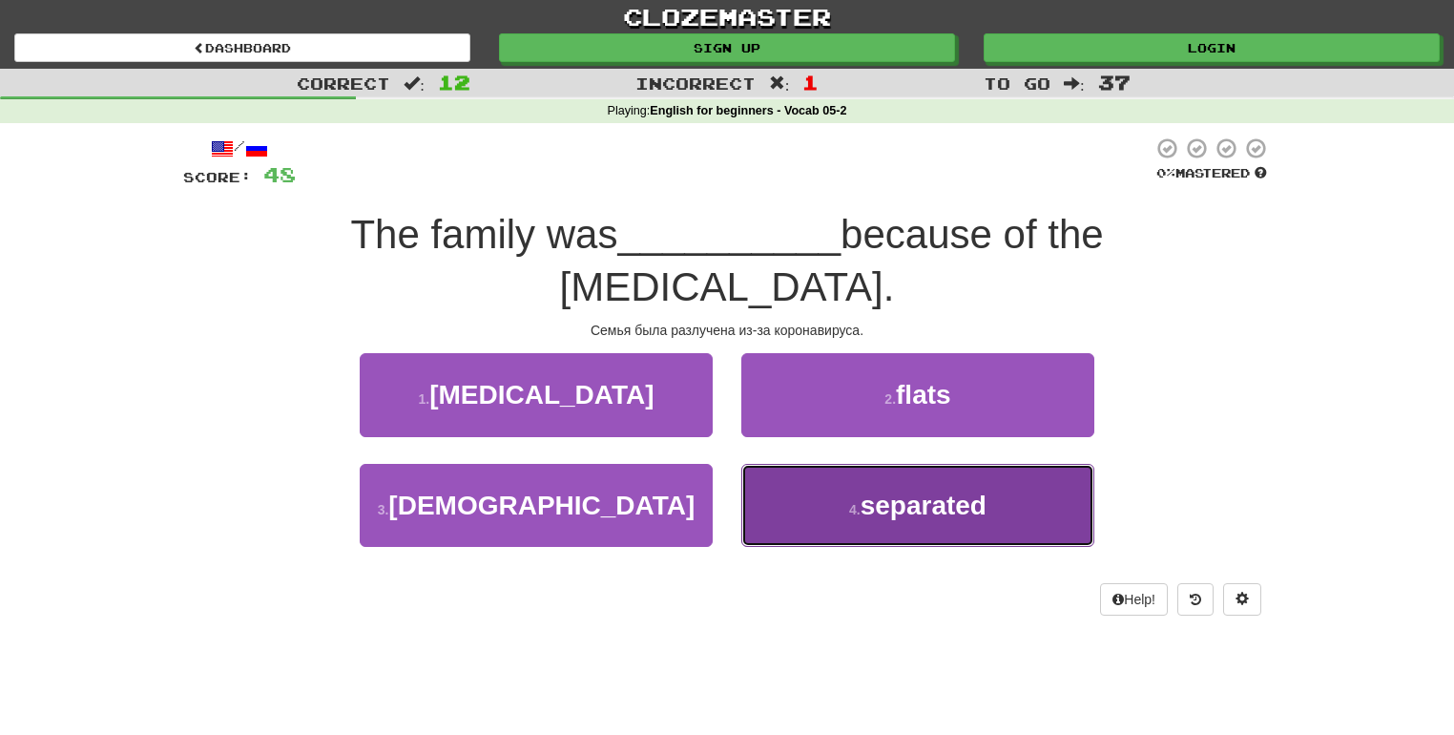
click at [805, 464] on button "4 . separated" at bounding box center [917, 505] width 353 height 83
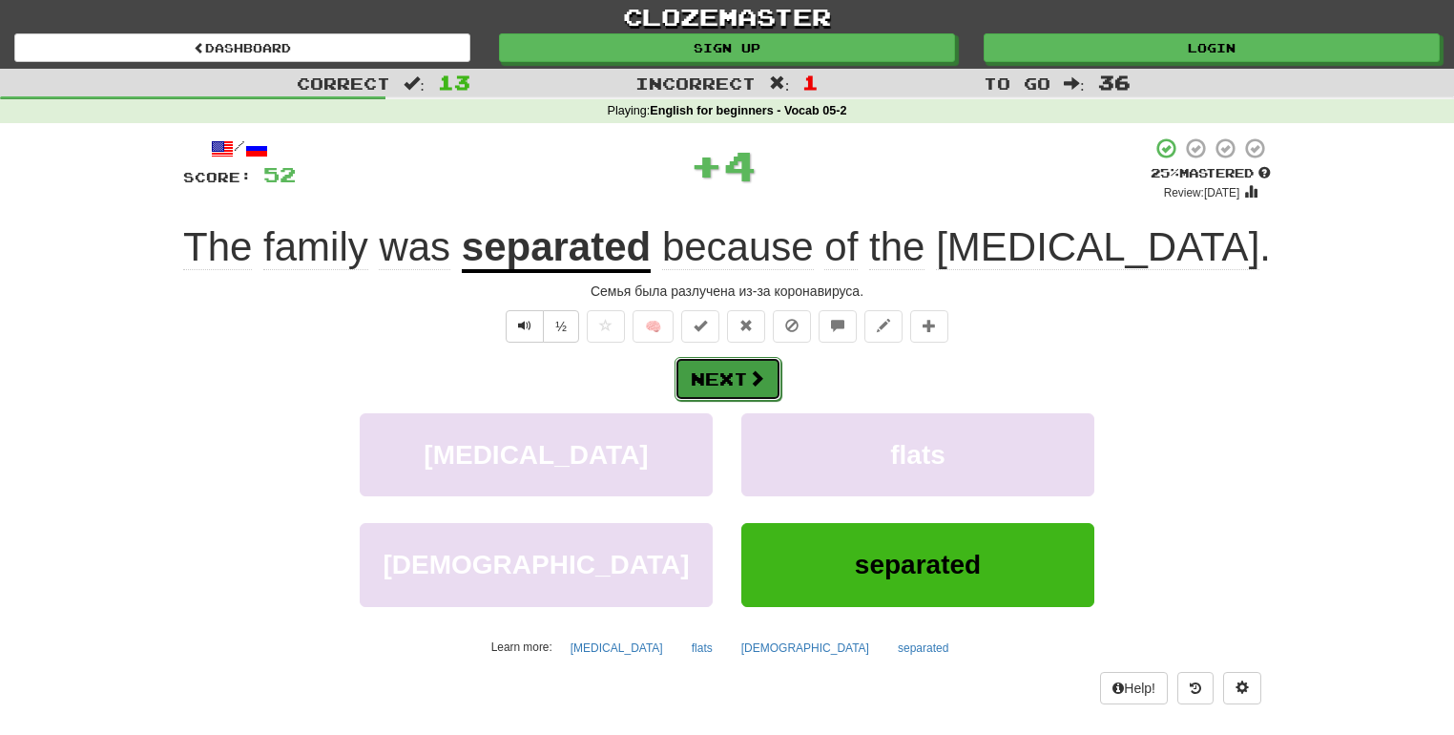
click at [734, 374] on button "Next" at bounding box center [728, 379] width 107 height 44
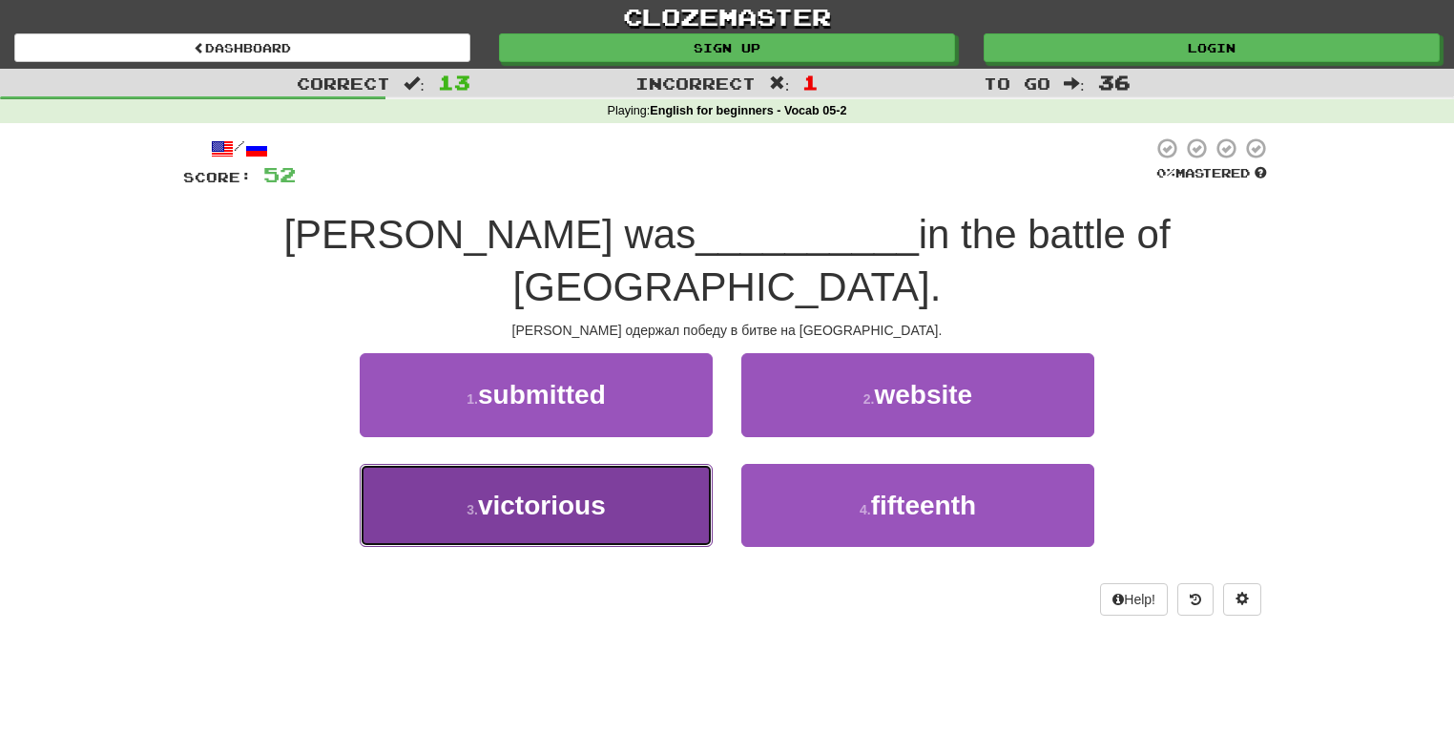
click at [649, 464] on button "3 . victorious" at bounding box center [536, 505] width 353 height 83
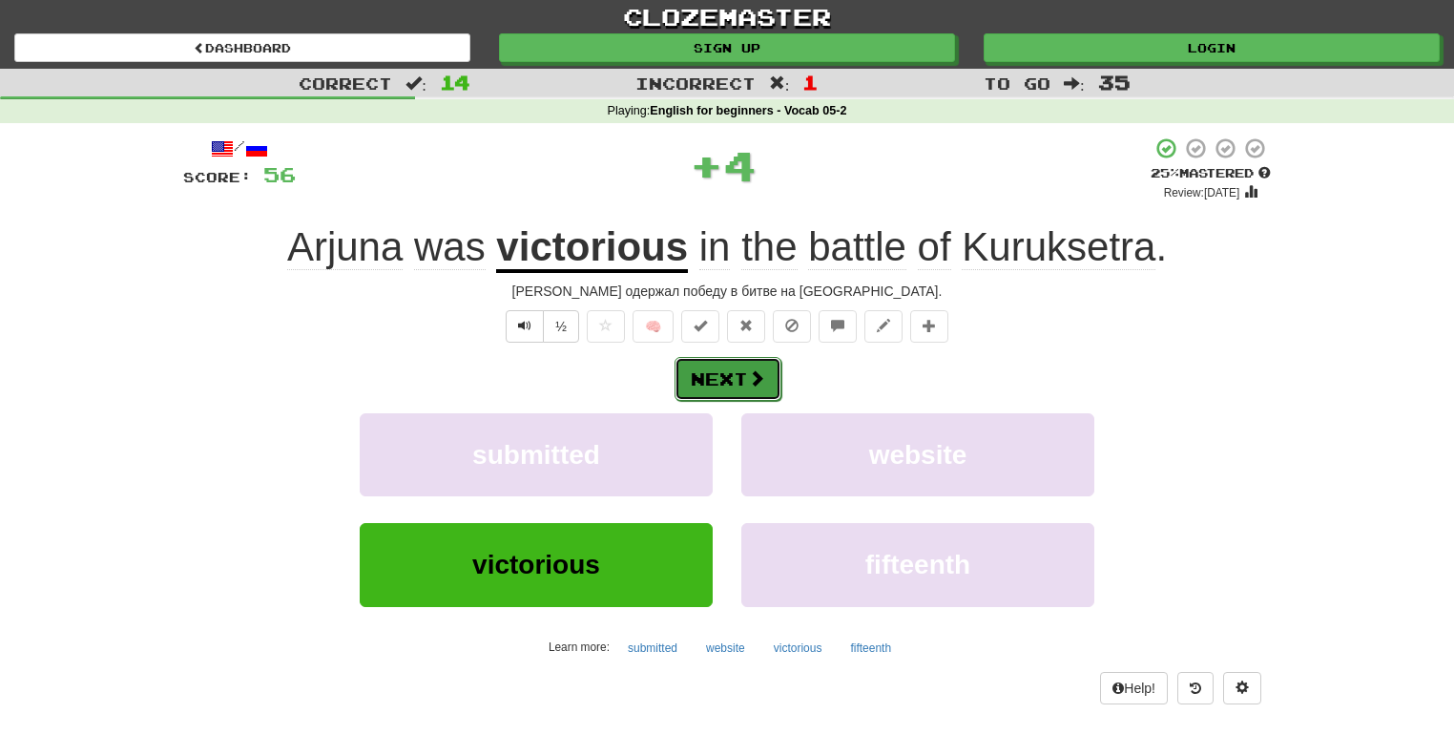
click at [708, 368] on button "Next" at bounding box center [728, 379] width 107 height 44
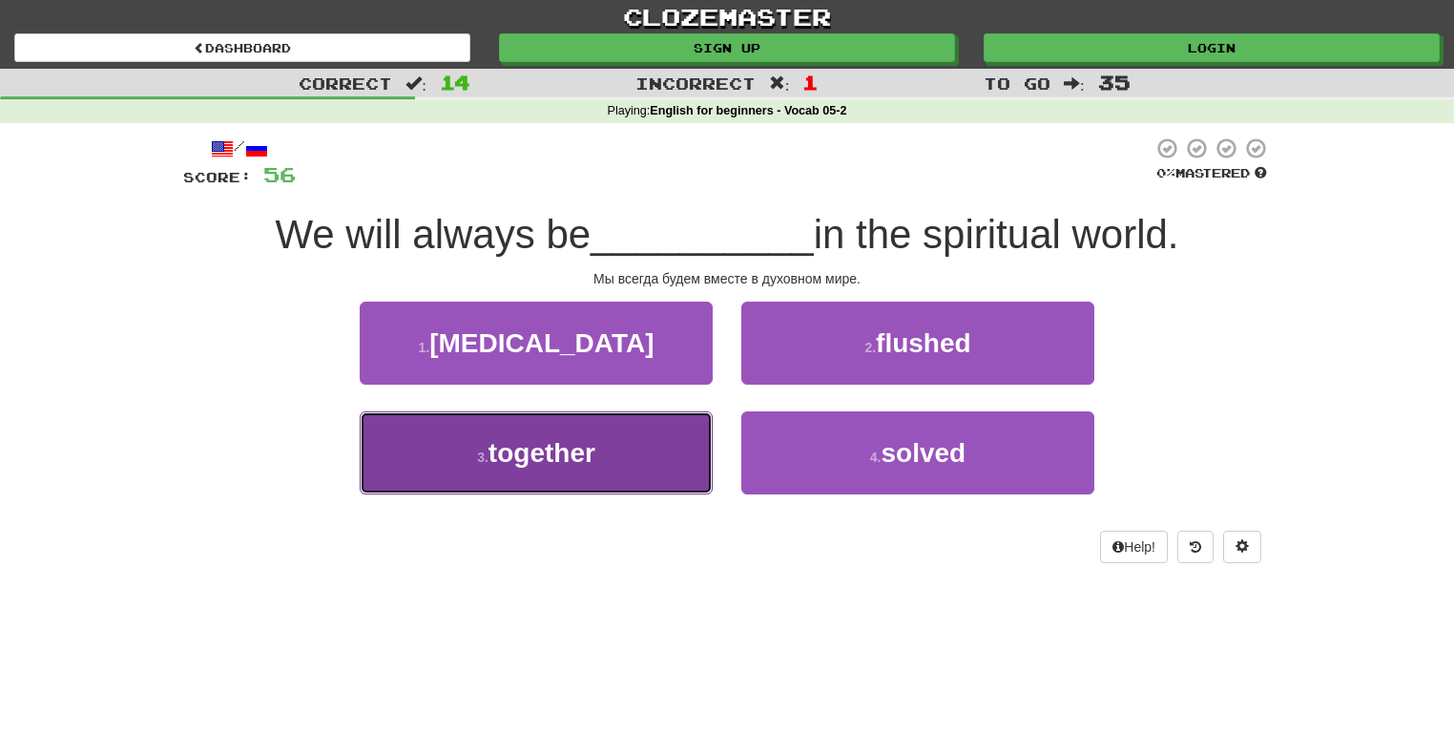
click at [637, 449] on button "3 . together" at bounding box center [536, 452] width 353 height 83
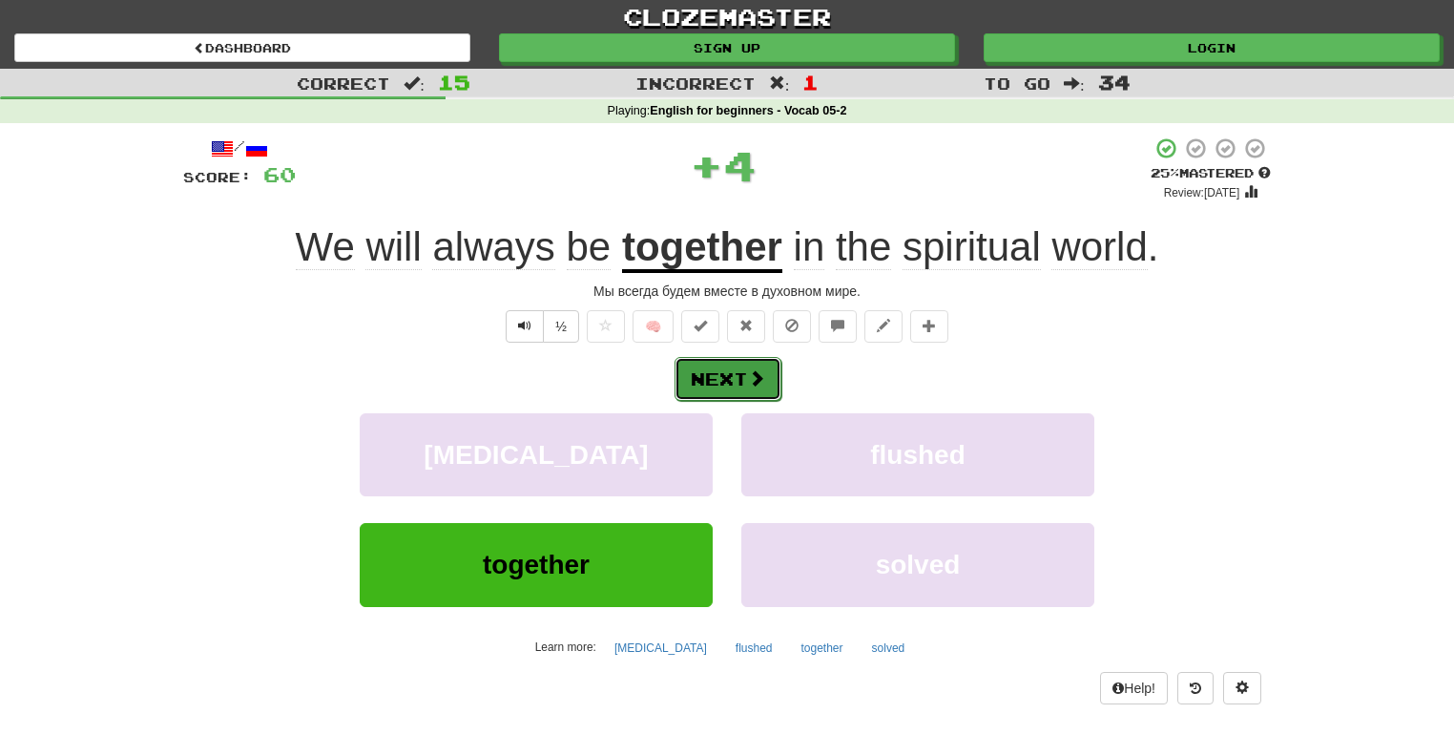
click at [707, 367] on button "Next" at bounding box center [728, 379] width 107 height 44
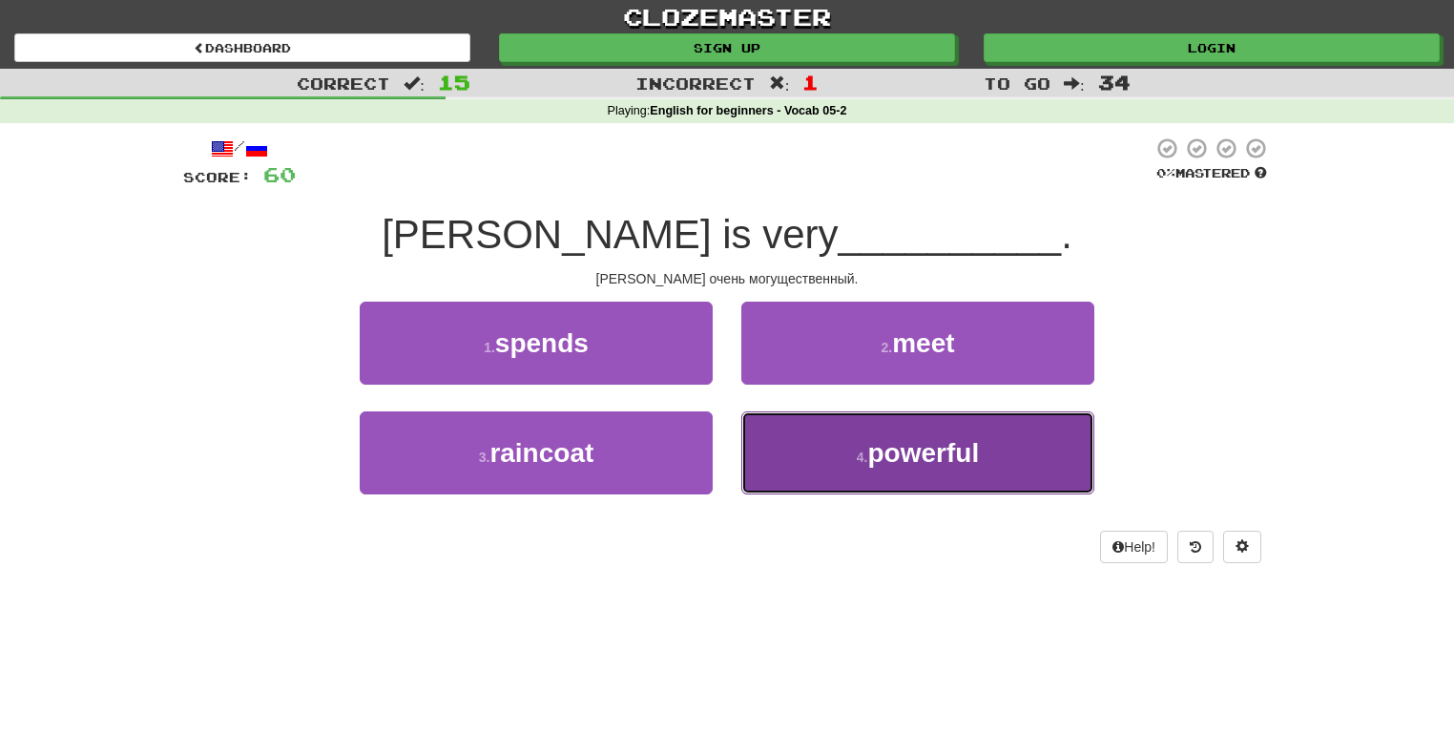
click at [811, 483] on button "4 . powerful" at bounding box center [917, 452] width 353 height 83
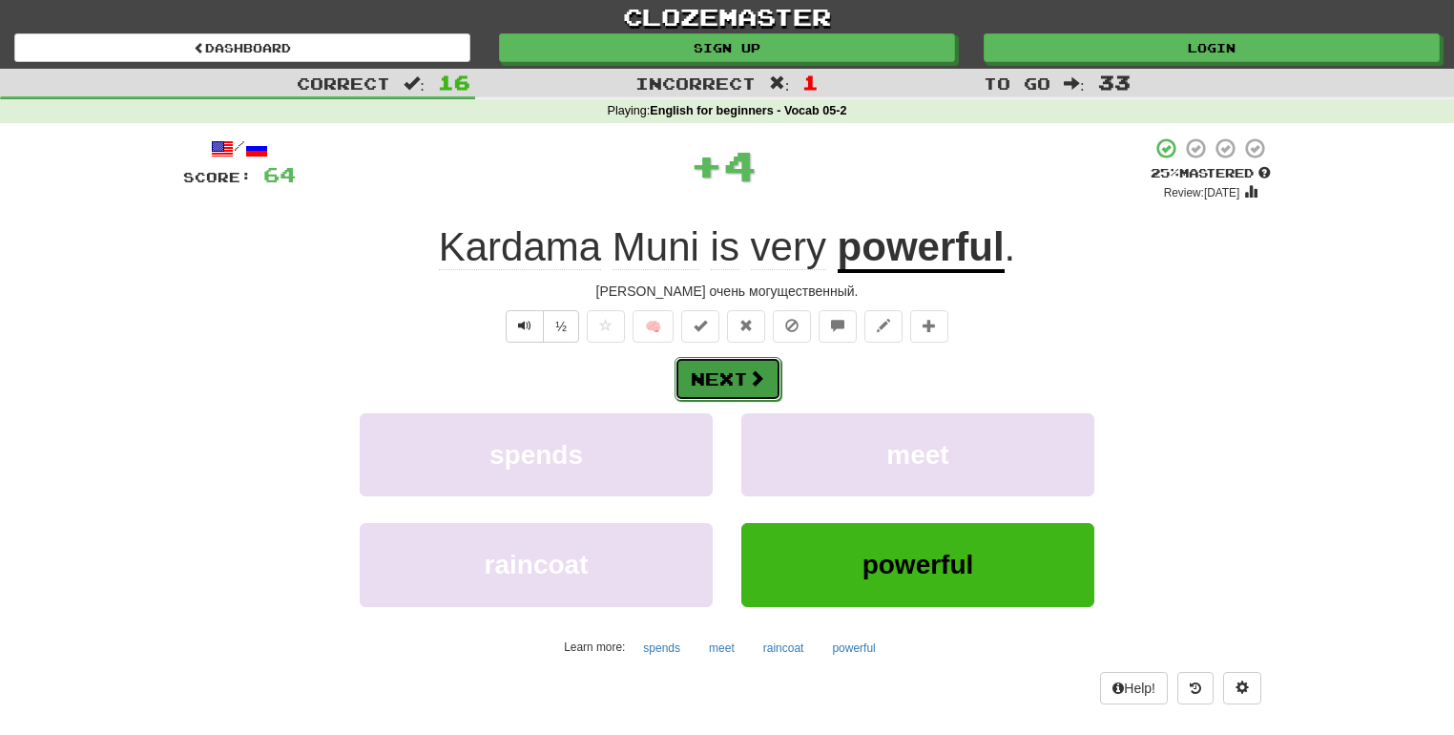
click at [724, 379] on button "Next" at bounding box center [728, 379] width 107 height 44
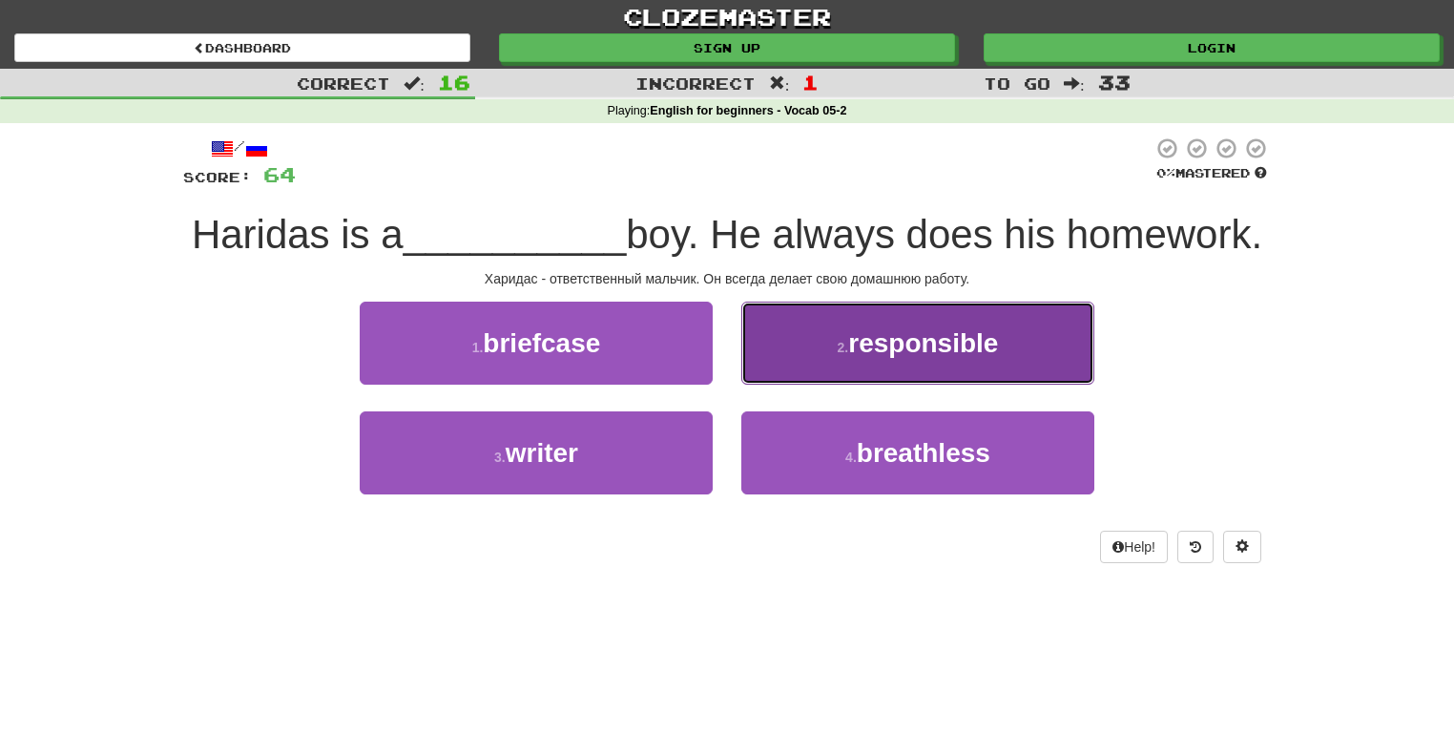
click at [812, 385] on button "2 . responsible" at bounding box center [917, 343] width 353 height 83
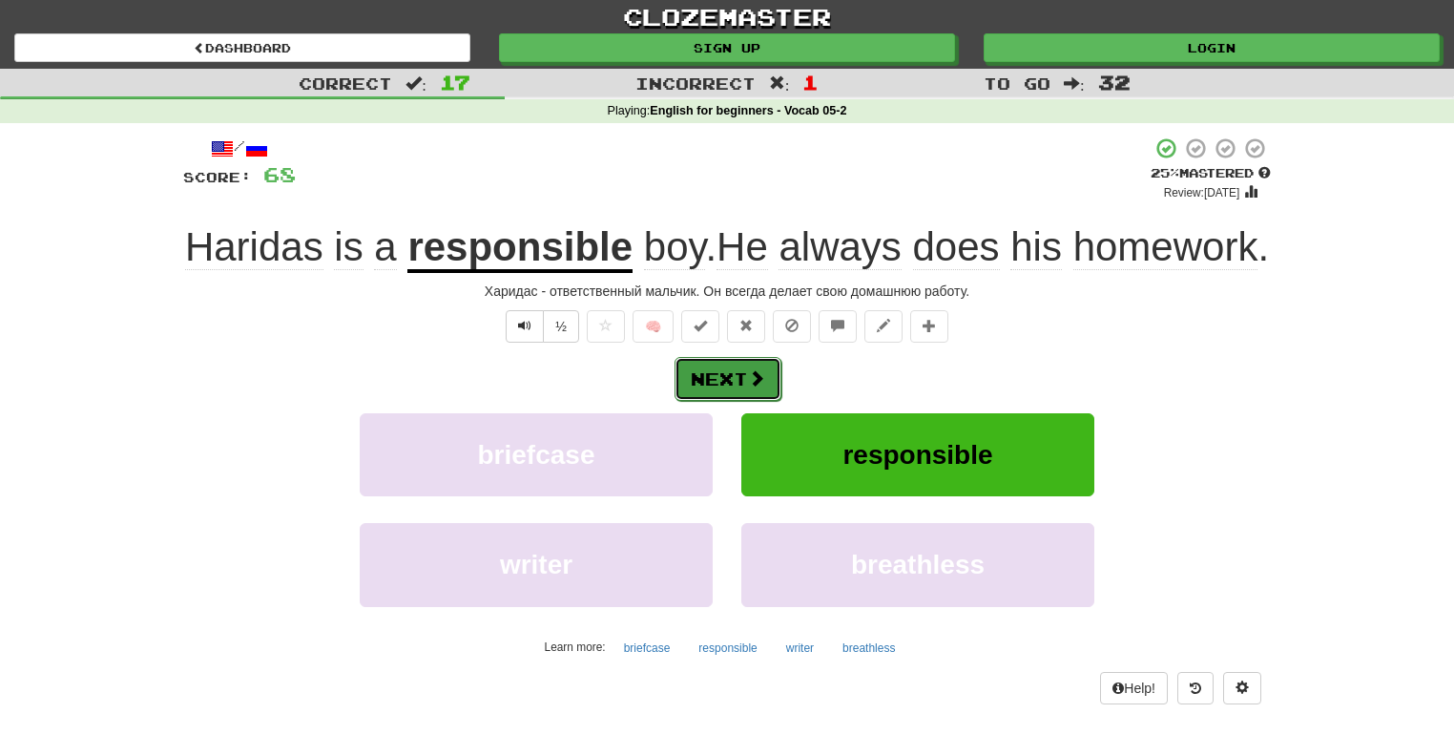
click at [721, 401] on button "Next" at bounding box center [728, 379] width 107 height 44
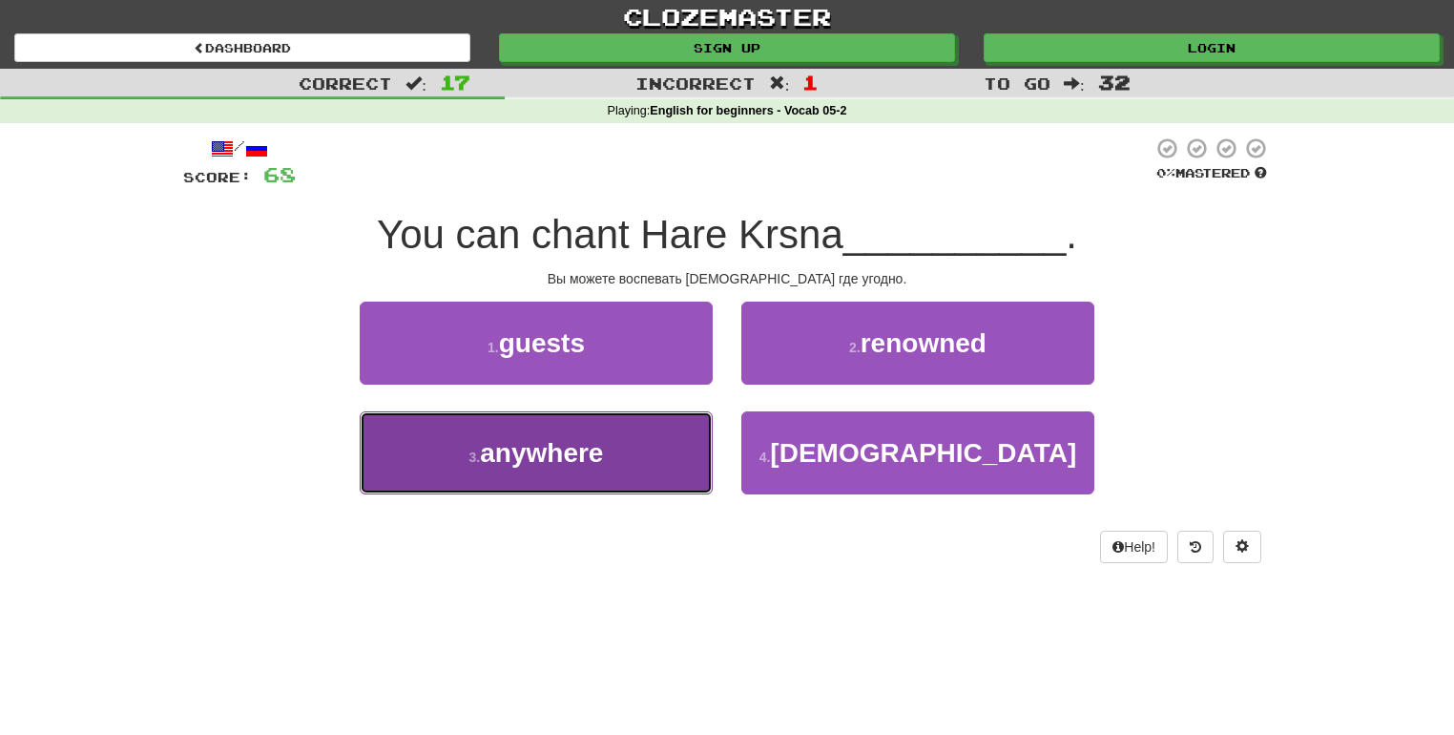
click at [664, 465] on button "3 . anywhere" at bounding box center [536, 452] width 353 height 83
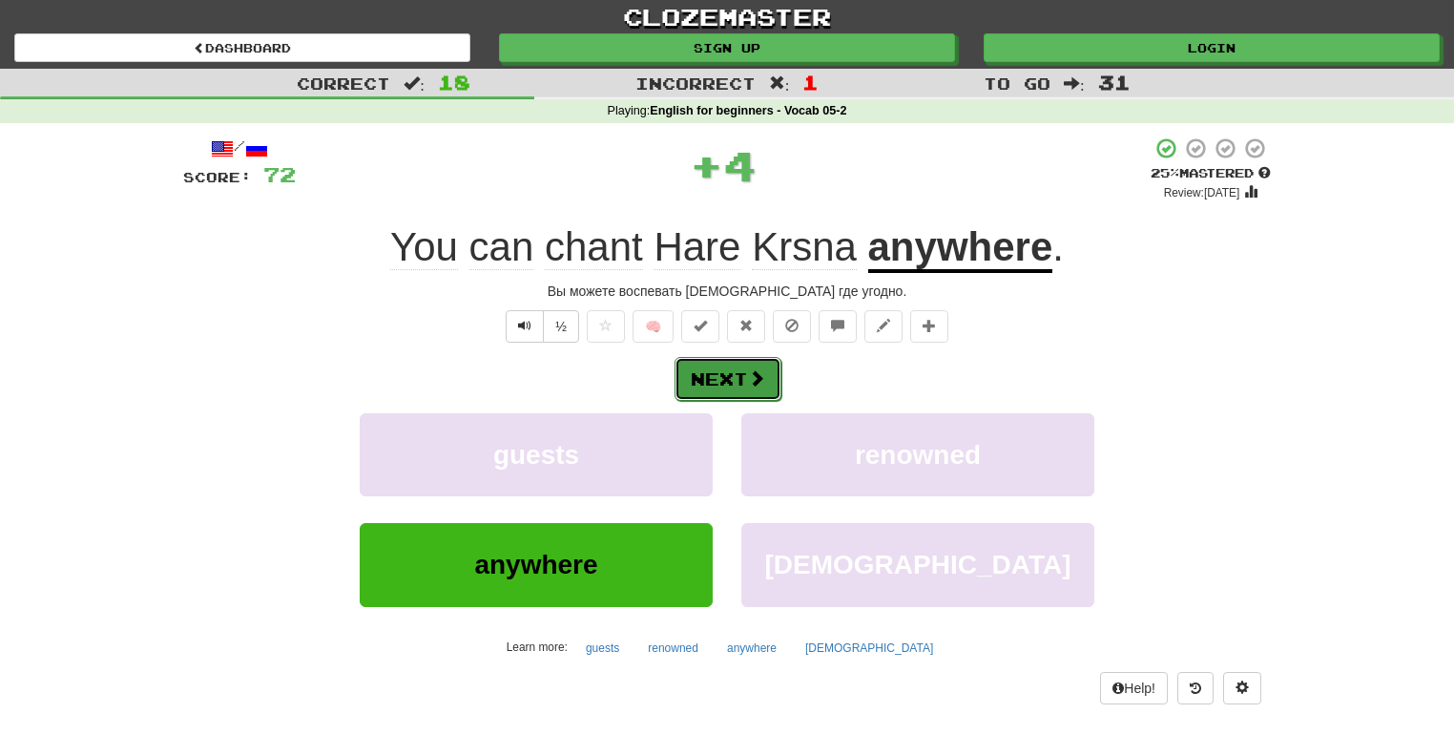
click at [728, 386] on button "Next" at bounding box center [728, 379] width 107 height 44
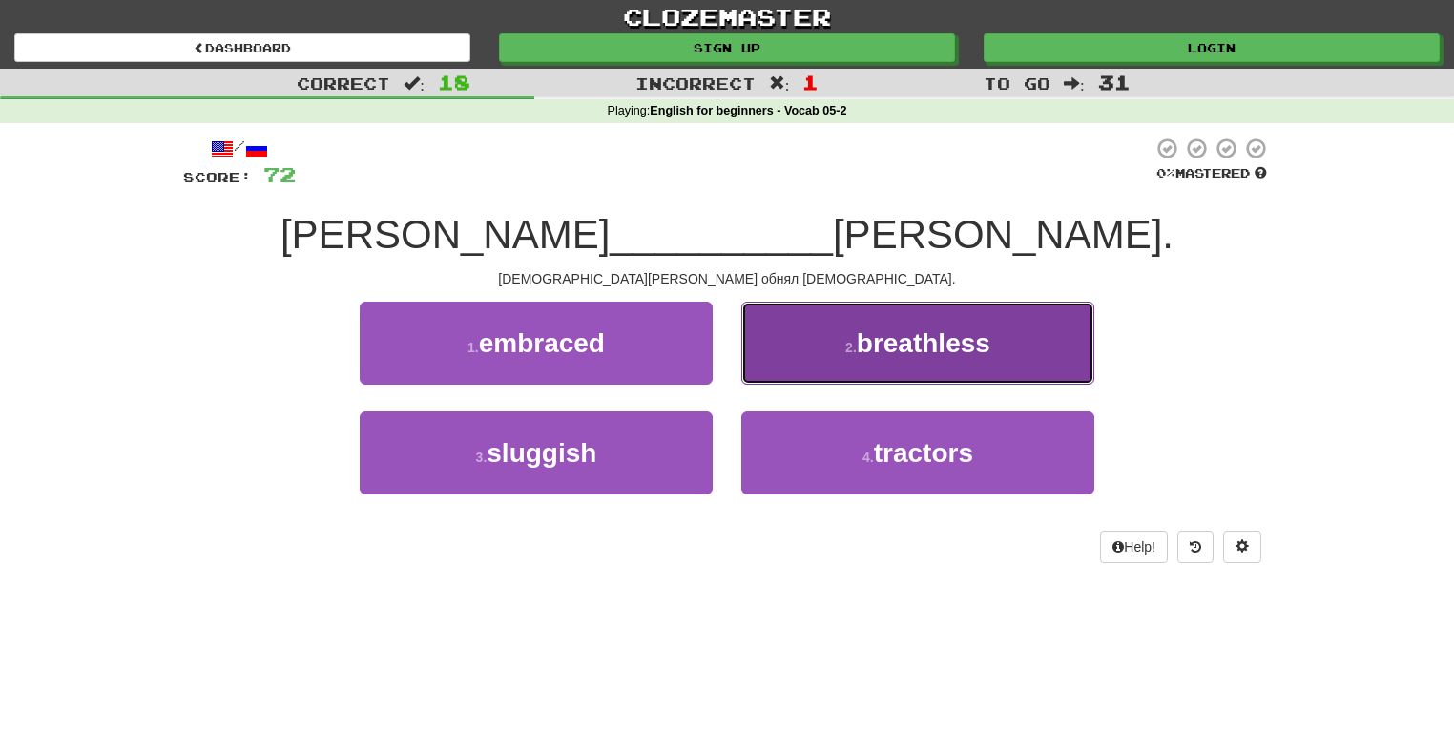
click at [791, 368] on button "2 . breathless" at bounding box center [917, 343] width 353 height 83
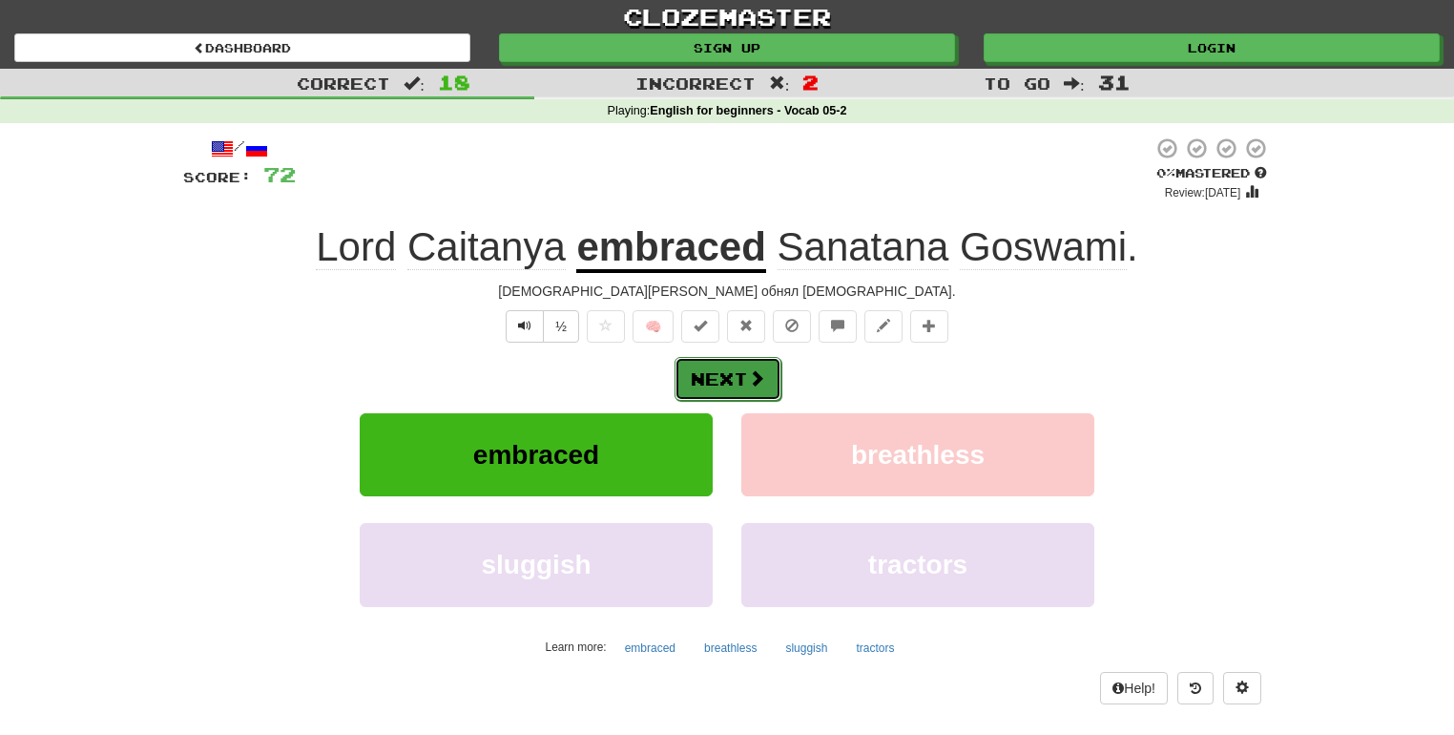
click at [739, 376] on button "Next" at bounding box center [728, 379] width 107 height 44
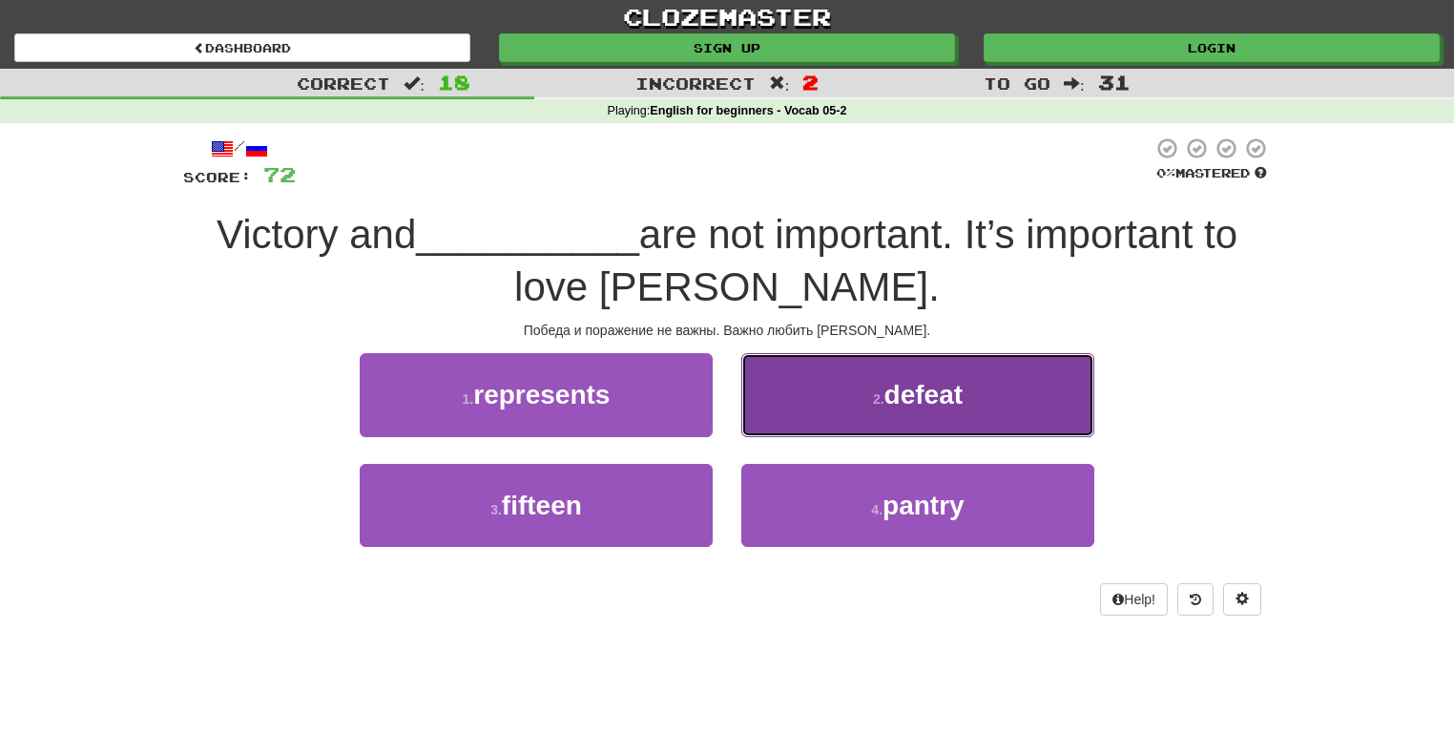
click at [790, 385] on button "2 . defeat" at bounding box center [917, 394] width 353 height 83
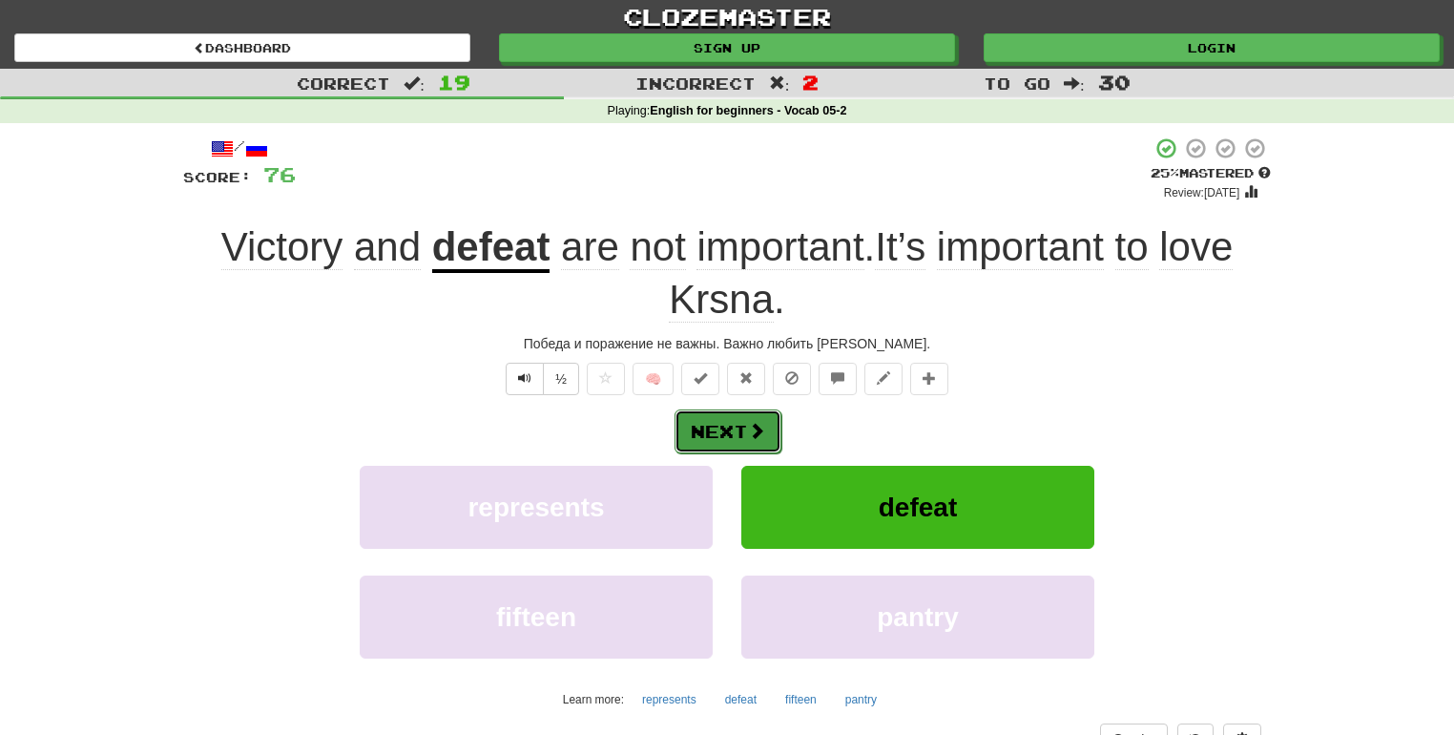
click at [723, 428] on button "Next" at bounding box center [728, 431] width 107 height 44
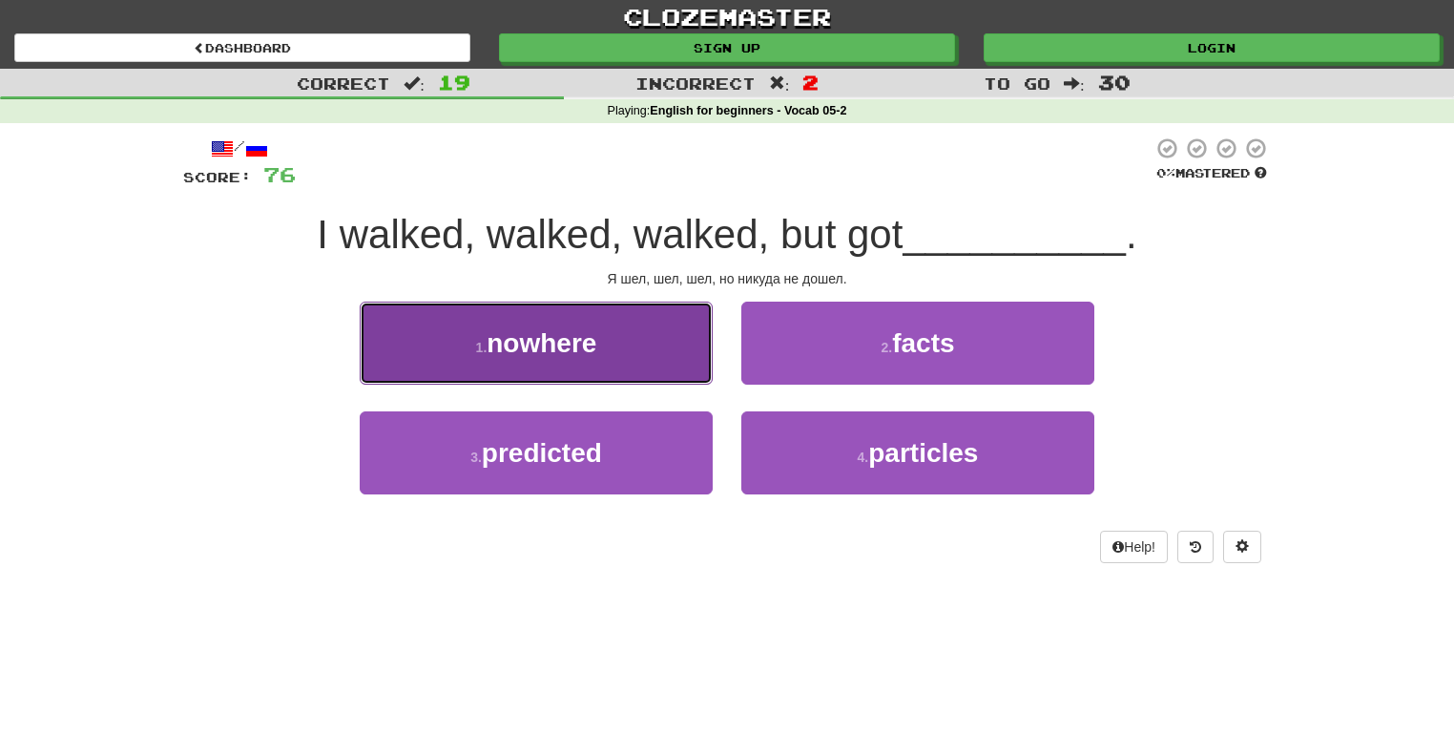
click at [599, 352] on button "1 . nowhere" at bounding box center [536, 343] width 353 height 83
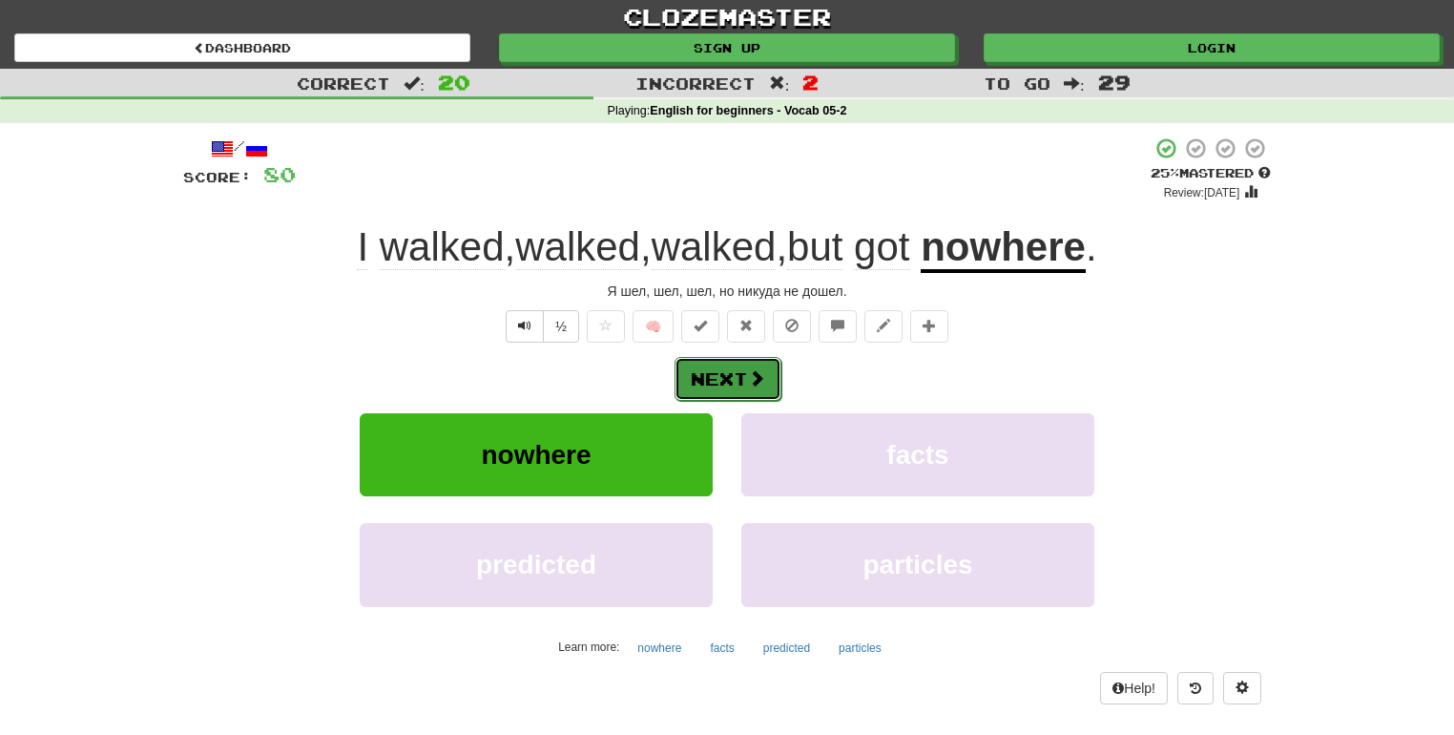
click at [705, 365] on button "Next" at bounding box center [728, 379] width 107 height 44
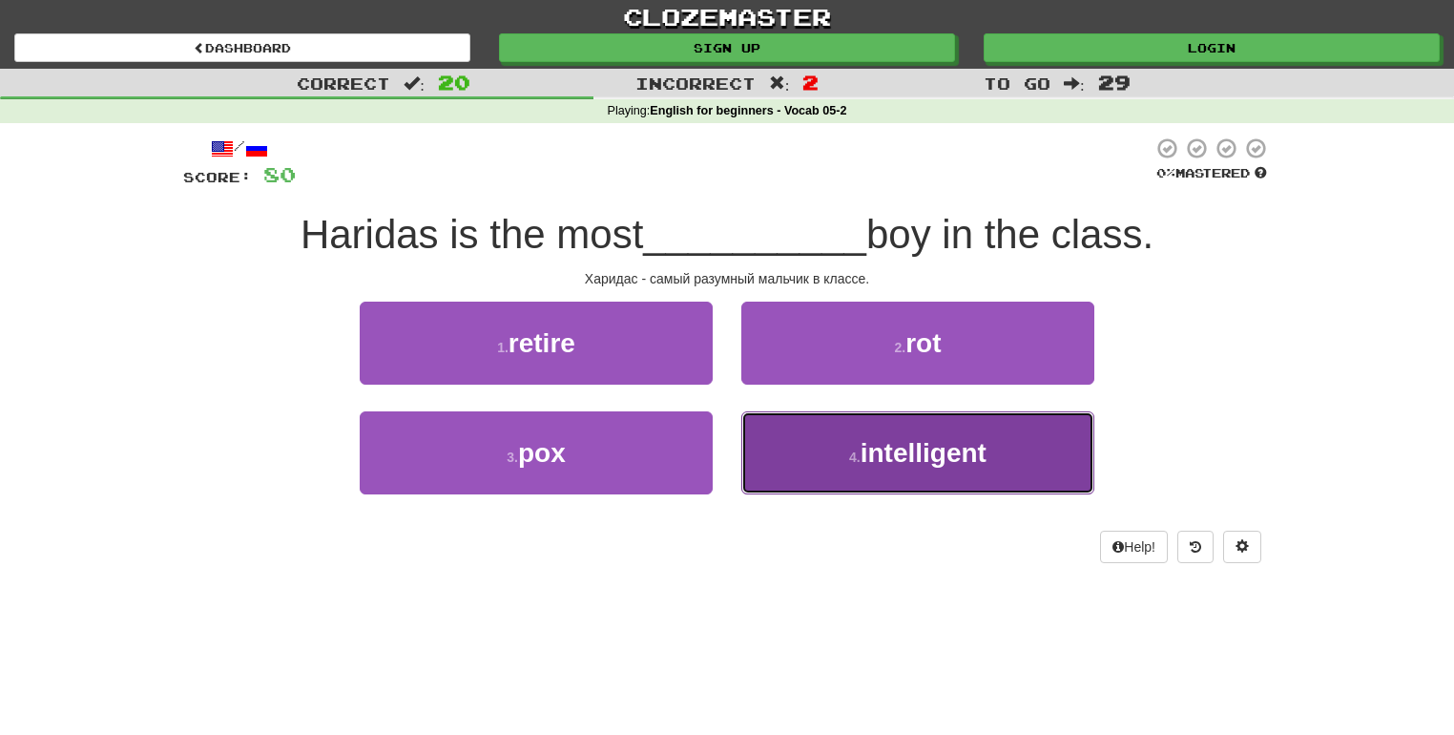
click at [808, 441] on button "4 . intelligent" at bounding box center [917, 452] width 353 height 83
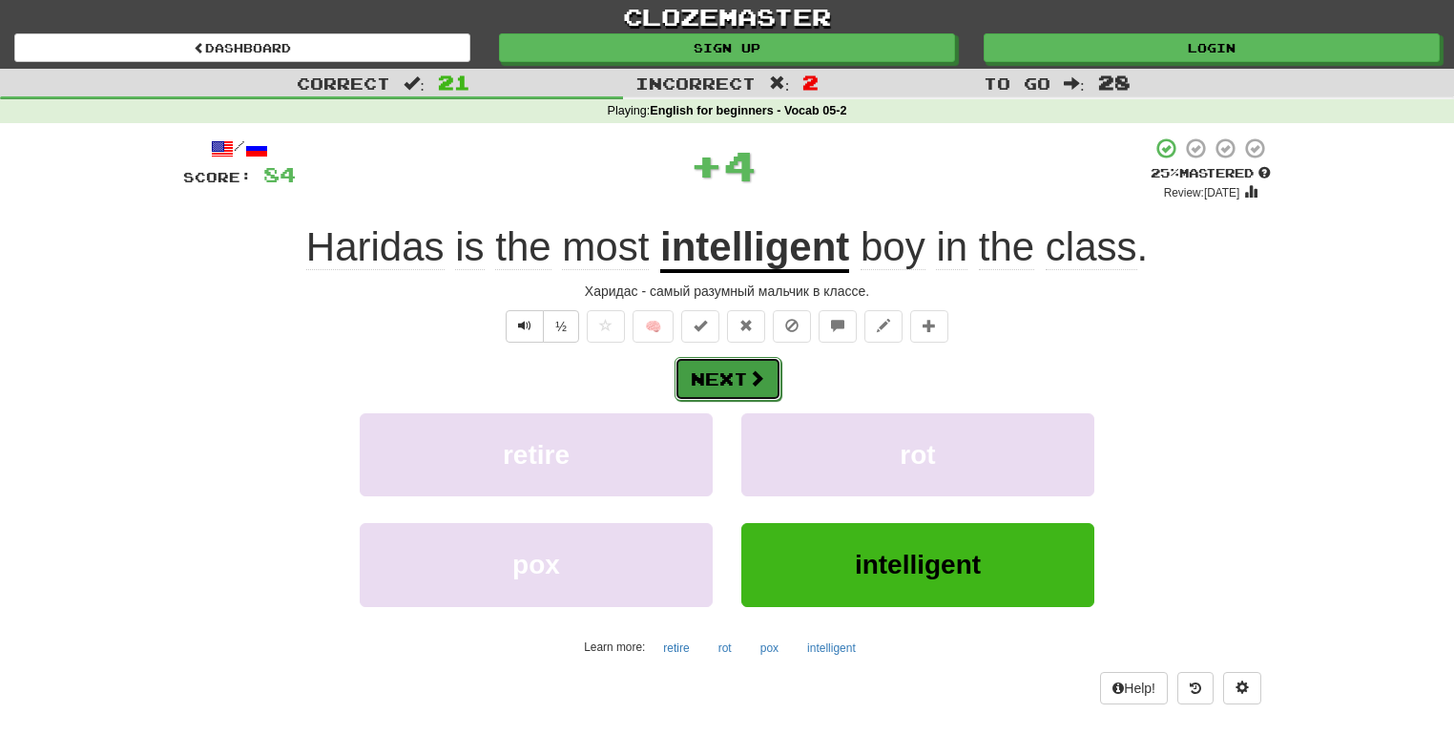
click at [720, 364] on button "Next" at bounding box center [728, 379] width 107 height 44
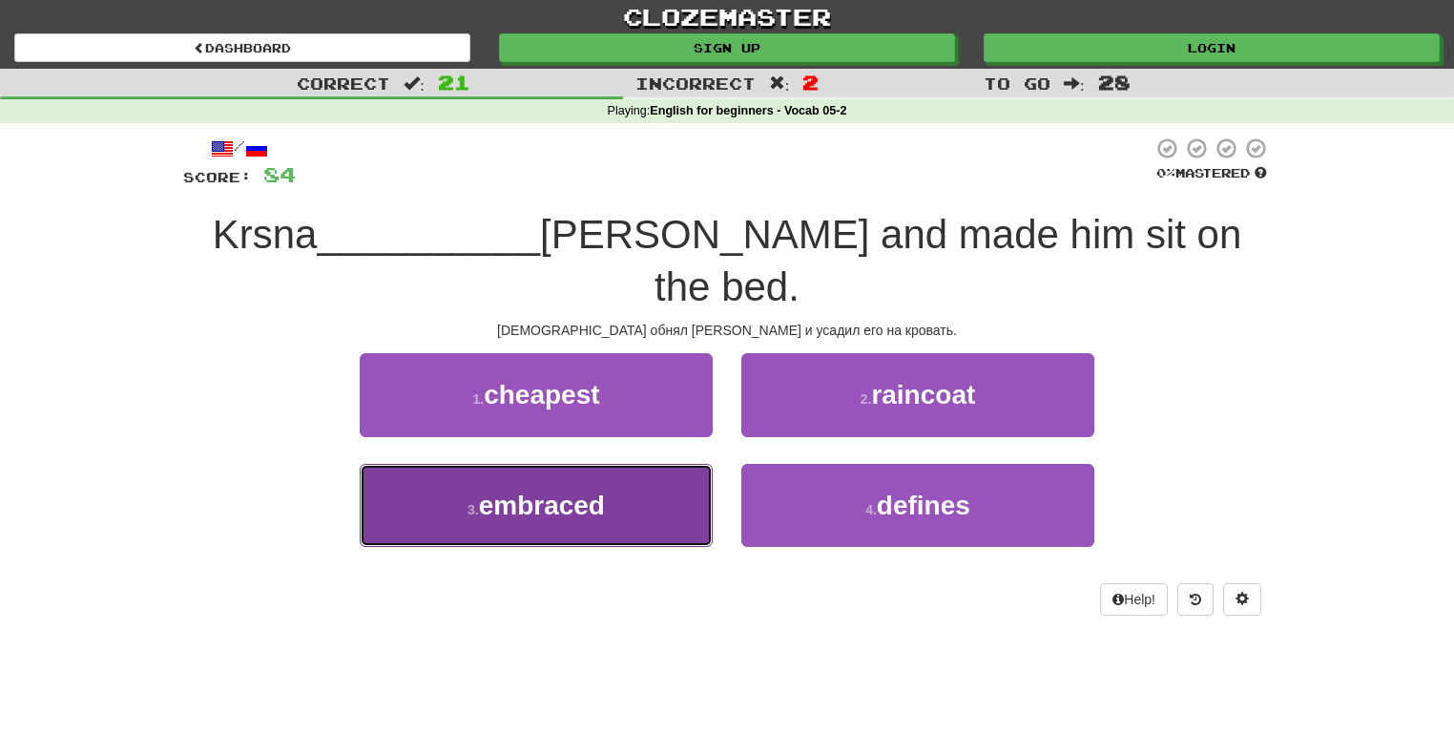
click at [648, 464] on button "3 . embraced" at bounding box center [536, 505] width 353 height 83
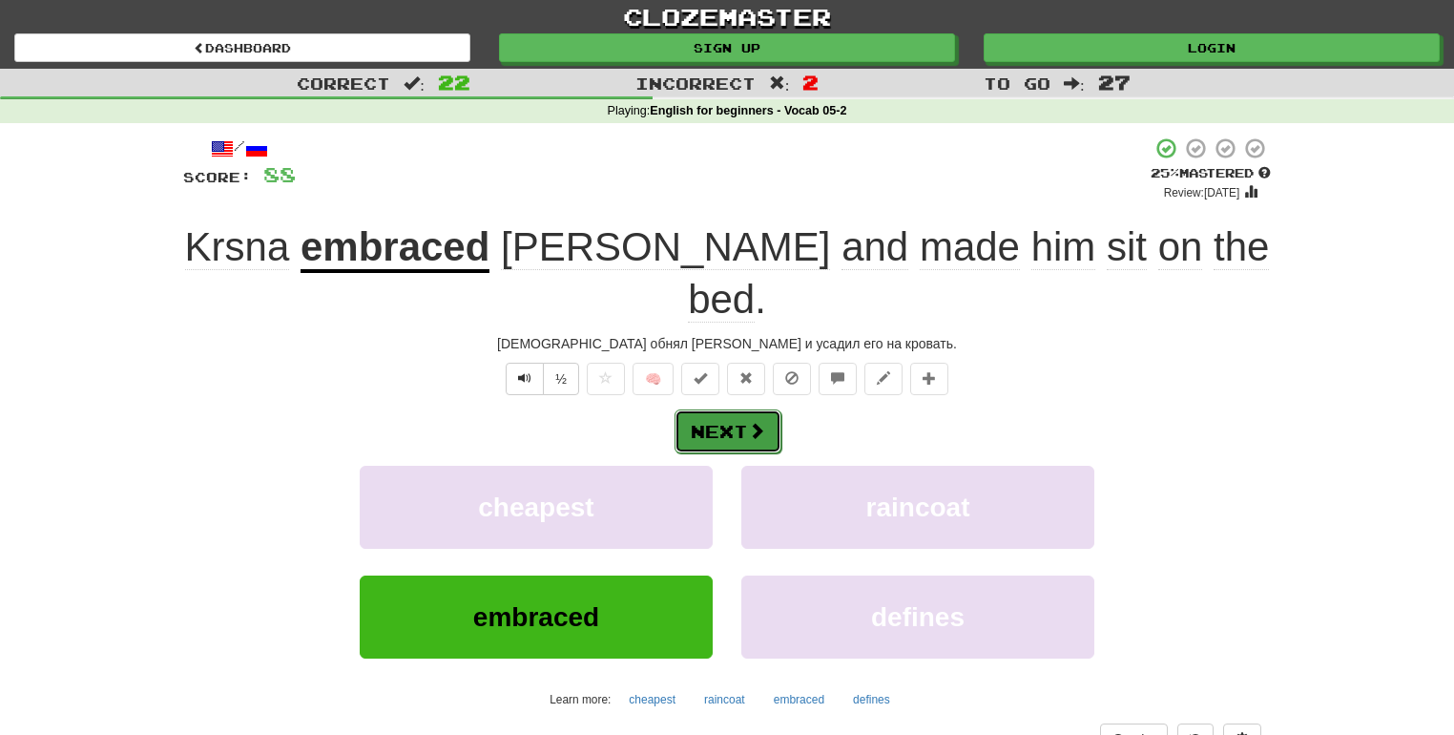
click at [714, 409] on button "Next" at bounding box center [728, 431] width 107 height 44
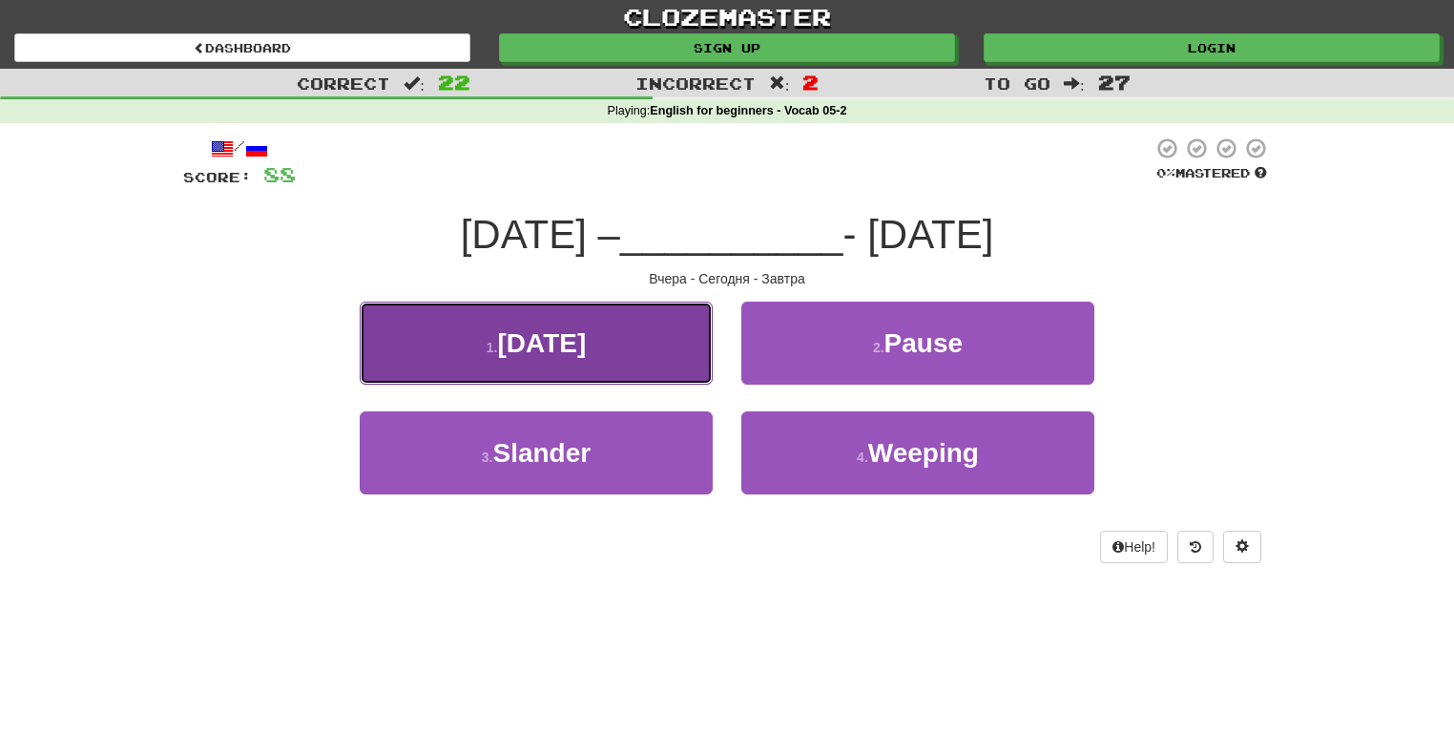
click at [634, 358] on button "1 . Today" at bounding box center [536, 343] width 353 height 83
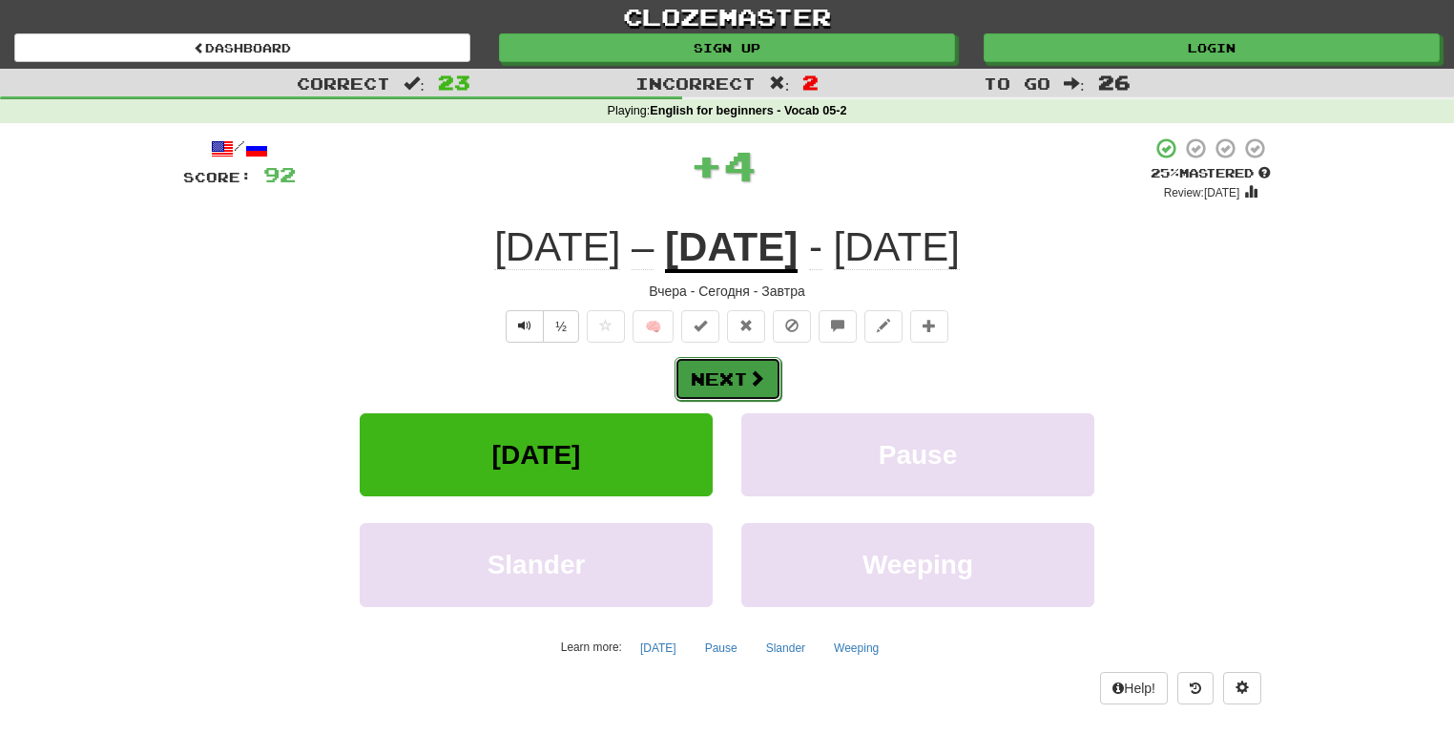
click at [737, 370] on button "Next" at bounding box center [728, 379] width 107 height 44
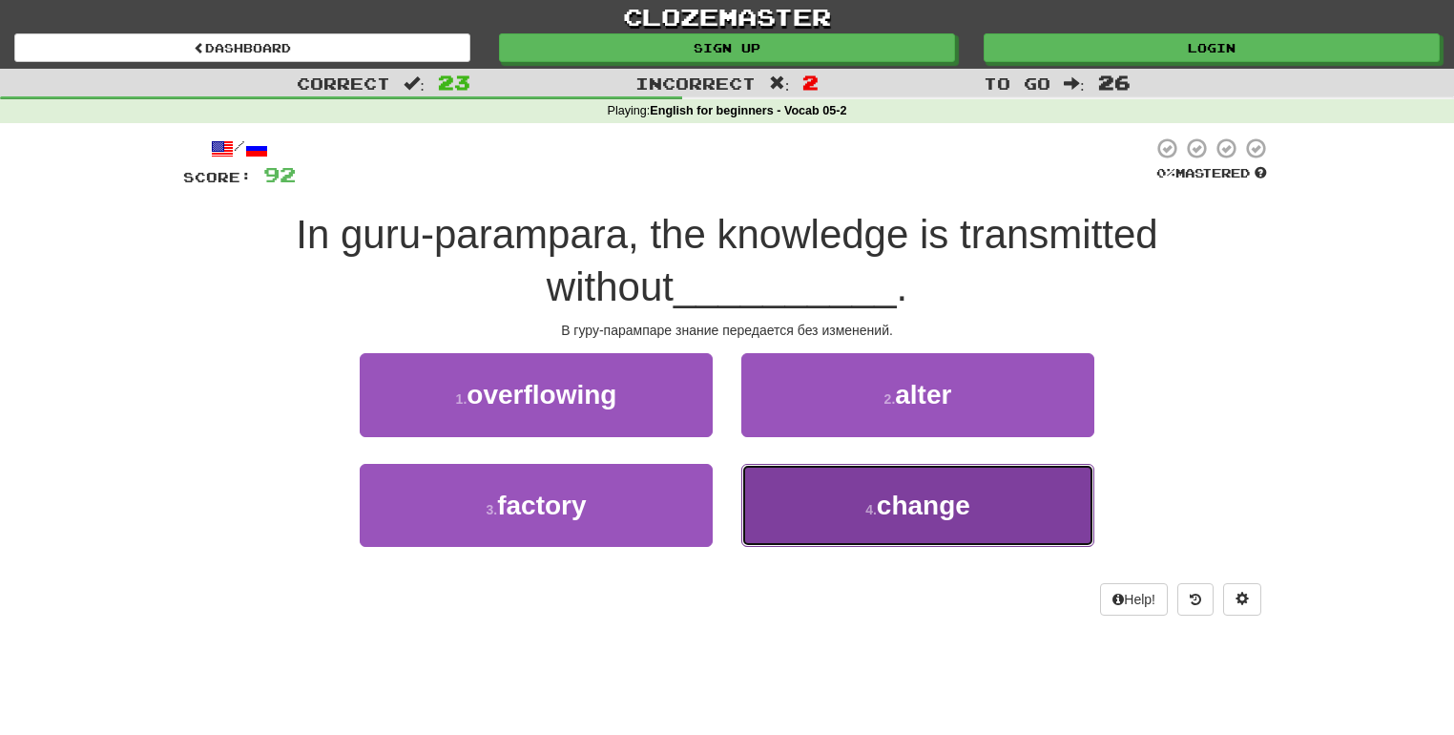
click at [803, 508] on button "4 . change" at bounding box center [917, 505] width 353 height 83
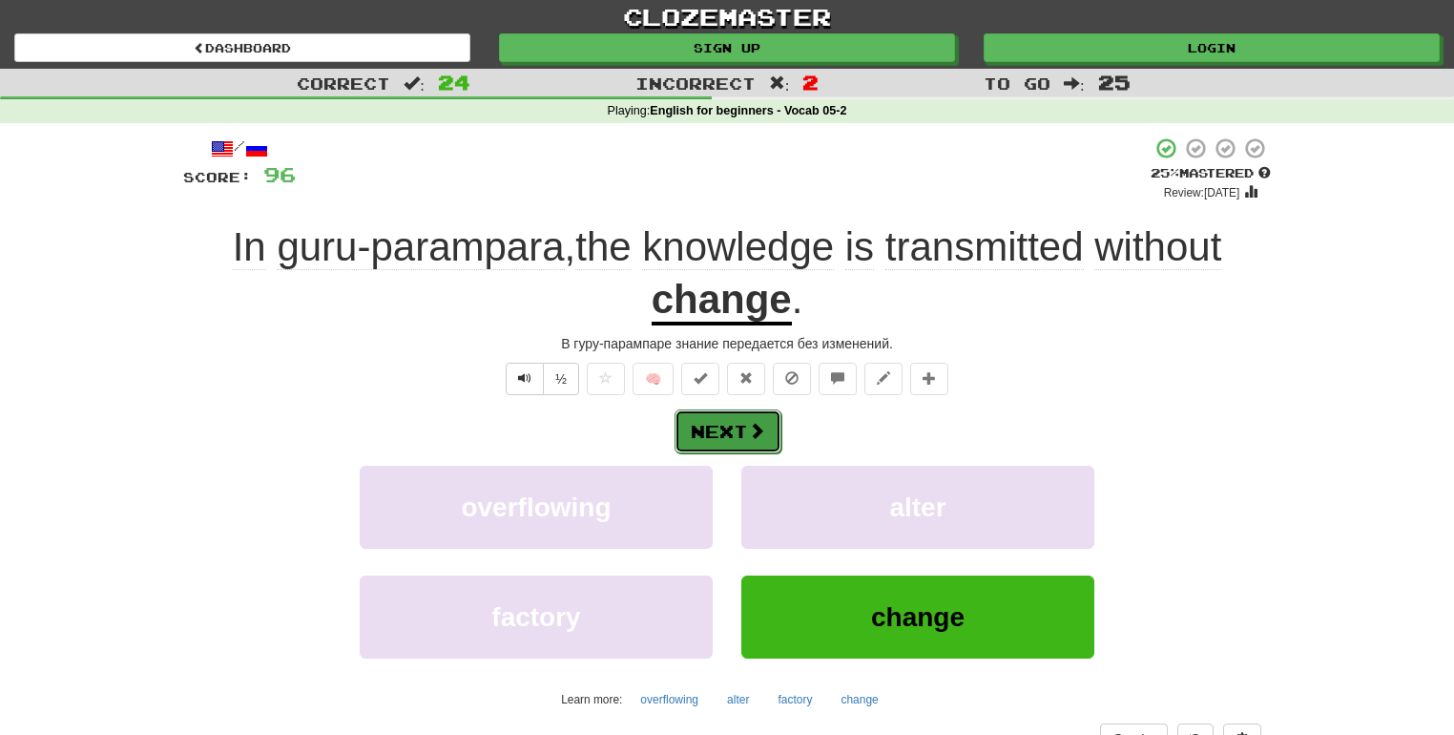
click at [749, 434] on span at bounding box center [756, 430] width 17 height 17
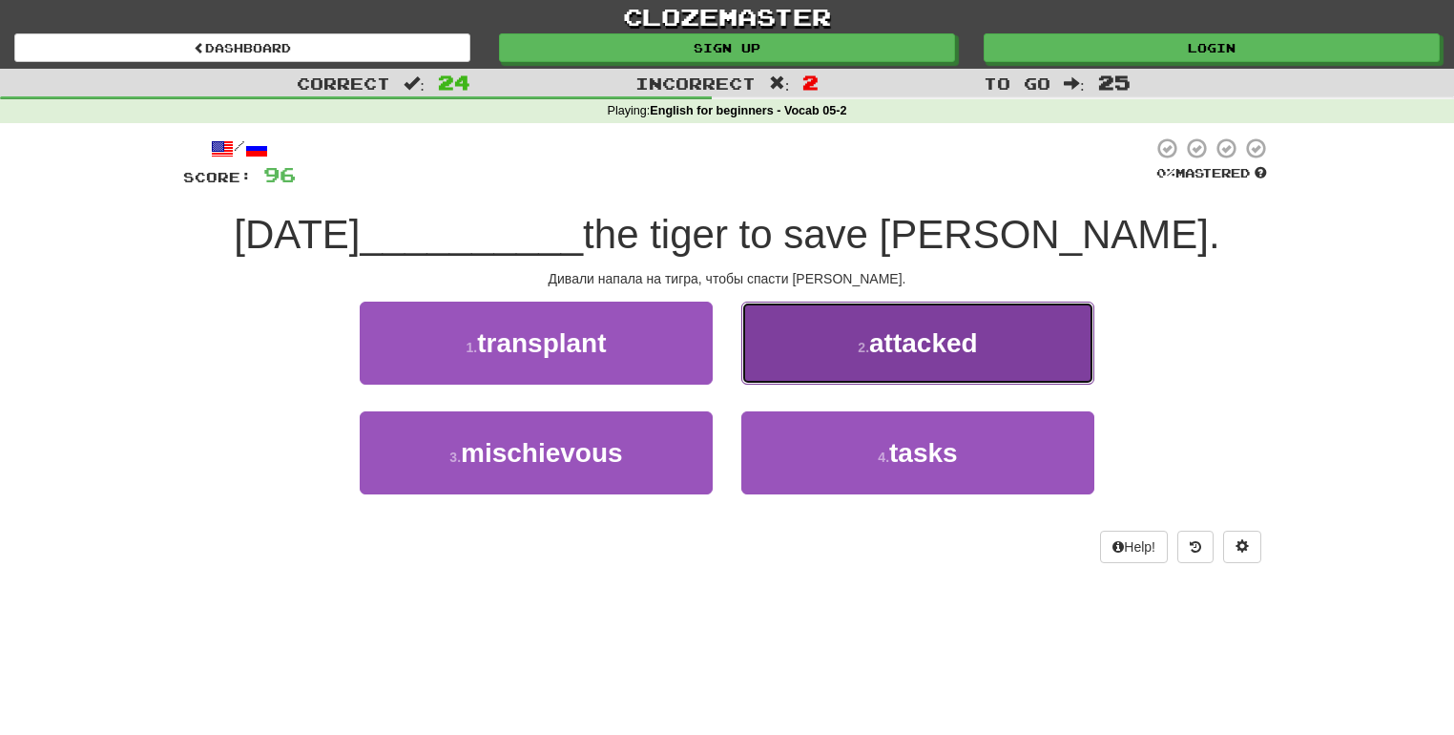
click at [840, 338] on button "2 . attacked" at bounding box center [917, 343] width 353 height 83
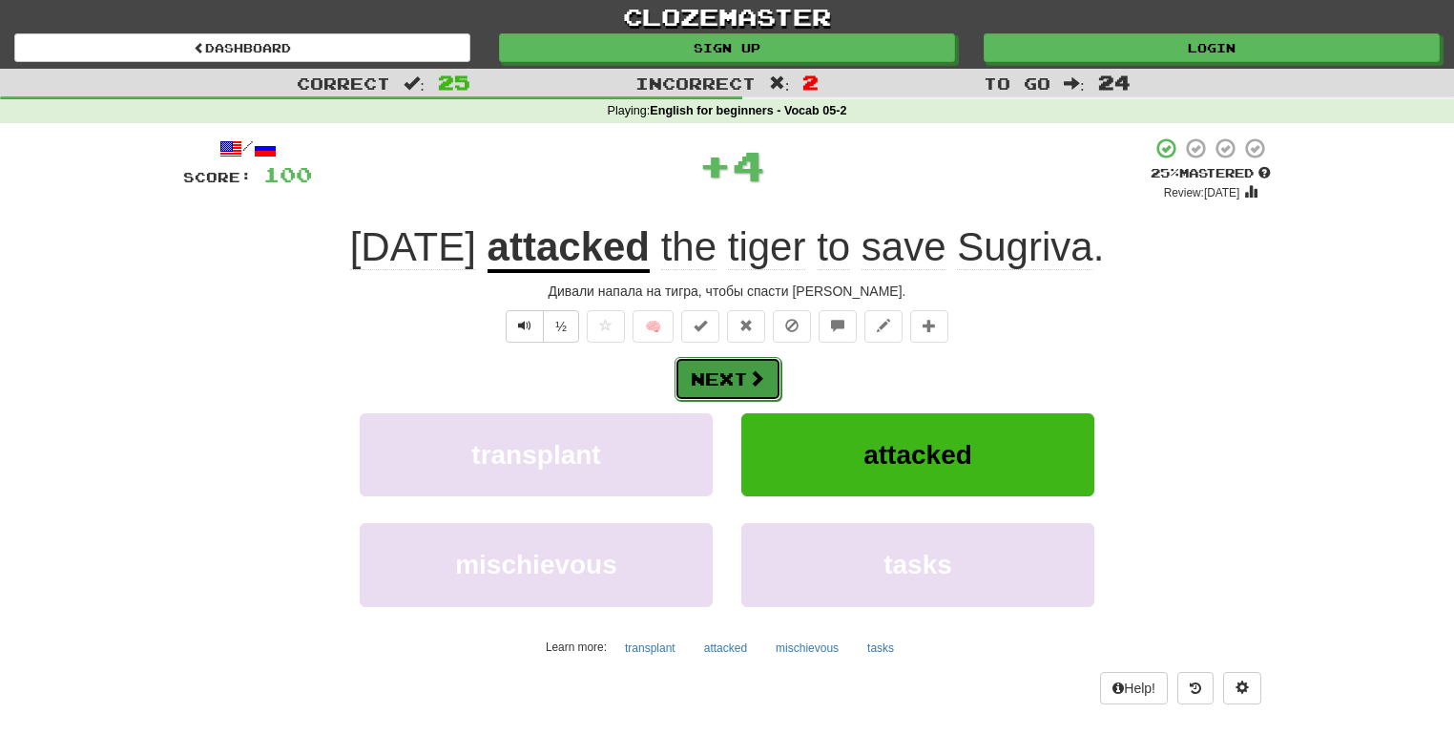
click at [735, 366] on button "Next" at bounding box center [728, 379] width 107 height 44
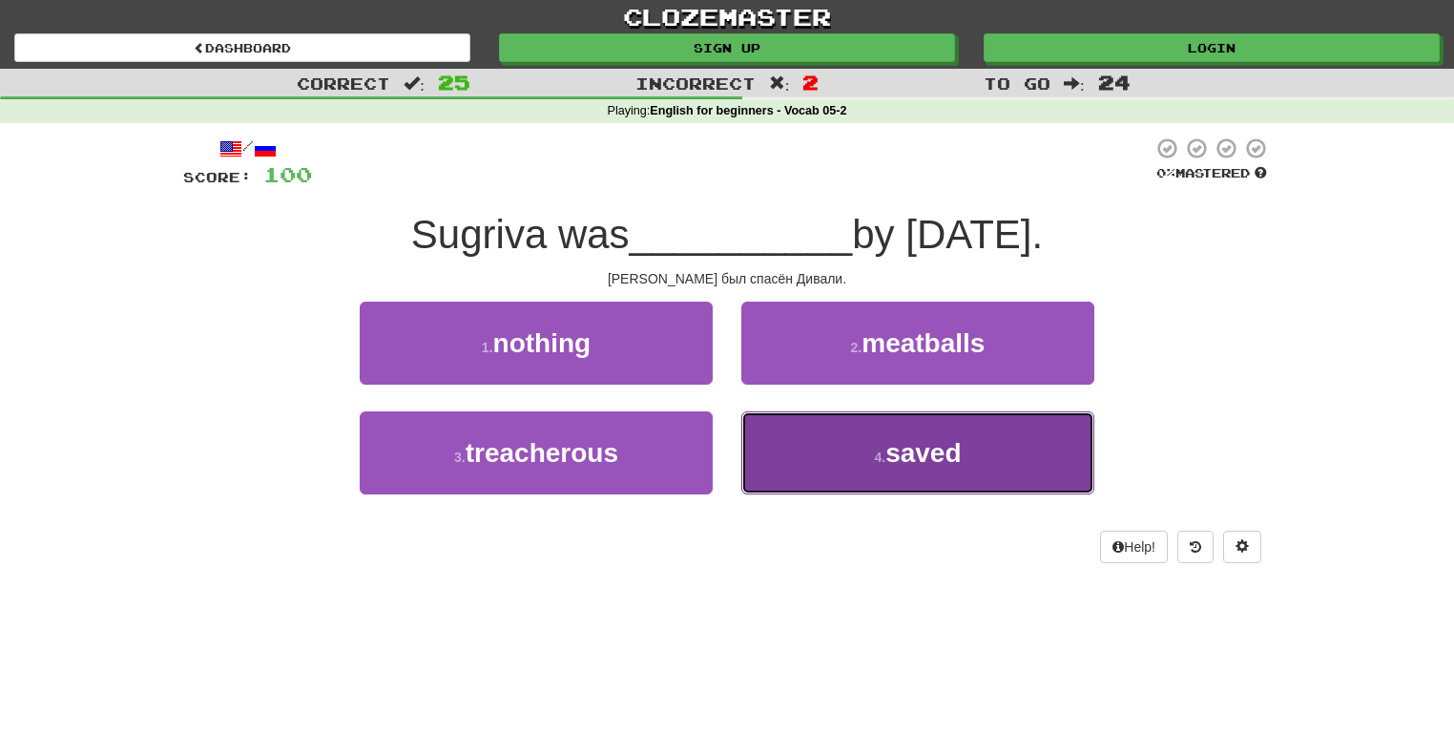
click at [867, 457] on button "4 . saved" at bounding box center [917, 452] width 353 height 83
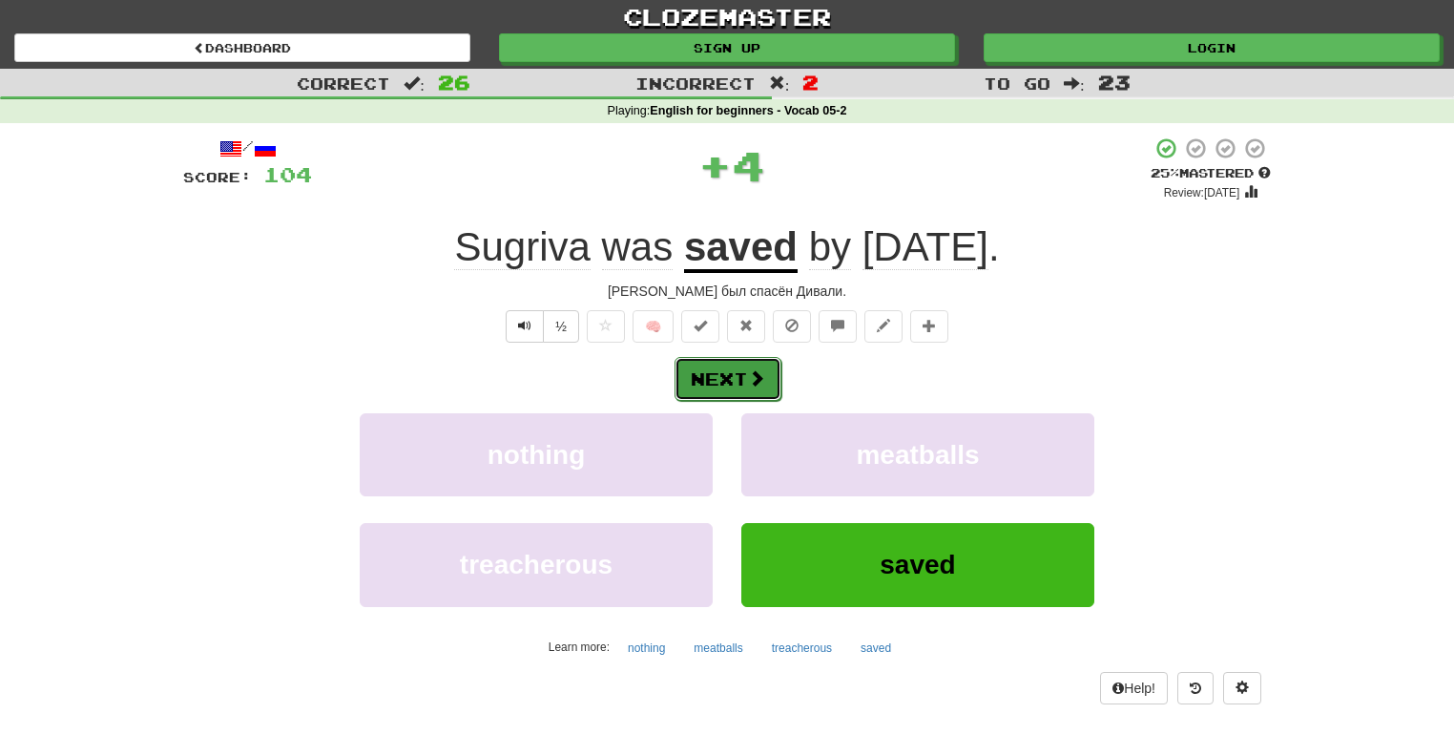
click at [729, 370] on button "Next" at bounding box center [728, 379] width 107 height 44
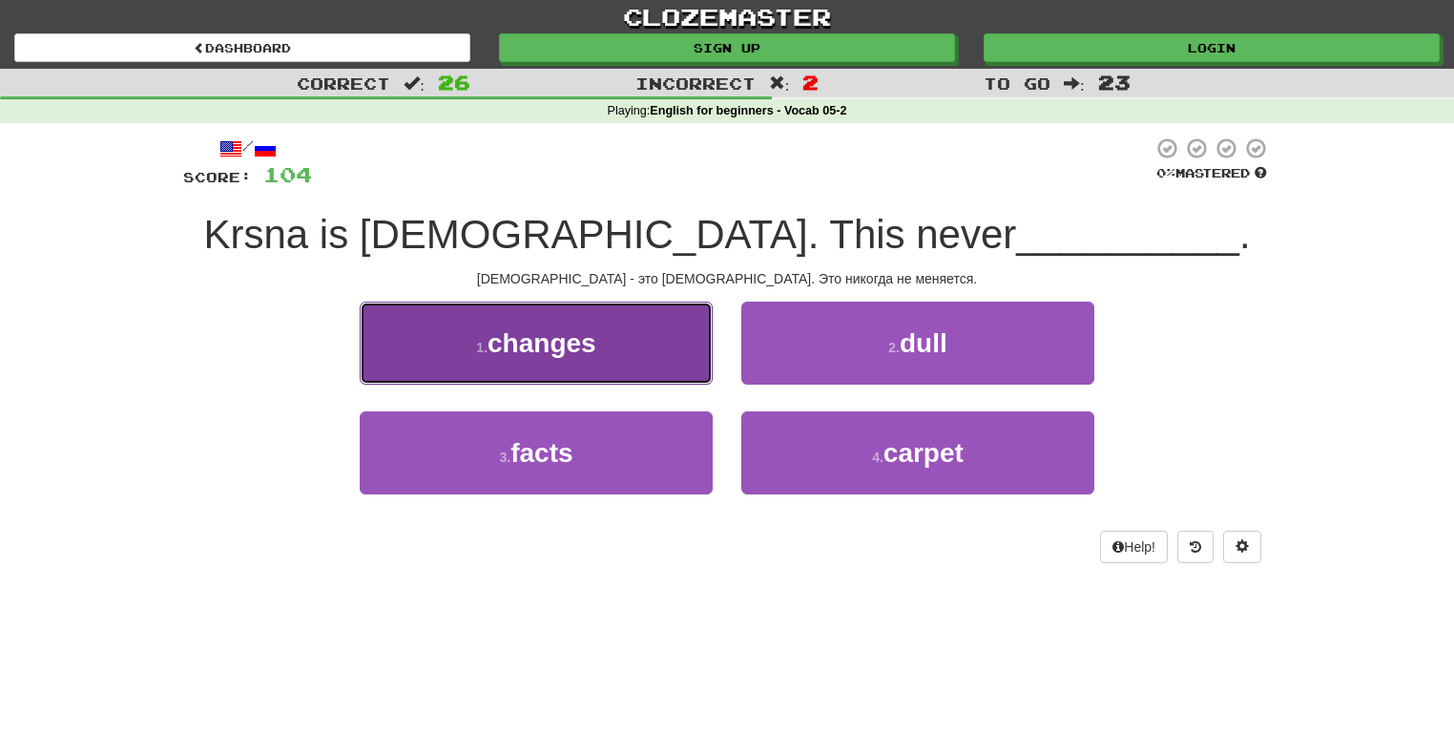
click at [684, 359] on button "1 . changes" at bounding box center [536, 343] width 353 height 83
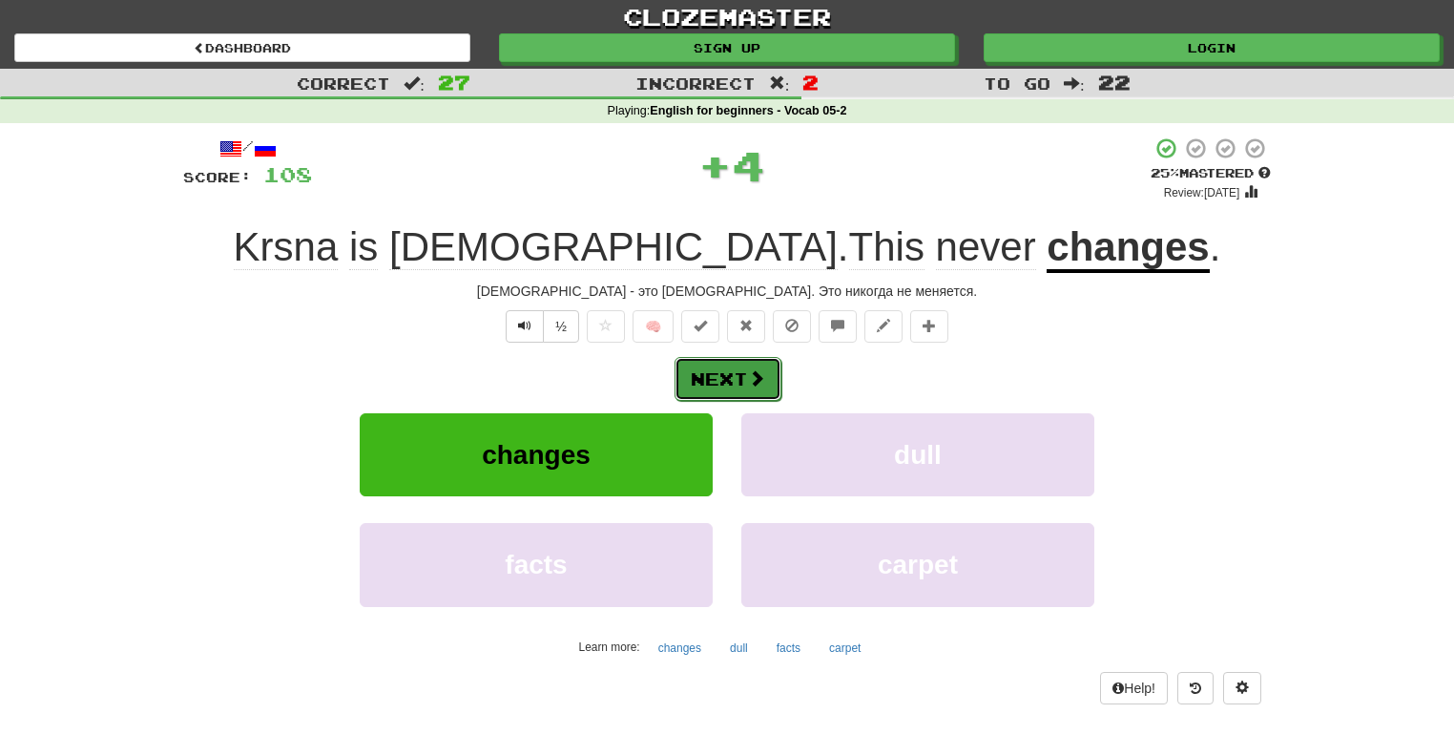
click at [724, 370] on button "Next" at bounding box center [728, 379] width 107 height 44
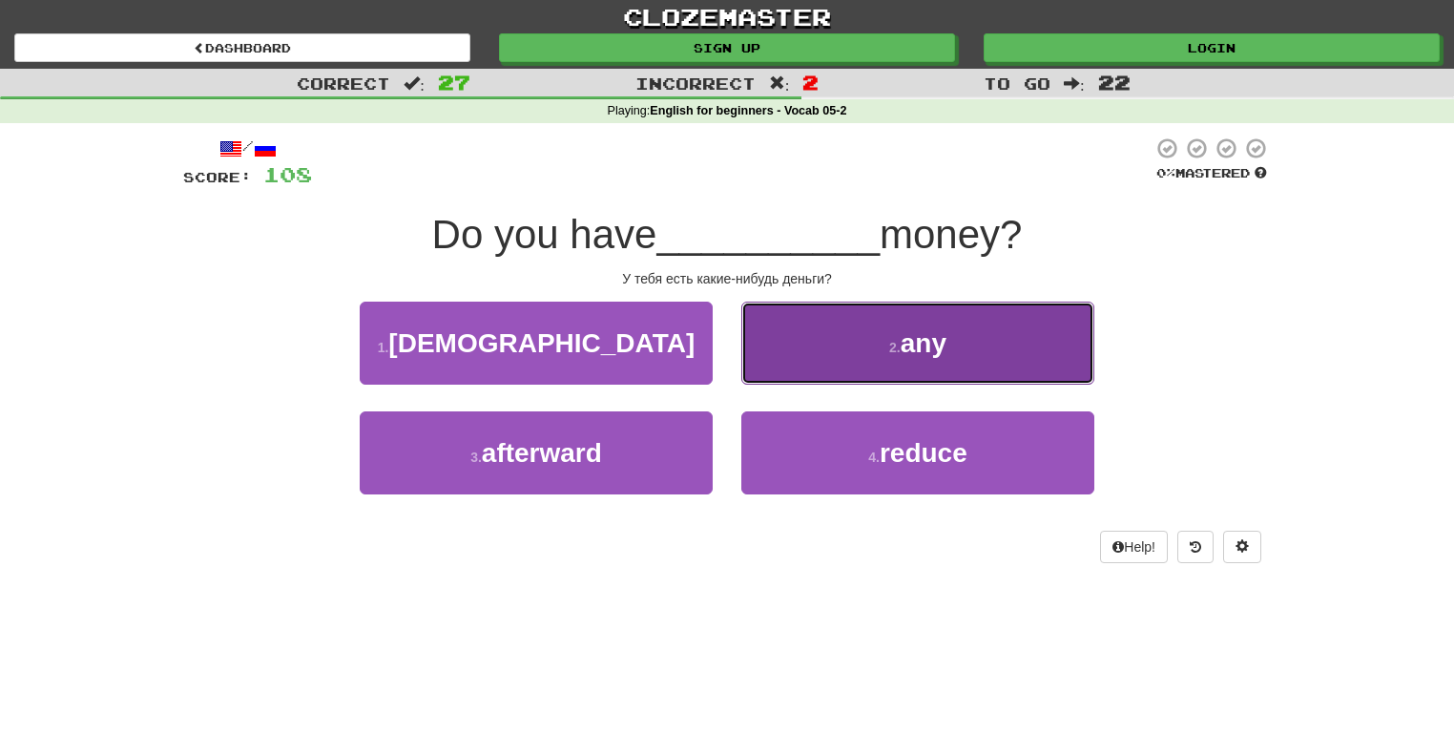
click at [787, 340] on button "2 . any" at bounding box center [917, 343] width 353 height 83
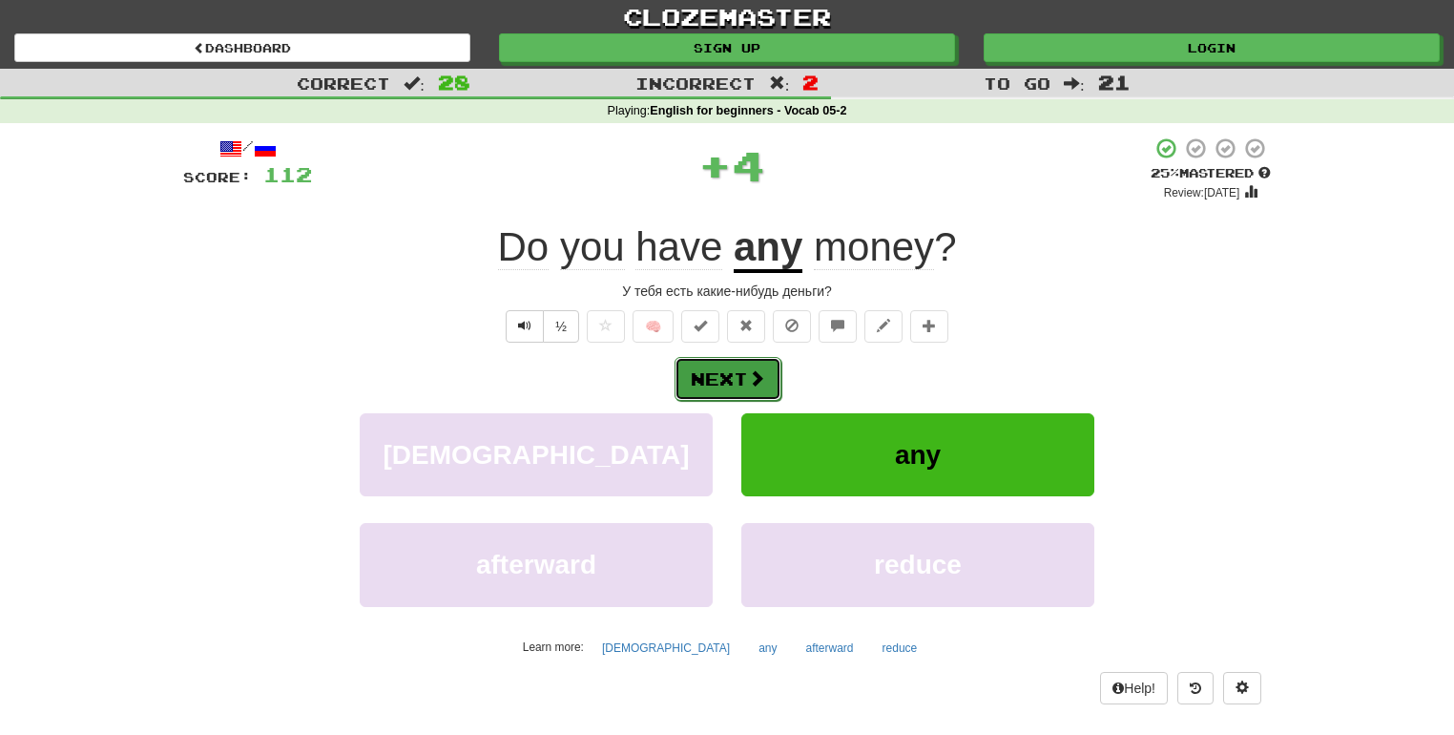
click at [721, 360] on button "Next" at bounding box center [728, 379] width 107 height 44
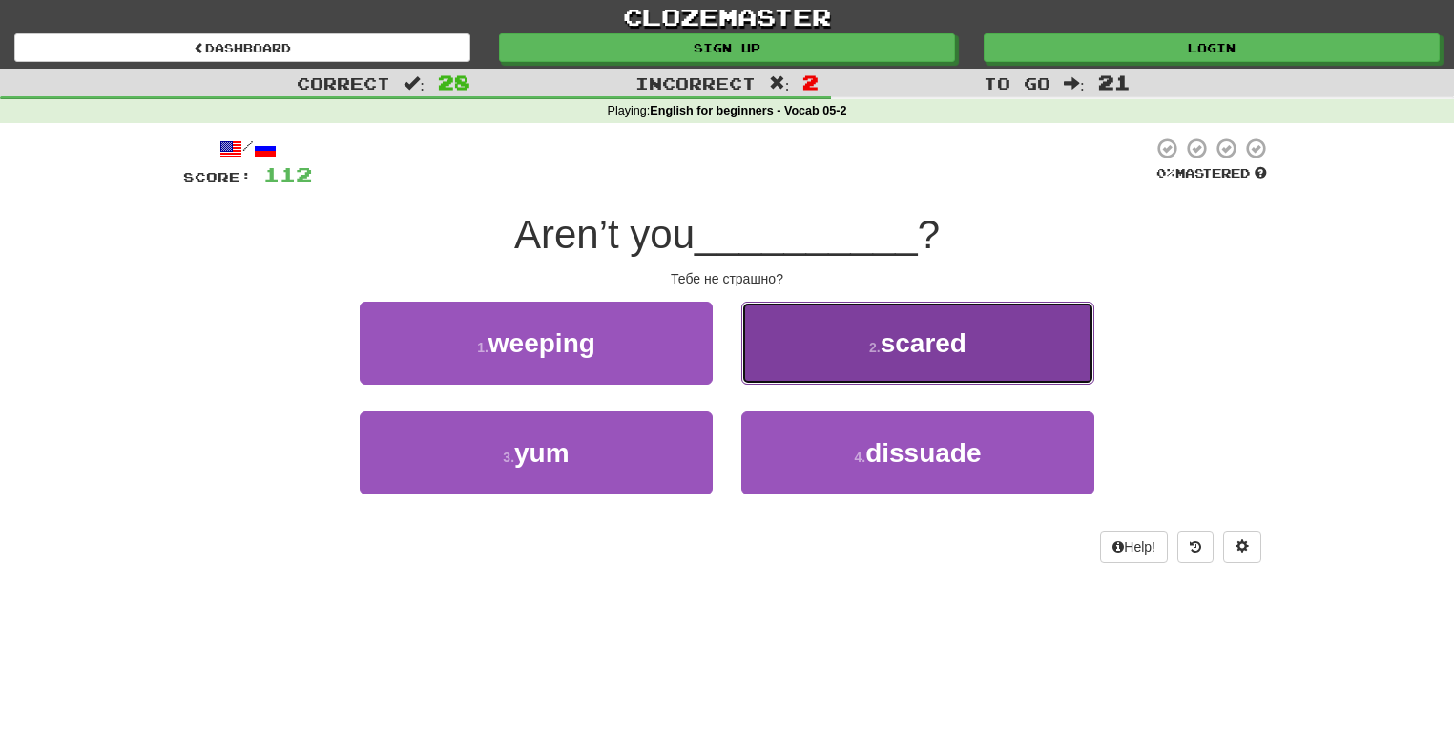
click at [820, 346] on button "2 . scared" at bounding box center [917, 343] width 353 height 83
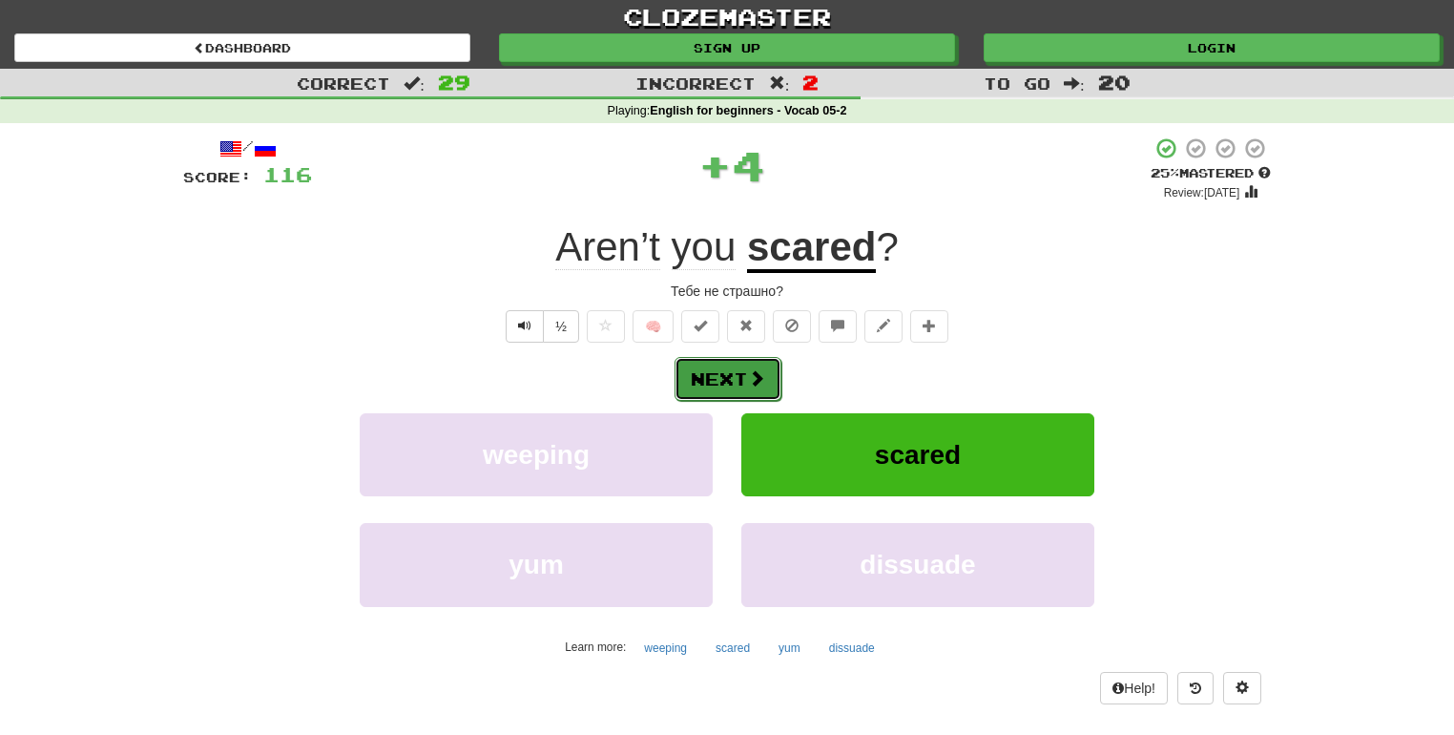
click at [724, 373] on button "Next" at bounding box center [728, 379] width 107 height 44
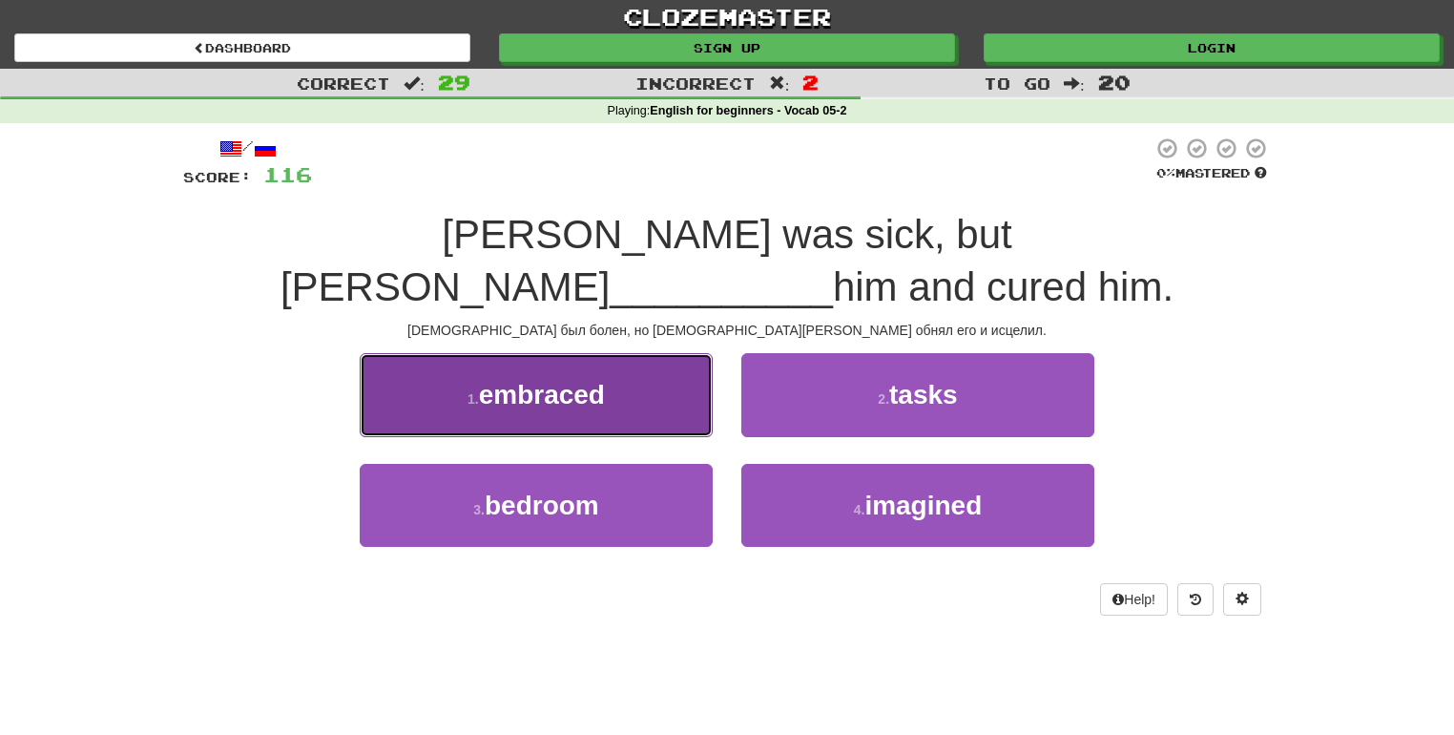
click at [668, 383] on button "1 . embraced" at bounding box center [536, 394] width 353 height 83
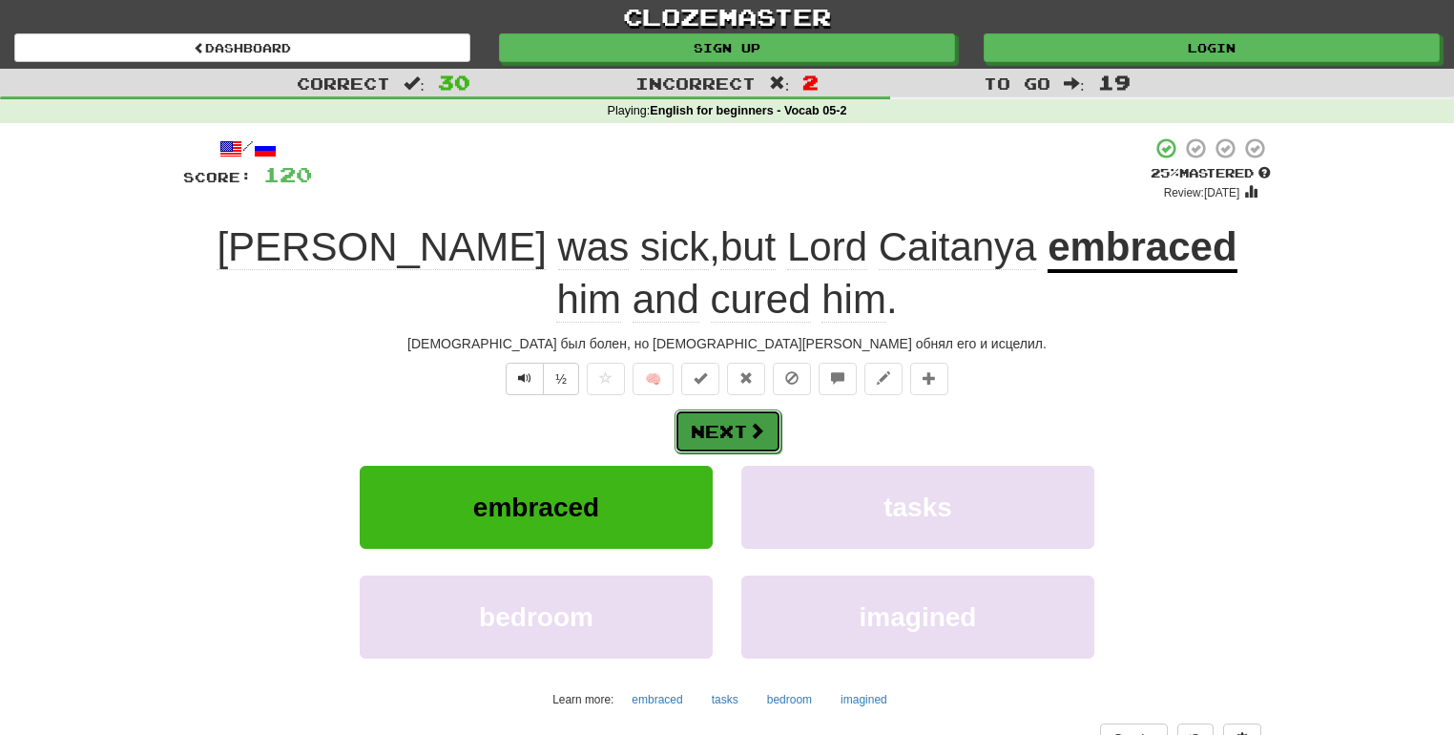
click at [742, 424] on button "Next" at bounding box center [728, 431] width 107 height 44
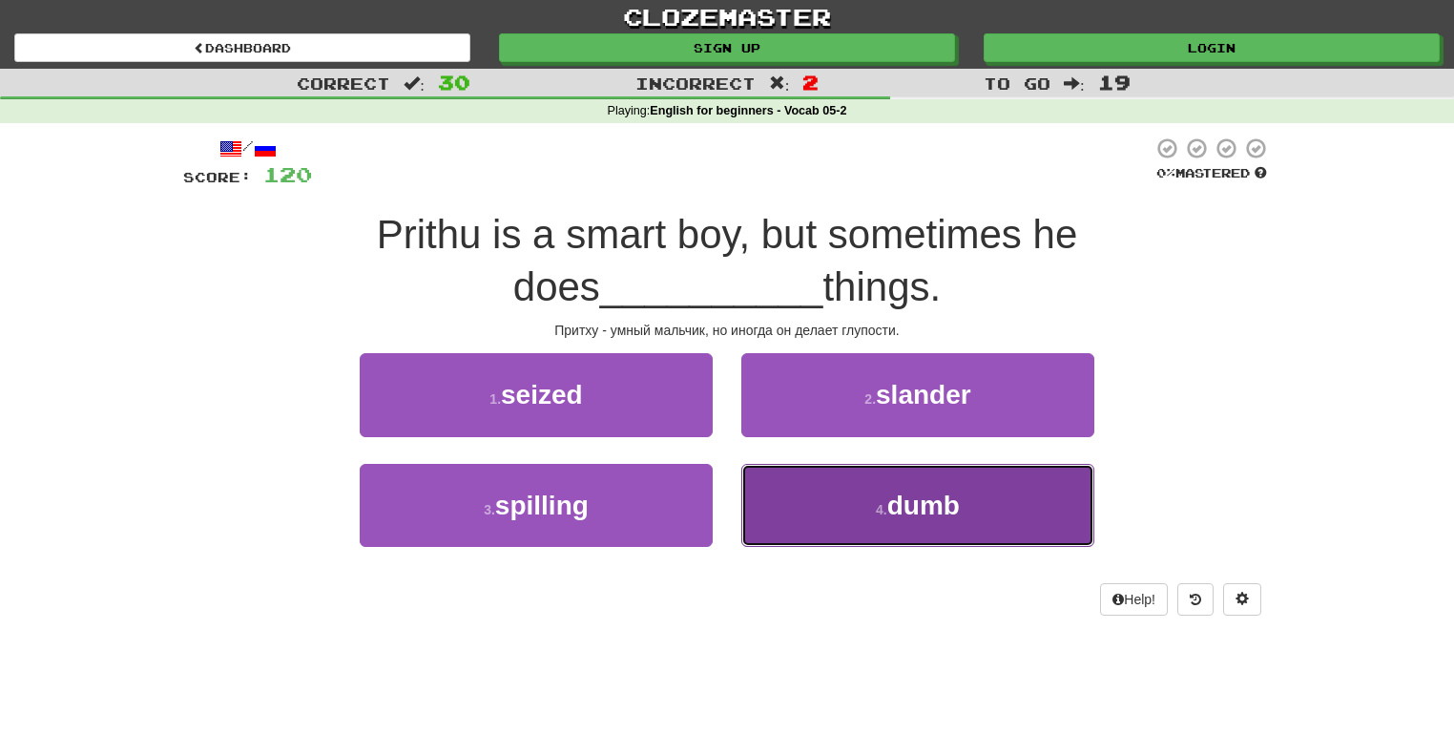
click at [831, 502] on button "4 . dumb" at bounding box center [917, 505] width 353 height 83
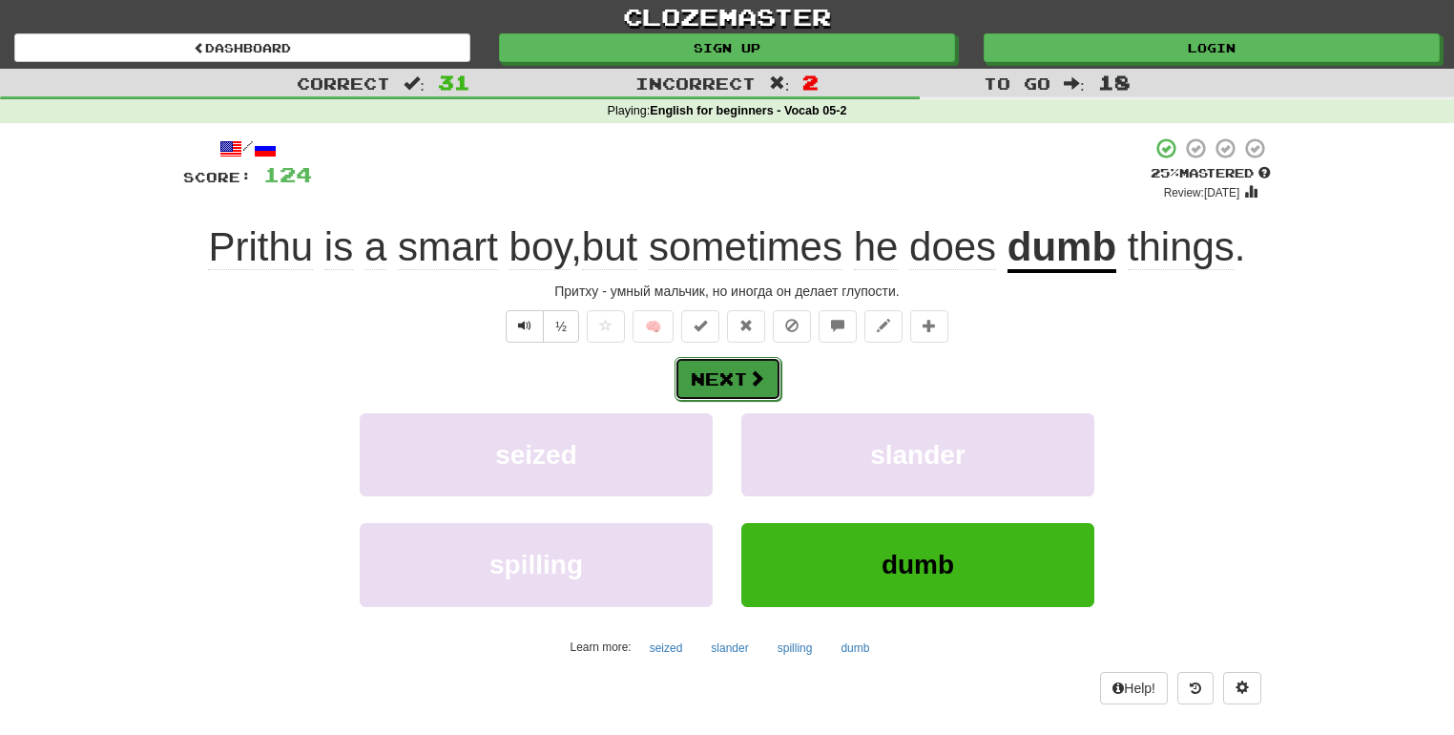
click at [718, 369] on button "Next" at bounding box center [728, 379] width 107 height 44
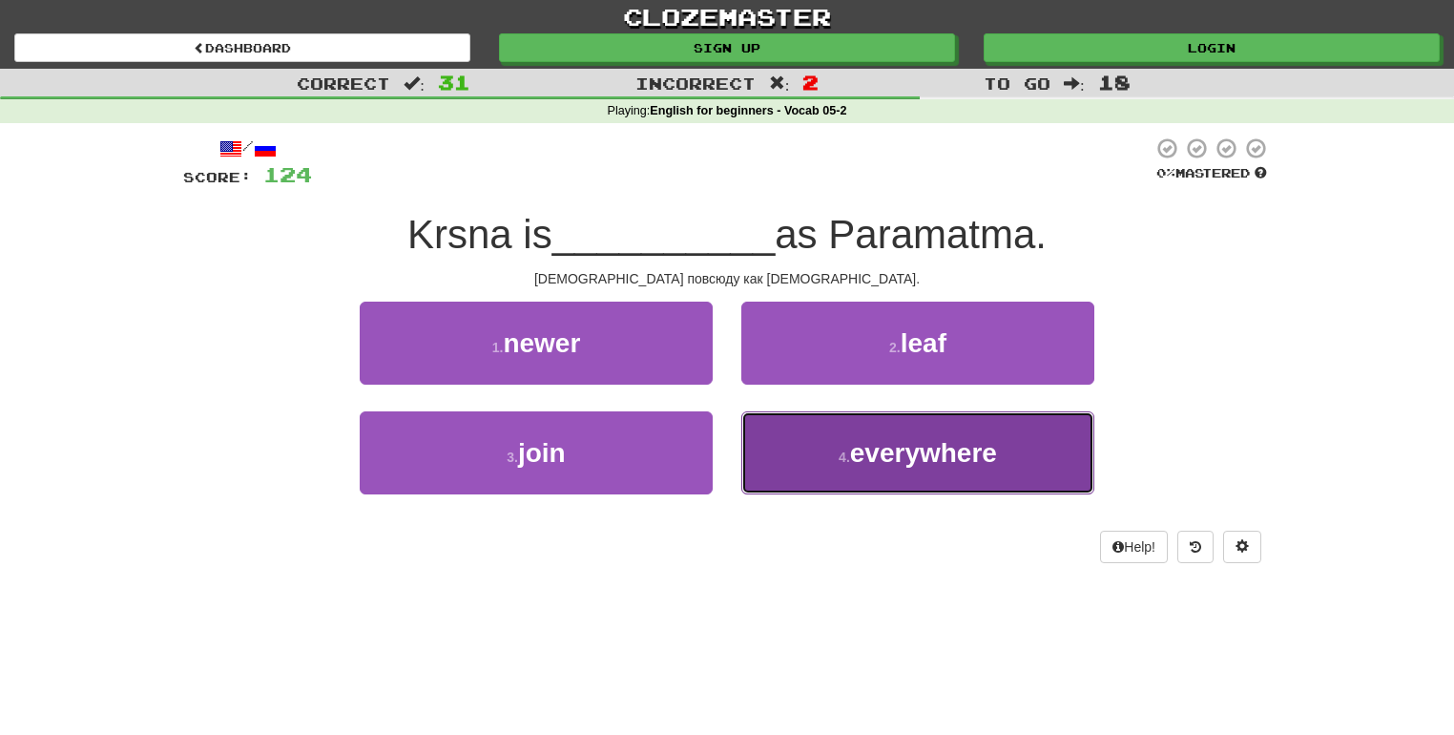
click at [817, 464] on button "4 . everywhere" at bounding box center [917, 452] width 353 height 83
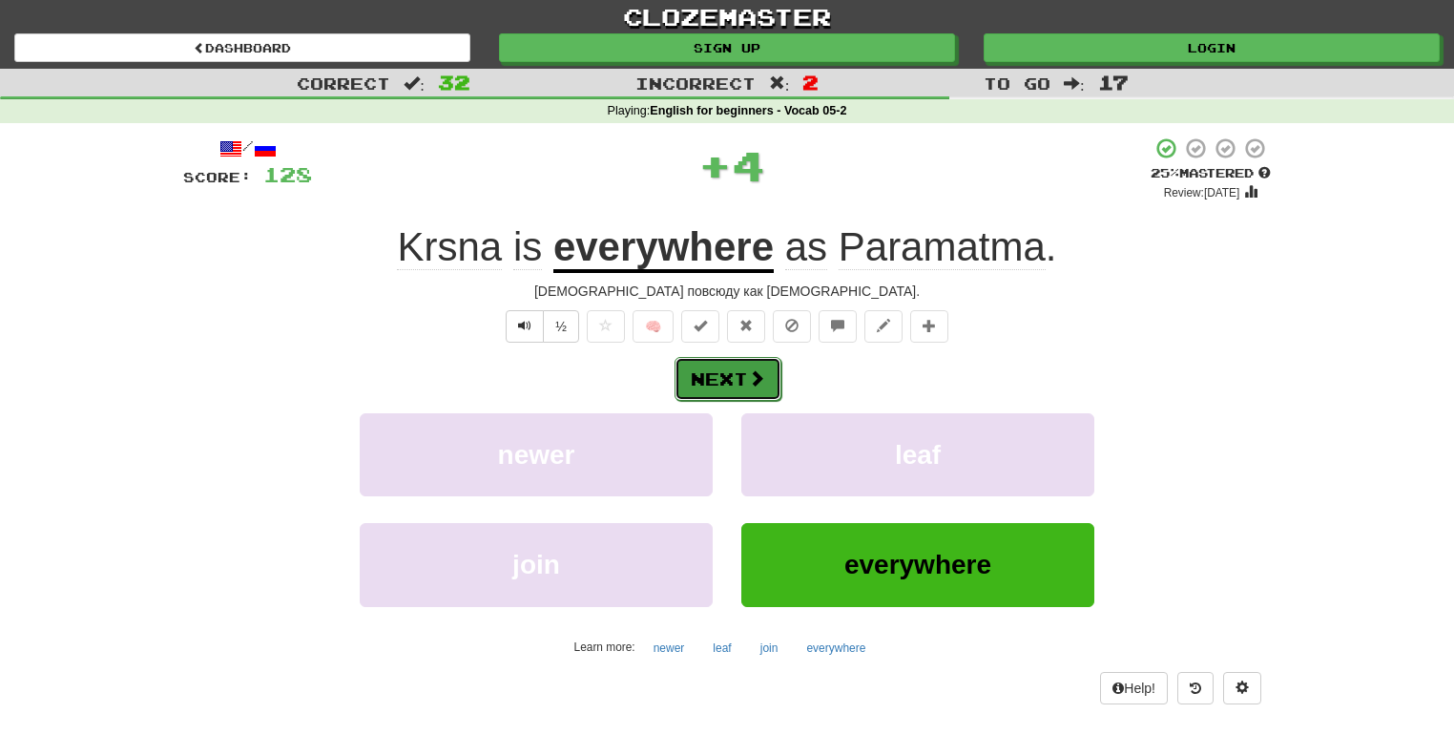
click at [732, 370] on button "Next" at bounding box center [728, 379] width 107 height 44
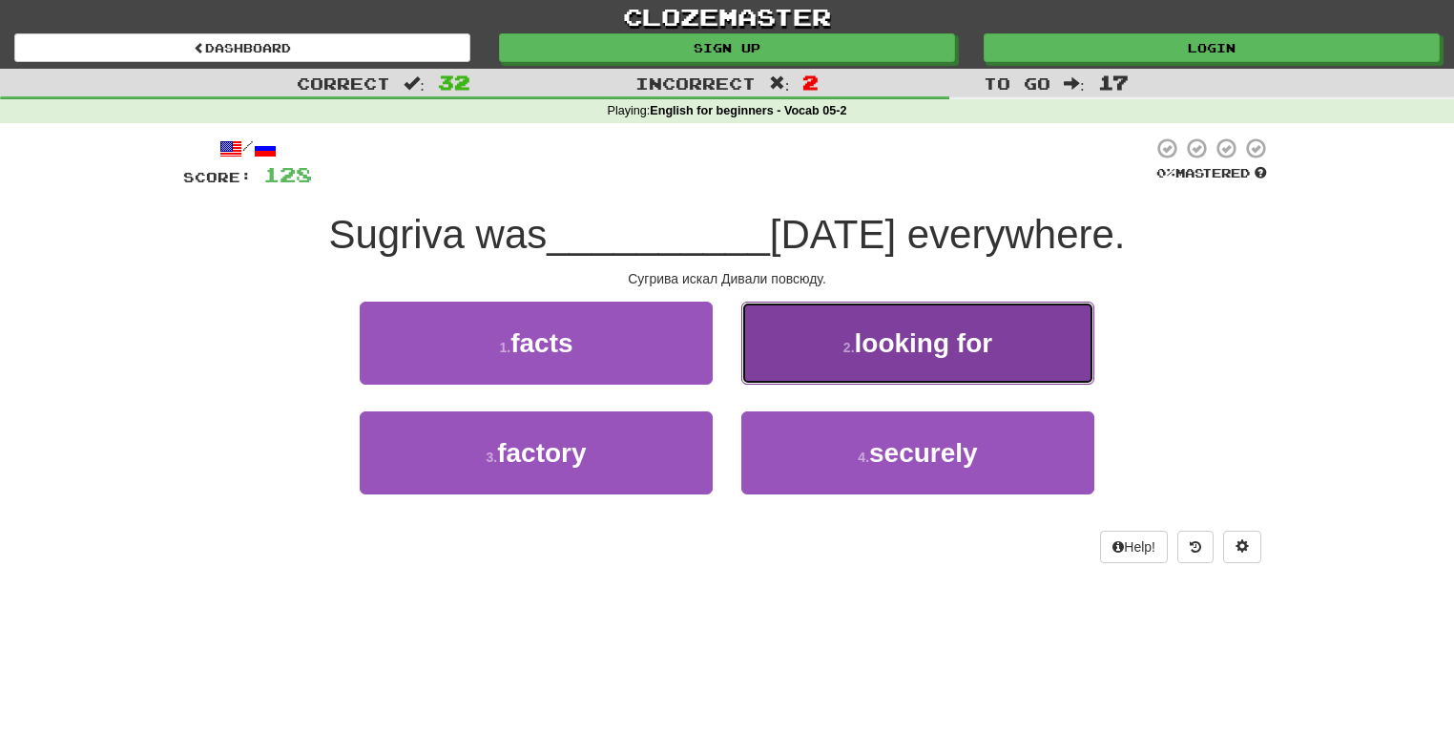
click at [839, 347] on button "2 . looking for" at bounding box center [917, 343] width 353 height 83
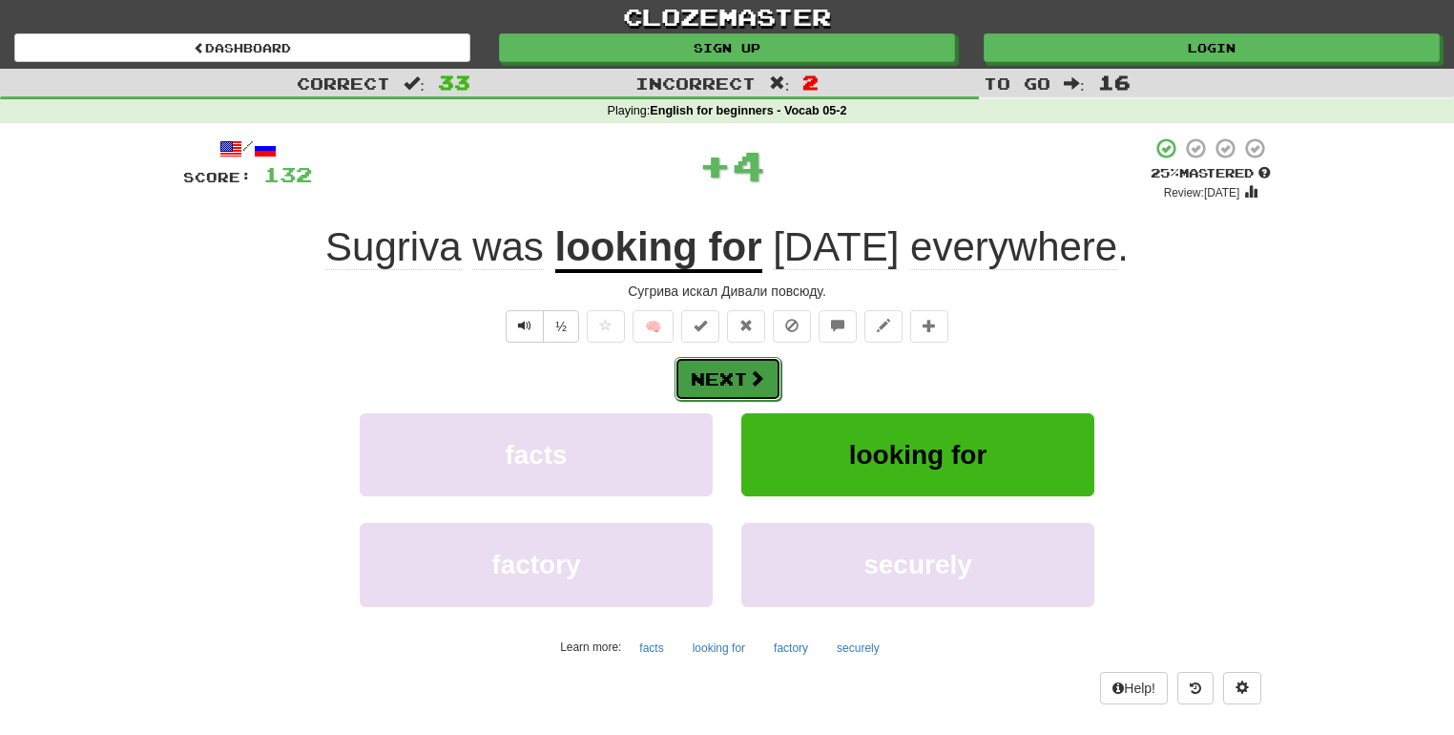
click at [759, 359] on button "Next" at bounding box center [728, 379] width 107 height 44
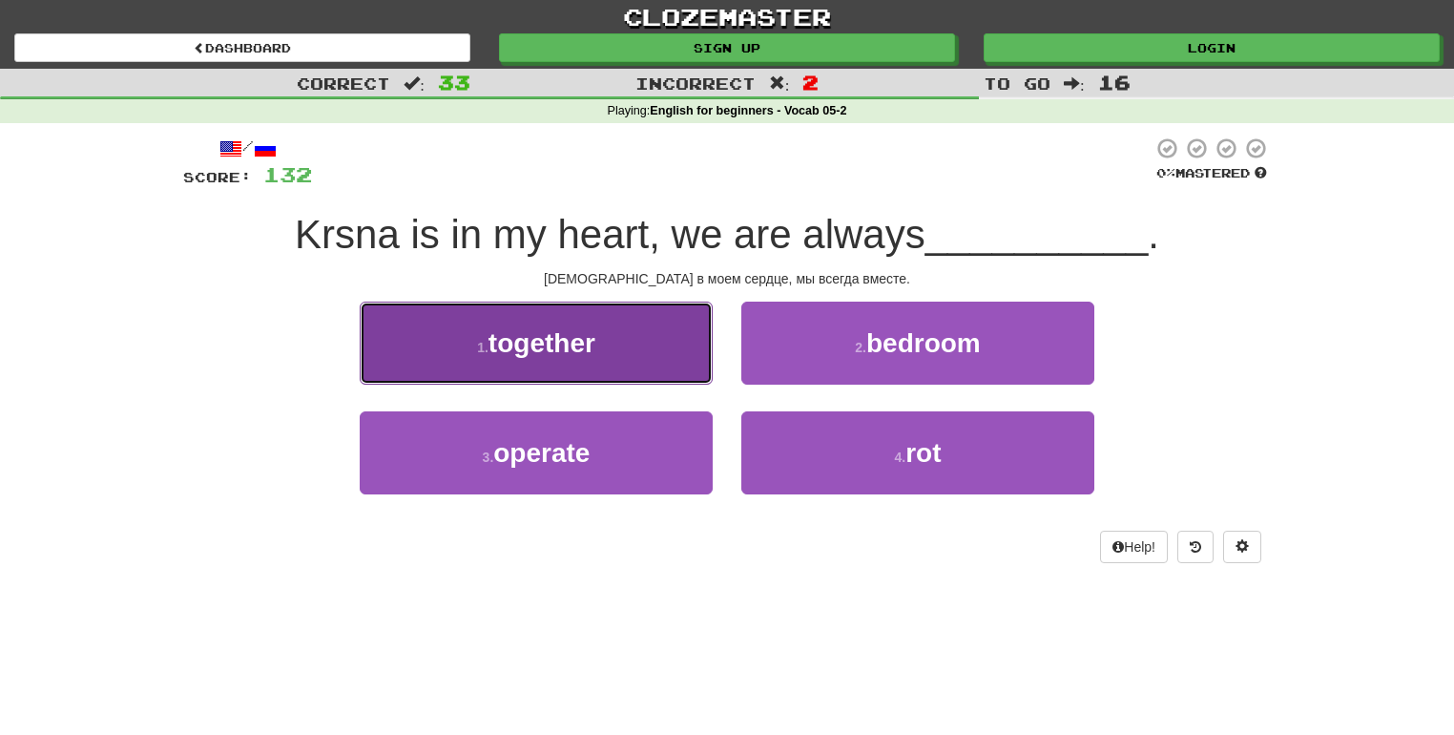
click at [689, 363] on button "1 . together" at bounding box center [536, 343] width 353 height 83
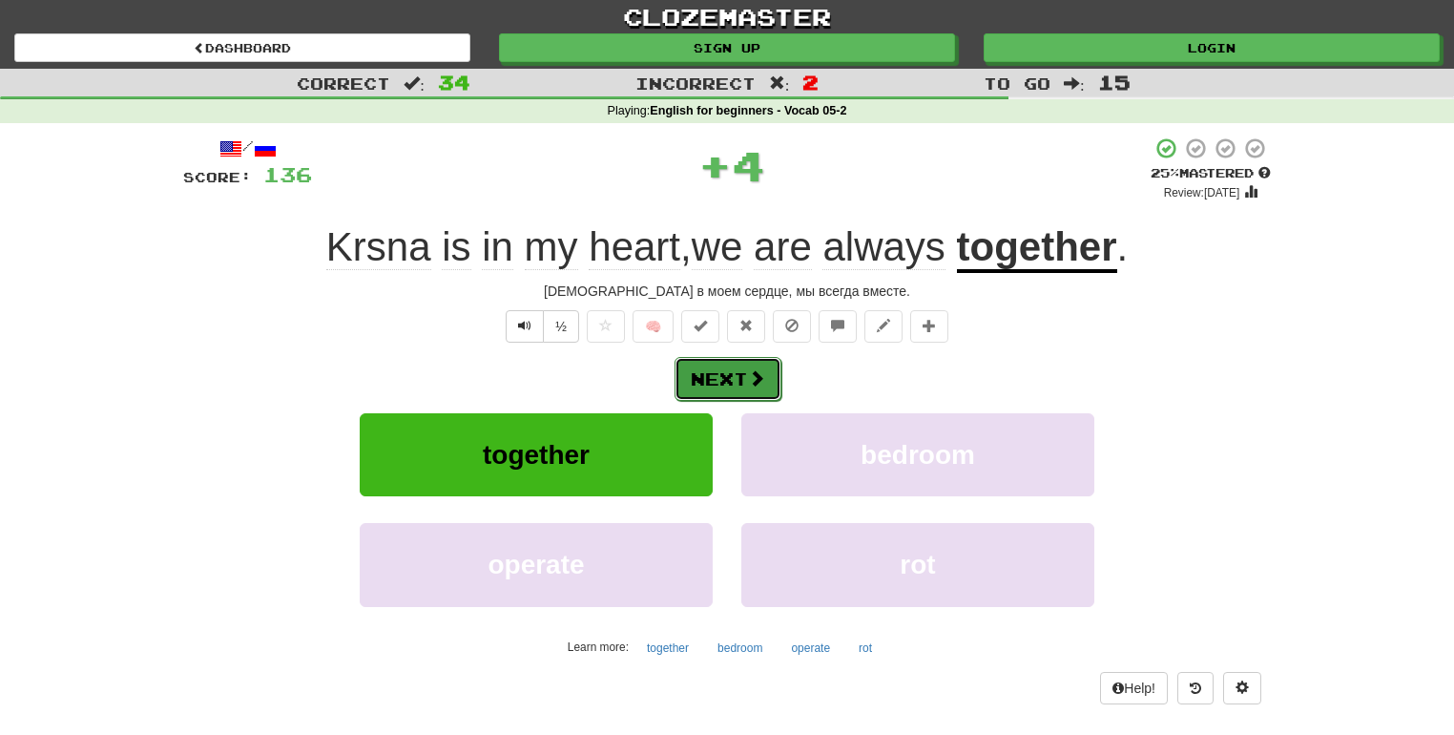
click at [720, 367] on button "Next" at bounding box center [728, 379] width 107 height 44
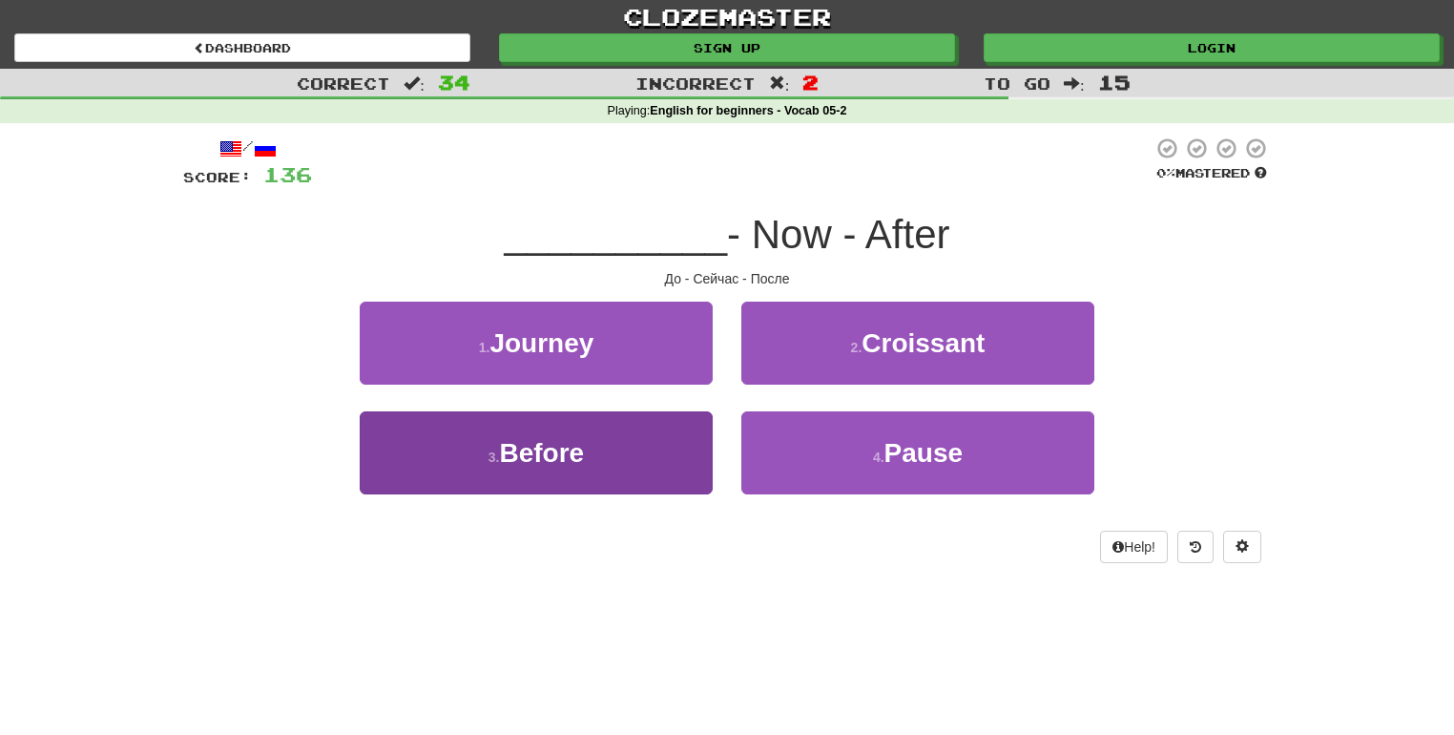
drag, startPoint x: 702, startPoint y: 400, endPoint x: 683, endPoint y: 431, distance: 36.8
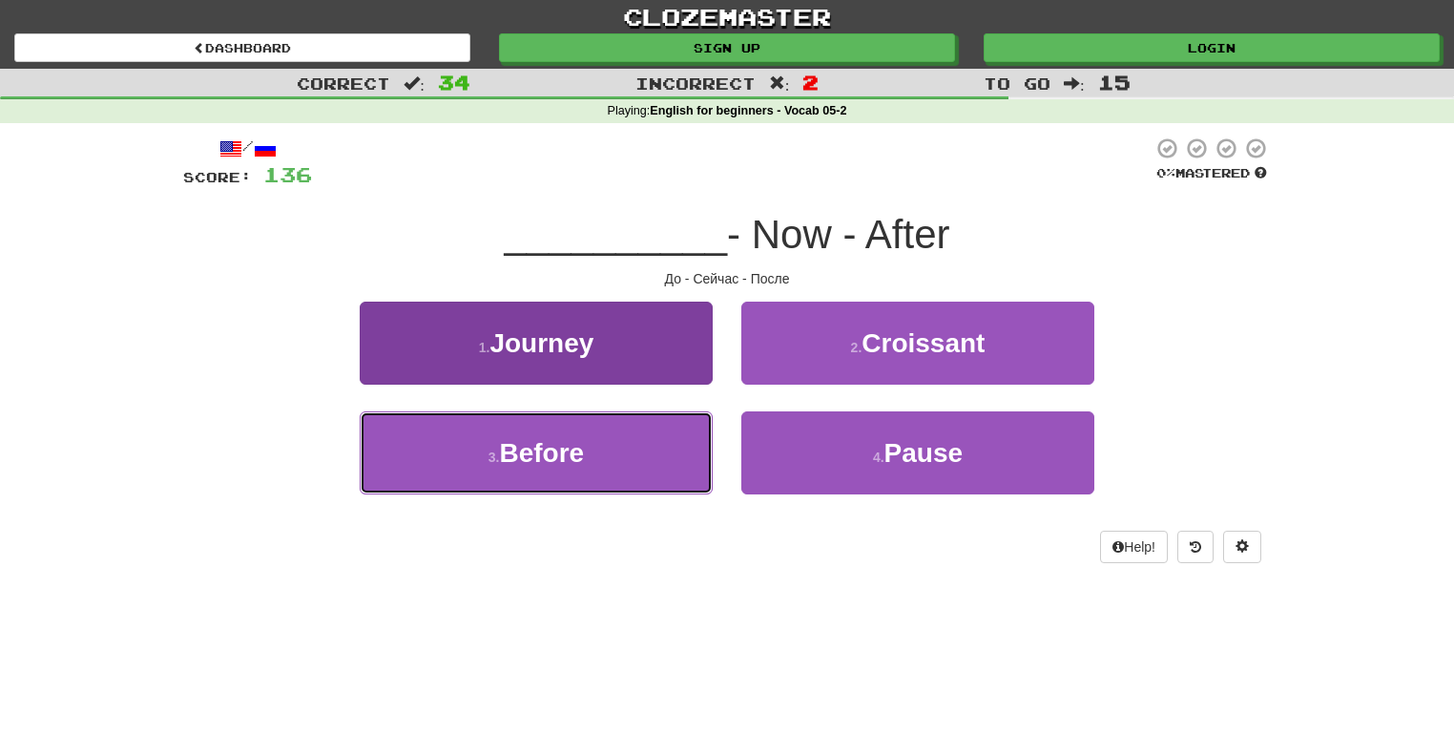
drag, startPoint x: 683, startPoint y: 431, endPoint x: 679, endPoint y: 458, distance: 27.0
click at [679, 458] on button "3 . Before" at bounding box center [536, 452] width 353 height 83
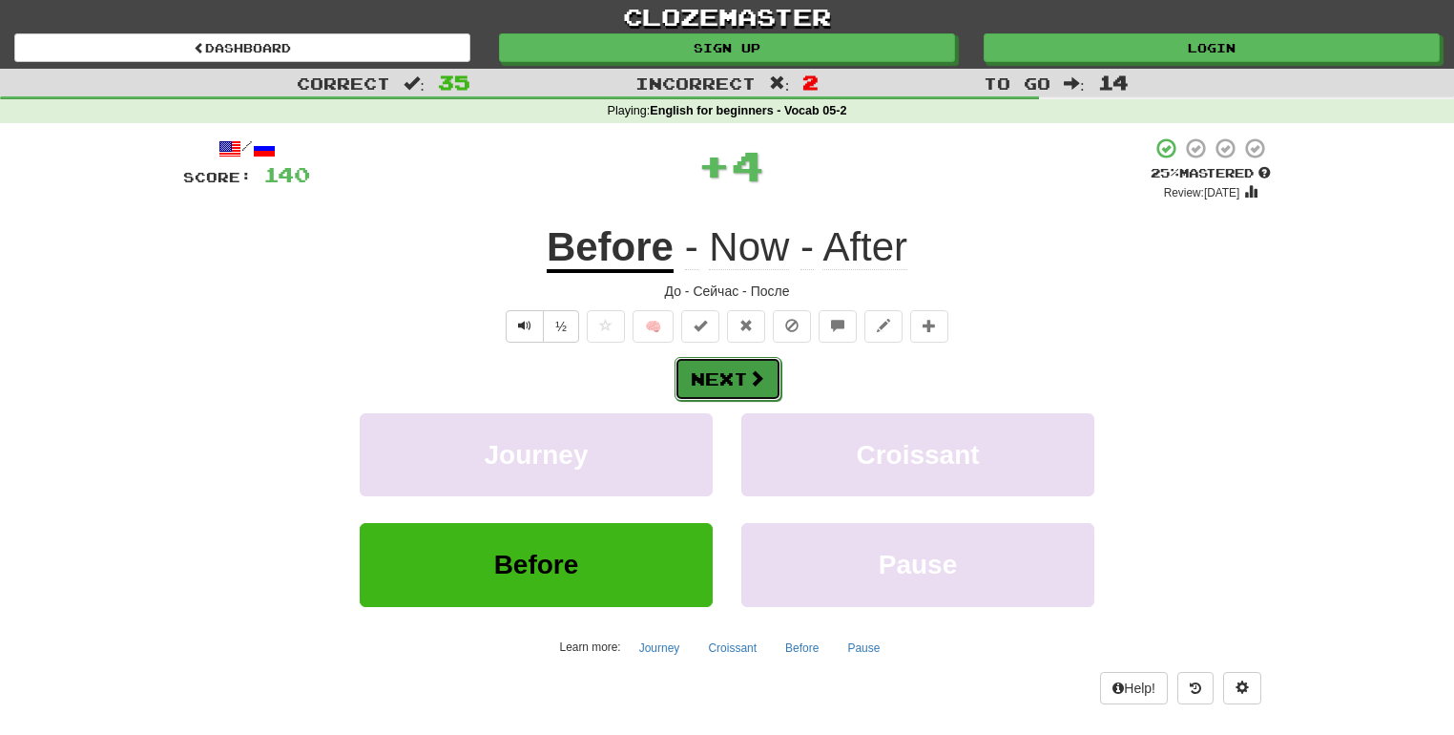
click at [720, 361] on button "Next" at bounding box center [728, 379] width 107 height 44
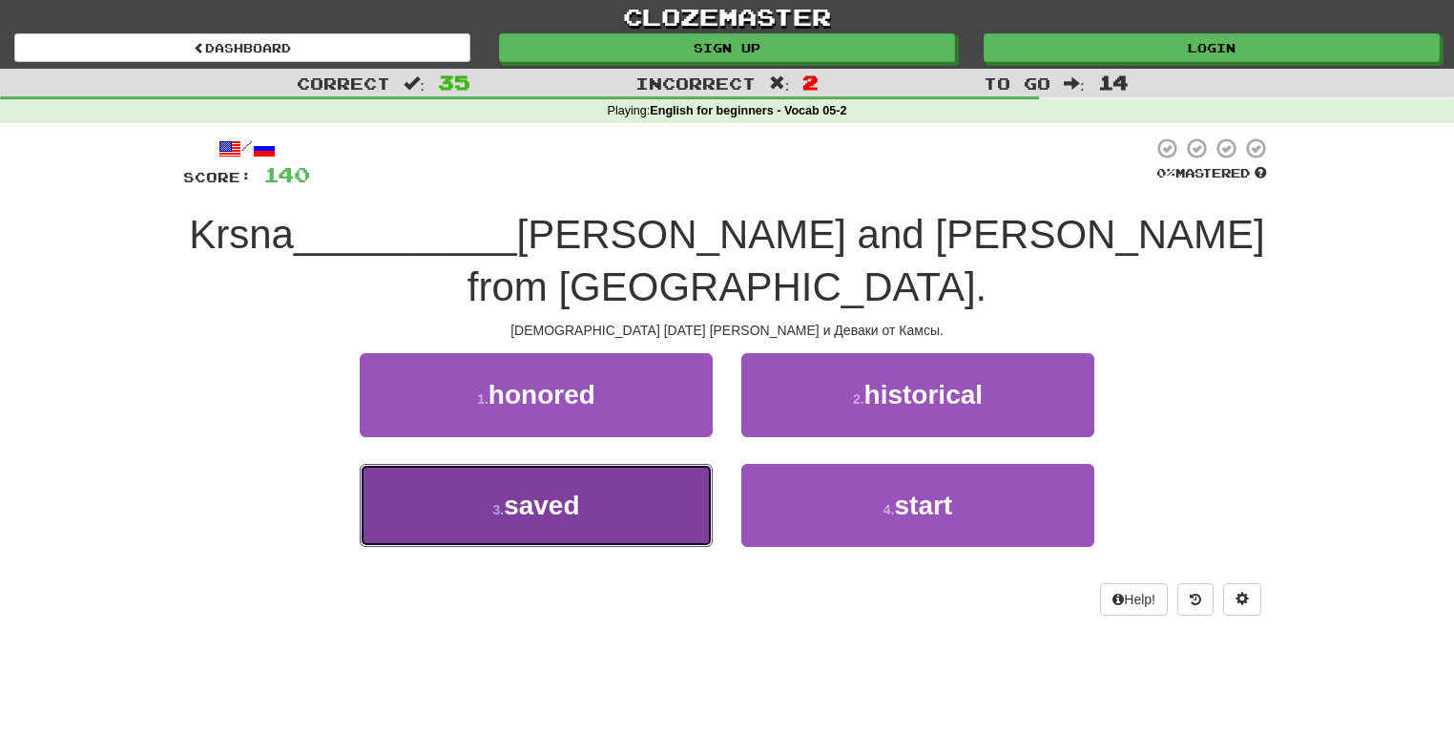
click at [668, 467] on button "3 . saved" at bounding box center [536, 505] width 353 height 83
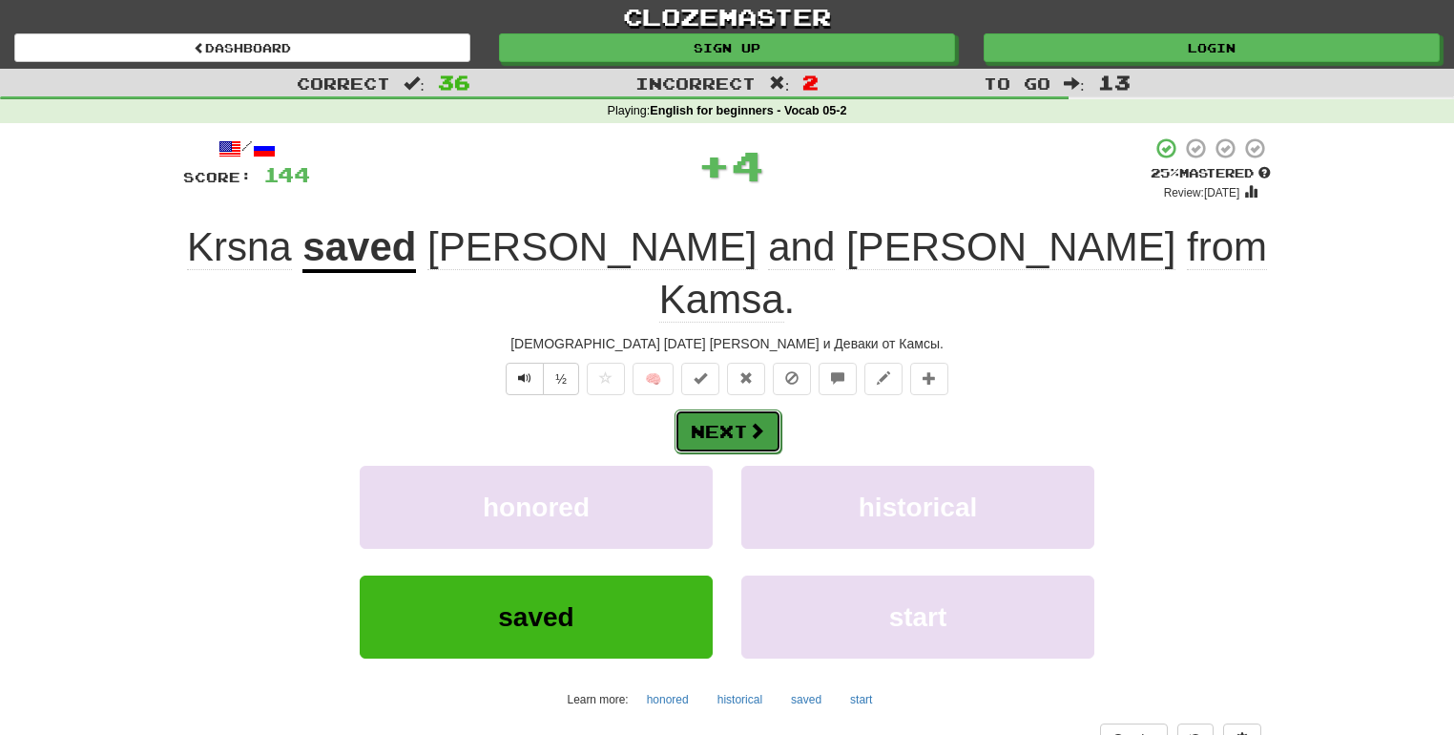
click at [741, 409] on button "Next" at bounding box center [728, 431] width 107 height 44
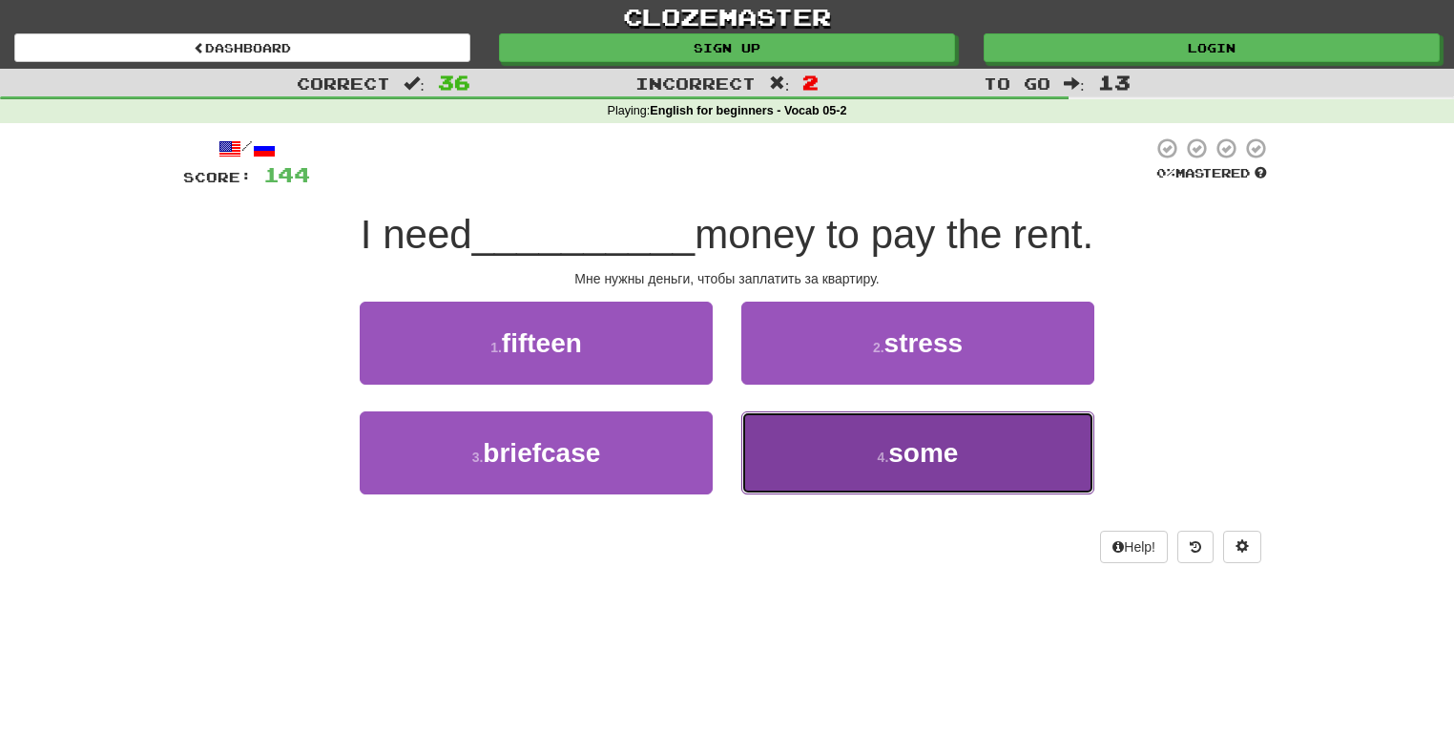
click at [790, 450] on button "4 . some" at bounding box center [917, 452] width 353 height 83
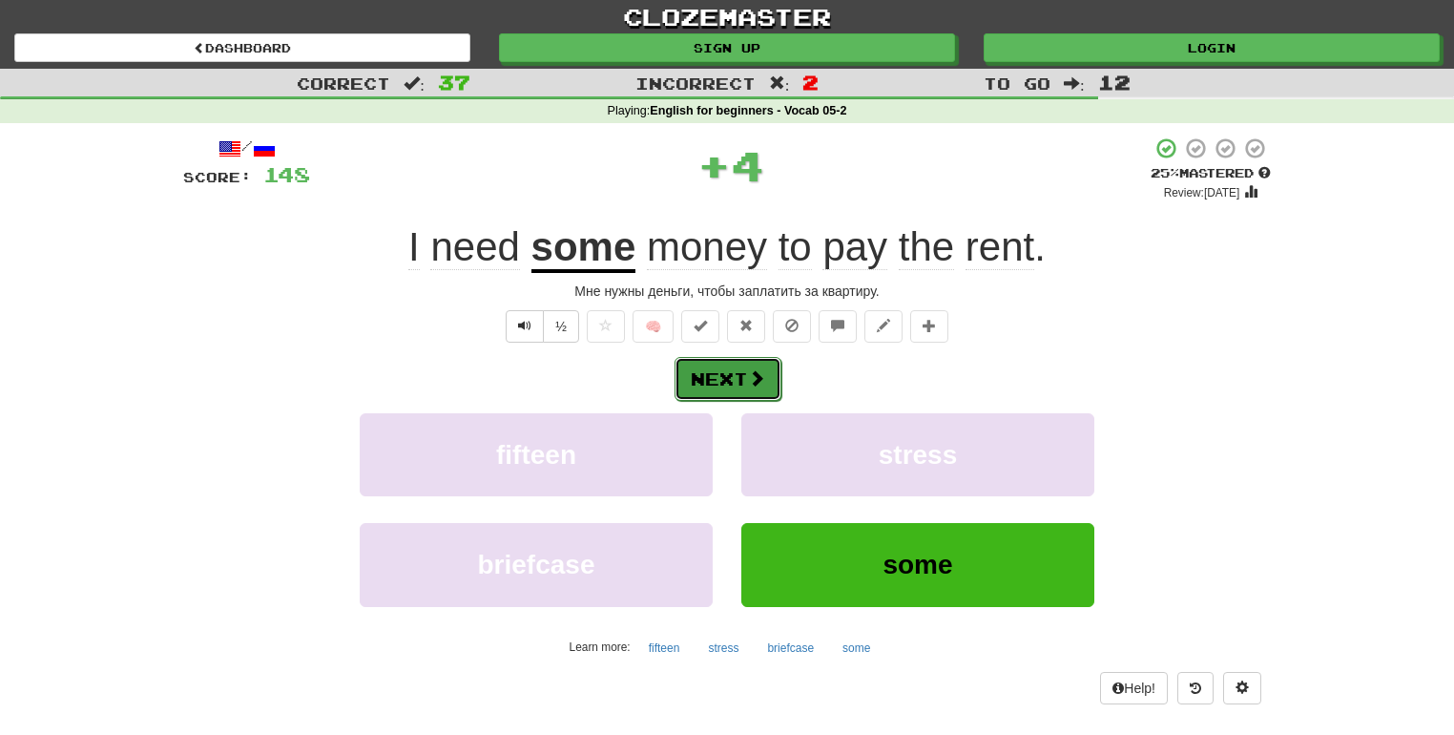
click at [723, 382] on button "Next" at bounding box center [728, 379] width 107 height 44
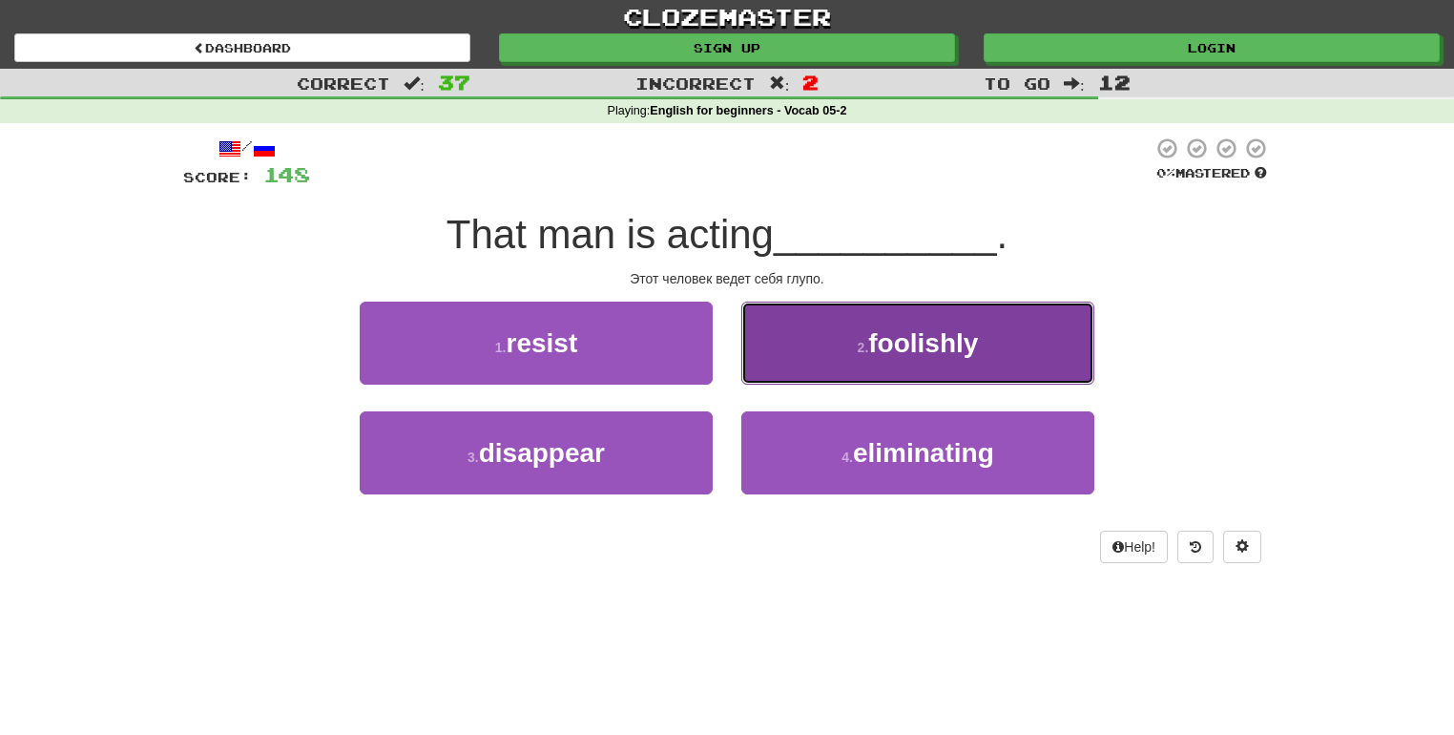
click at [774, 353] on button "2 . foolishly" at bounding box center [917, 343] width 353 height 83
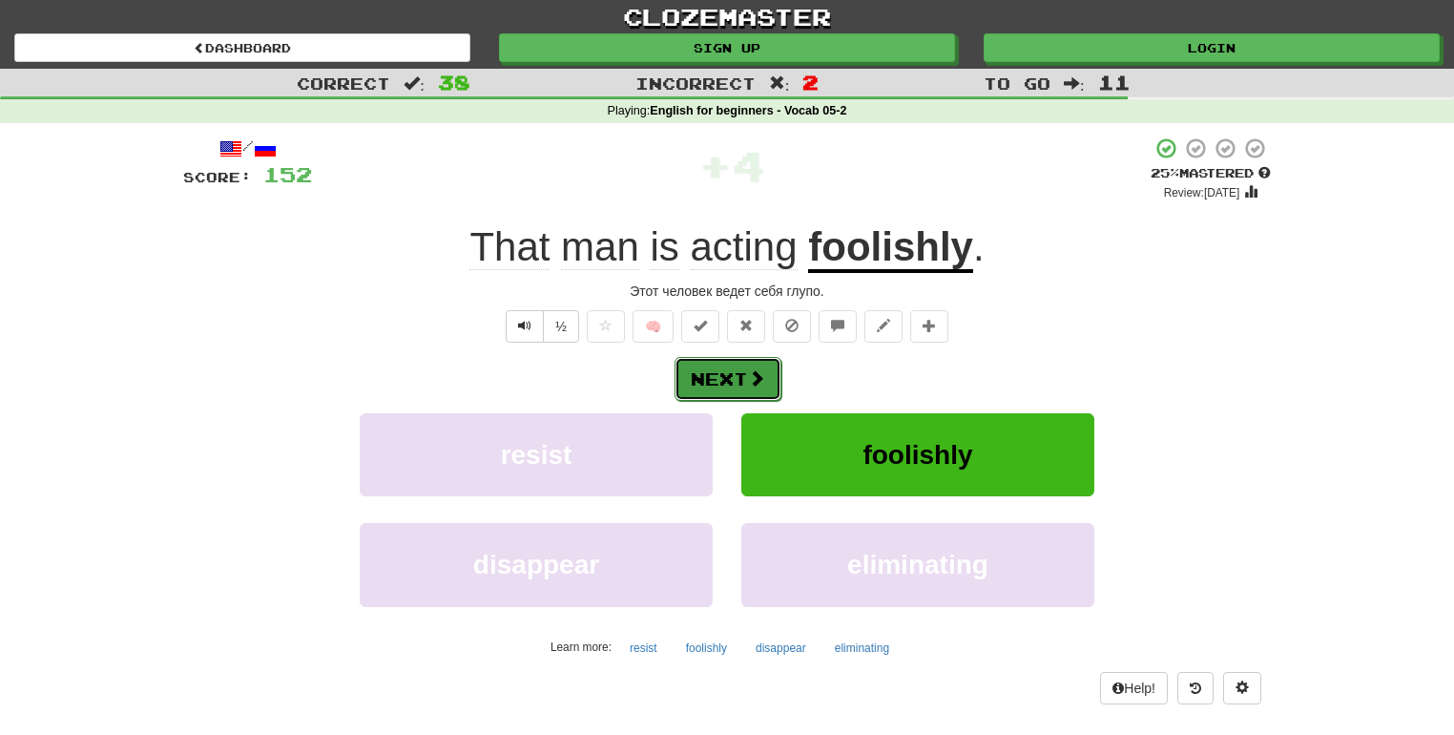
click at [743, 377] on button "Next" at bounding box center [728, 379] width 107 height 44
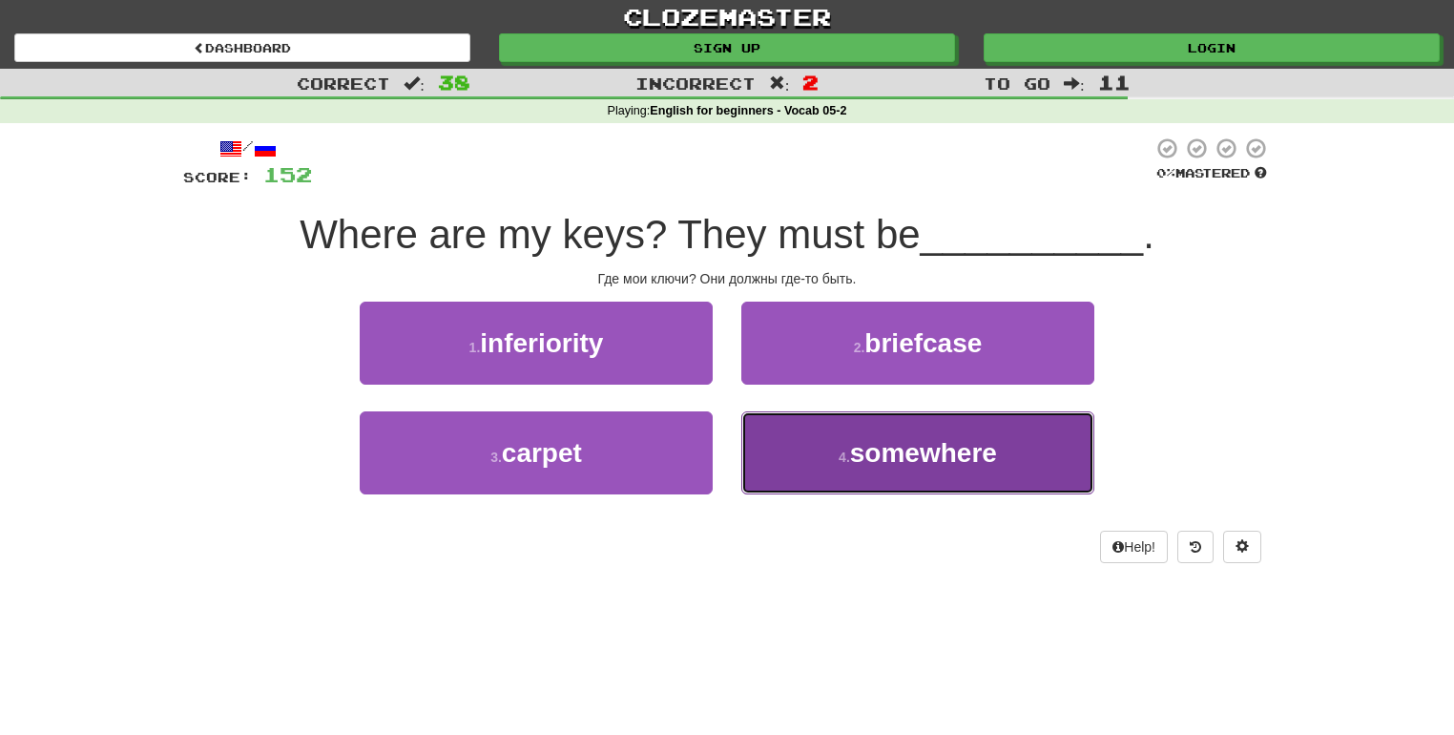
click at [749, 461] on button "4 . somewhere" at bounding box center [917, 452] width 353 height 83
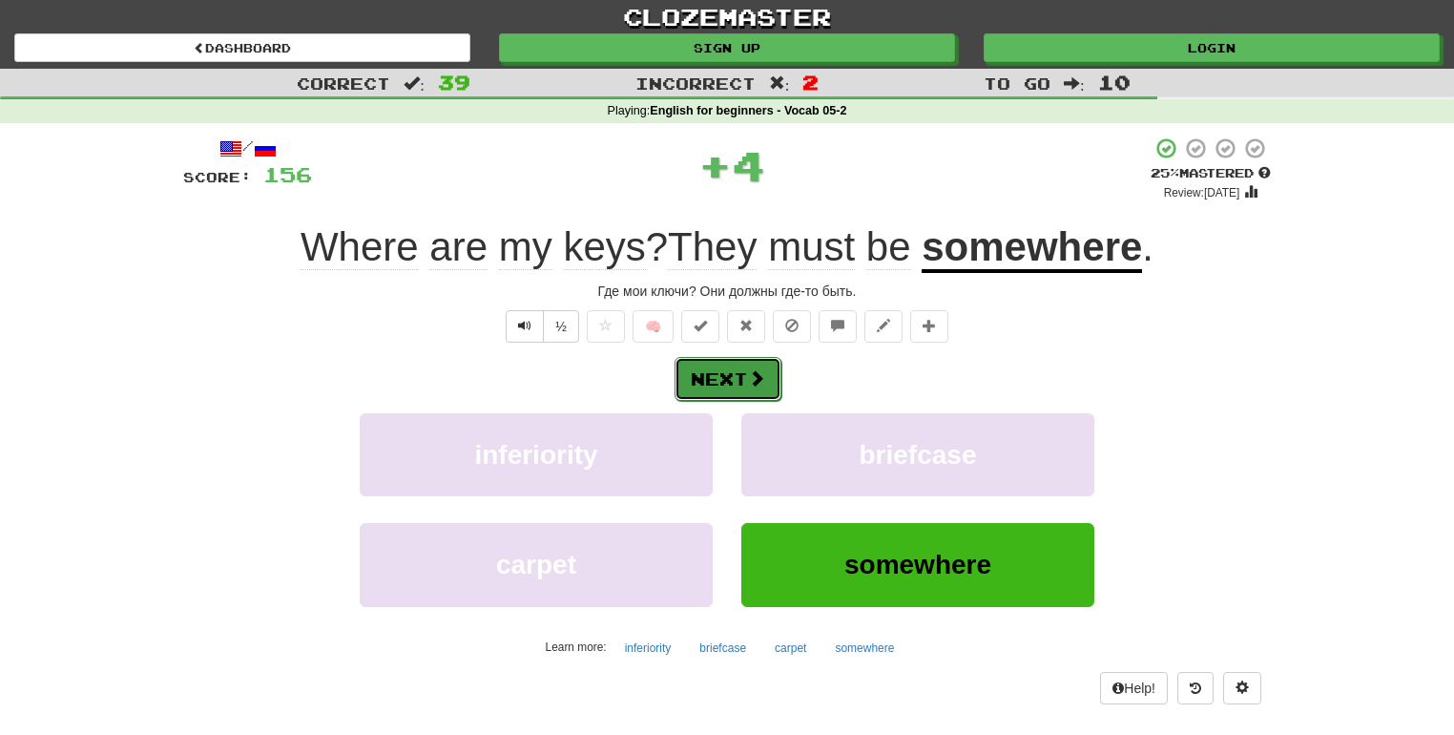
click at [731, 377] on button "Next" at bounding box center [728, 379] width 107 height 44
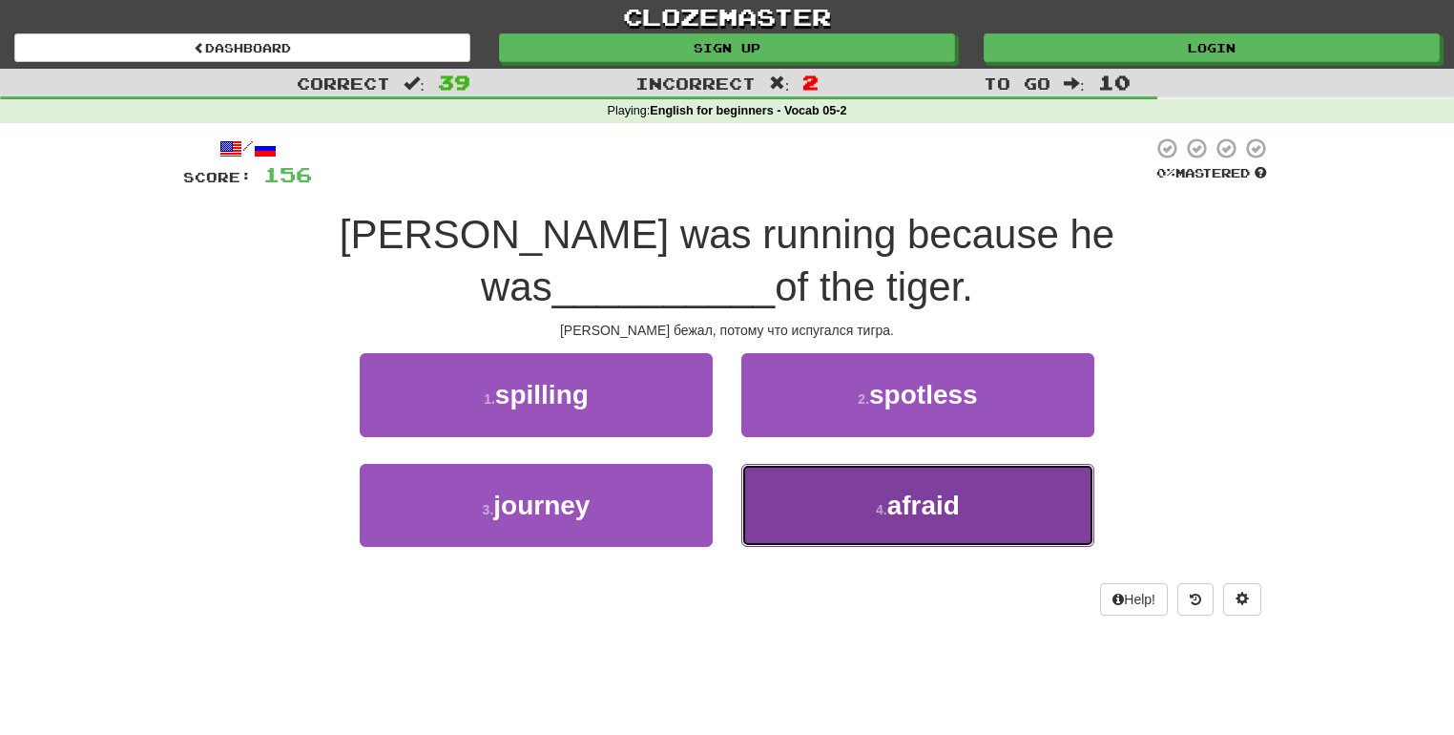
click at [801, 504] on button "4 . afraid" at bounding box center [917, 505] width 353 height 83
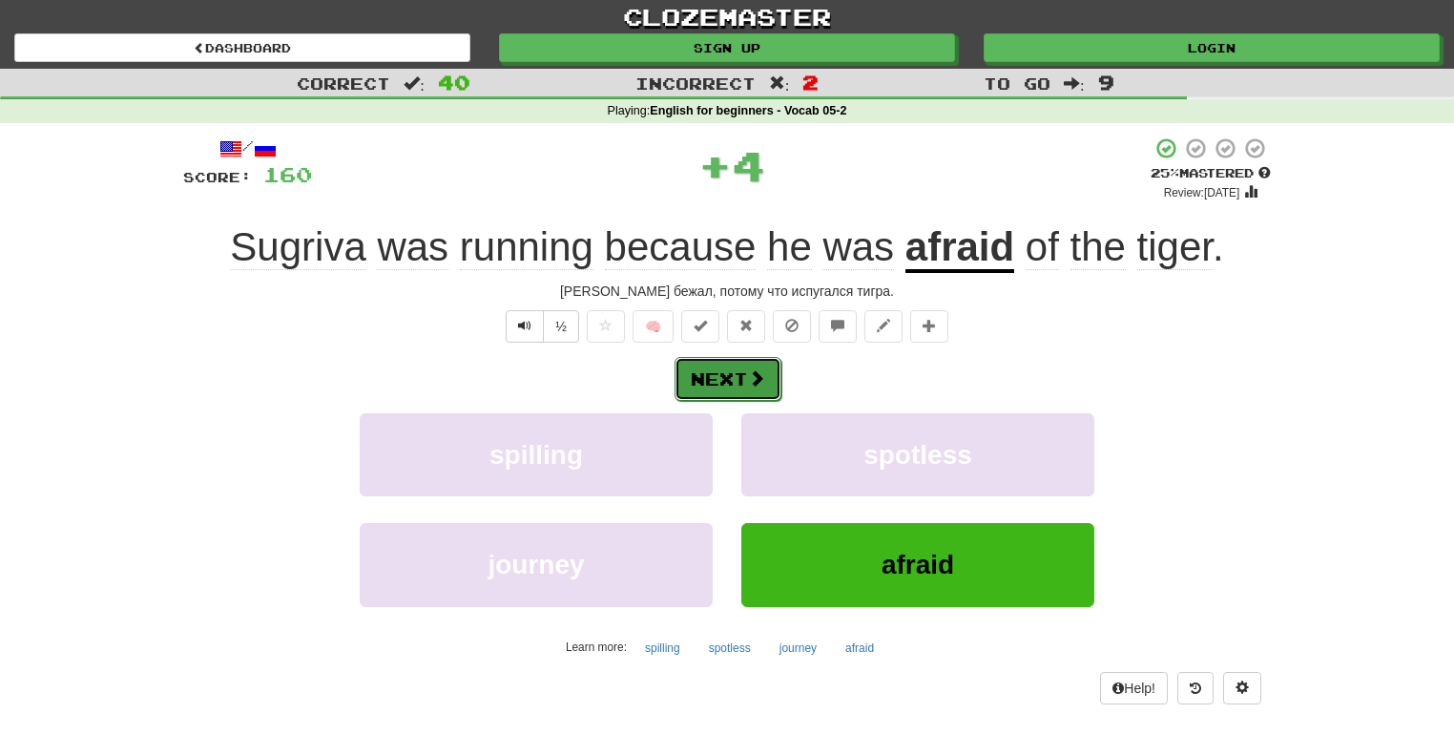
click at [740, 380] on button "Next" at bounding box center [728, 379] width 107 height 44
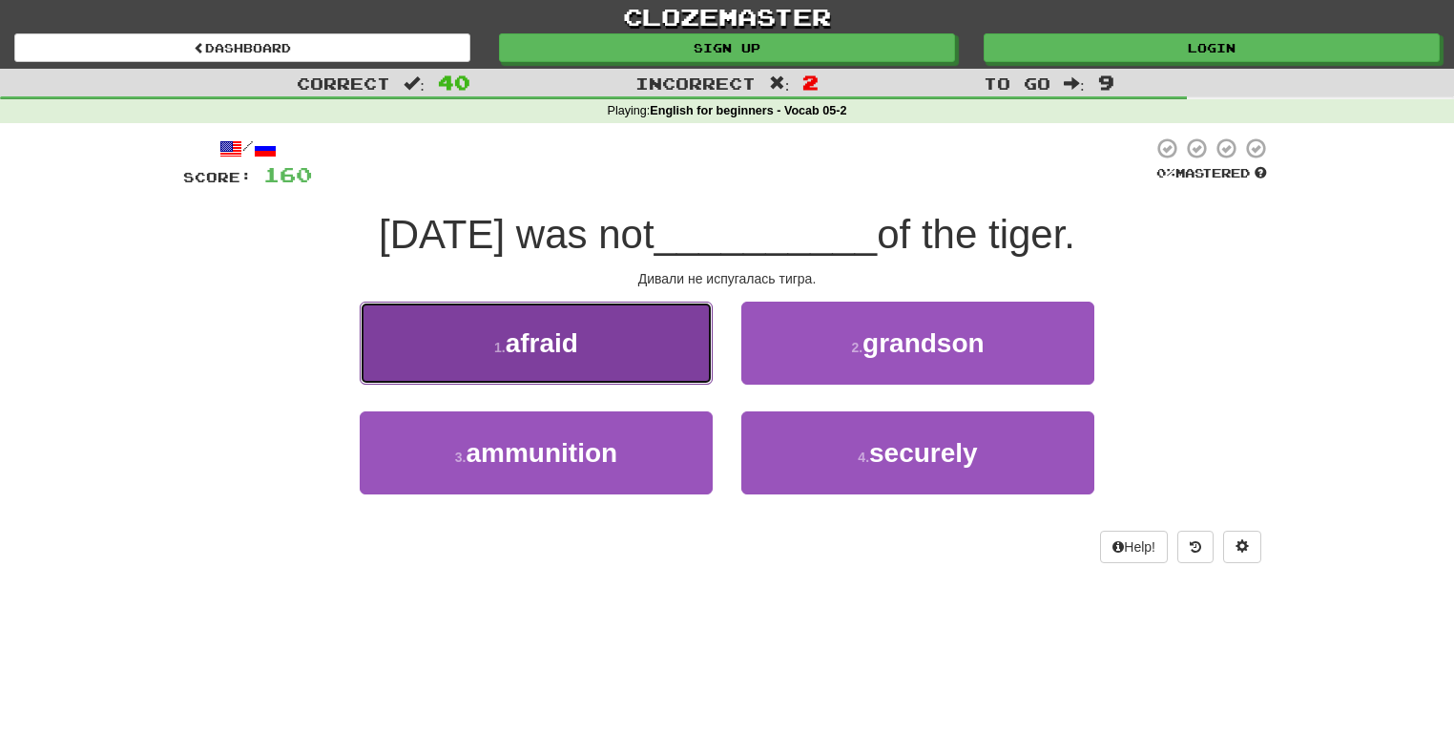
click at [683, 360] on button "1 . afraid" at bounding box center [536, 343] width 353 height 83
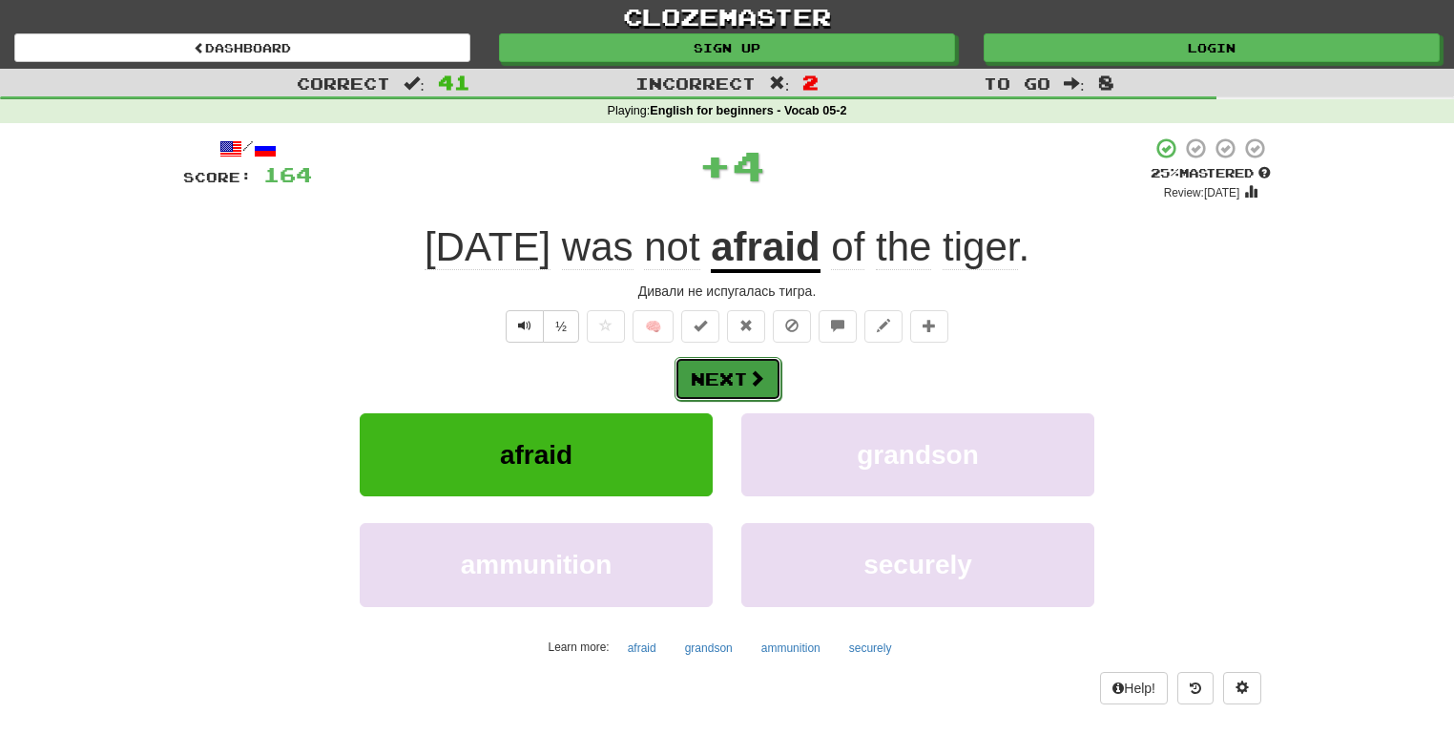
click at [730, 371] on button "Next" at bounding box center [728, 379] width 107 height 44
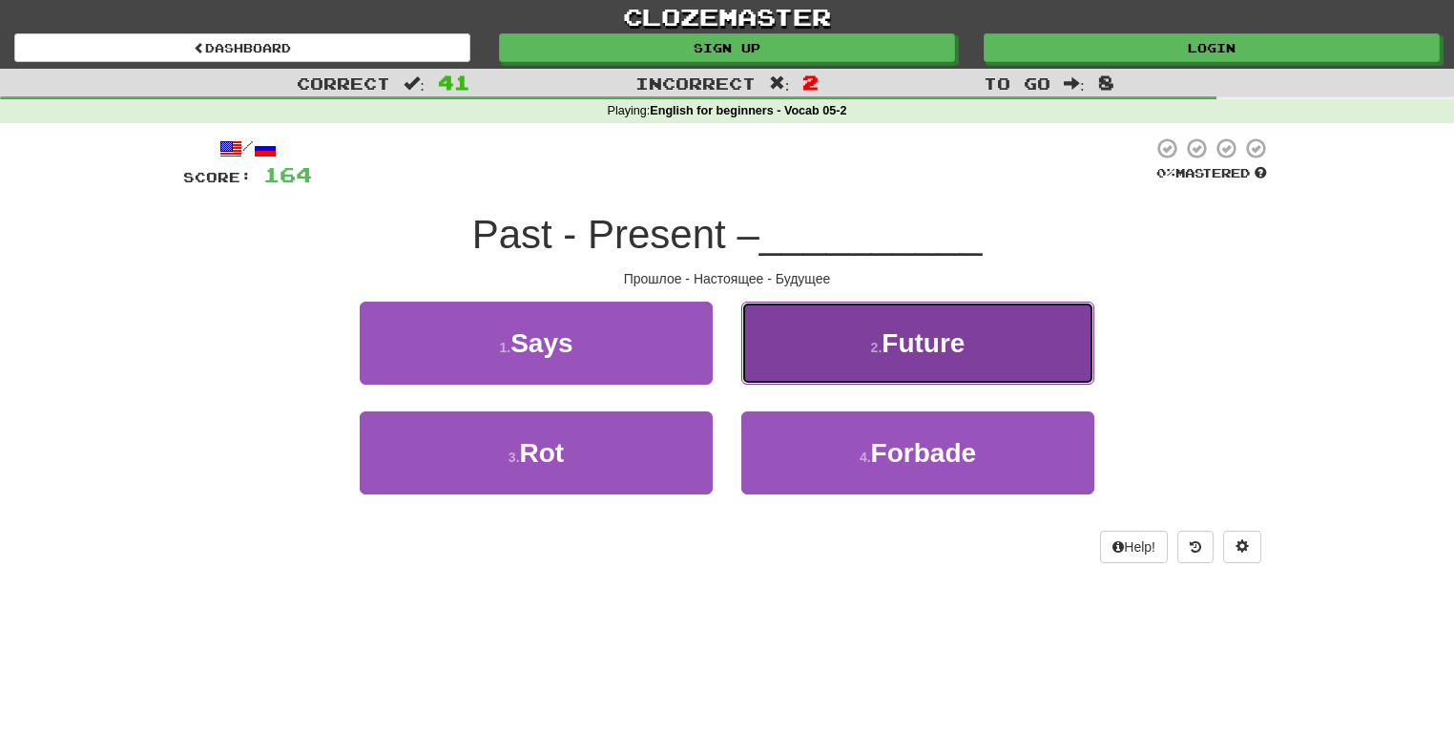
click at [836, 348] on button "2 . Future" at bounding box center [917, 343] width 353 height 83
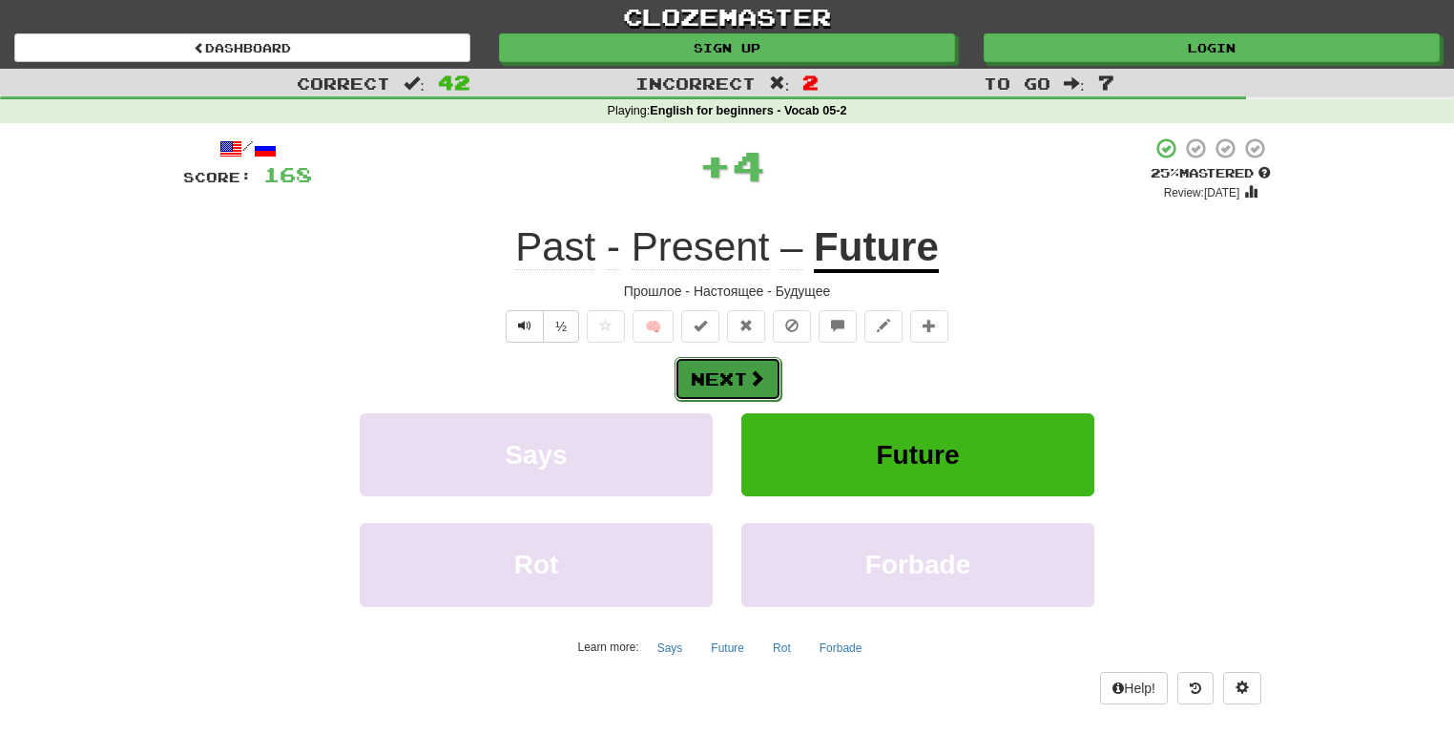
click at [742, 370] on button "Next" at bounding box center [728, 379] width 107 height 44
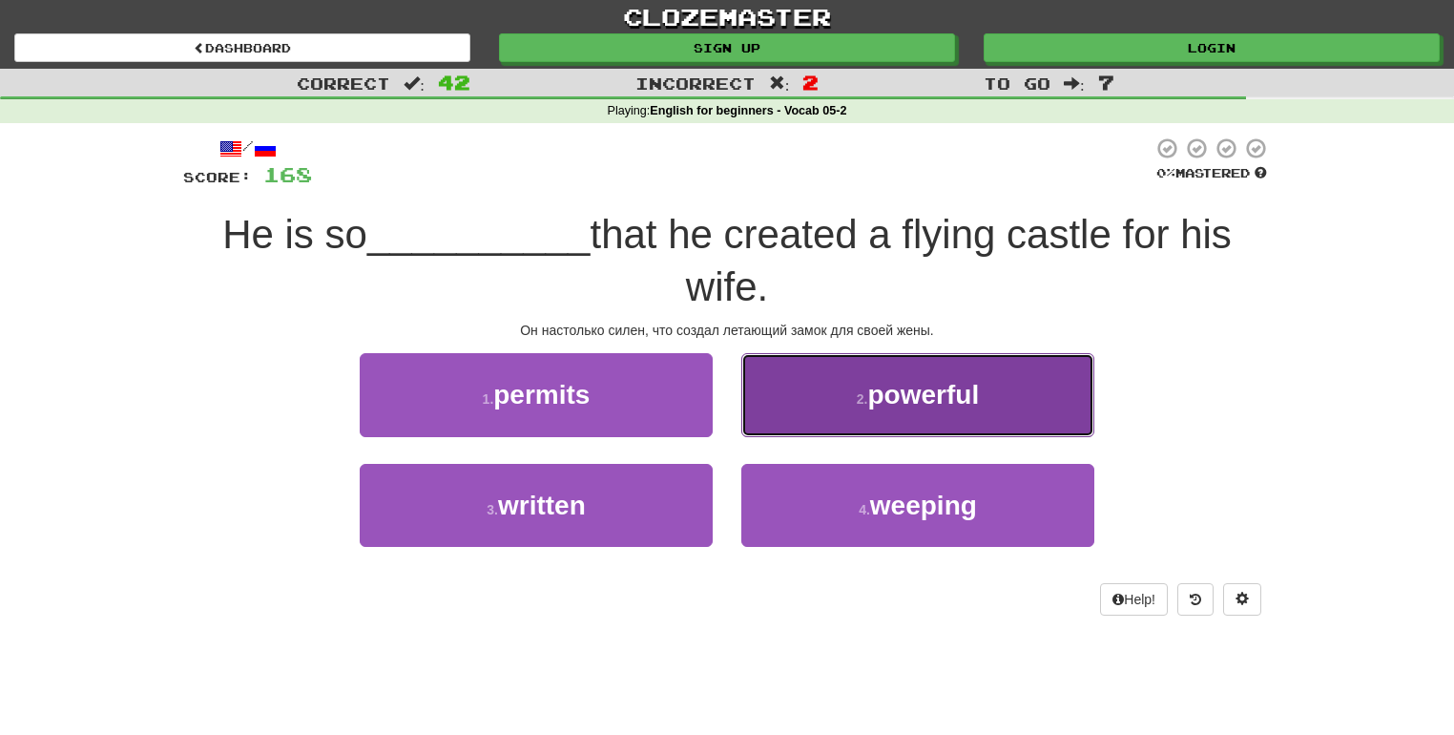
click at [788, 381] on button "2 . powerful" at bounding box center [917, 394] width 353 height 83
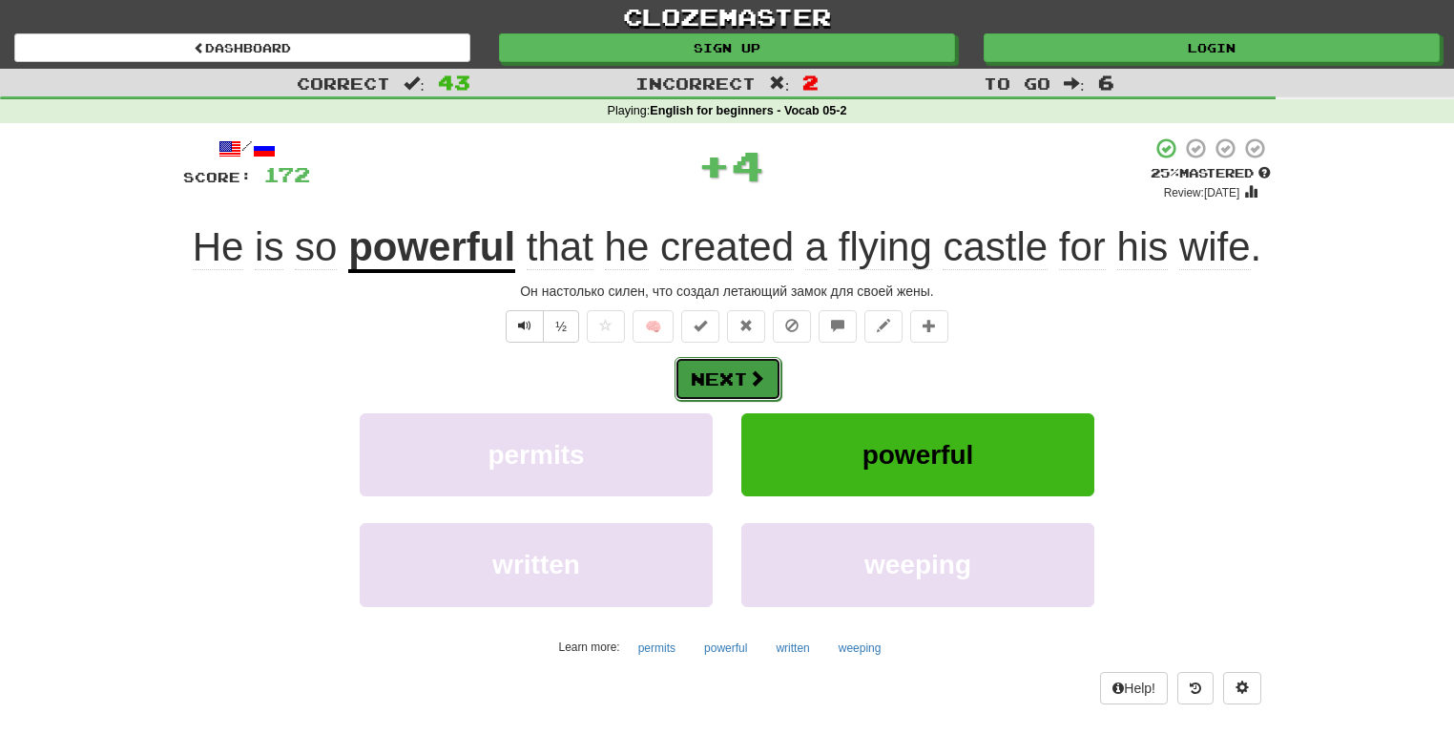
click at [739, 377] on button "Next" at bounding box center [728, 379] width 107 height 44
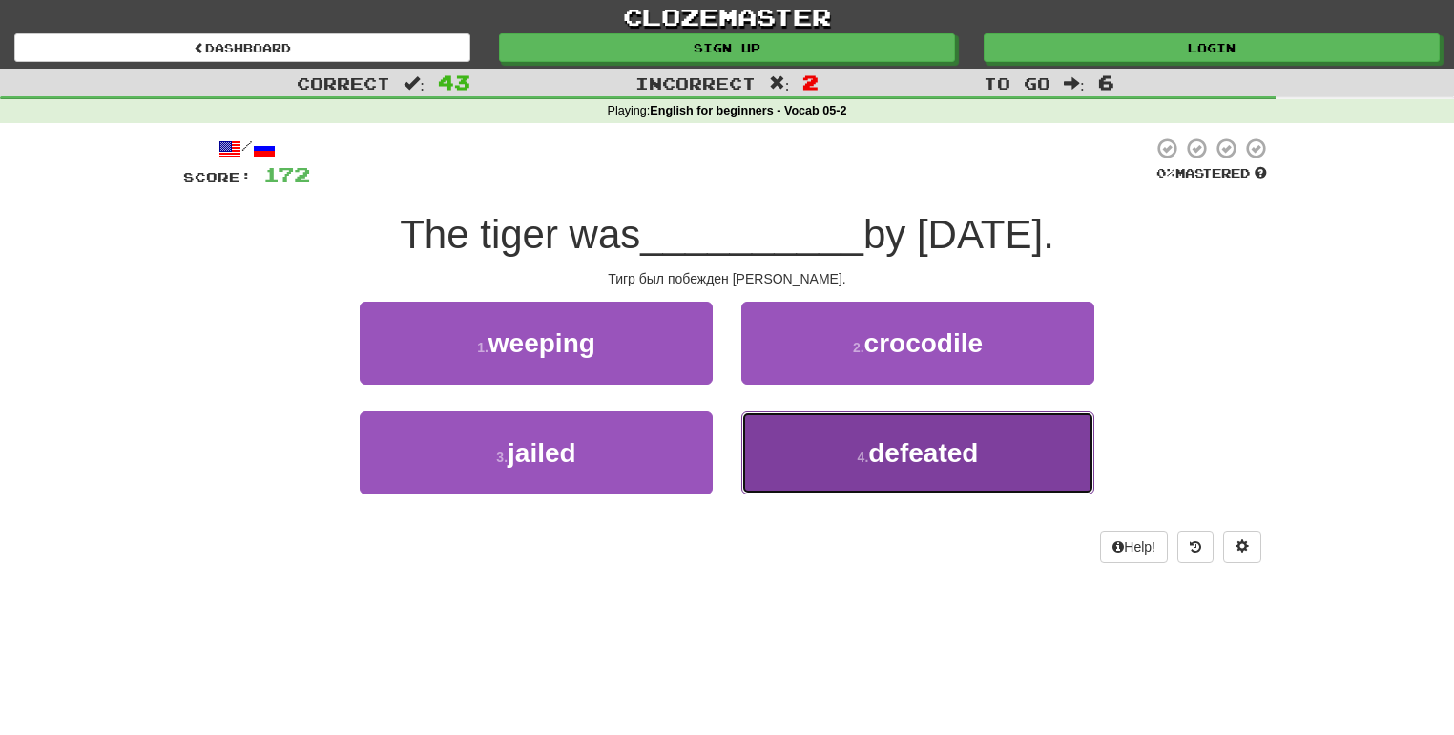
click at [781, 454] on button "4 . defeated" at bounding box center [917, 452] width 353 height 83
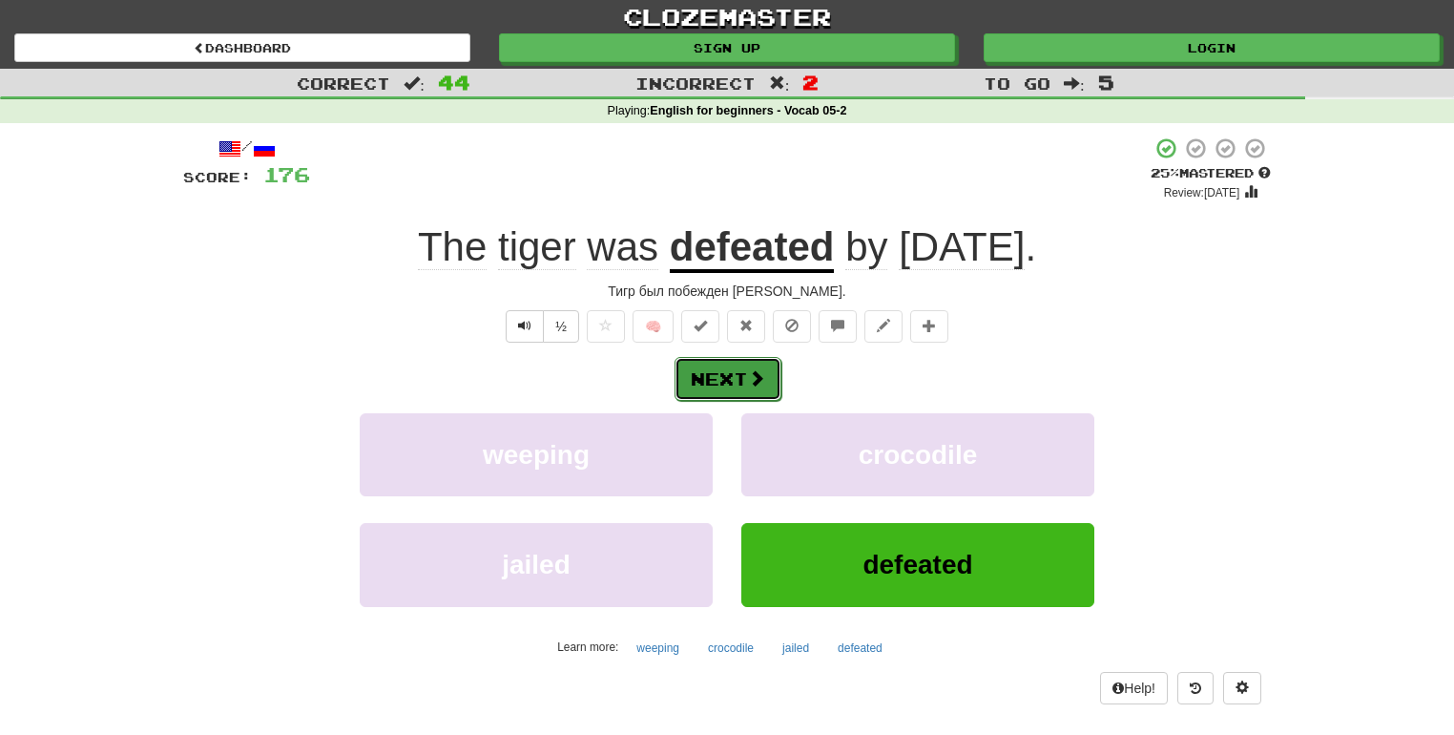
click at [762, 372] on span at bounding box center [756, 377] width 17 height 17
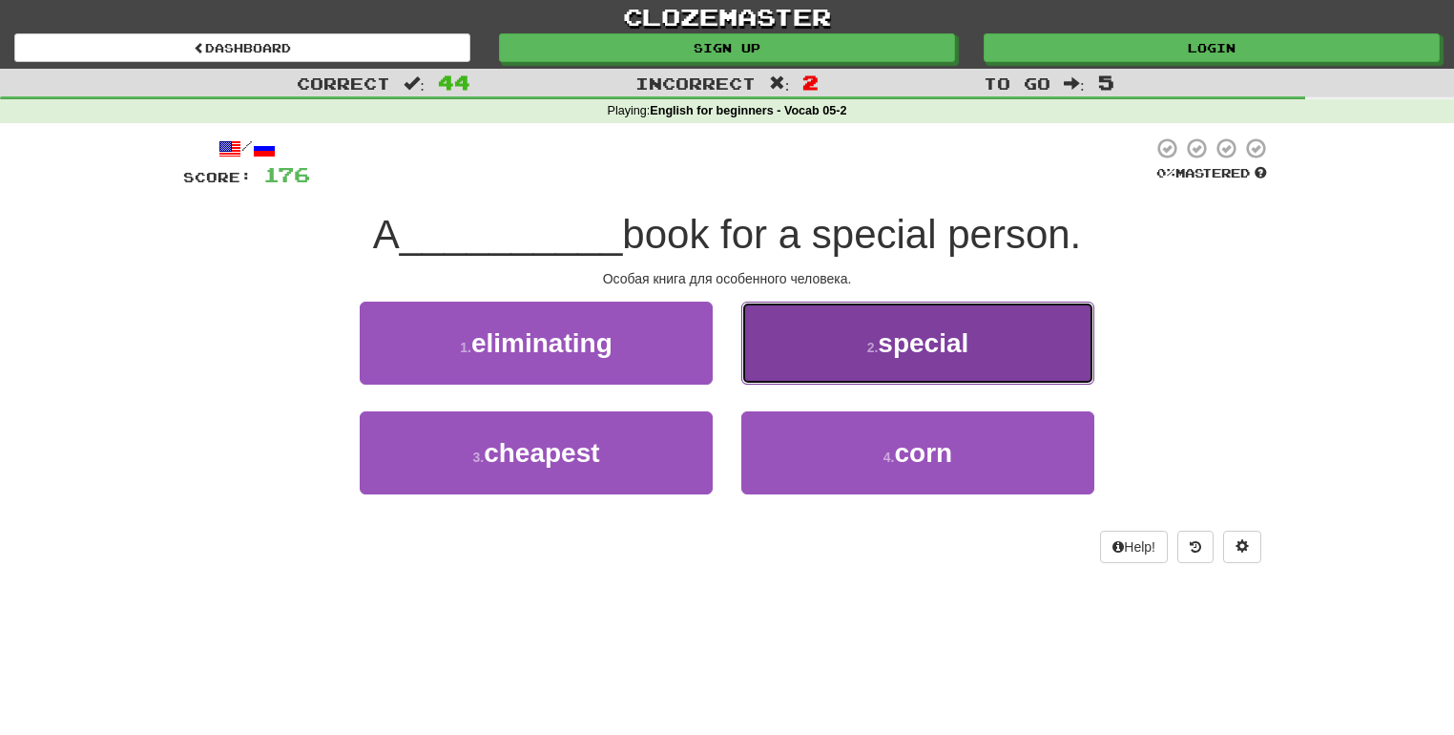
click at [836, 351] on button "2 . special" at bounding box center [917, 343] width 353 height 83
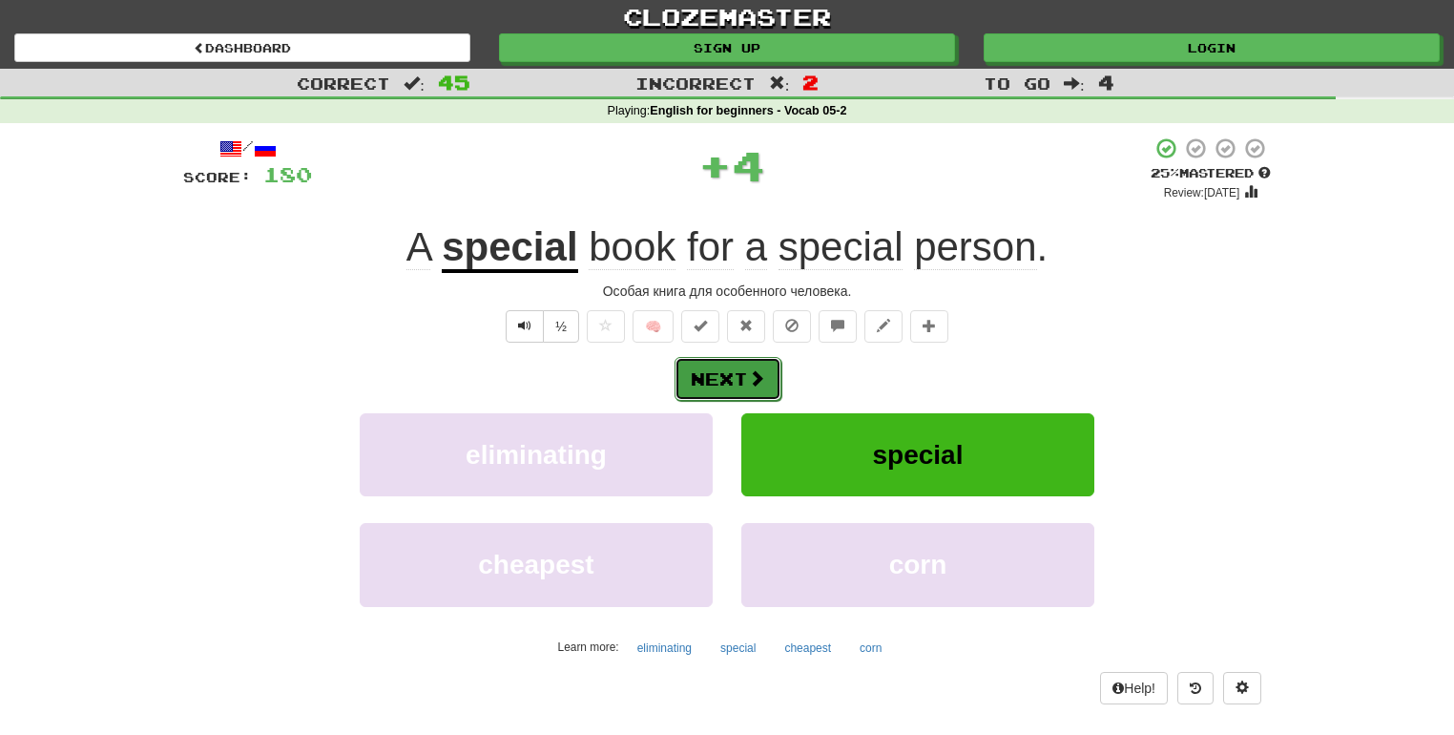
click at [726, 370] on button "Next" at bounding box center [728, 379] width 107 height 44
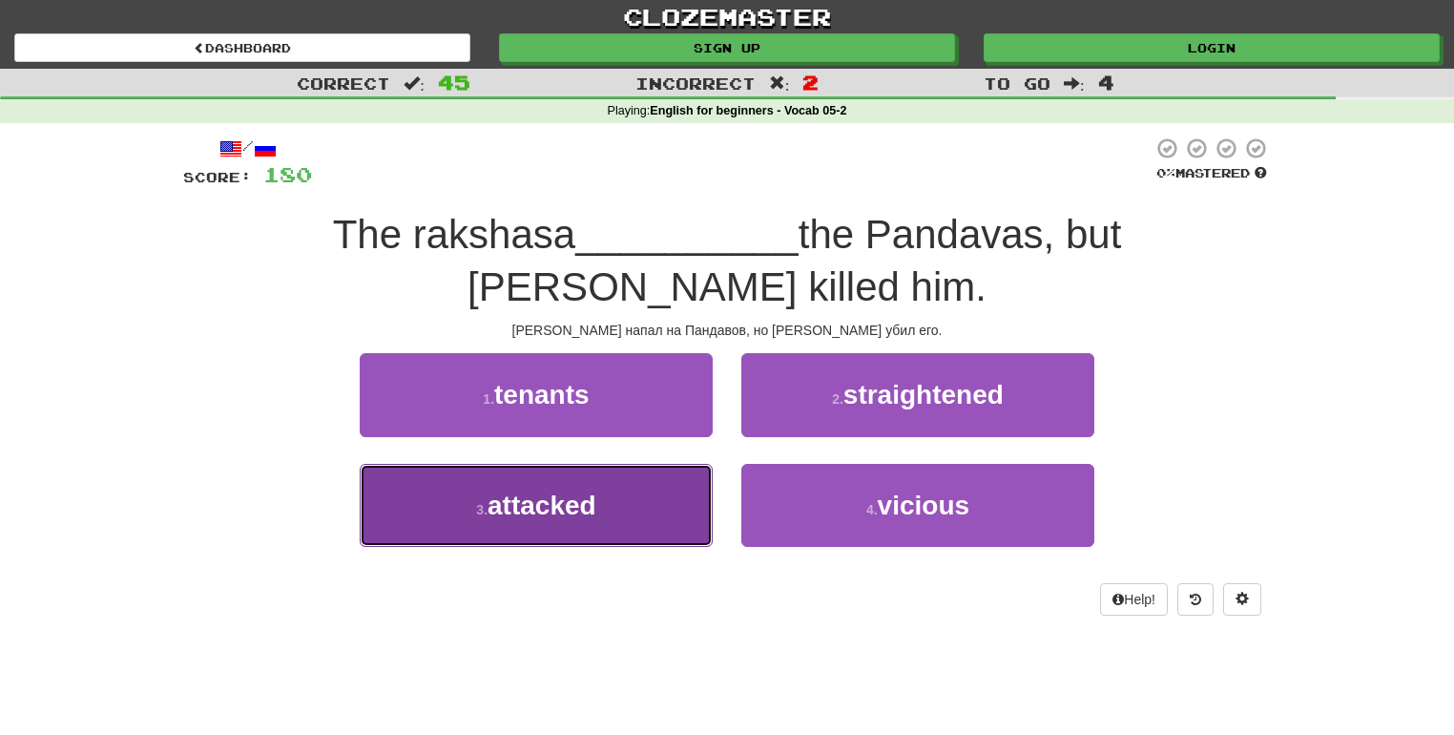
click at [635, 529] on button "3 . attacked" at bounding box center [536, 505] width 353 height 83
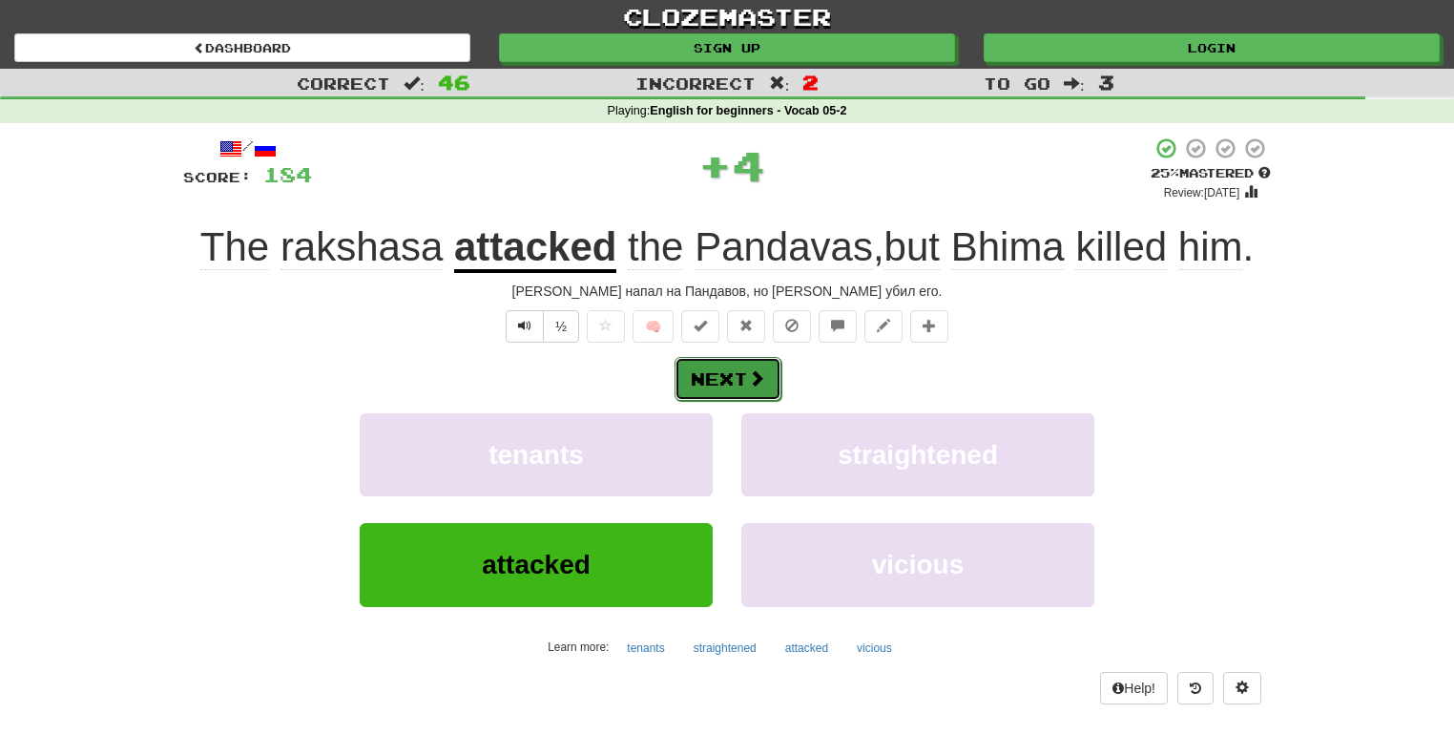
click at [737, 379] on button "Next" at bounding box center [728, 379] width 107 height 44
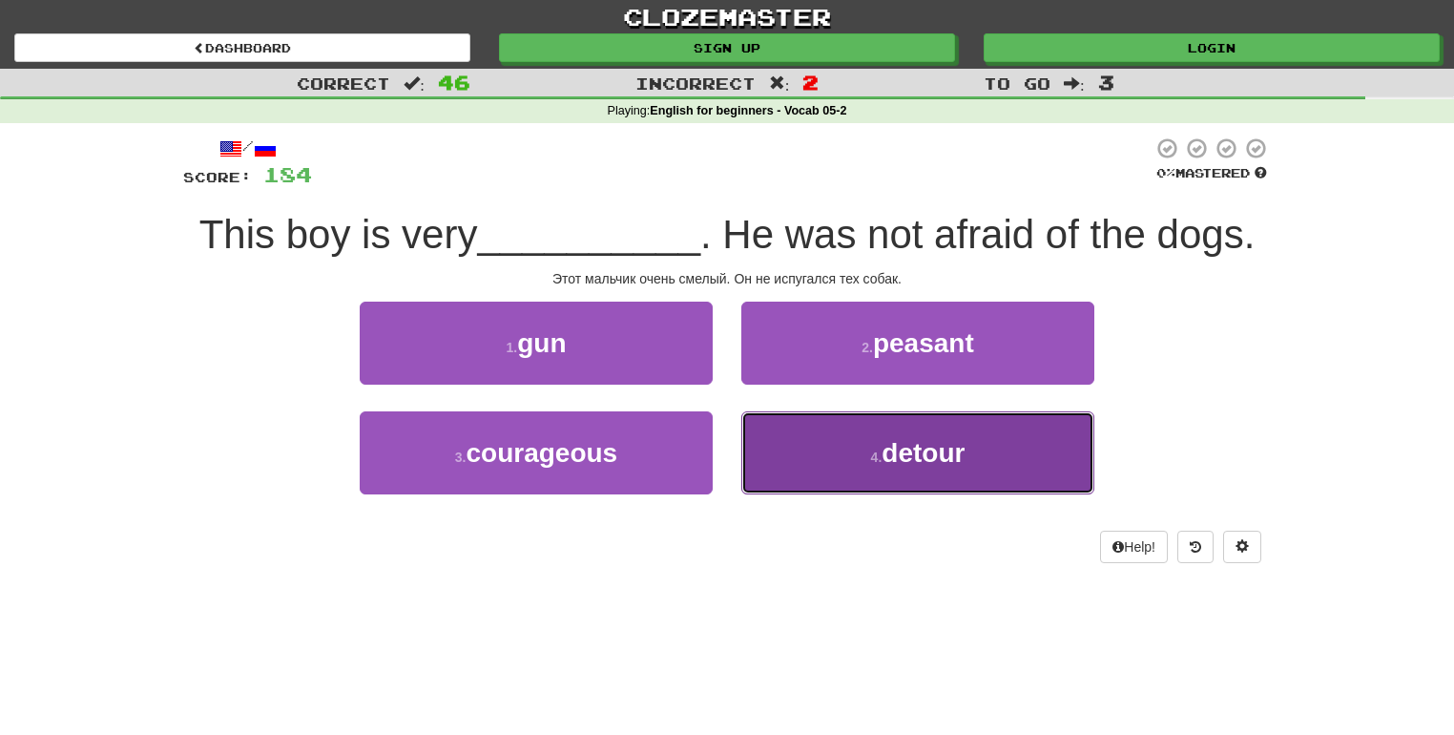
click at [844, 450] on button "4 . detour" at bounding box center [917, 452] width 353 height 83
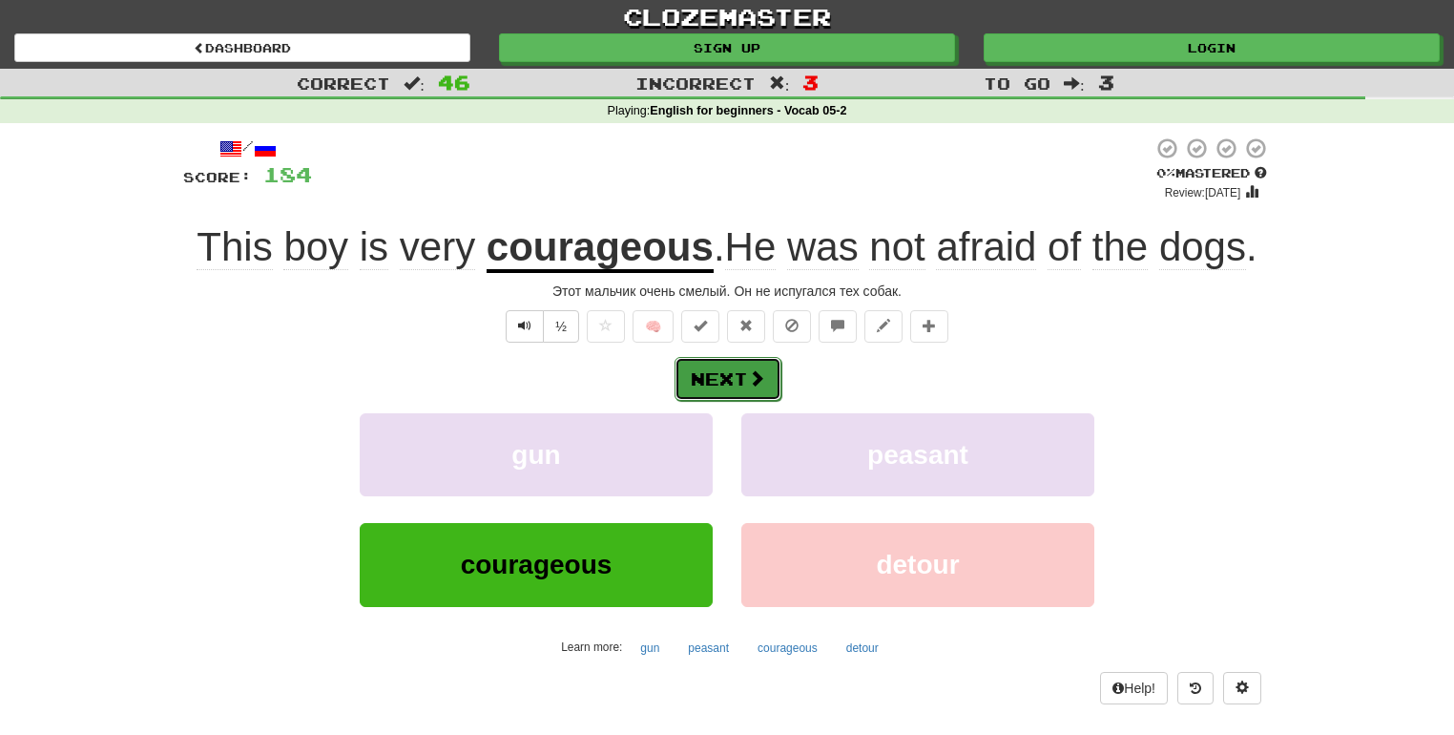
click at [713, 383] on button "Next" at bounding box center [728, 379] width 107 height 44
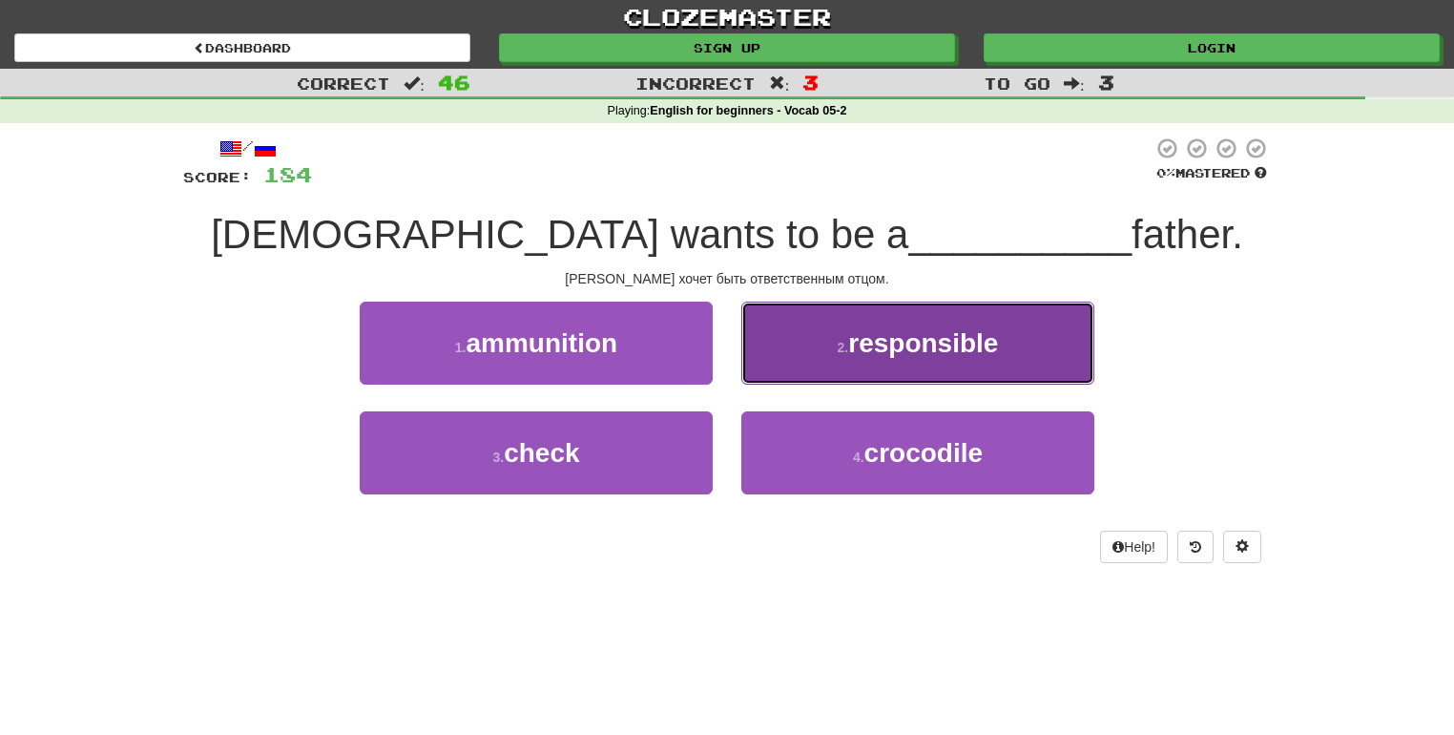
click at [832, 345] on button "2 . responsible" at bounding box center [917, 343] width 353 height 83
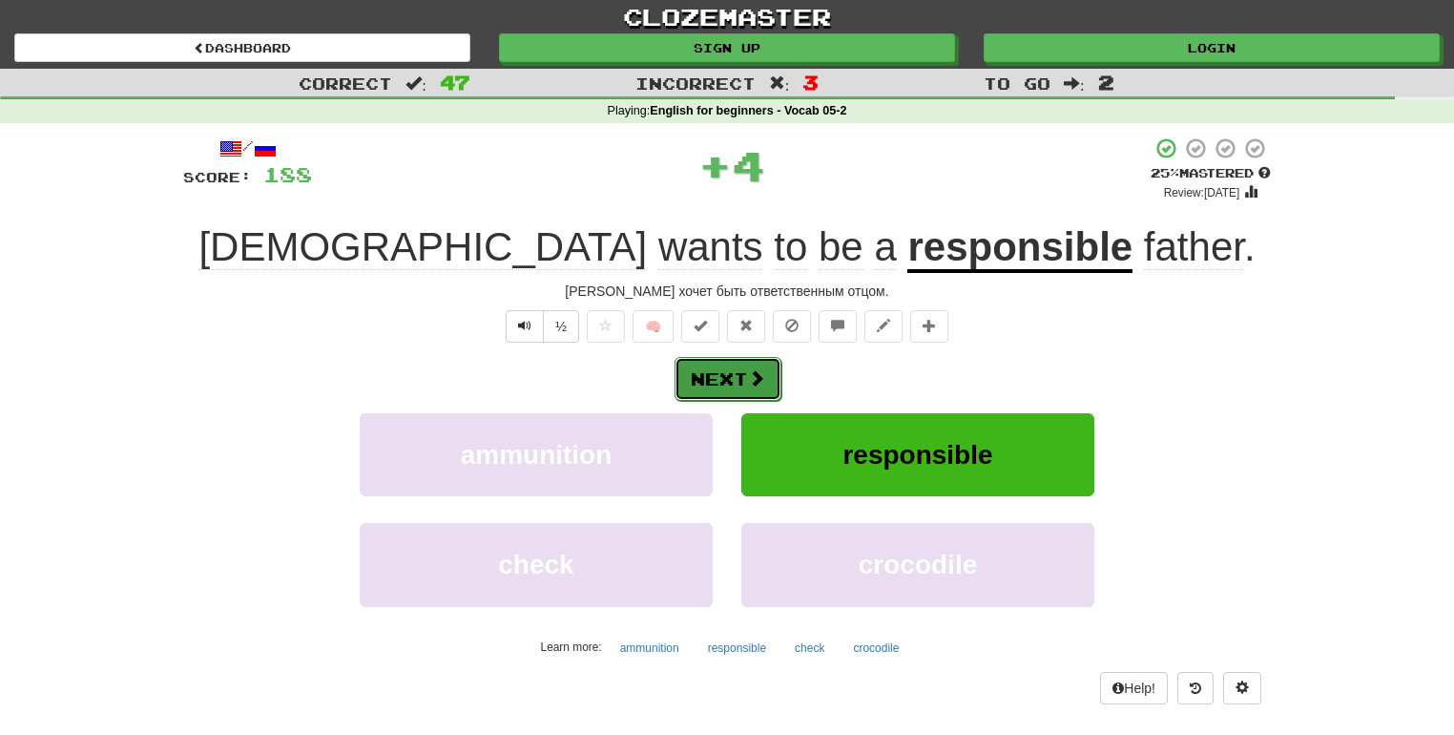
click at [752, 373] on span at bounding box center [756, 377] width 17 height 17
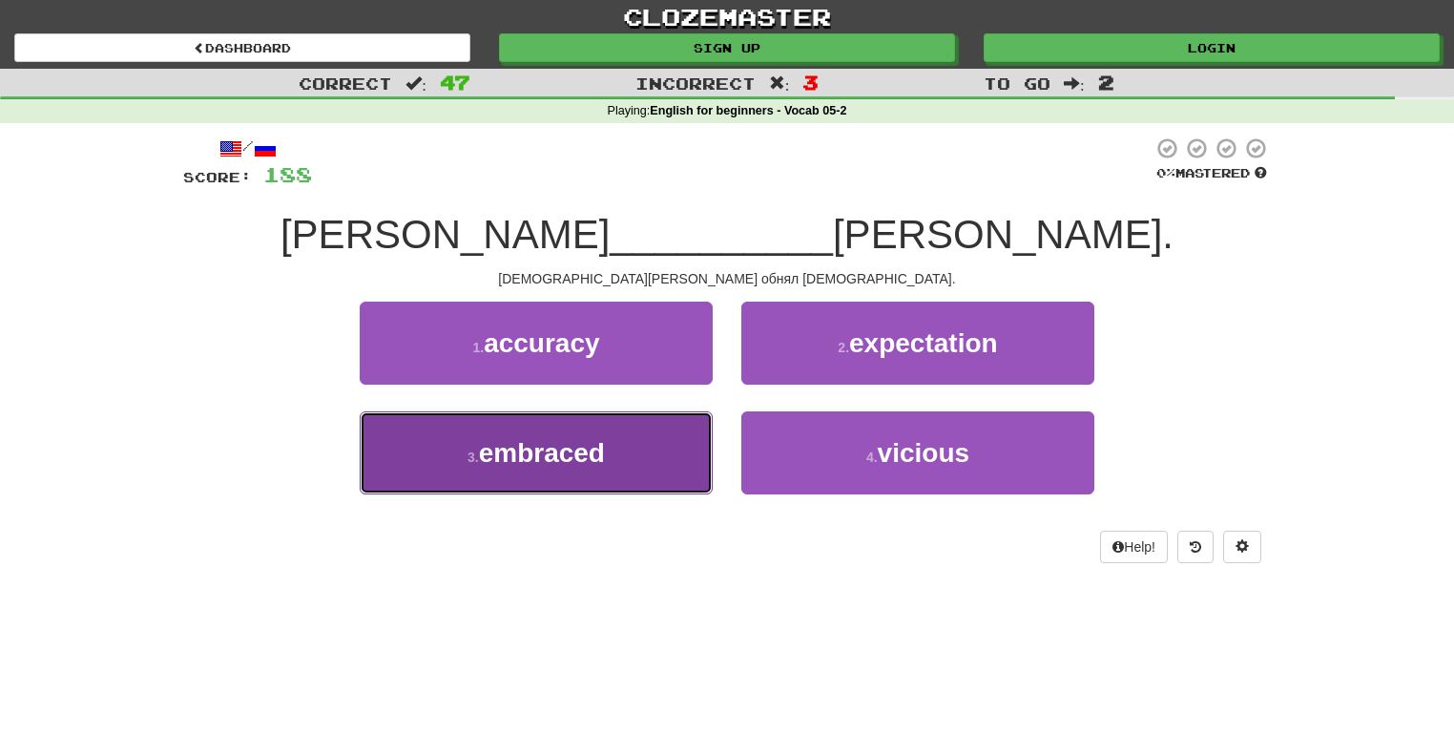
click at [668, 462] on button "3 . embraced" at bounding box center [536, 452] width 353 height 83
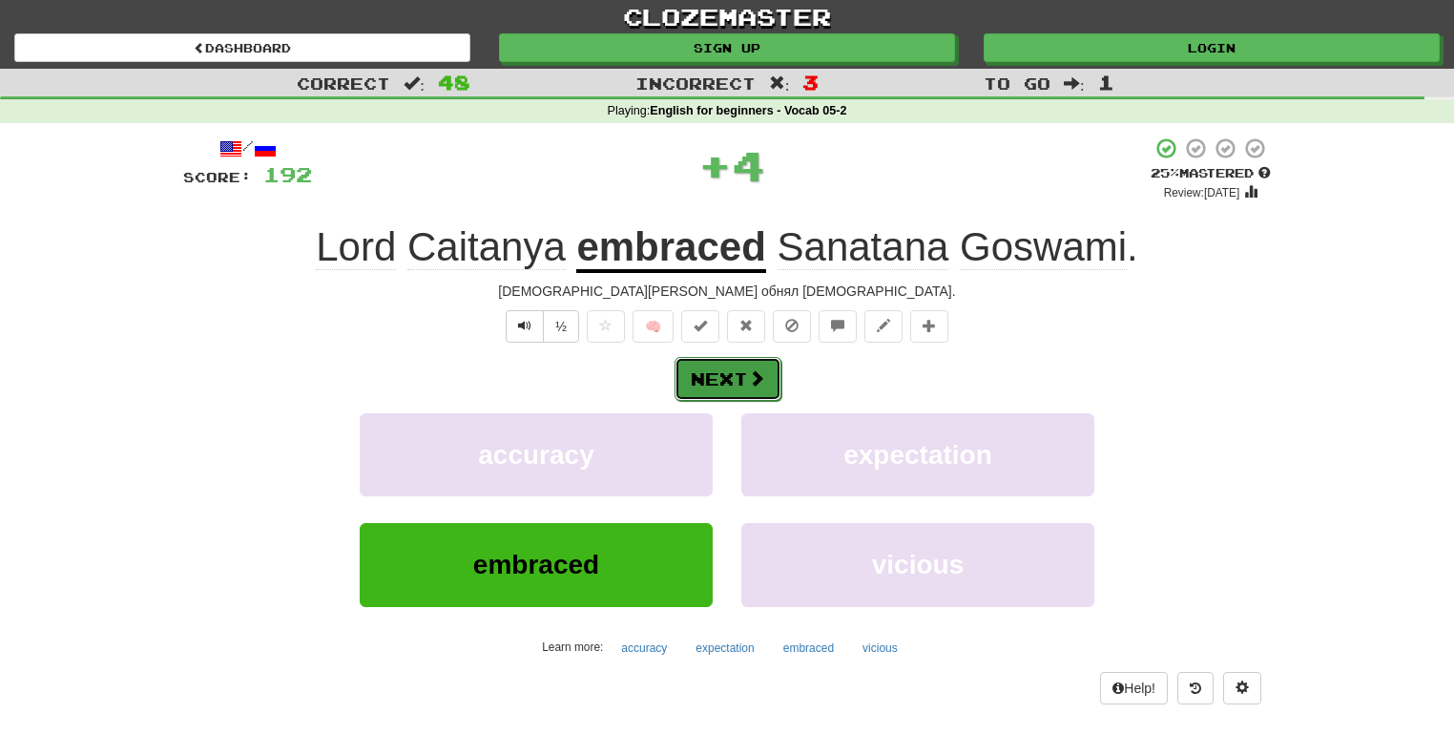
click at [726, 369] on button "Next" at bounding box center [728, 379] width 107 height 44
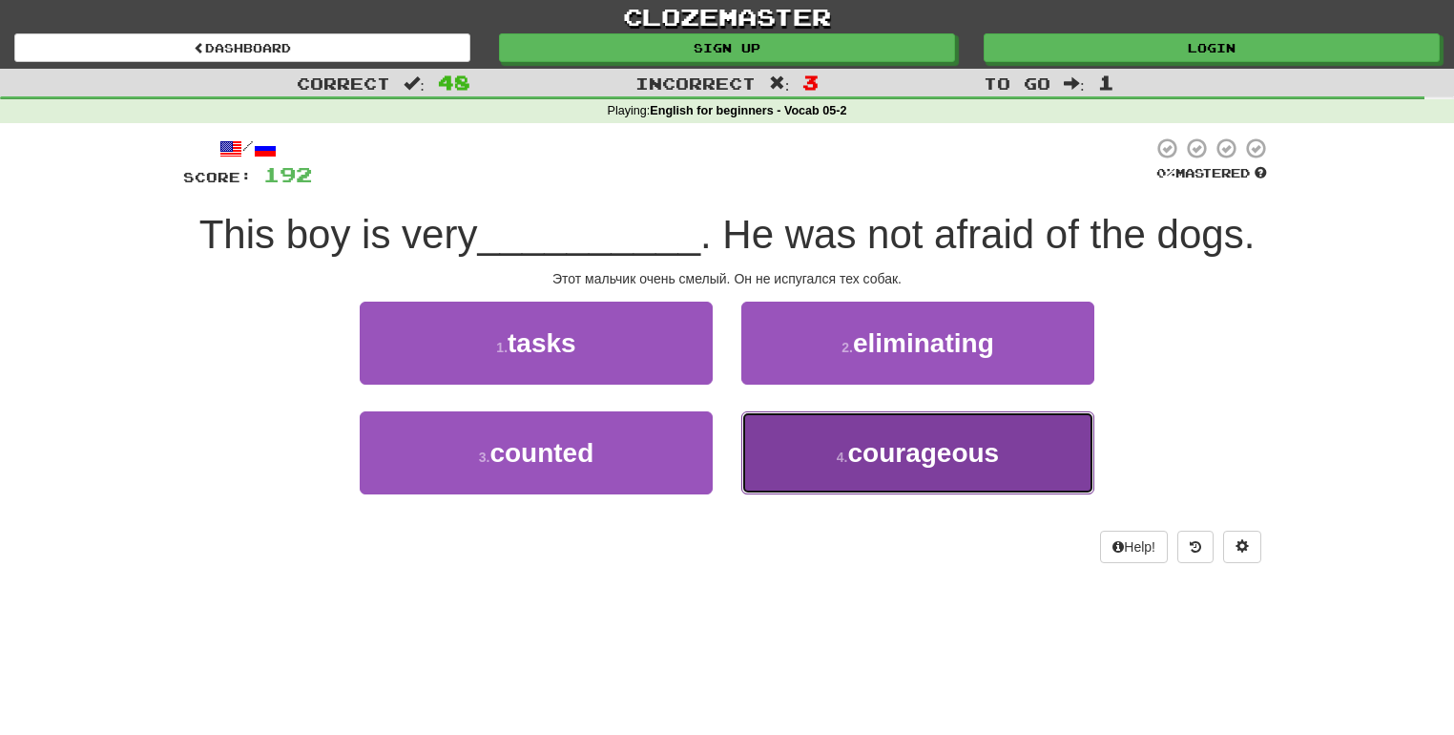
click at [795, 447] on button "4 . courageous" at bounding box center [917, 452] width 353 height 83
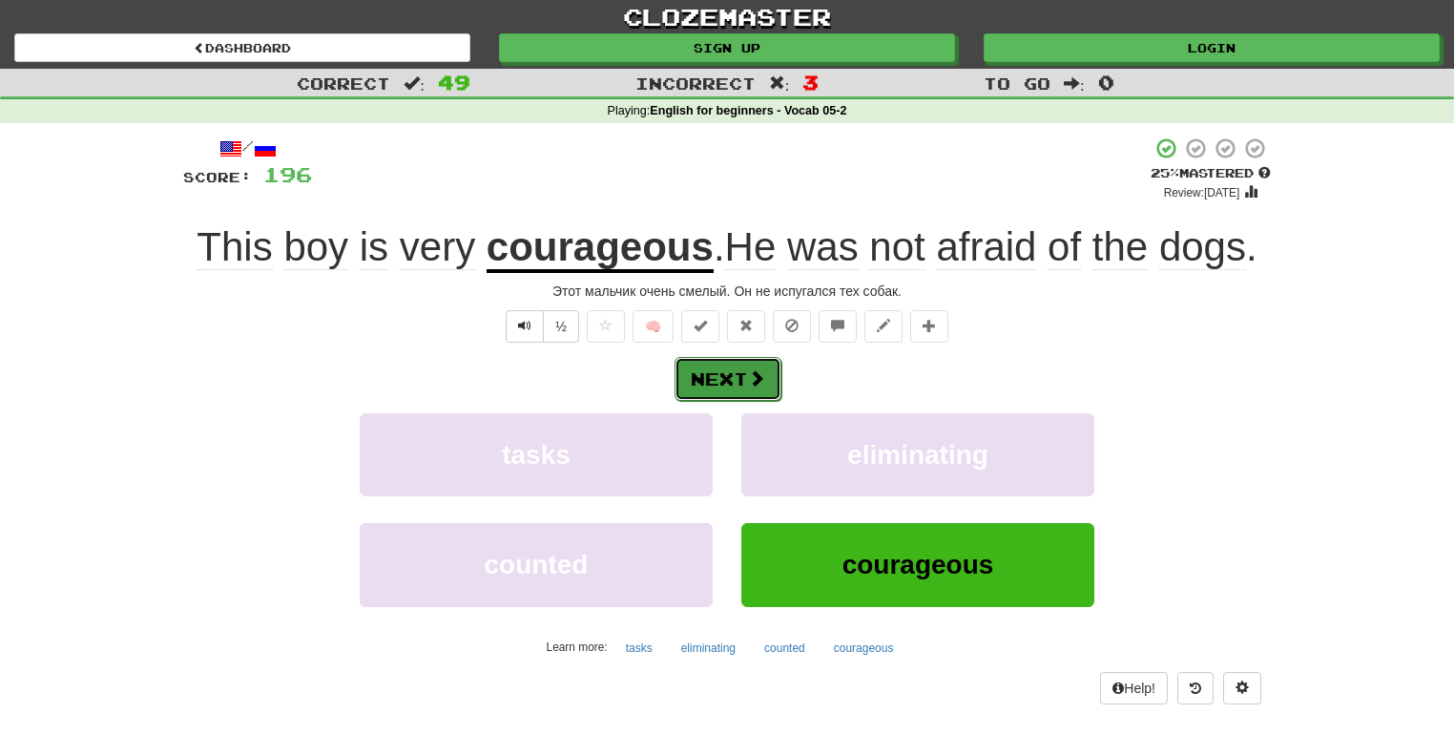
click at [746, 379] on button "Next" at bounding box center [728, 379] width 107 height 44
